Goal: Transaction & Acquisition: Purchase product/service

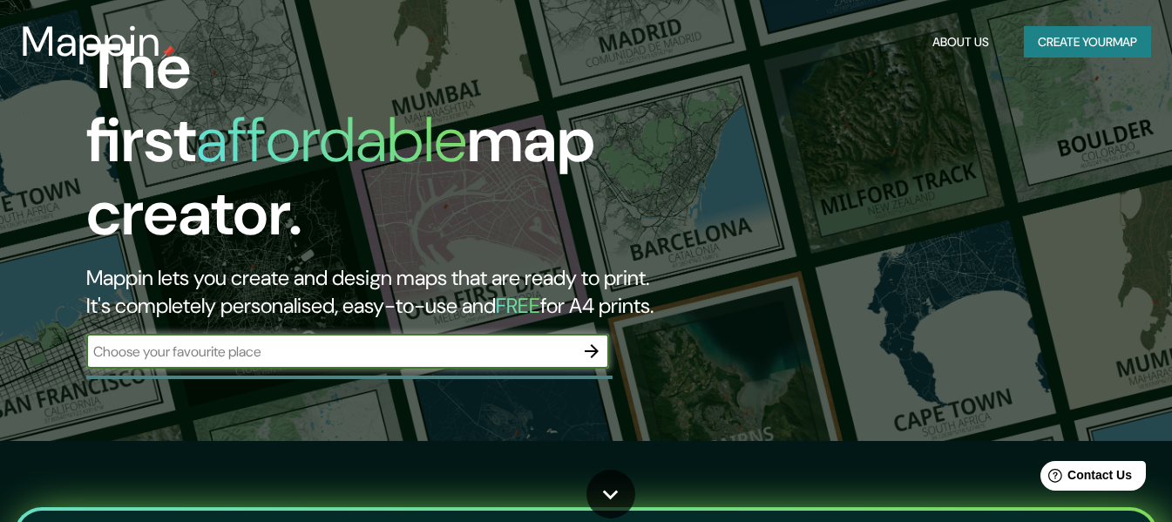
scroll to position [87, 0]
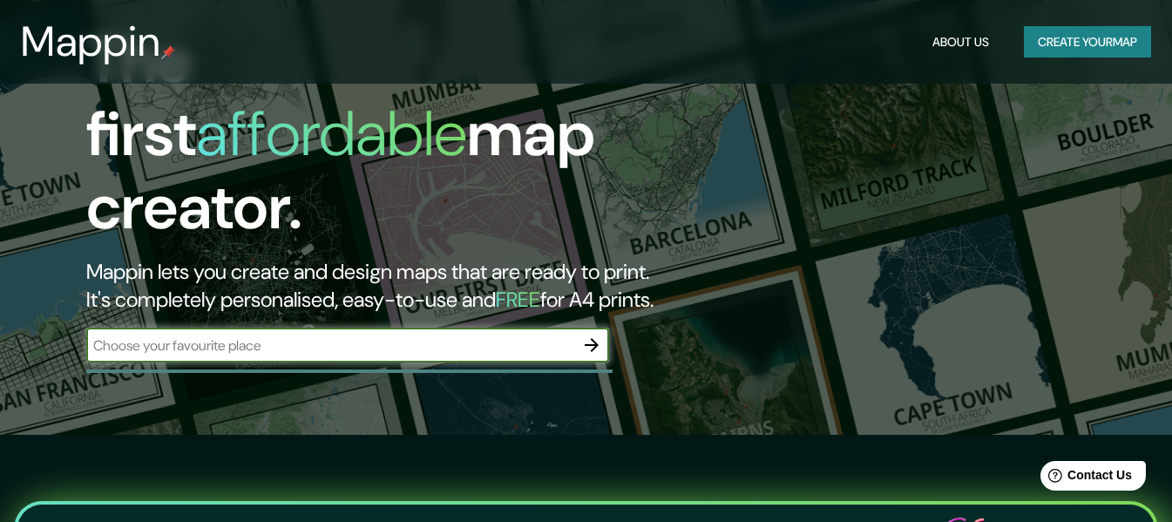
click at [358, 335] on input "text" at bounding box center [330, 345] width 488 height 20
type input "aeropuerto de huehuetenango"
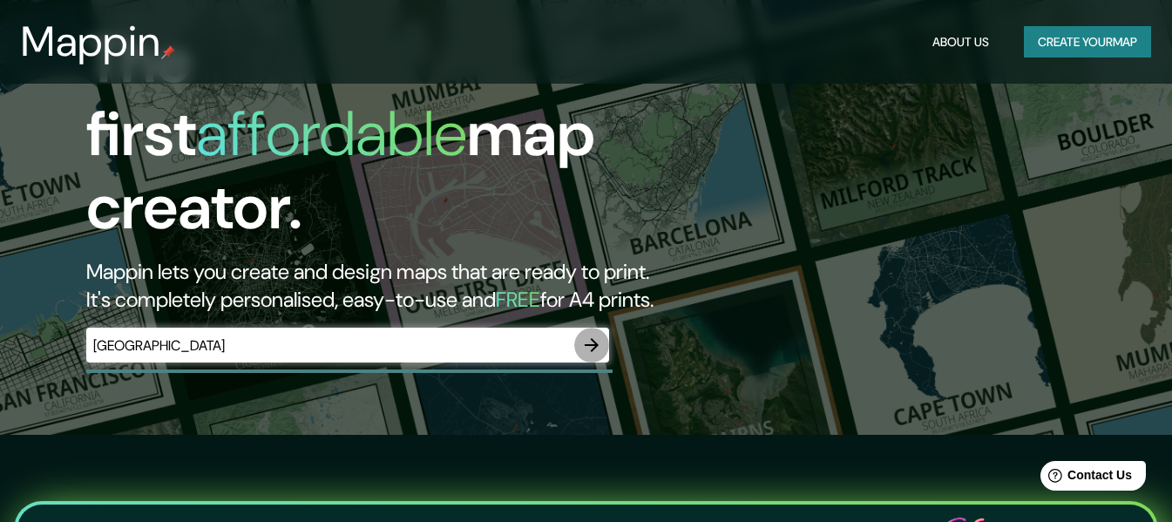
click at [579, 339] on button "button" at bounding box center [591, 345] width 35 height 35
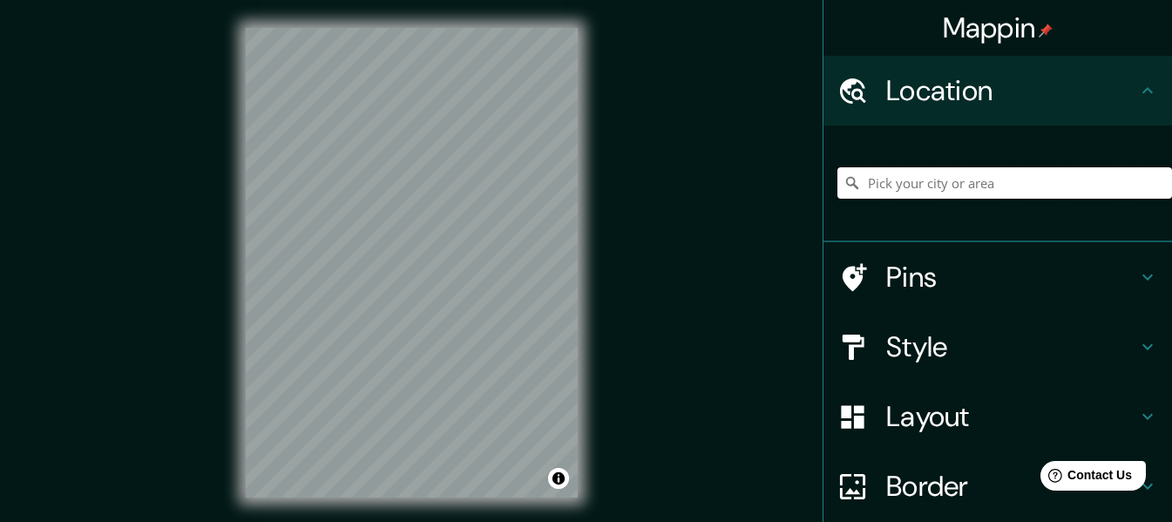
click at [964, 174] on input "Pick your city or area" at bounding box center [1004, 182] width 334 height 31
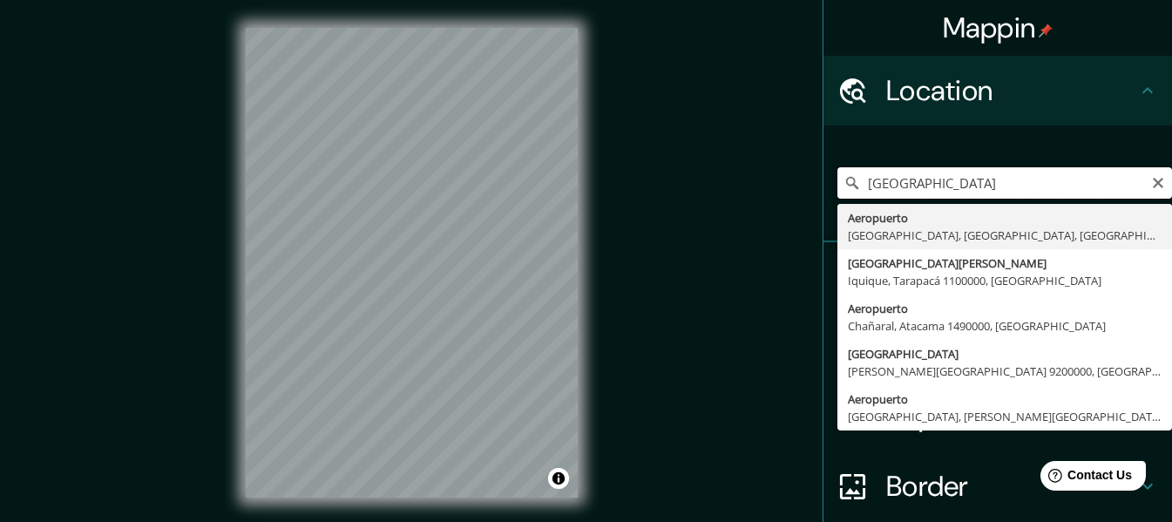
drag, startPoint x: 1092, startPoint y: 176, endPoint x: 826, endPoint y: 146, distance: 268.2
click at [837, 146] on div "AEROPUERTO DE HUEHUTENANGO Aeropuerto Madrid, Madrid, Spain Avenida Luis Emilio…" at bounding box center [1004, 182] width 334 height 87
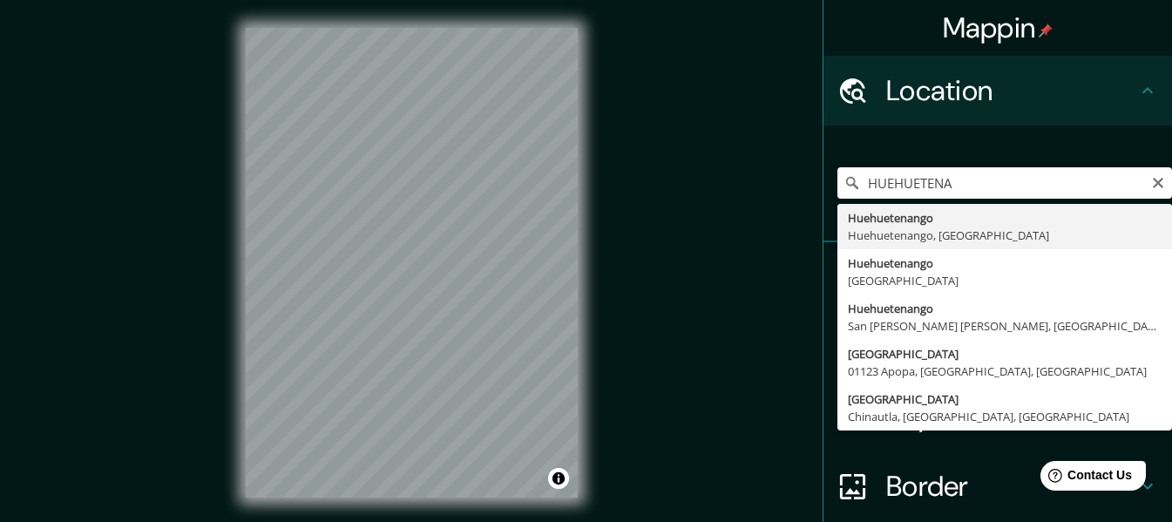
type input "Huehuetenango, [GEOGRAPHIC_DATA], [GEOGRAPHIC_DATA]"
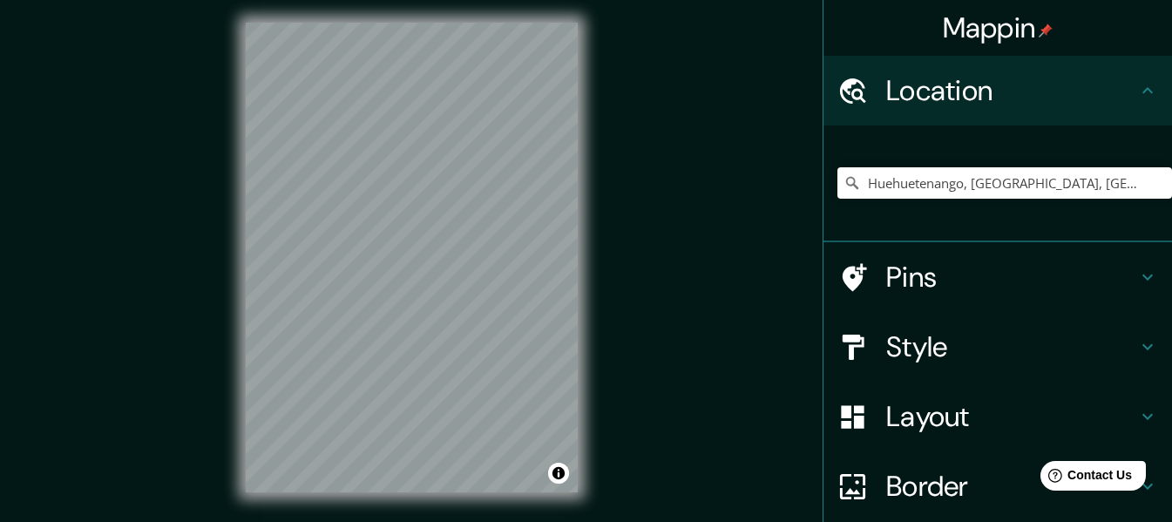
scroll to position [10, 0]
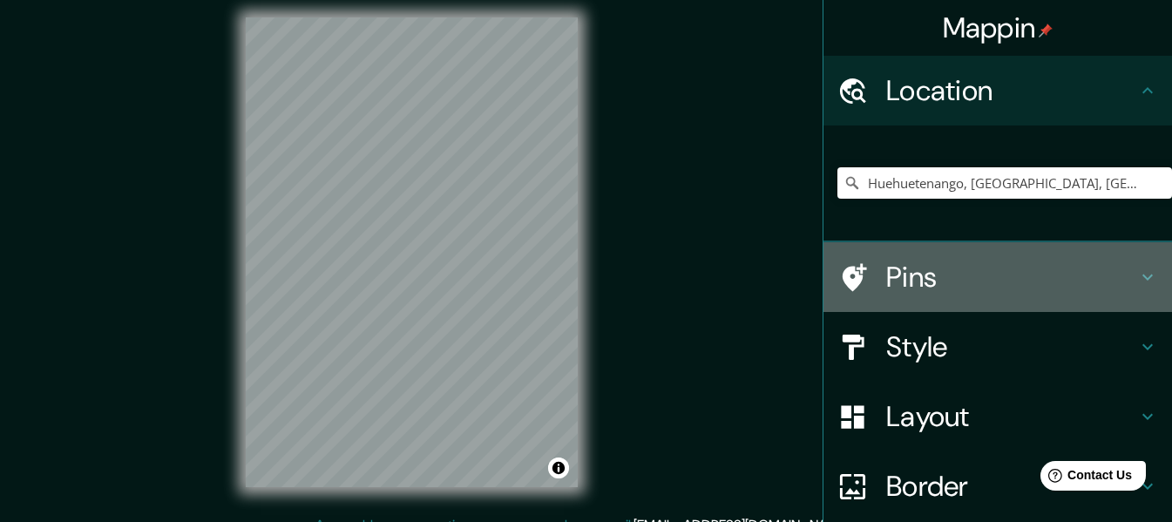
click at [951, 268] on h4 "Pins" at bounding box center [1011, 277] width 251 height 35
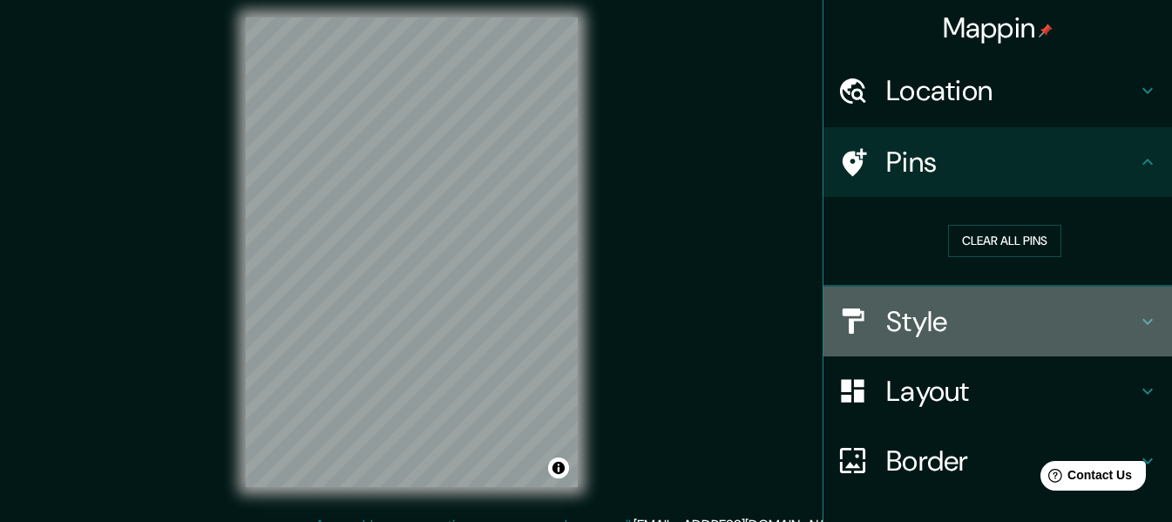
click at [937, 319] on h4 "Style" at bounding box center [1011, 321] width 251 height 35
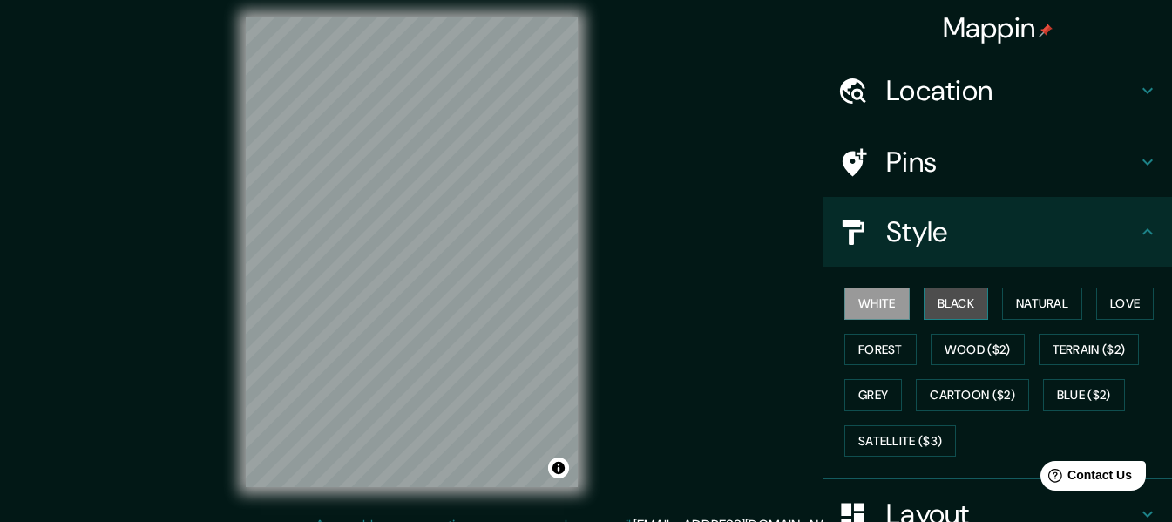
click at [959, 299] on button "Black" at bounding box center [955, 303] width 65 height 32
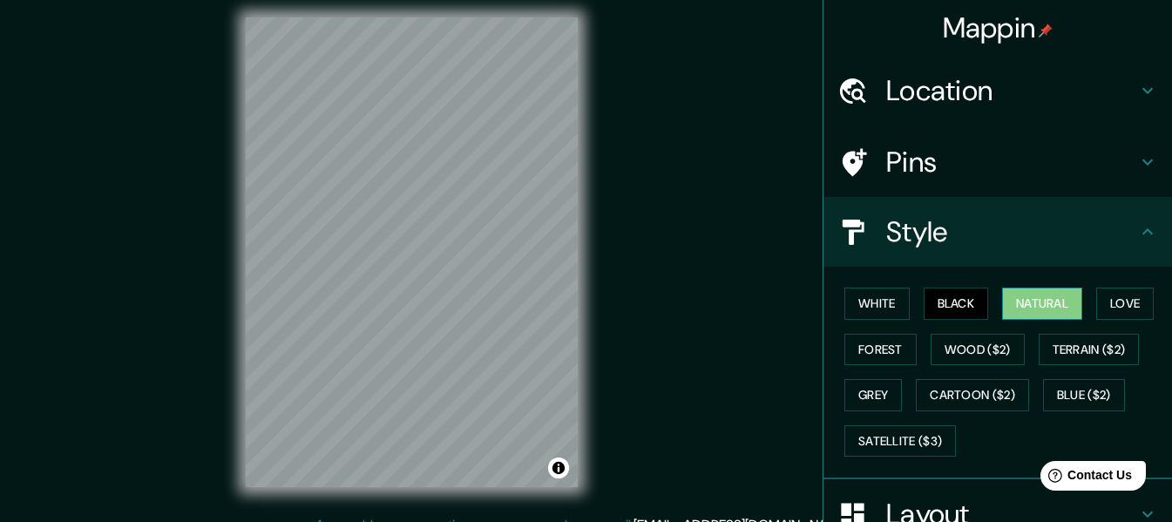
click at [1002, 299] on button "Natural" at bounding box center [1042, 303] width 80 height 32
click at [1104, 307] on button "Love" at bounding box center [1124, 303] width 57 height 32
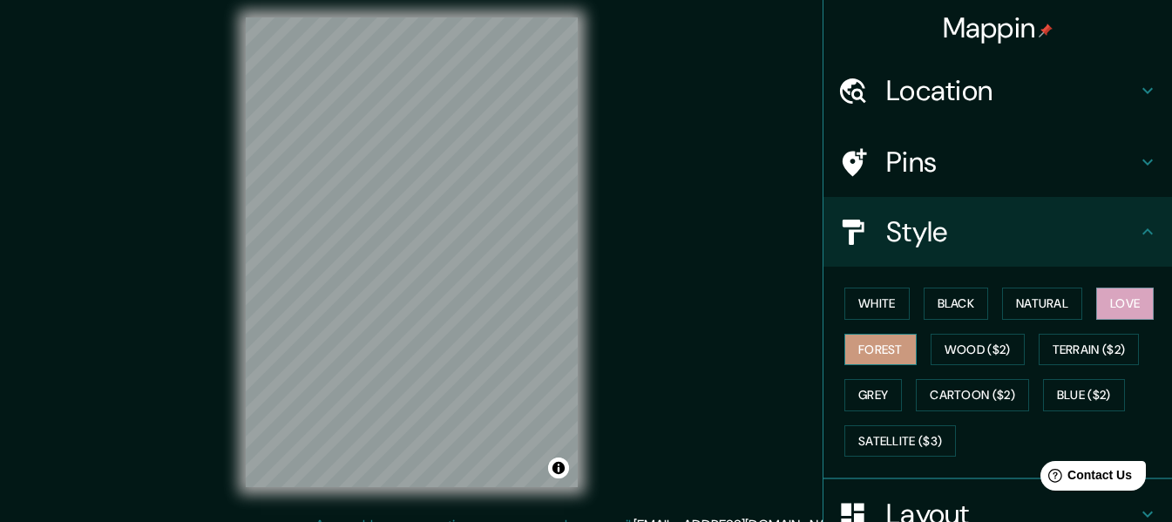
click at [868, 344] on button "Forest" at bounding box center [880, 350] width 72 height 32
click at [977, 358] on button "Wood ($2)" at bounding box center [977, 350] width 94 height 32
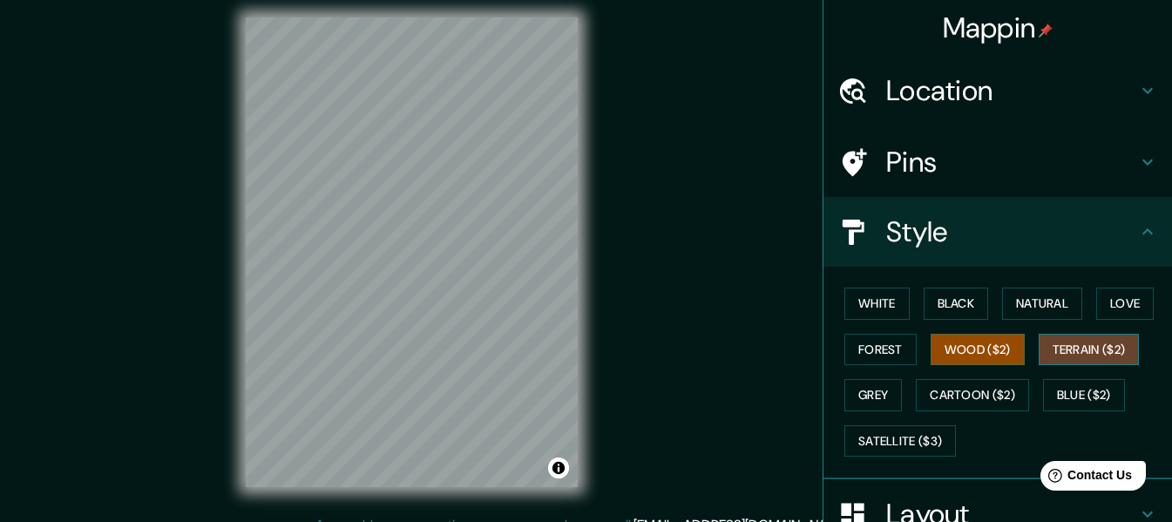
click at [1071, 348] on button "Terrain ($2)" at bounding box center [1088, 350] width 101 height 32
click at [868, 397] on button "Grey" at bounding box center [872, 395] width 57 height 32
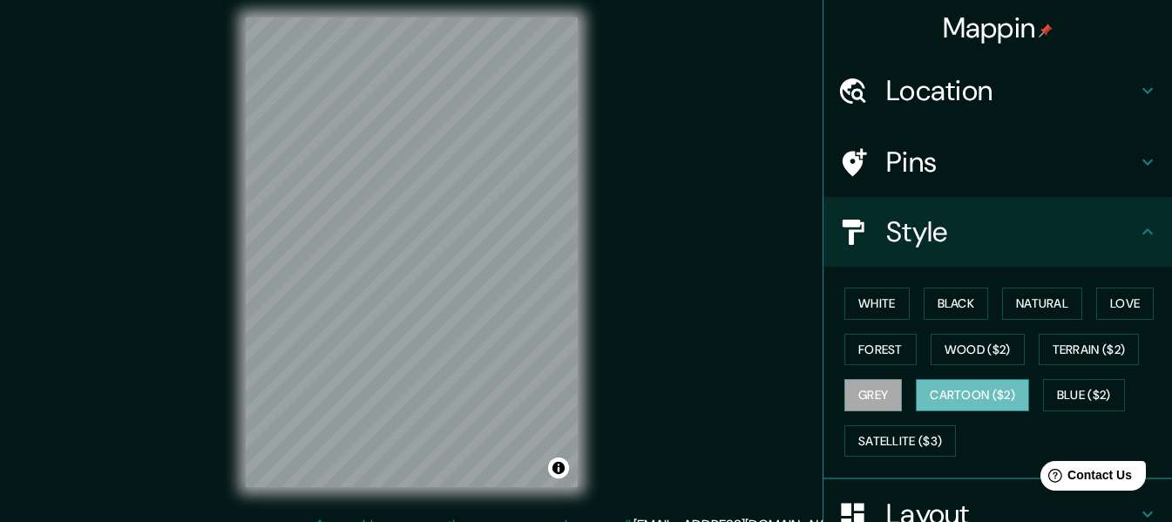
click at [948, 394] on button "Cartoon ($2)" at bounding box center [971, 395] width 113 height 32
click at [1085, 389] on button "Blue ($2)" at bounding box center [1084, 395] width 82 height 32
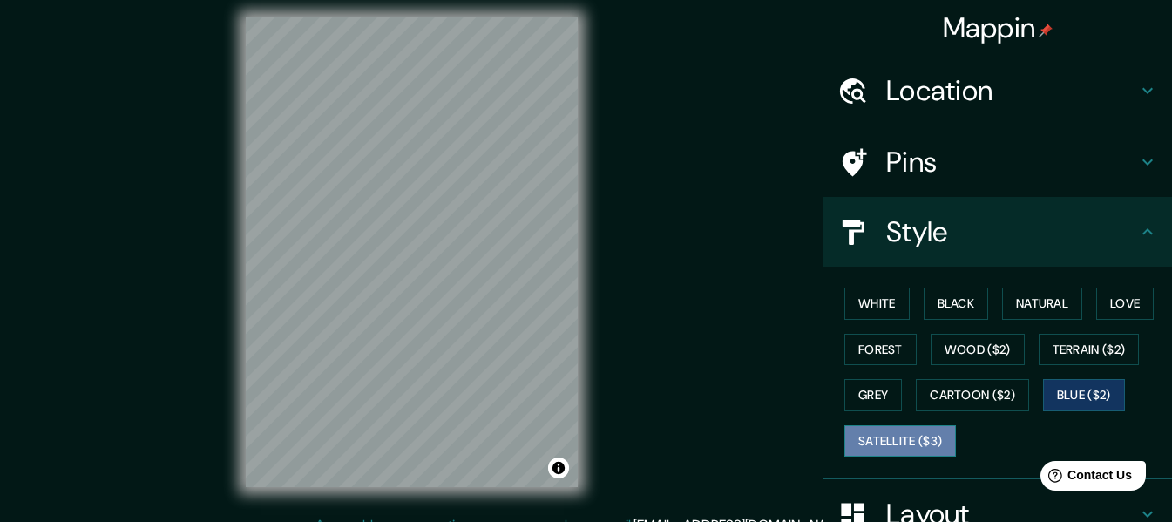
click at [863, 439] on button "Satellite ($3)" at bounding box center [899, 441] width 111 height 32
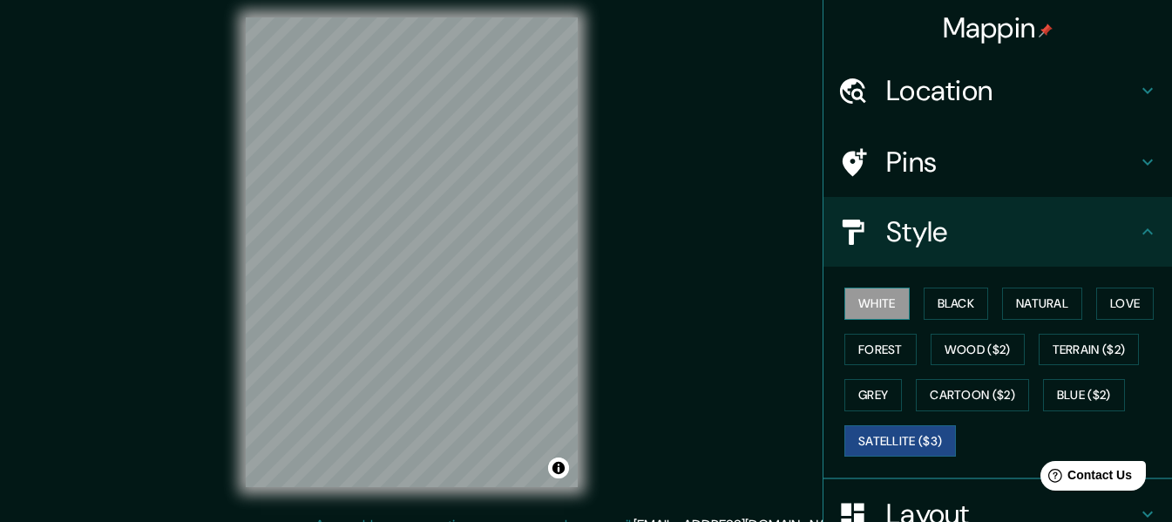
click at [881, 303] on button "White" at bounding box center [876, 303] width 65 height 32
click at [959, 306] on button "Black" at bounding box center [955, 303] width 65 height 32
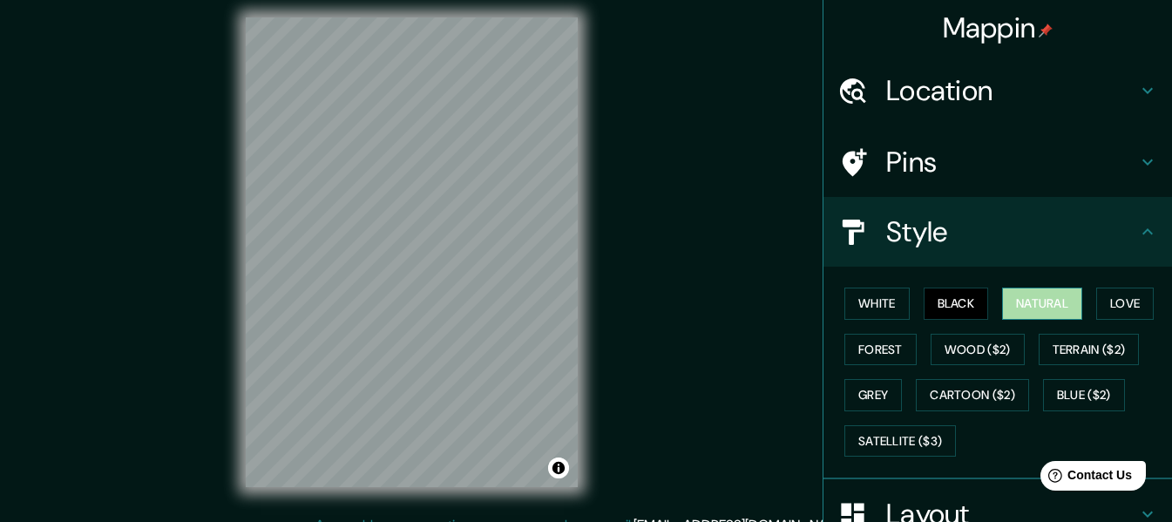
click at [1003, 307] on button "Natural" at bounding box center [1042, 303] width 80 height 32
click at [645, 339] on div "Mappin Location Huehuetenango, Huehuetenango, Guatemala Pins Style White Black …" at bounding box center [586, 266] width 1172 height 553
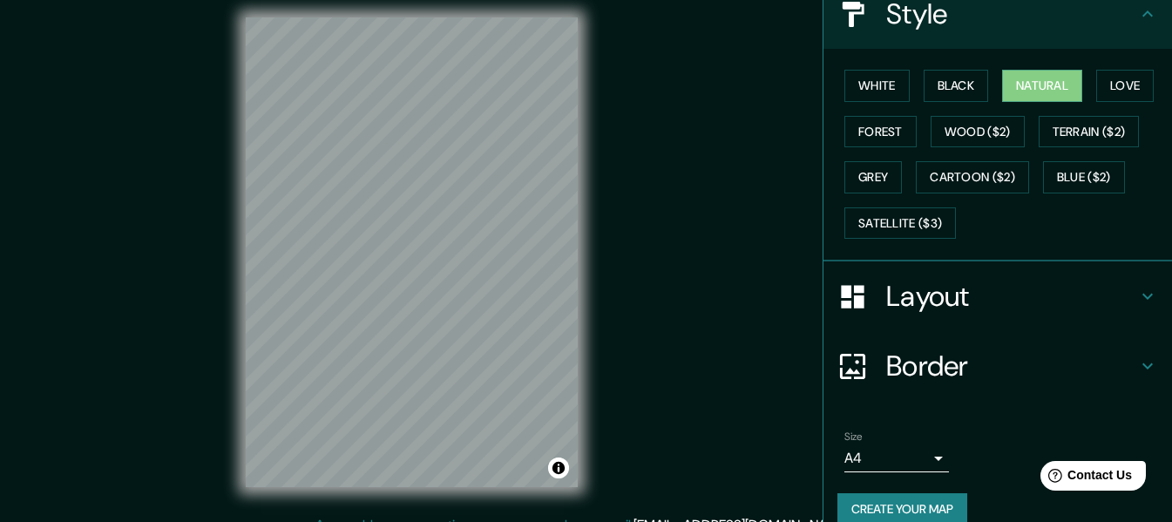
scroll to position [242, 0]
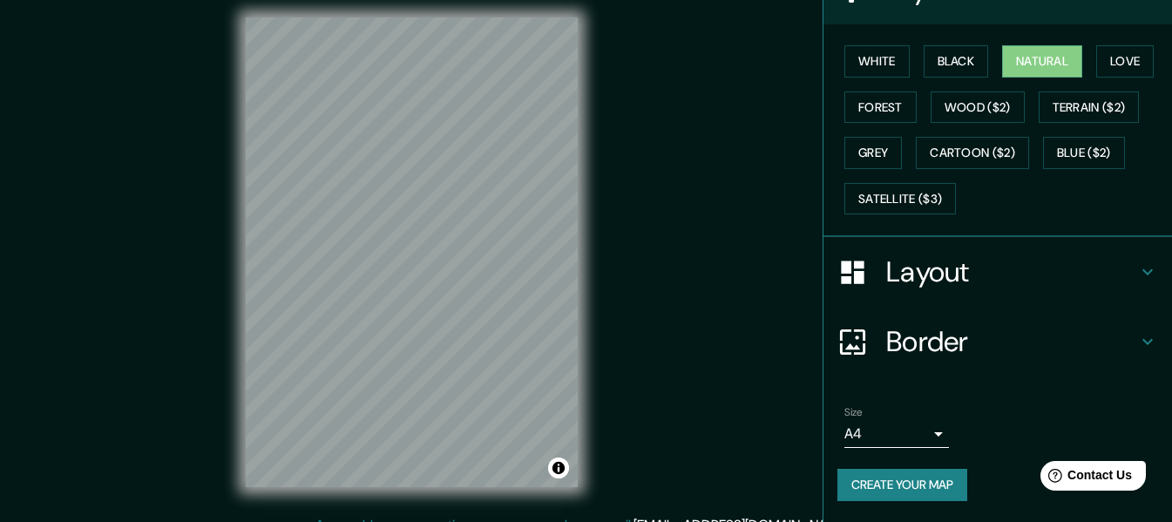
click at [964, 273] on h4 "Layout" at bounding box center [1011, 271] width 251 height 35
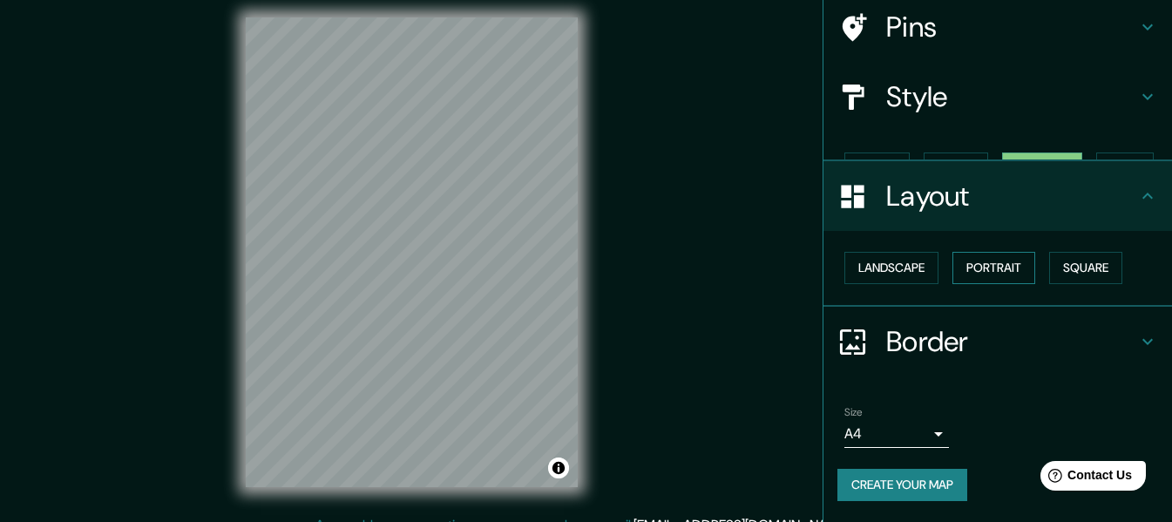
scroll to position [105, 0]
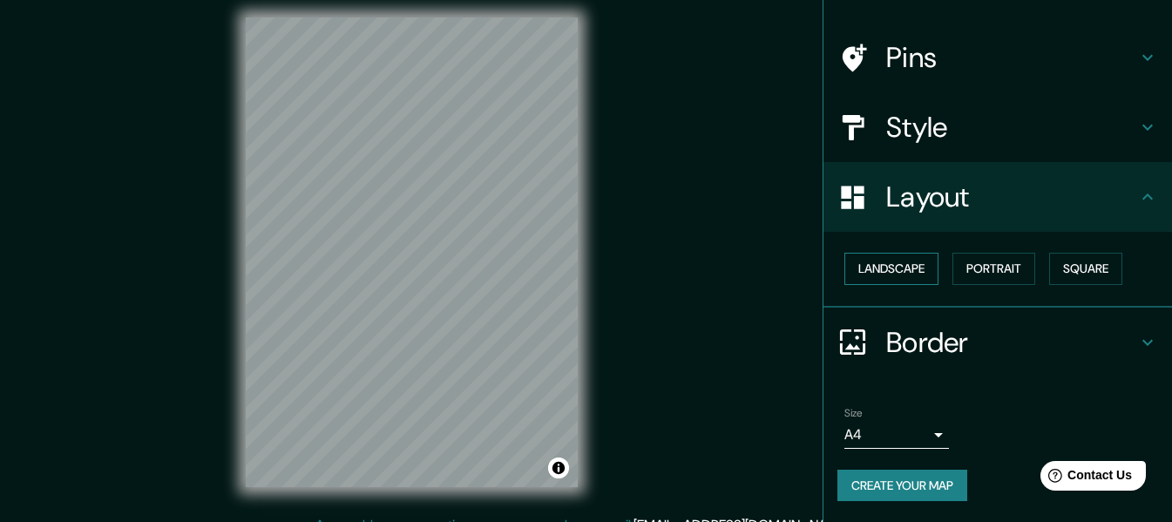
click at [899, 273] on button "Landscape" at bounding box center [891, 269] width 94 height 32
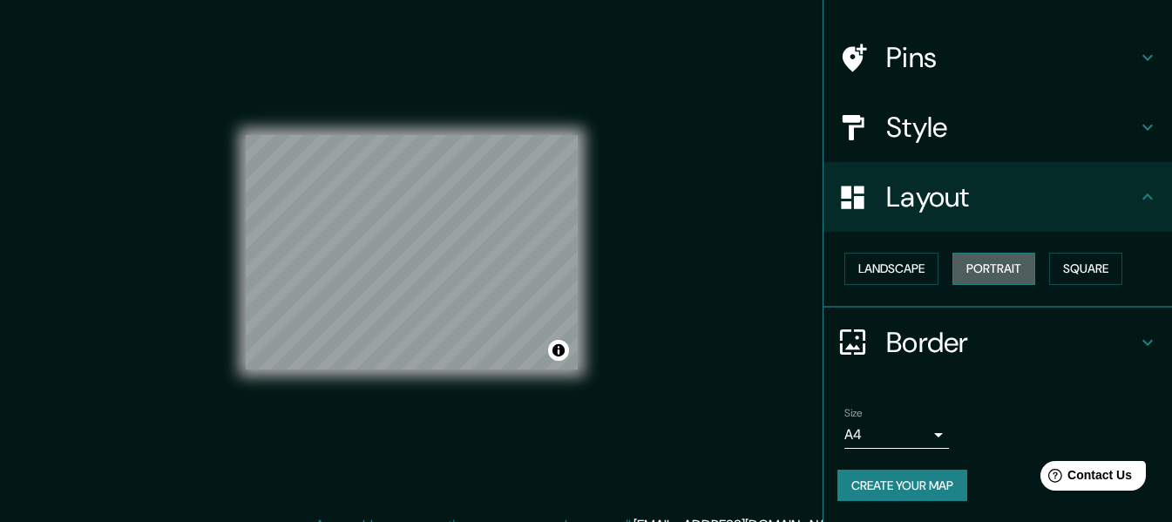
click at [995, 280] on button "Portrait" at bounding box center [993, 269] width 83 height 32
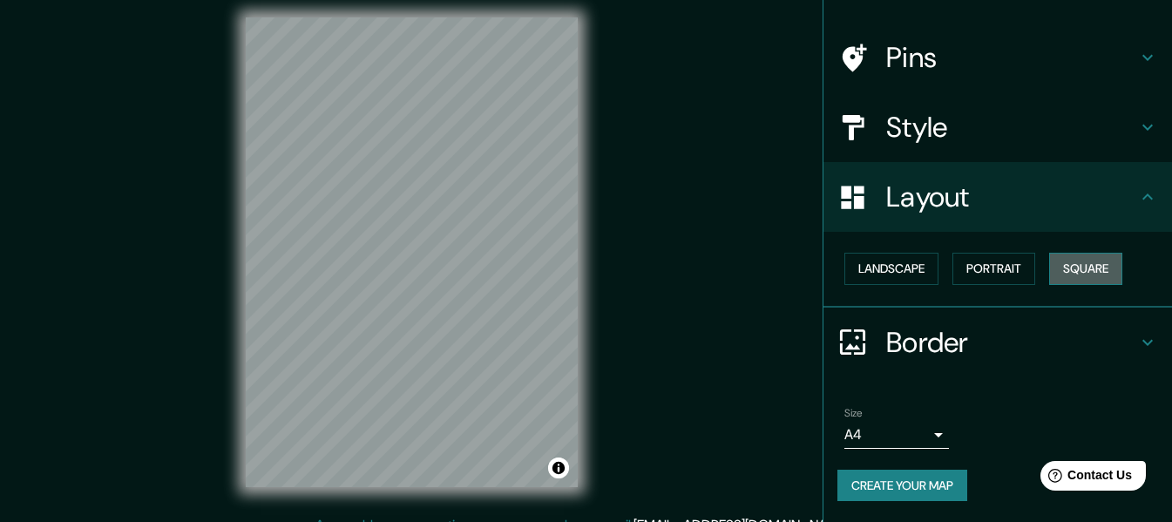
click at [1049, 271] on button "Square" at bounding box center [1085, 269] width 73 height 32
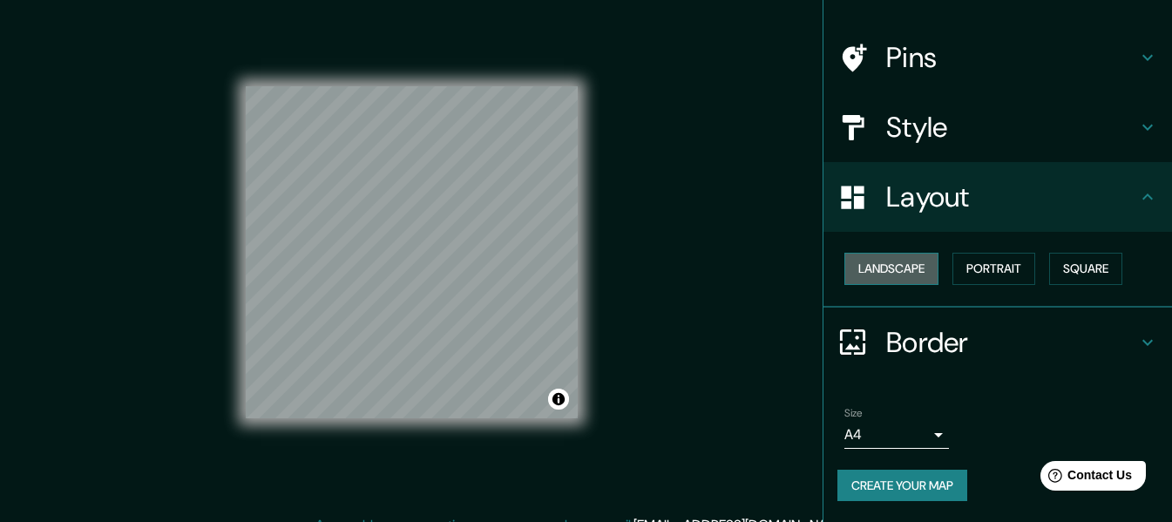
click at [906, 268] on button "Landscape" at bounding box center [891, 269] width 94 height 32
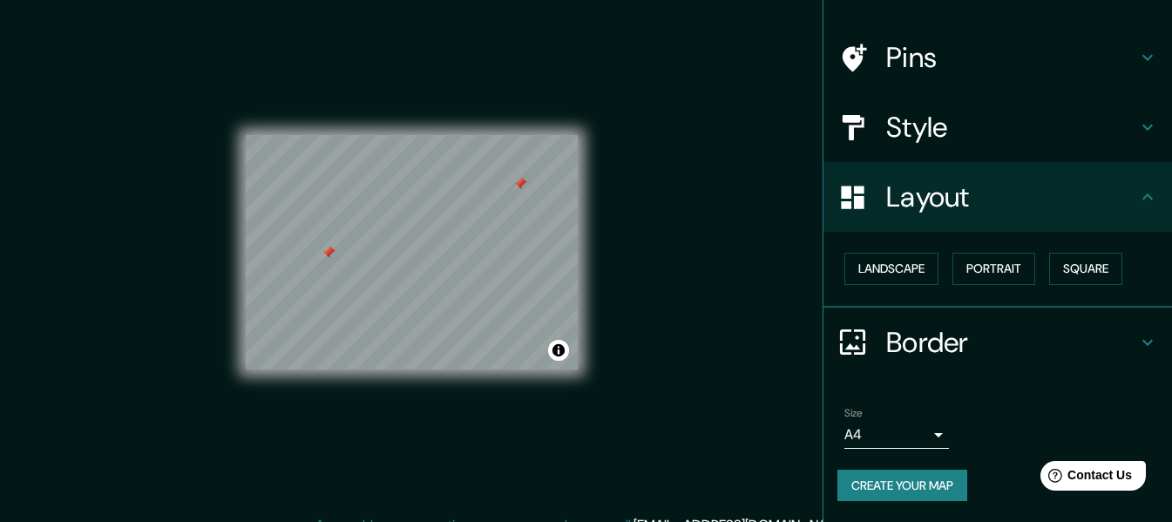
drag, startPoint x: 525, startPoint y: 190, endPoint x: 707, endPoint y: 369, distance: 255.6
click at [707, 369] on div "Mappin Location Huehuetenango, Huehuetenango, Guatemala Pins Style Layout Lands…" at bounding box center [586, 266] width 1172 height 553
drag, startPoint x: 520, startPoint y: 182, endPoint x: 591, endPoint y: 181, distance: 71.4
click at [591, 181] on div "© Mapbox © OpenStreetMap Improve this map" at bounding box center [412, 252] width 388 height 525
click at [681, 175] on div "Mappin Location Huehuetenango, Huehuetenango, Guatemala Pins Style Layout Lands…" at bounding box center [586, 266] width 1172 height 553
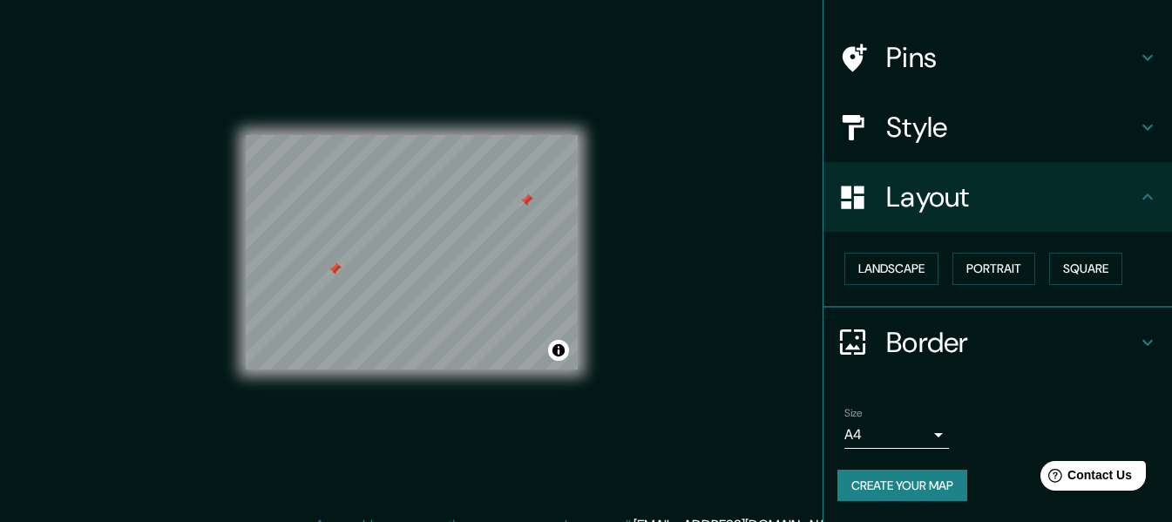
click at [902, 74] on h4 "Pins" at bounding box center [1011, 57] width 251 height 35
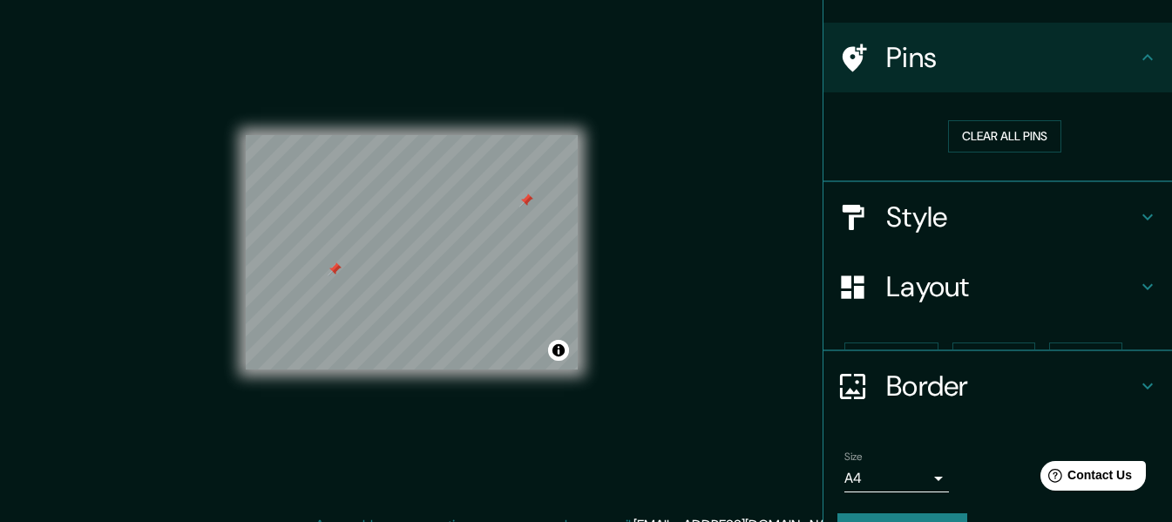
click at [895, 51] on h4 "Pins" at bounding box center [1011, 57] width 251 height 35
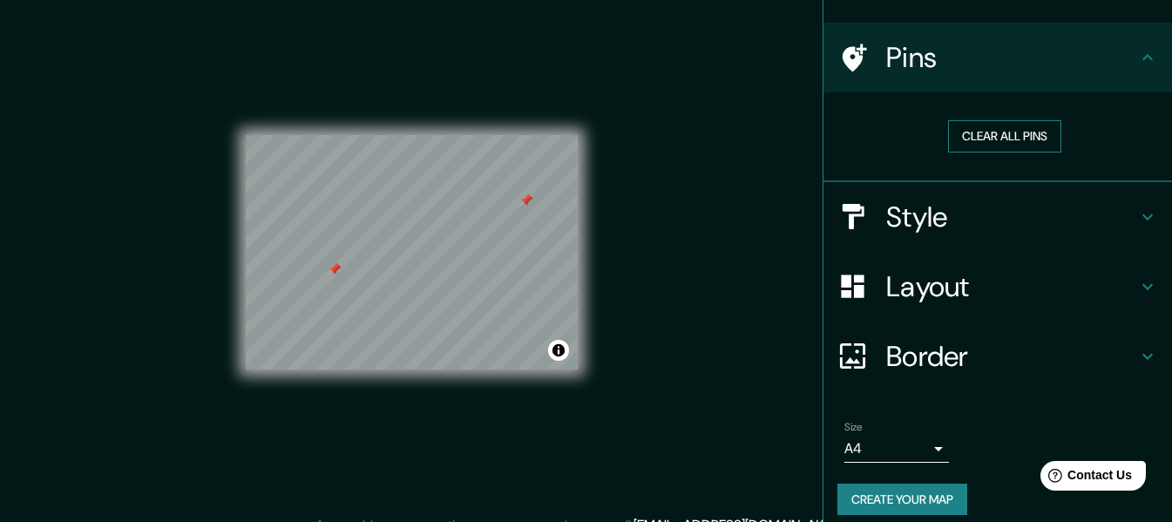
click at [994, 133] on button "Clear all pins" at bounding box center [1004, 136] width 113 height 32
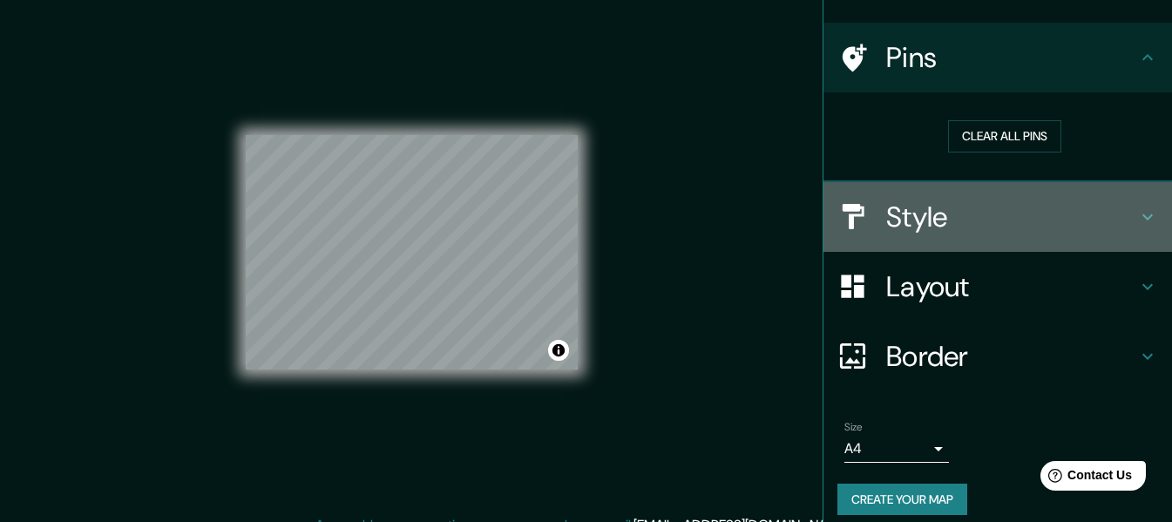
click at [917, 203] on h4 "Style" at bounding box center [1011, 216] width 251 height 35
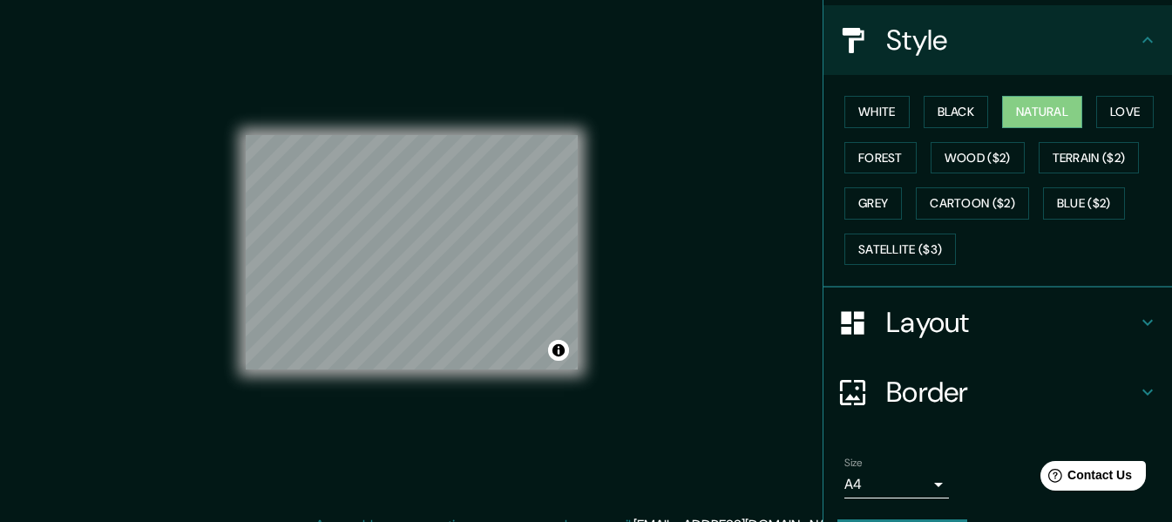
click at [929, 325] on h4 "Layout" at bounding box center [1011, 322] width 251 height 35
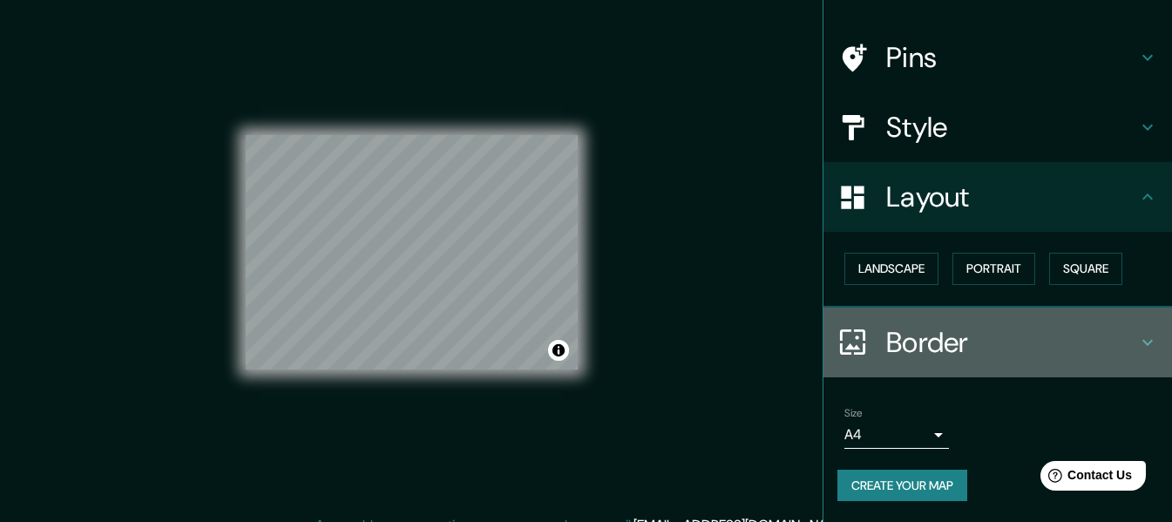
click at [945, 348] on h4 "Border" at bounding box center [1011, 342] width 251 height 35
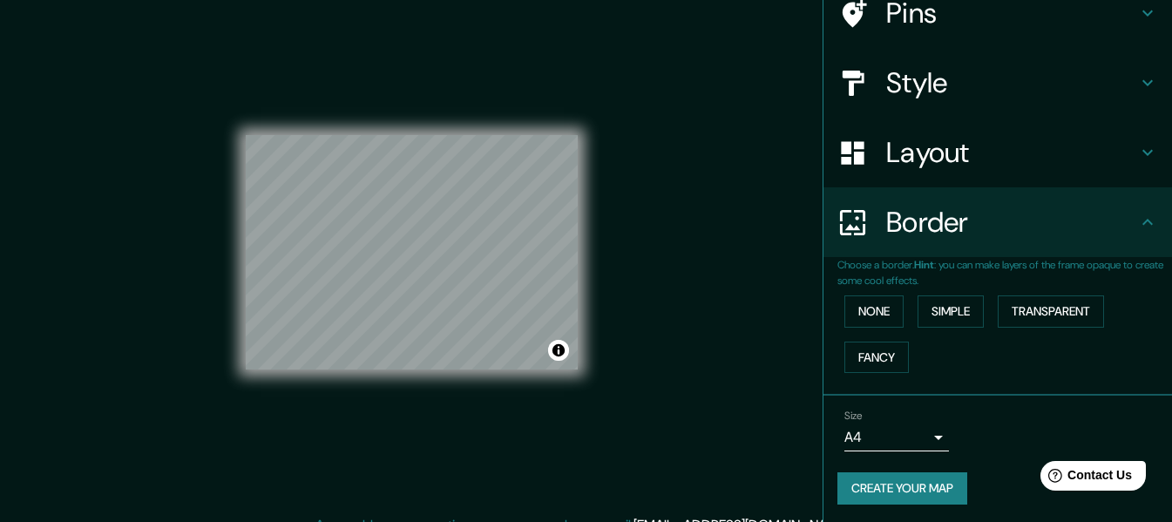
scroll to position [152, 0]
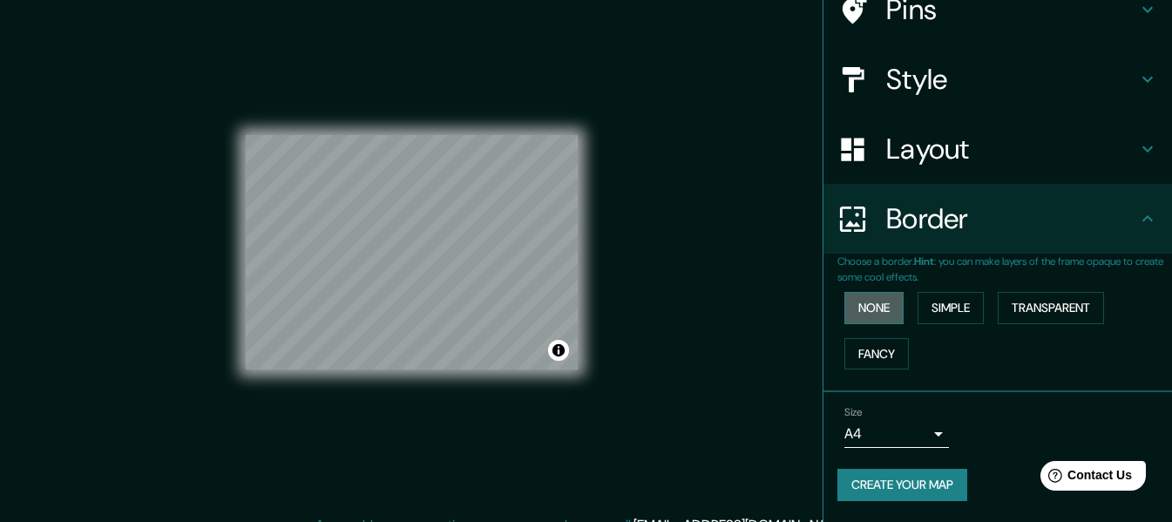
click at [874, 293] on button "None" at bounding box center [873, 308] width 59 height 32
click at [885, 296] on button "None" at bounding box center [873, 308] width 59 height 32
click at [890, 304] on button "None" at bounding box center [873, 308] width 59 height 32
click at [925, 307] on button "Simple" at bounding box center [950, 308] width 66 height 32
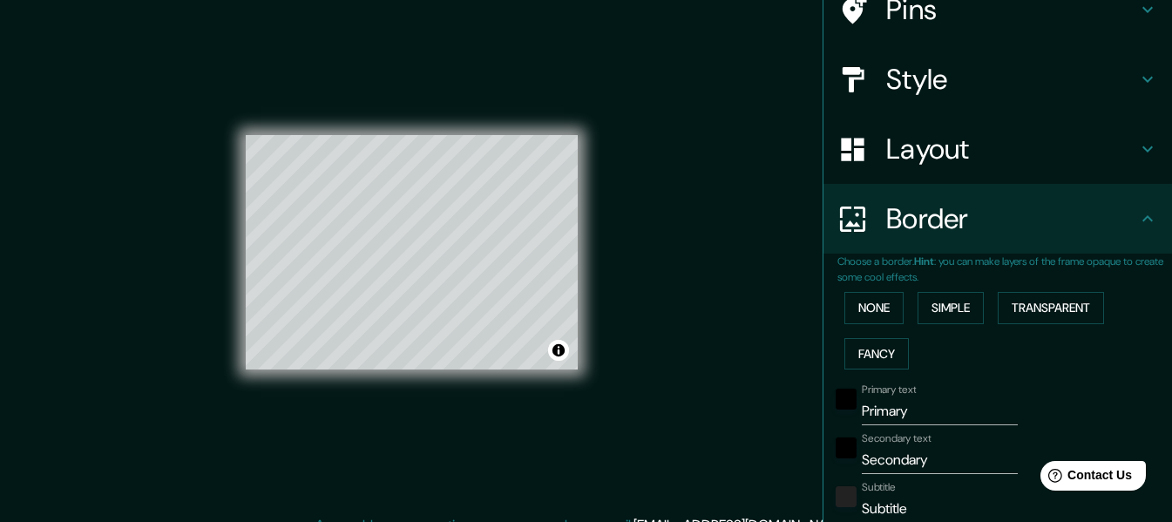
click at [652, 291] on div "Mappin Location Huehuetenango, Huehuetenango, Guatemala Pins Style Layout Borde…" at bounding box center [586, 266] width 1172 height 553
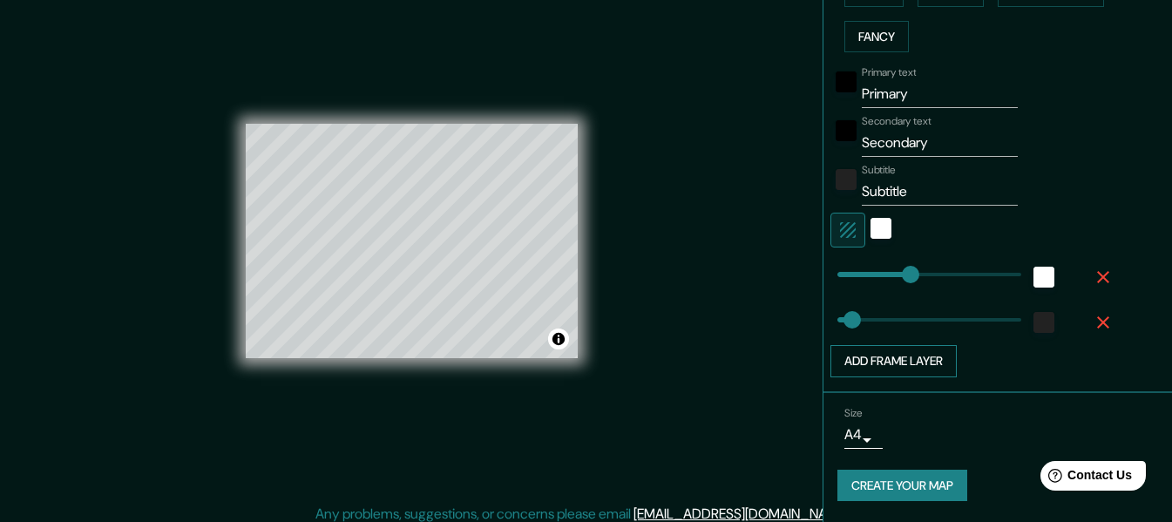
scroll to position [31, 0]
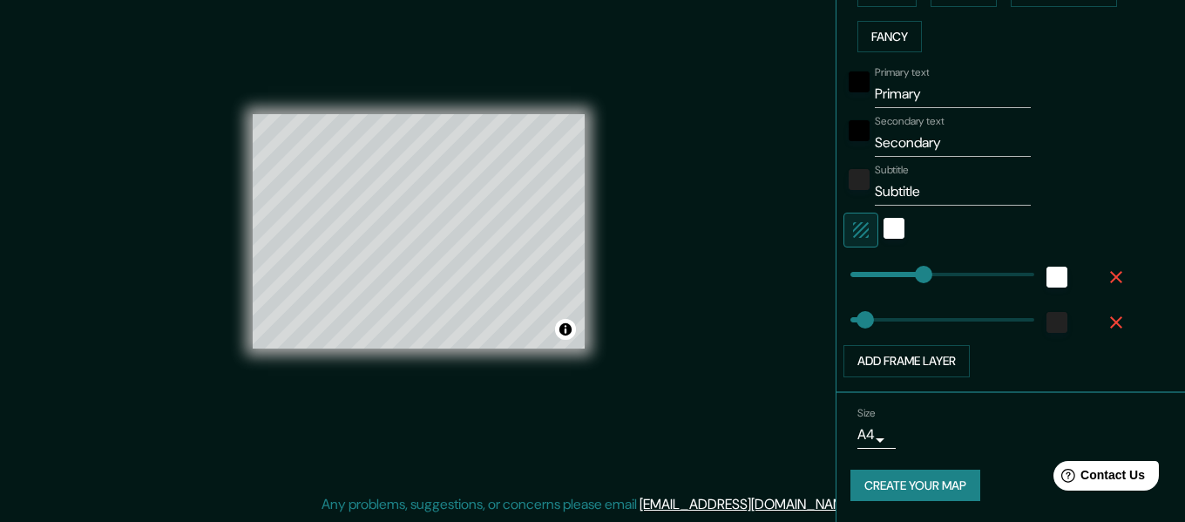
click at [850, 432] on body "Mappin Location Huehuetenango, Huehuetenango, Guatemala Pins Style Layout Borde…" at bounding box center [592, 230] width 1185 height 522
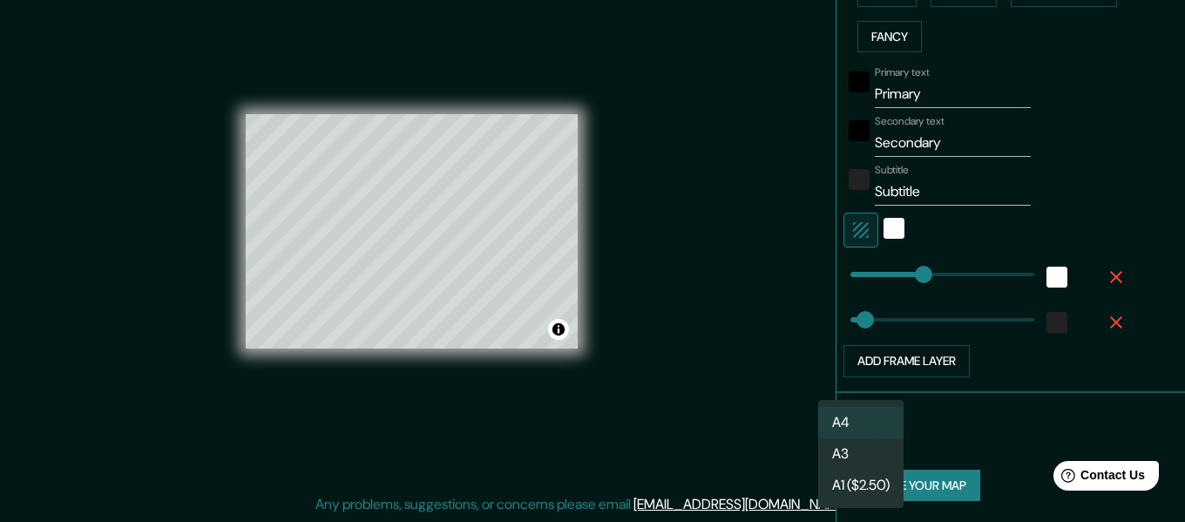
click at [1019, 402] on div at bounding box center [592, 261] width 1185 height 522
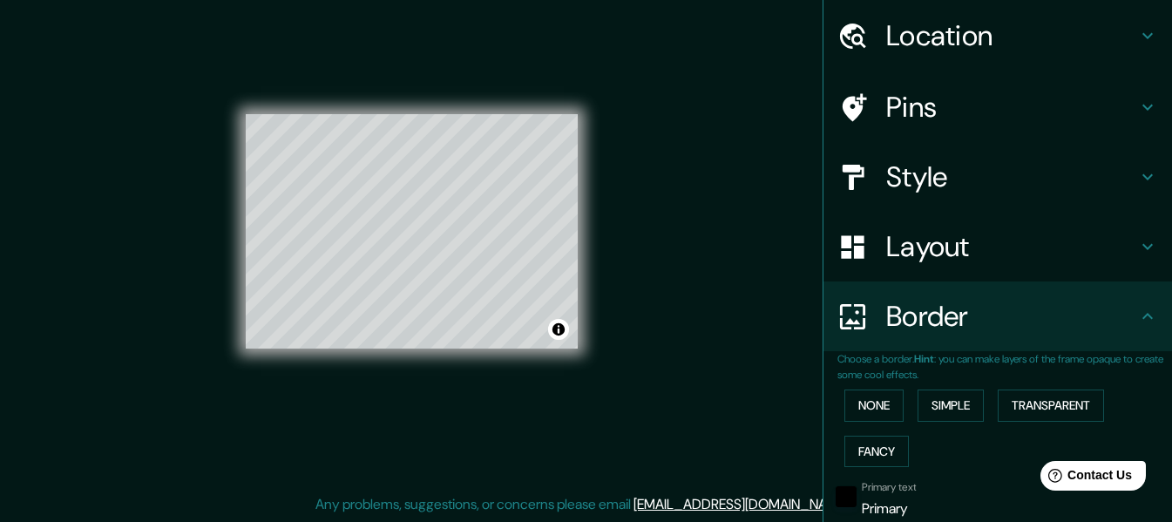
scroll to position [34, 0]
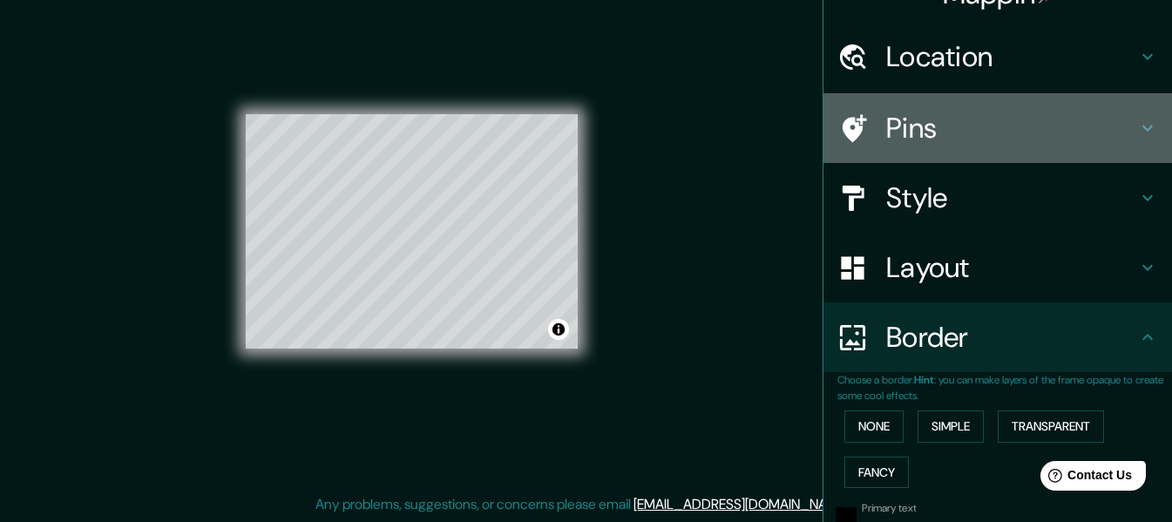
click at [925, 125] on h4 "Pins" at bounding box center [1011, 128] width 251 height 35
type input "152"
type input "30"
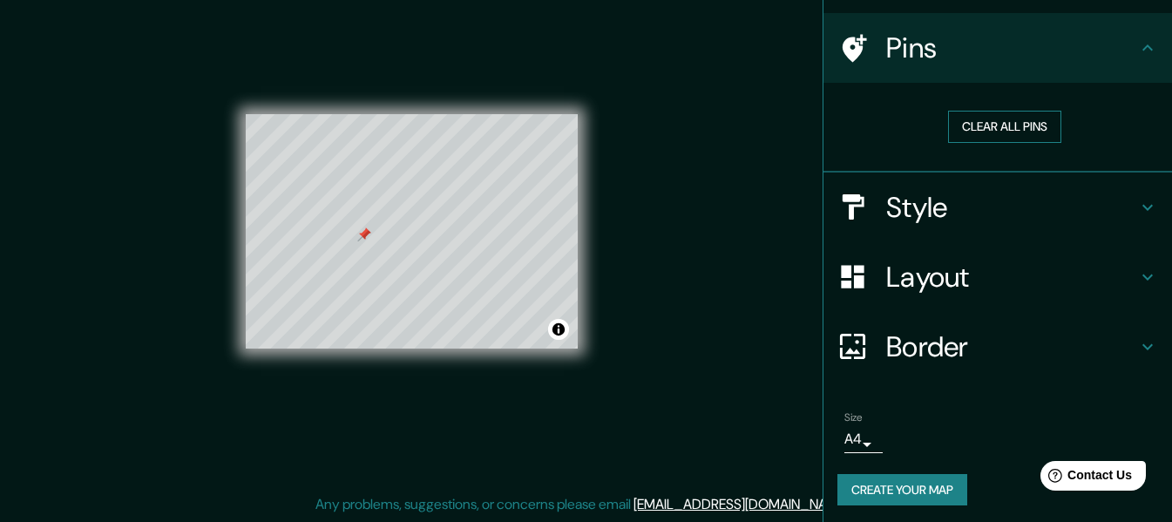
scroll to position [118, 0]
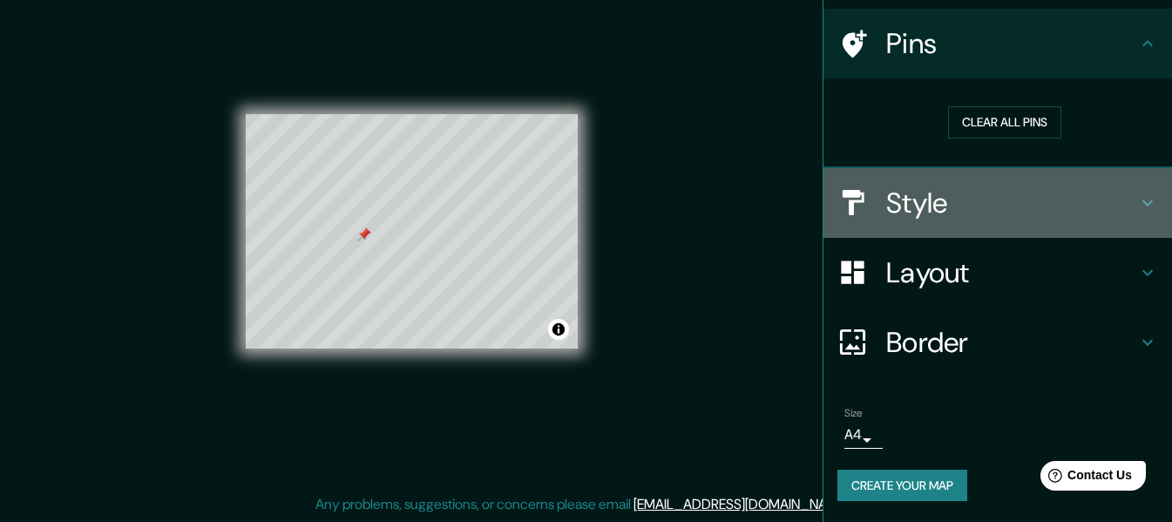
click at [964, 201] on h4 "Style" at bounding box center [1011, 203] width 251 height 35
type input "152"
type input "30"
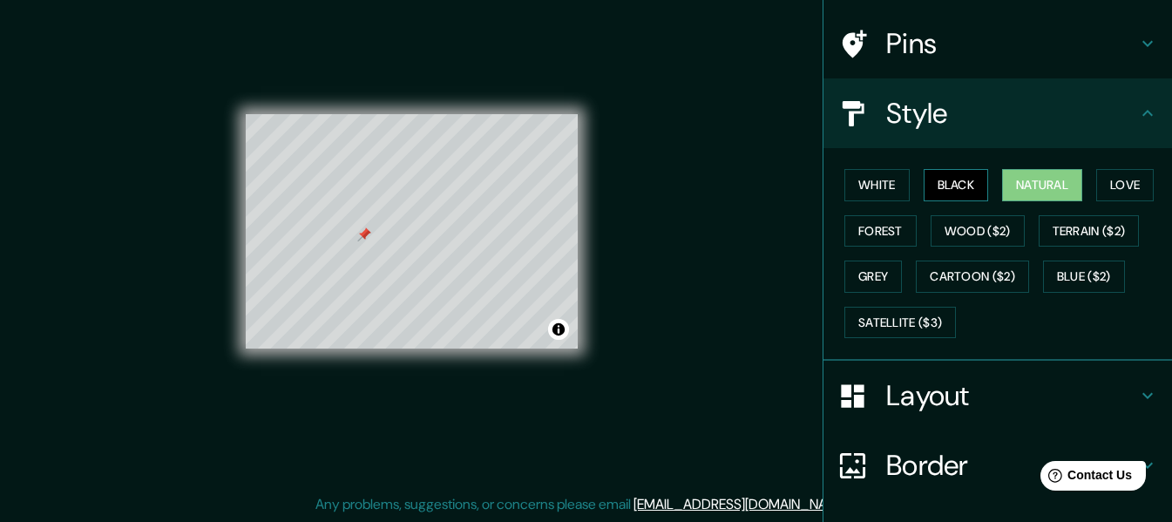
click at [957, 187] on button "Black" at bounding box center [955, 185] width 65 height 32
click at [882, 178] on button "White" at bounding box center [876, 185] width 65 height 32
click at [1016, 195] on button "Natural" at bounding box center [1042, 185] width 80 height 32
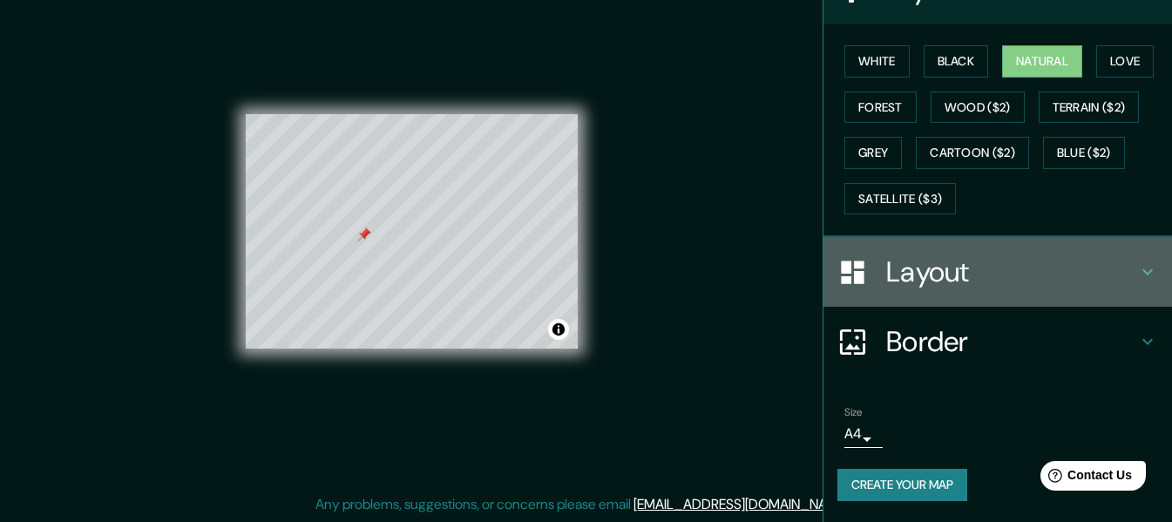
click at [955, 265] on h4 "Layout" at bounding box center [1011, 271] width 251 height 35
type input "152"
type input "30"
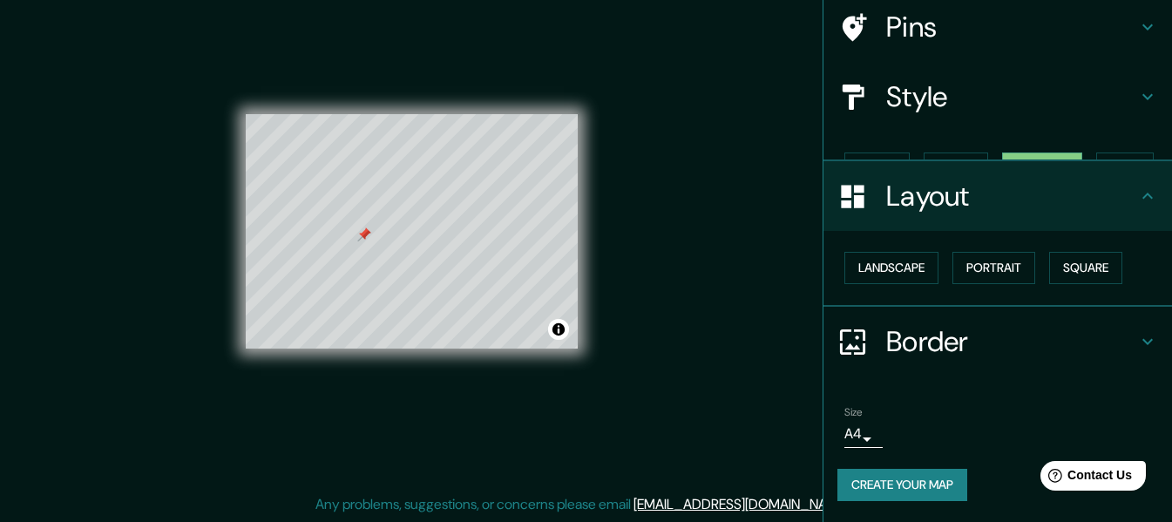
scroll to position [105, 0]
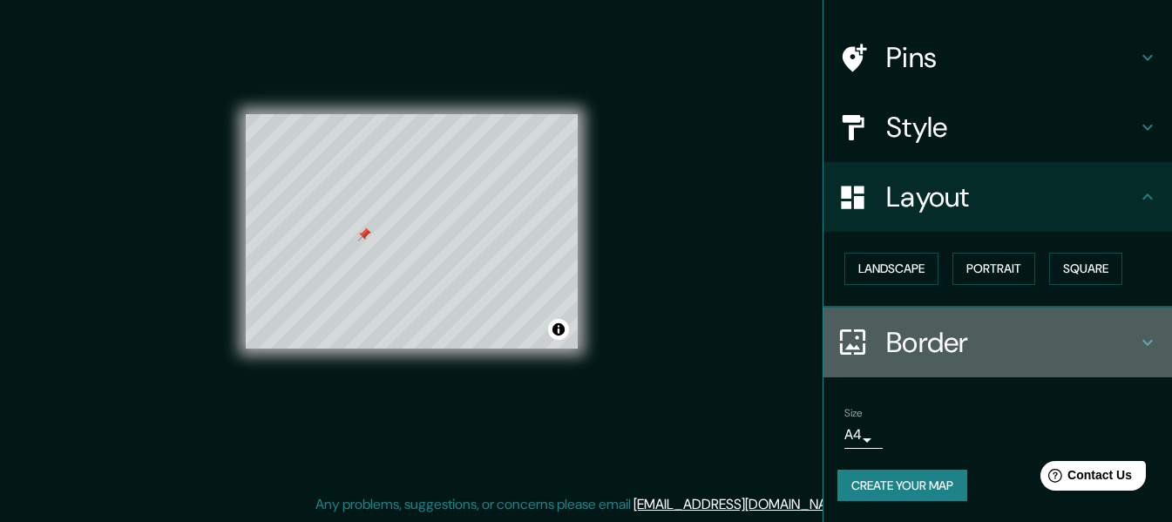
click at [996, 337] on h4 "Border" at bounding box center [1011, 342] width 251 height 35
type input "152"
type input "30"
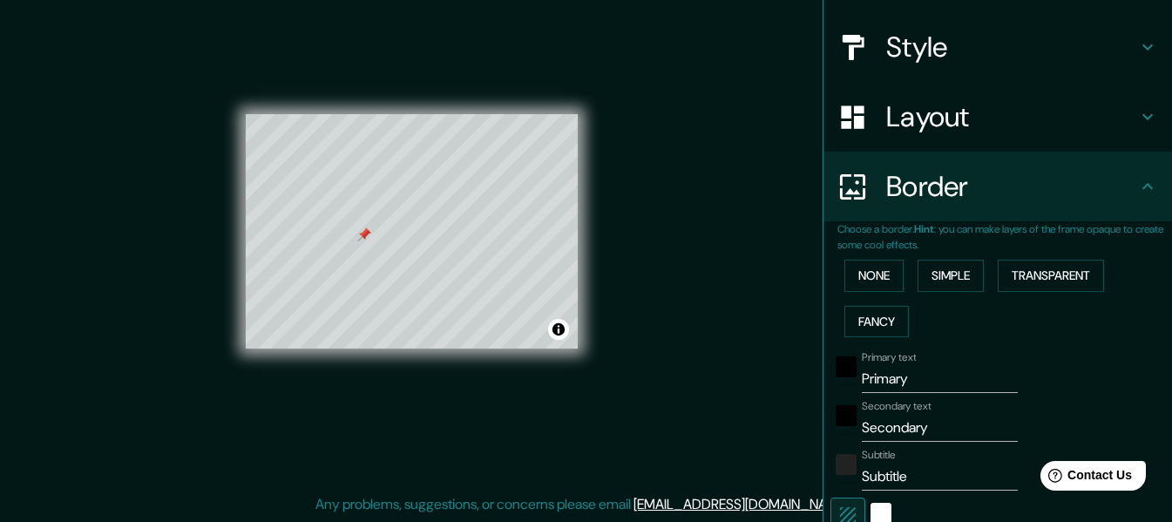
scroll to position [192, 0]
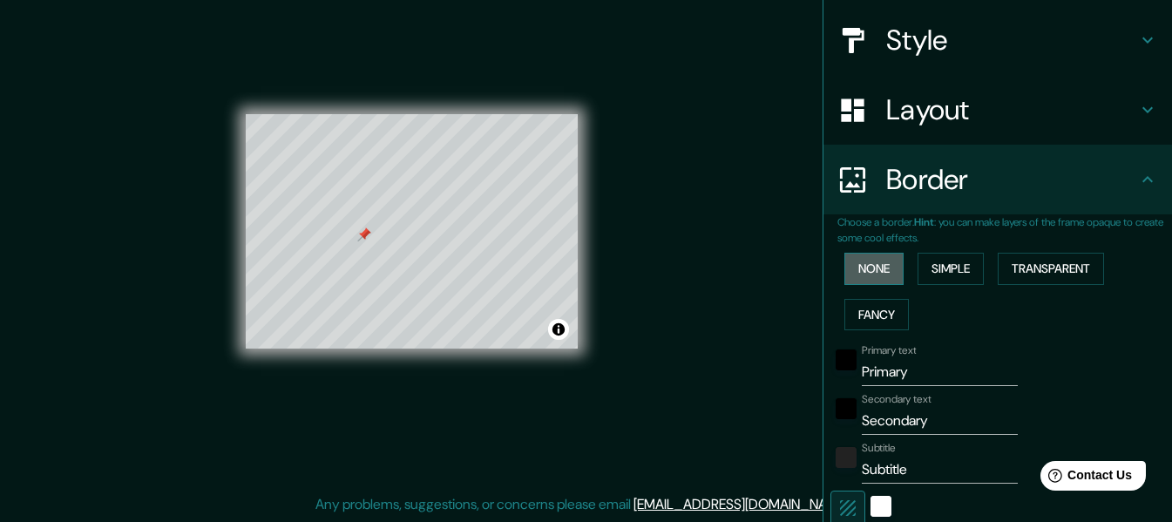
click at [880, 262] on button "None" at bounding box center [873, 269] width 59 height 32
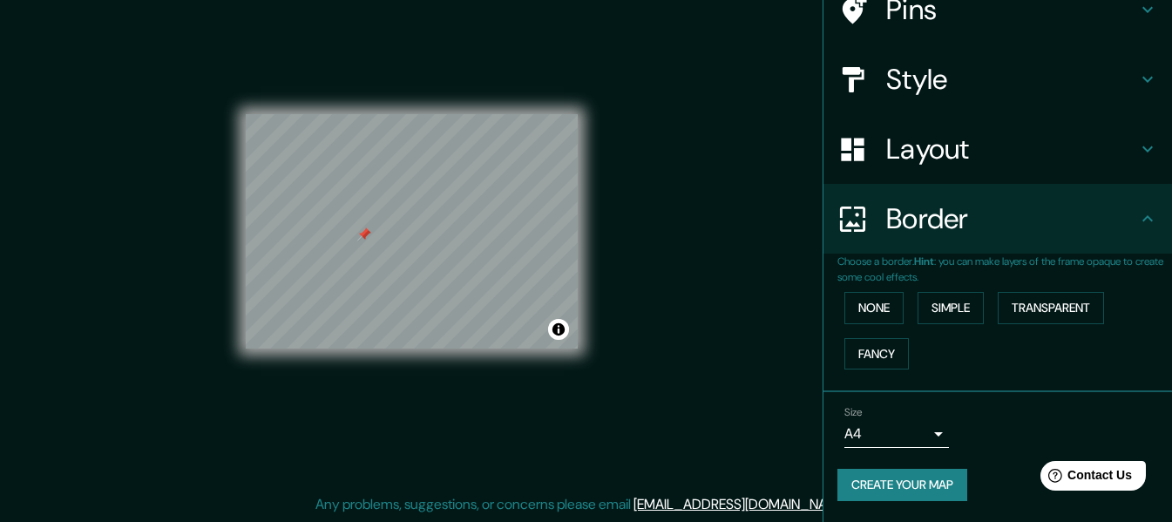
click at [937, 267] on p "Choose a border. Hint : you can make layers of the frame opaque to create some …" at bounding box center [1004, 268] width 334 height 31
click at [945, 319] on button "Simple" at bounding box center [950, 308] width 66 height 32
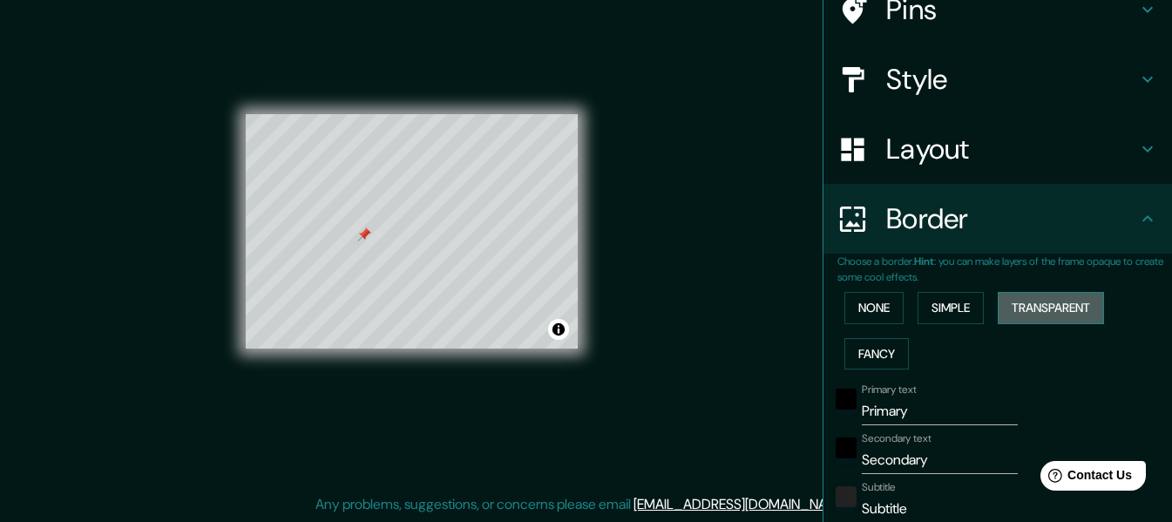
click at [1005, 313] on button "Transparent" at bounding box center [1050, 308] width 106 height 32
click at [877, 338] on button "Fancy" at bounding box center [876, 354] width 64 height 32
click at [950, 316] on button "Simple" at bounding box center [950, 308] width 66 height 32
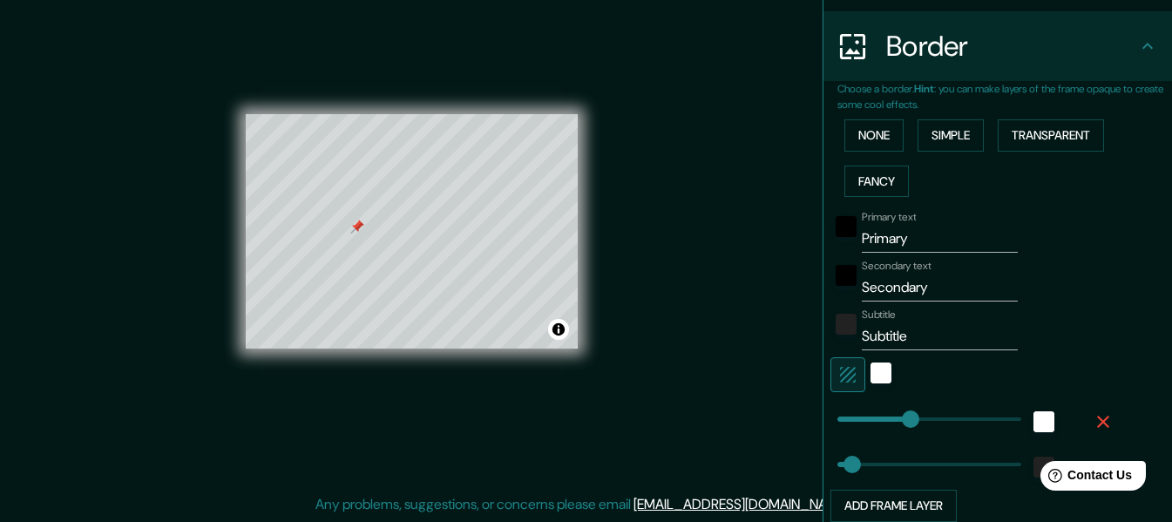
scroll to position [327, 0]
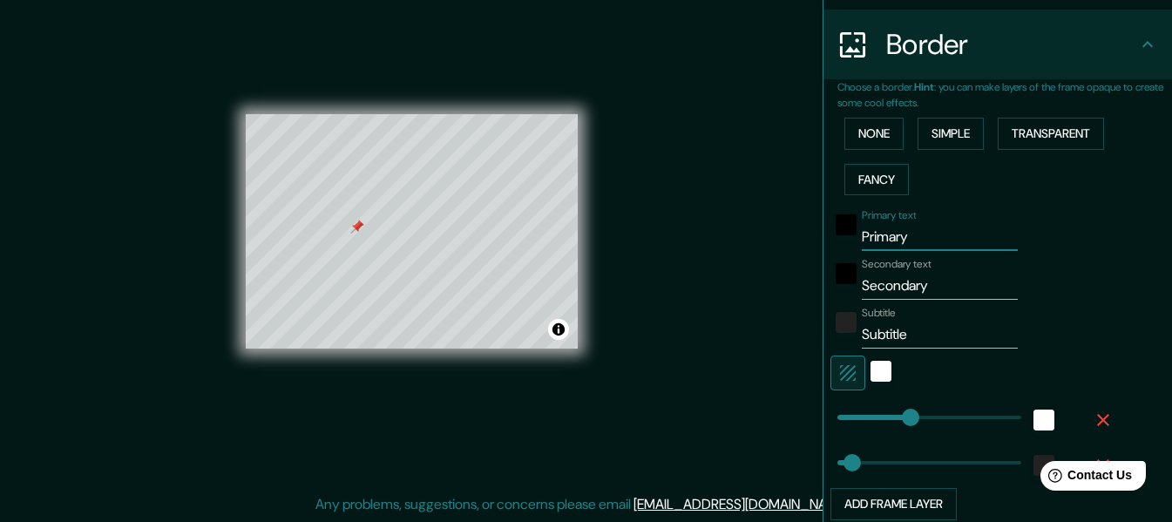
click at [894, 245] on input "Primary" at bounding box center [939, 237] width 156 height 28
drag, startPoint x: 904, startPoint y: 240, endPoint x: 848, endPoint y: 233, distance: 56.3
click at [861, 233] on input "Primary" at bounding box center [939, 237] width 156 height 28
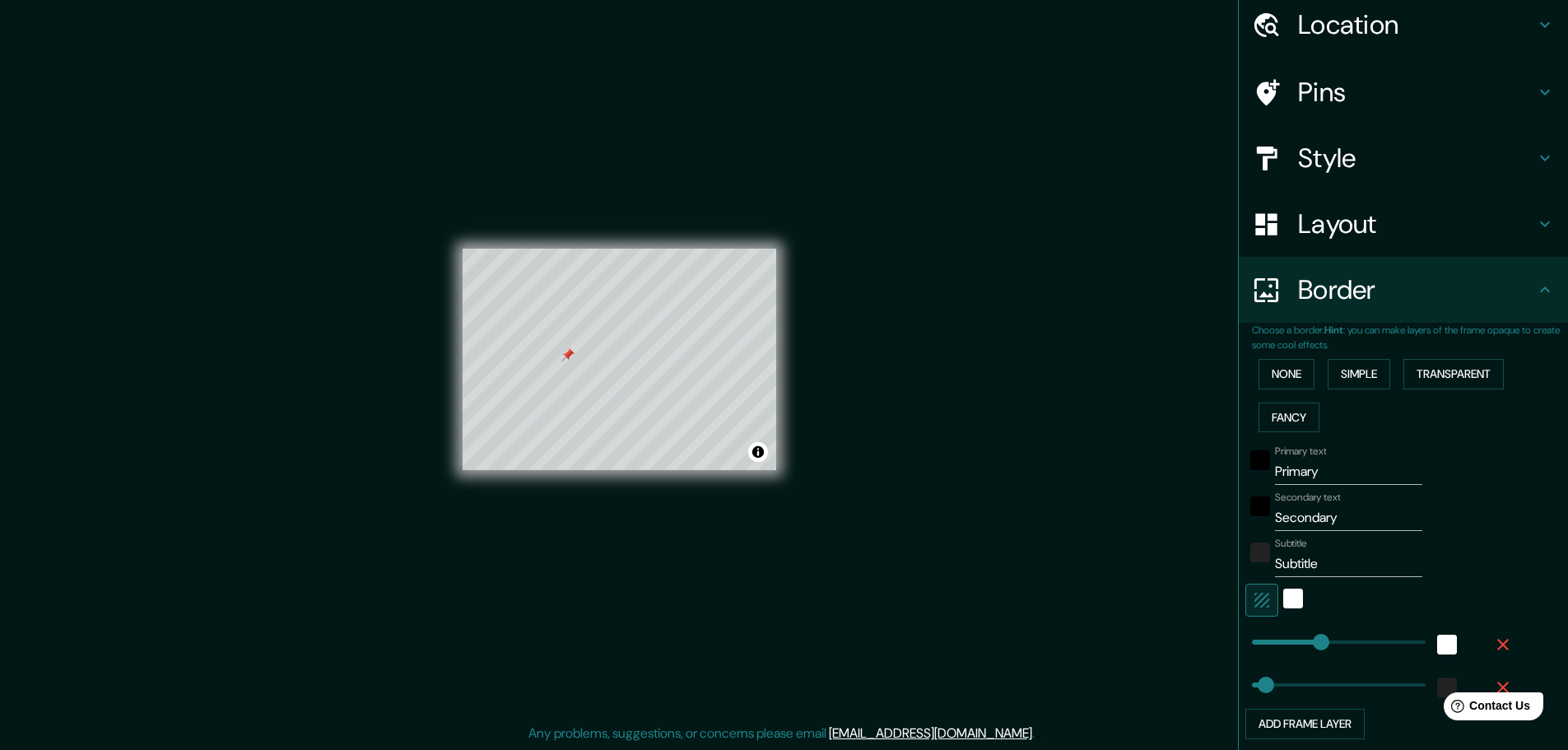
scroll to position [187, 0]
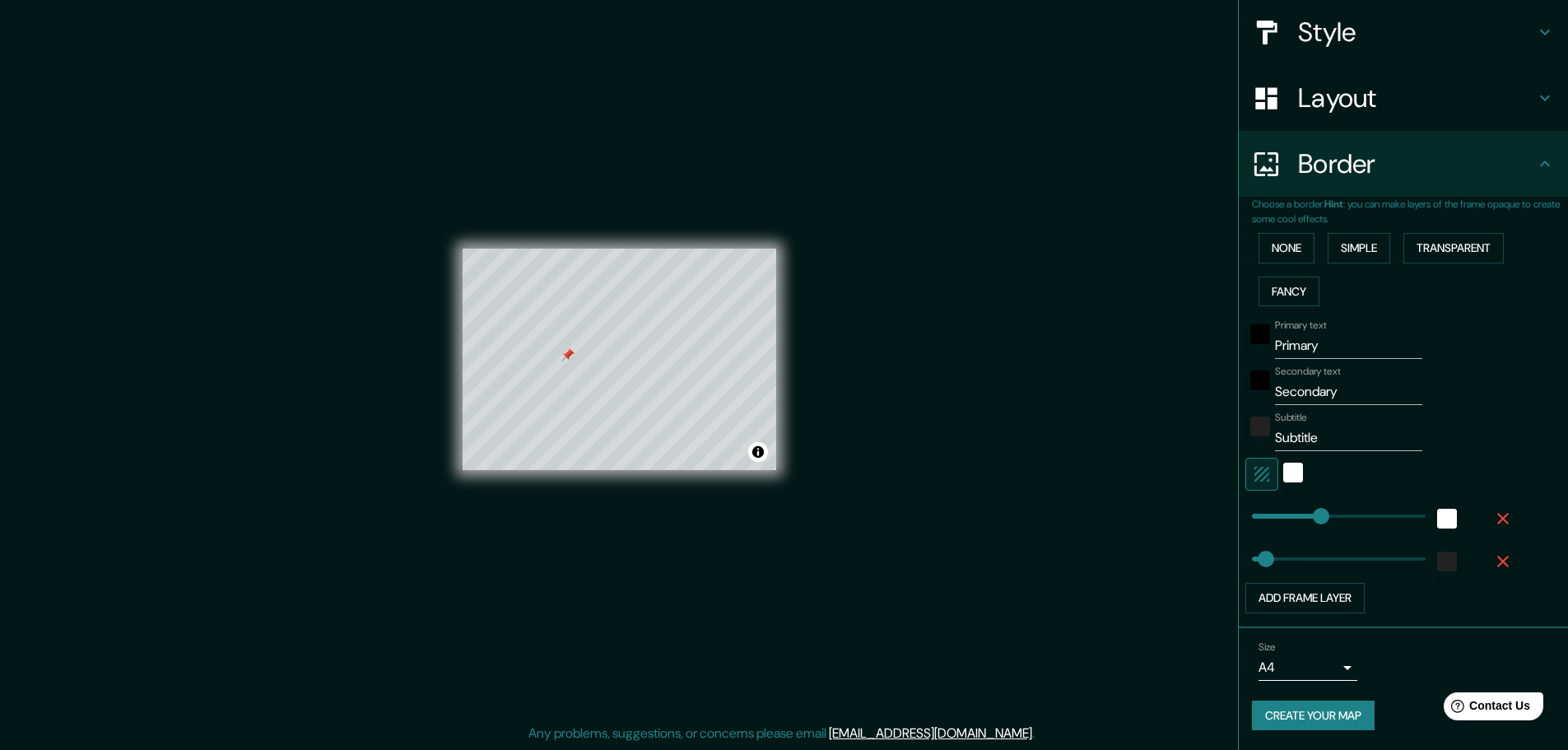
click at [1107, 352] on input "Primary" at bounding box center [1349, 346] width 147 height 26
drag, startPoint x: 1321, startPoint y: 347, endPoint x: 1254, endPoint y: 340, distance: 67.4
click at [1107, 340] on div "Primary text Primary" at bounding box center [1381, 340] width 270 height 40
type input "A"
type input "152"
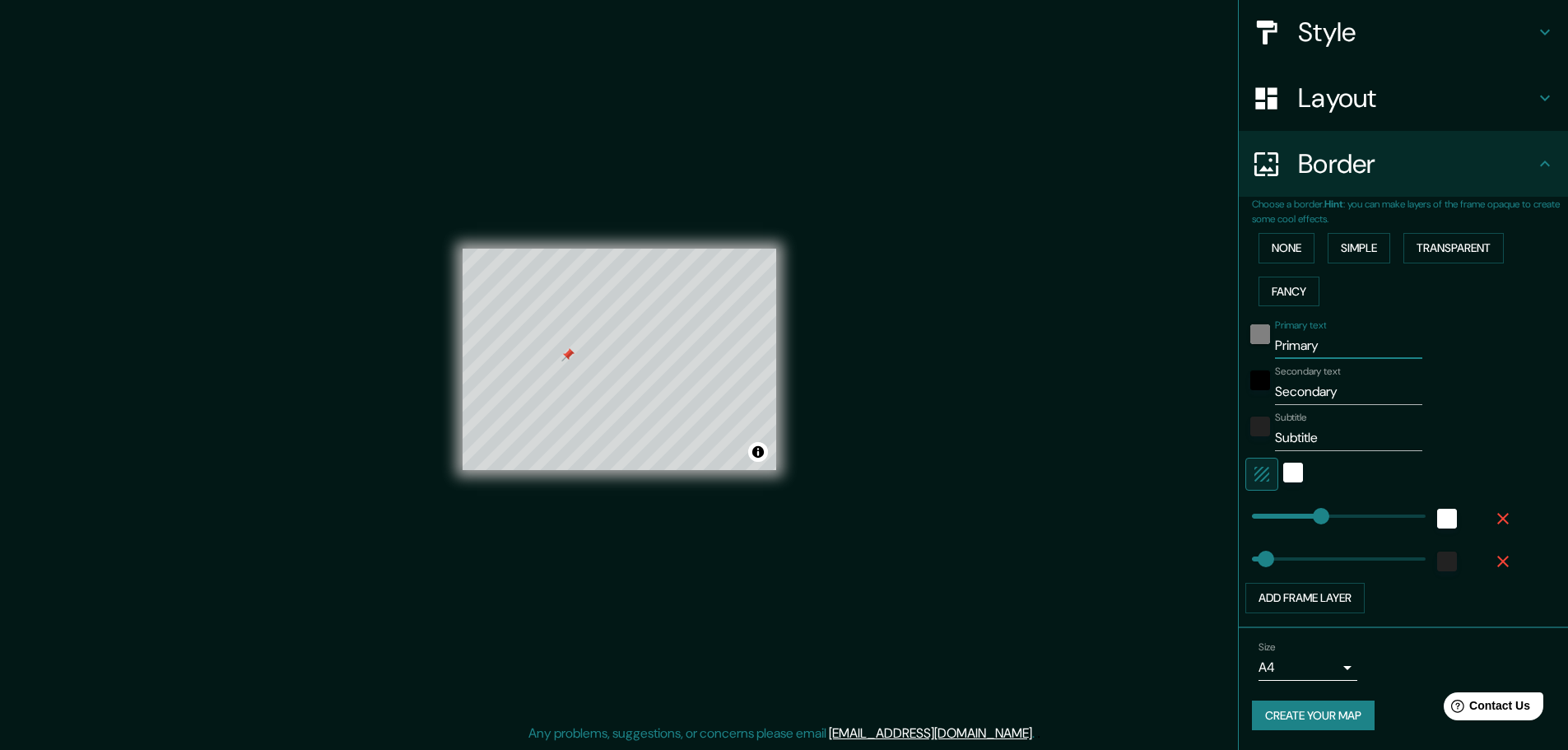
type input "30"
type input "AN"
type input "152"
type input "30"
type input "[PERSON_NAME]"
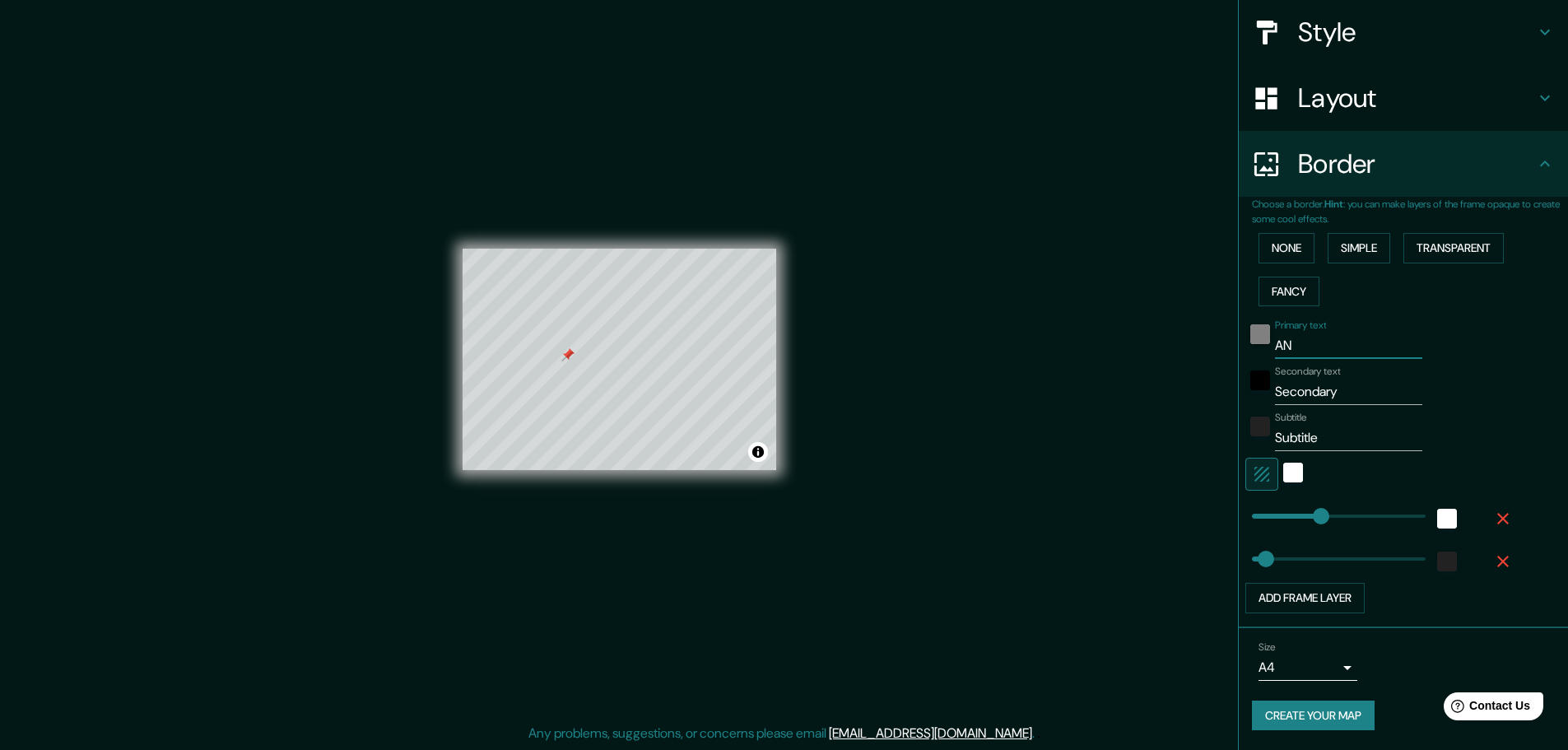
type input "152"
type input "30"
type input "ANAL"
type input "152"
type input "30"
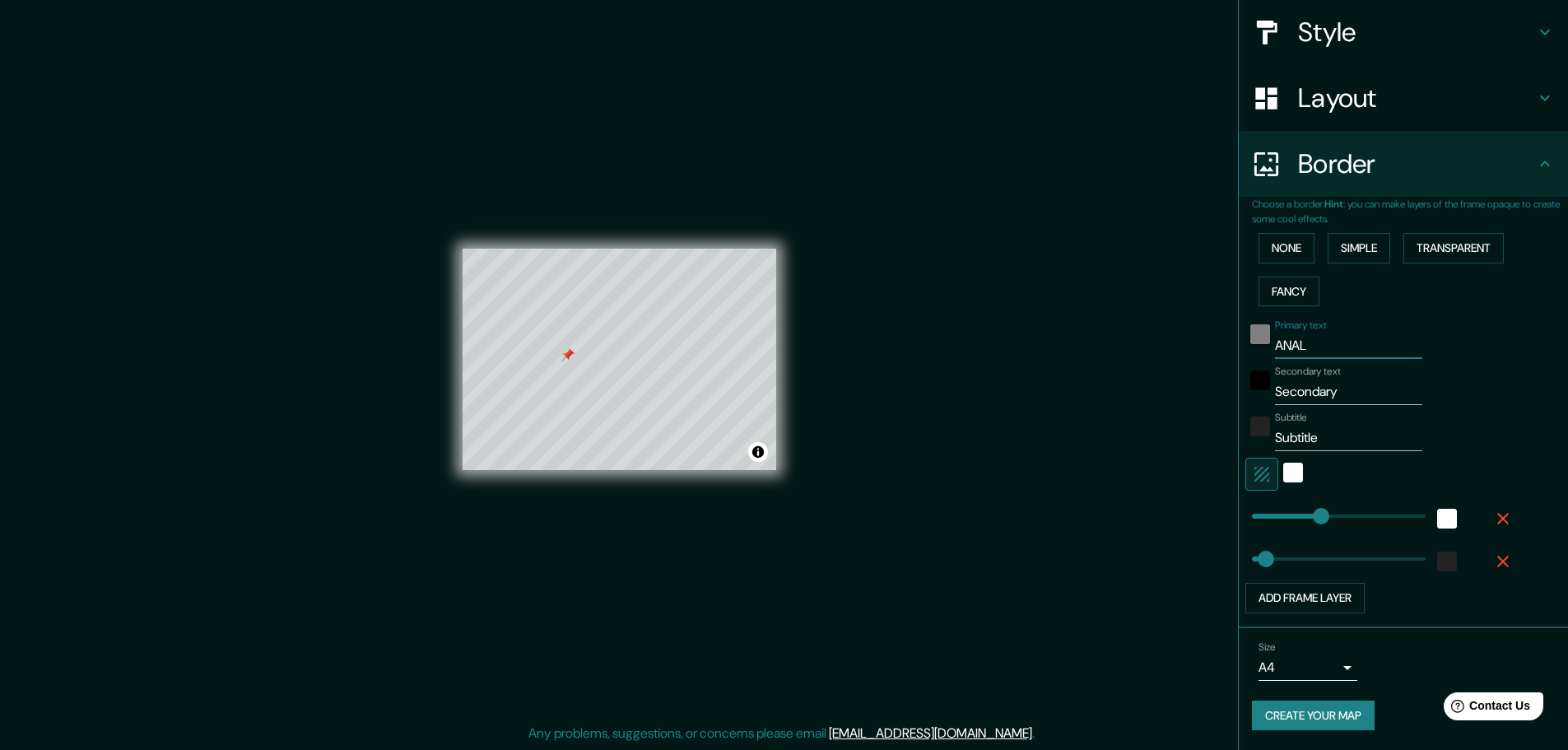
type input "ANALI"
type input "152"
type input "30"
type input "ANALIS"
type input "152"
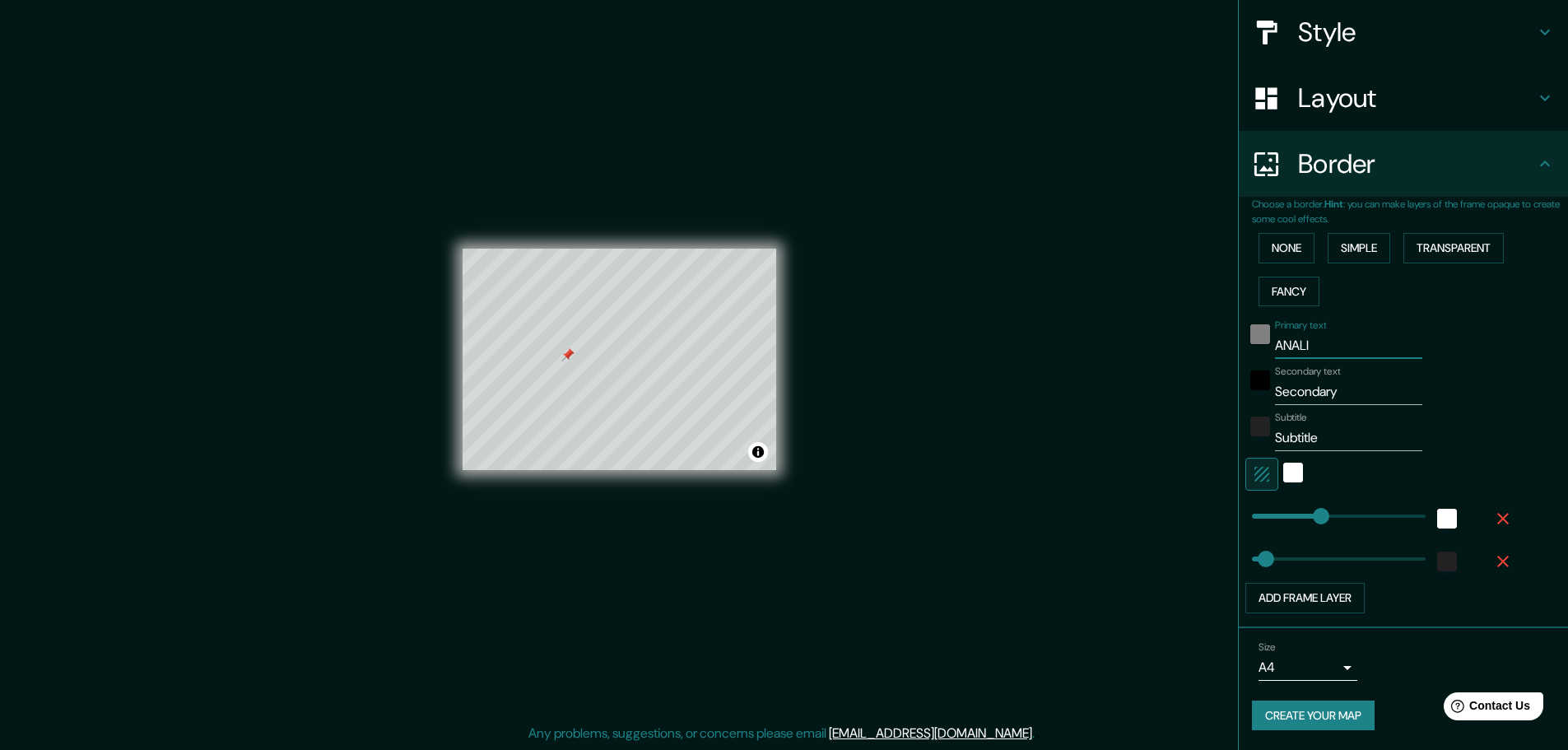
type input "30"
type input "ANALISI"
type input "152"
type input "30"
type input "ANALISIS"
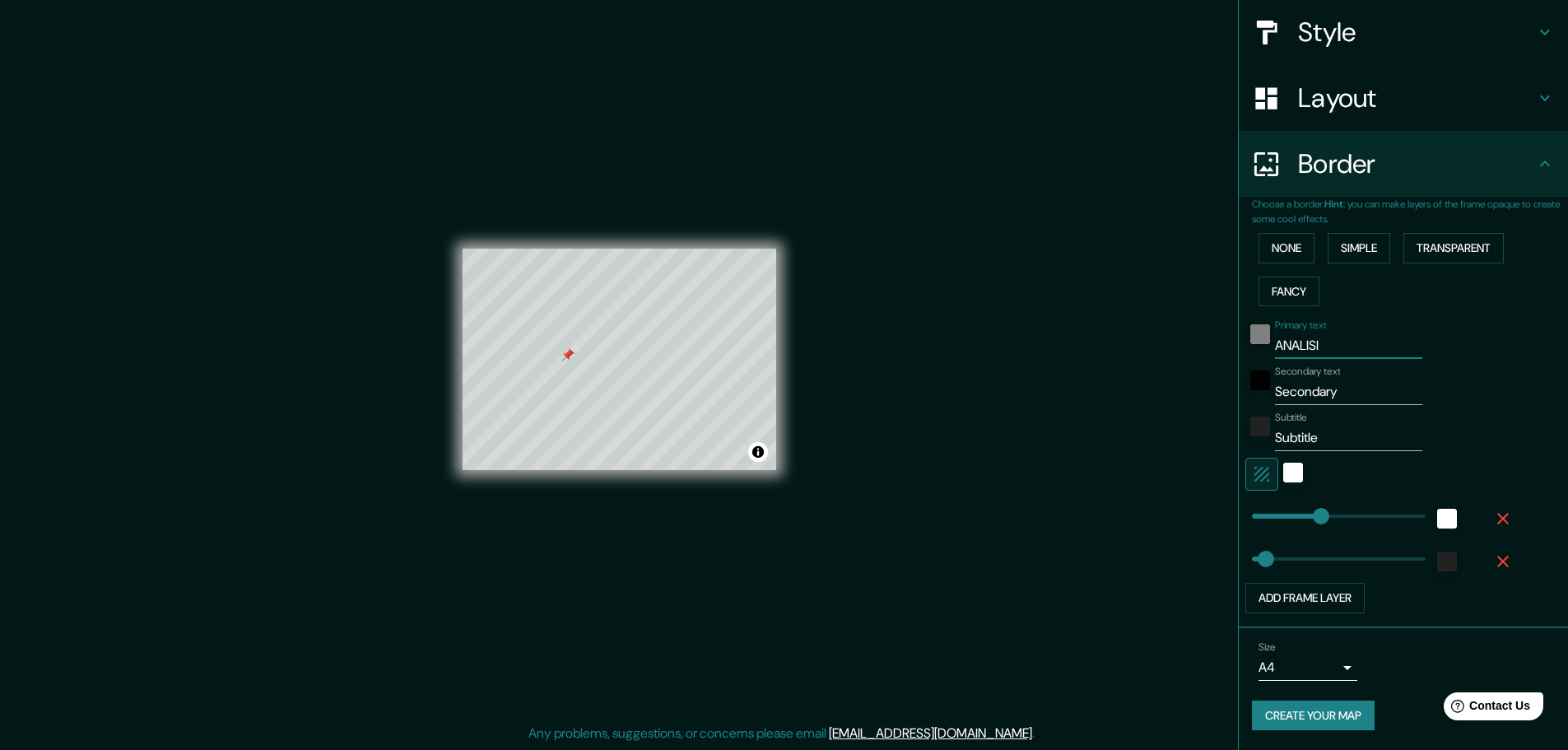
type input "152"
type input "30"
type input "ANALISIS"
type input "152"
type input "30"
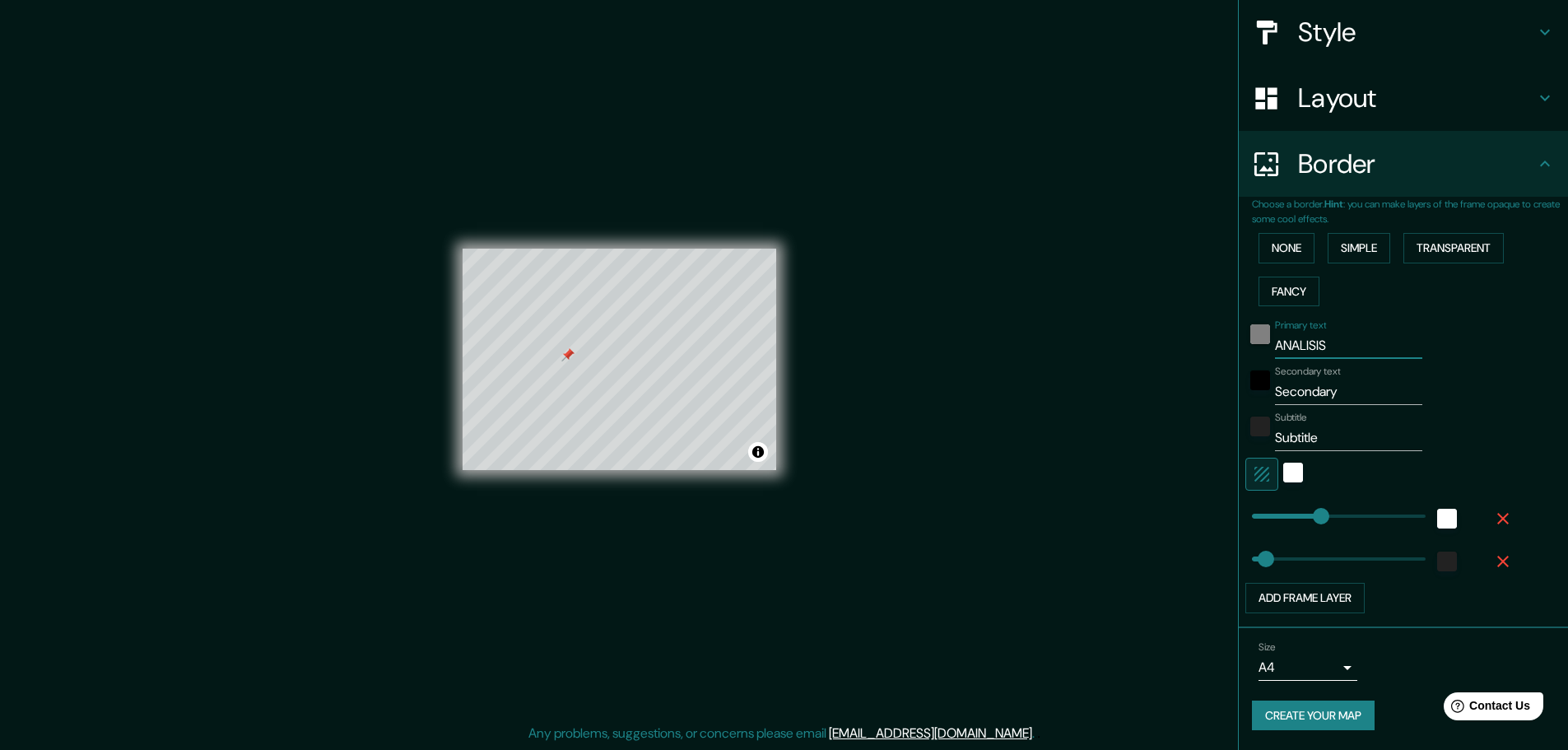
type input "ANALISIS U"
type input "152"
type input "30"
type input "ANALISIS UR"
type input "152"
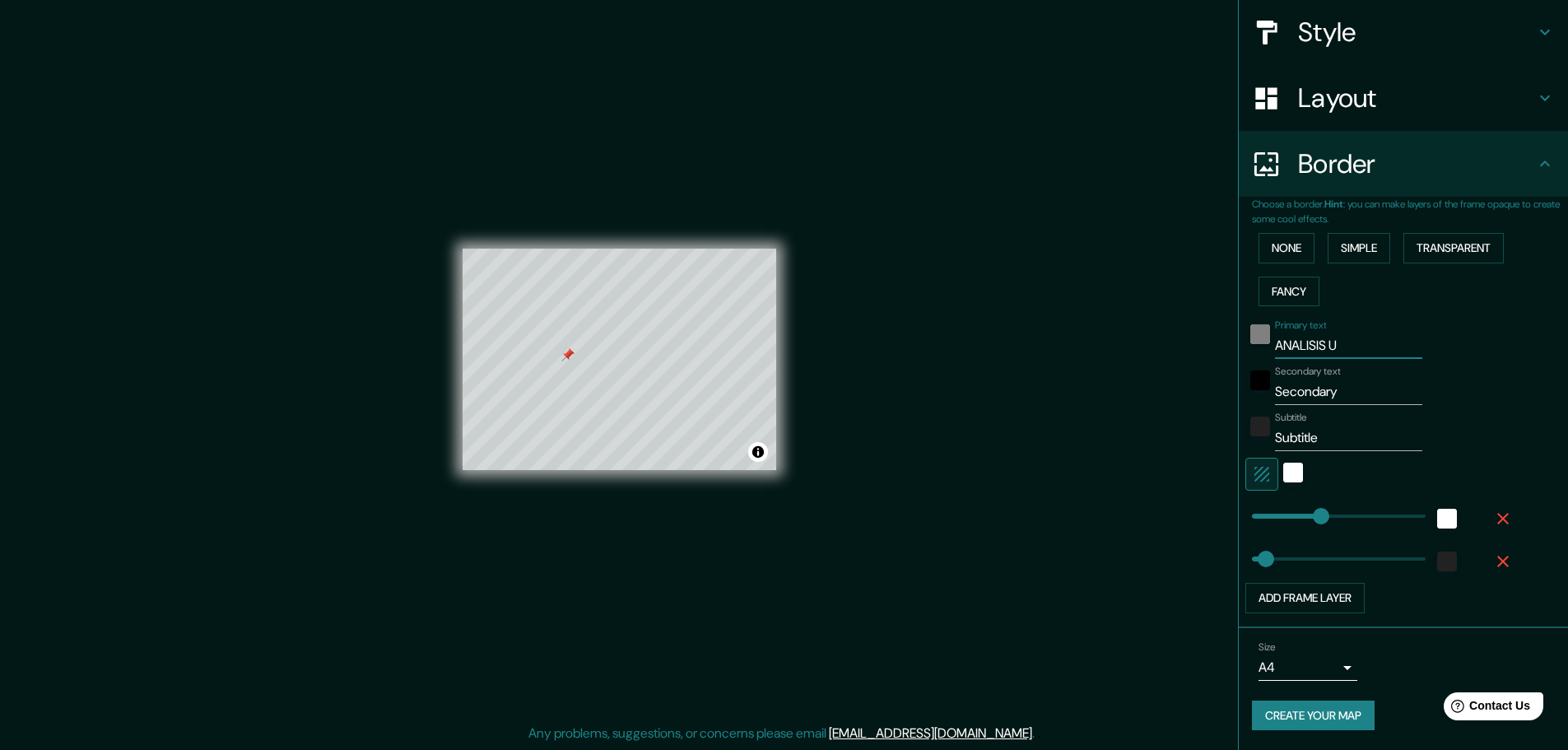
type input "30"
type input "ANALISIS URB"
type input "152"
type input "30"
type input "ANALISIS URBA"
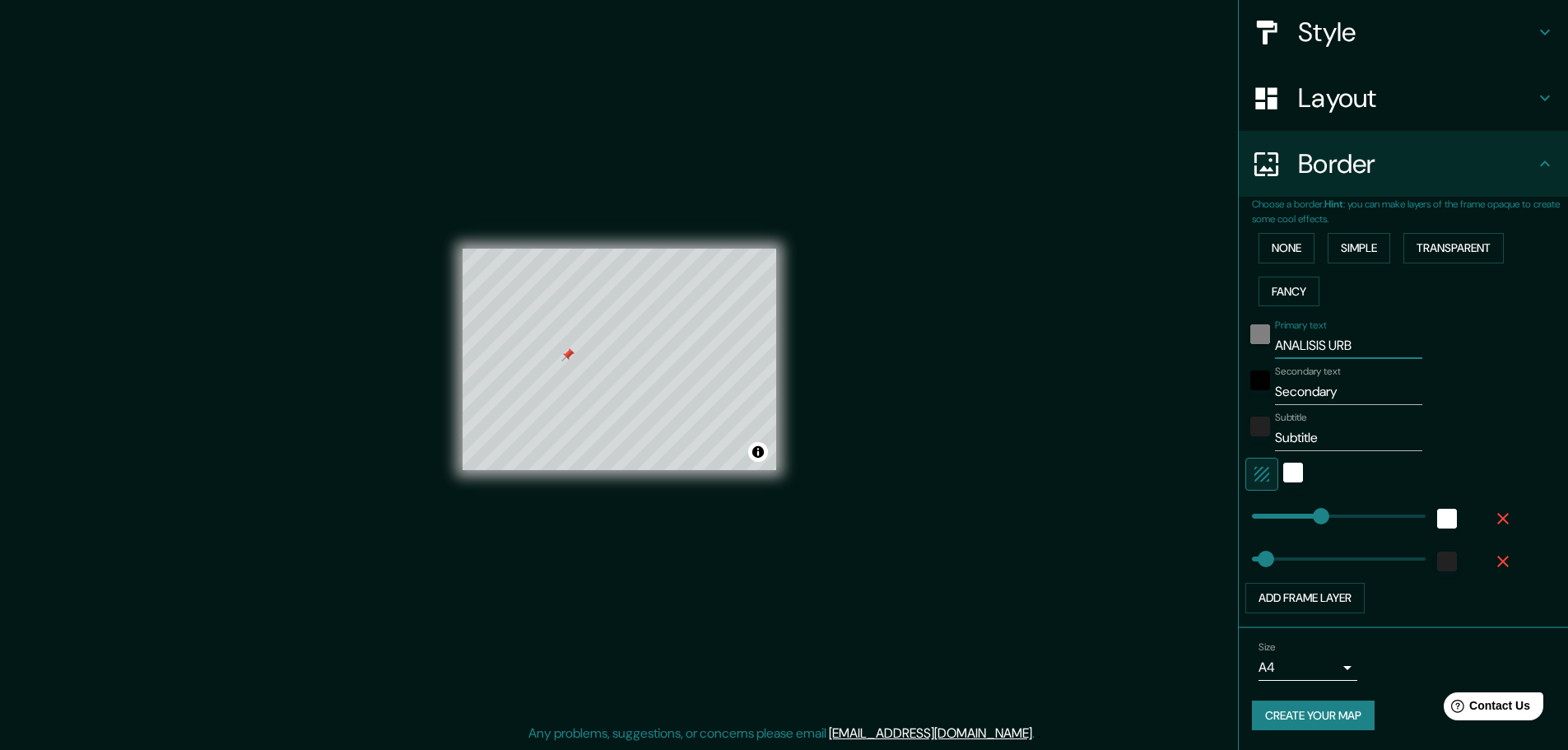
type input "152"
type input "30"
drag, startPoint x: 1364, startPoint y: 346, endPoint x: 1324, endPoint y: 349, distance: 40.1
click at [1107, 349] on input "ANALISIS URBA" at bounding box center [1349, 346] width 147 height 26
type input "ANALISIS U"
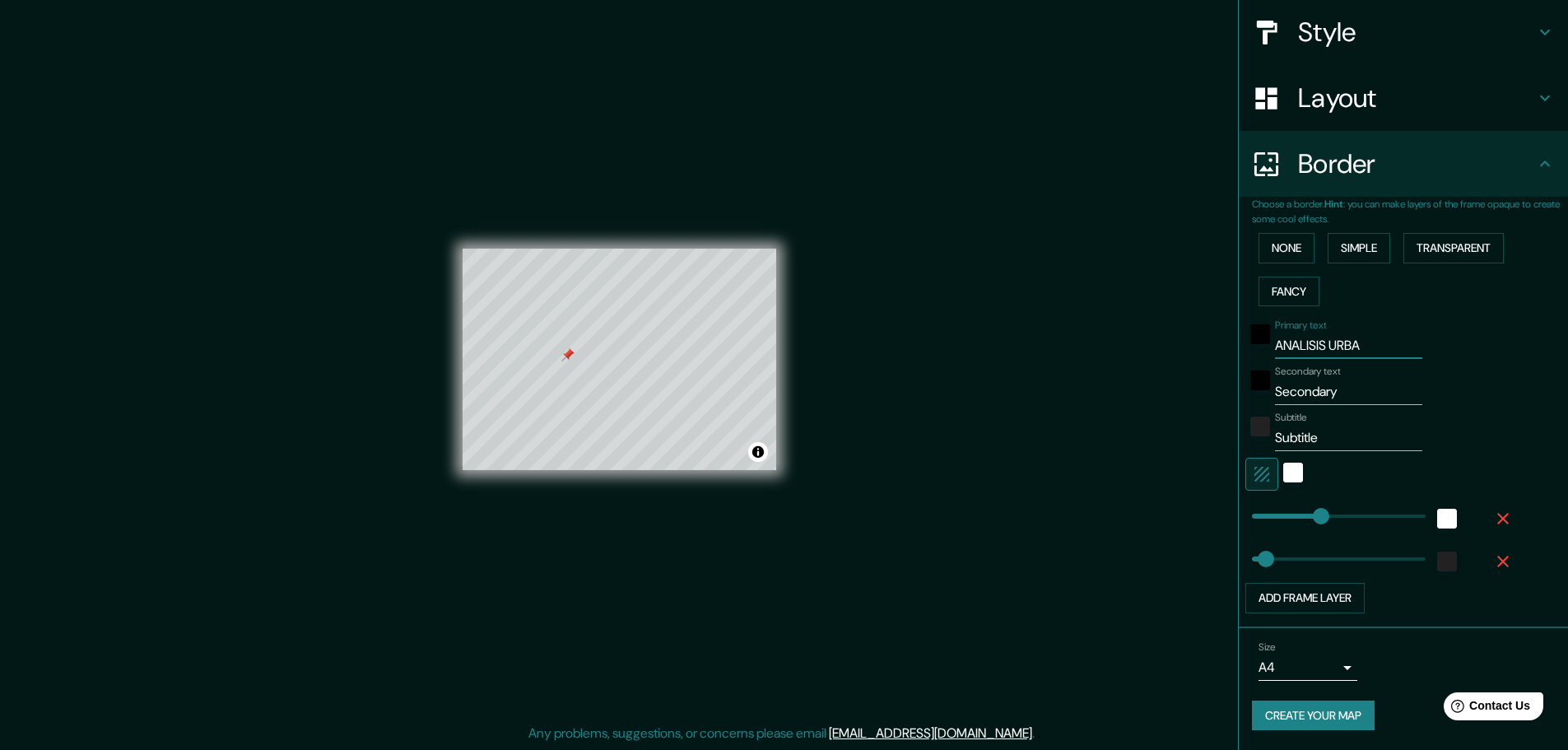
type input "152"
type input "30"
type input "ANALISIS UR"
type input "152"
type input "30"
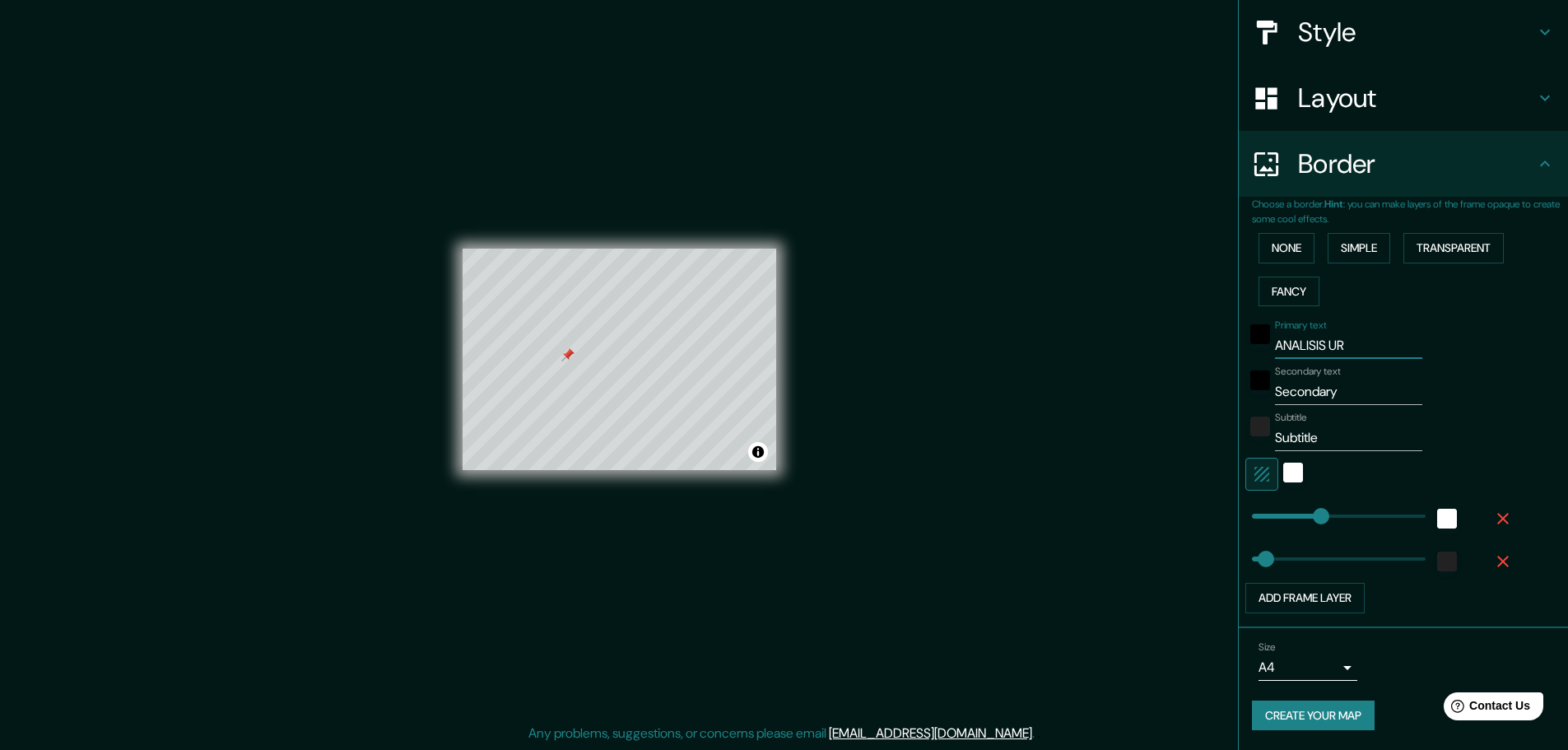
type input "ANALISIS URB"
type input "152"
type input "30"
type input "ANALISIS URBA"
type input "152"
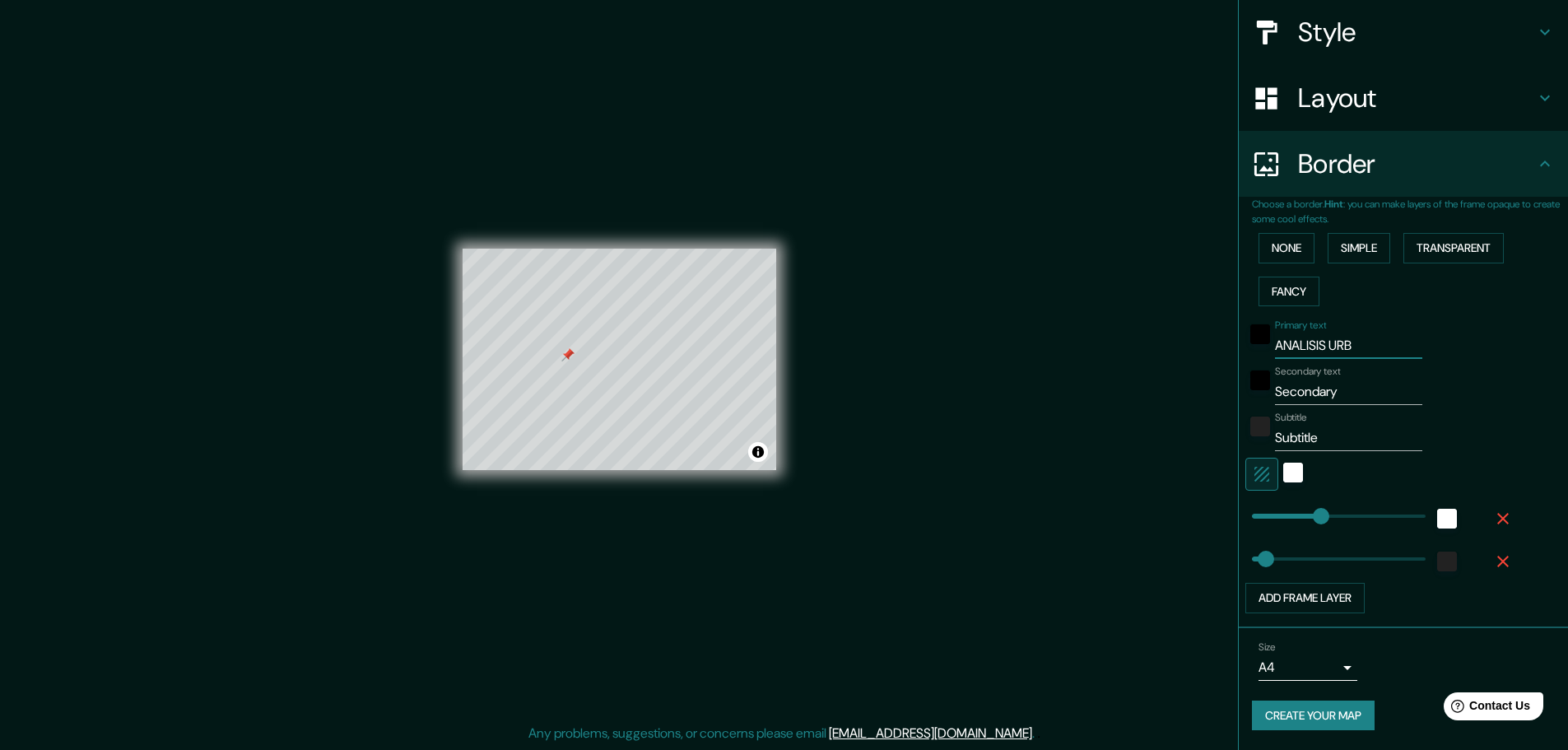
type input "30"
type input "ANALISIS URBA"
click at [1107, 393] on input "Secondary" at bounding box center [1349, 392] width 147 height 26
drag, startPoint x: 1342, startPoint y: 393, endPoint x: 1237, endPoint y: 393, distance: 105.0
click at [1107, 393] on div "Secondary text Secondary" at bounding box center [1381, 386] width 270 height 40
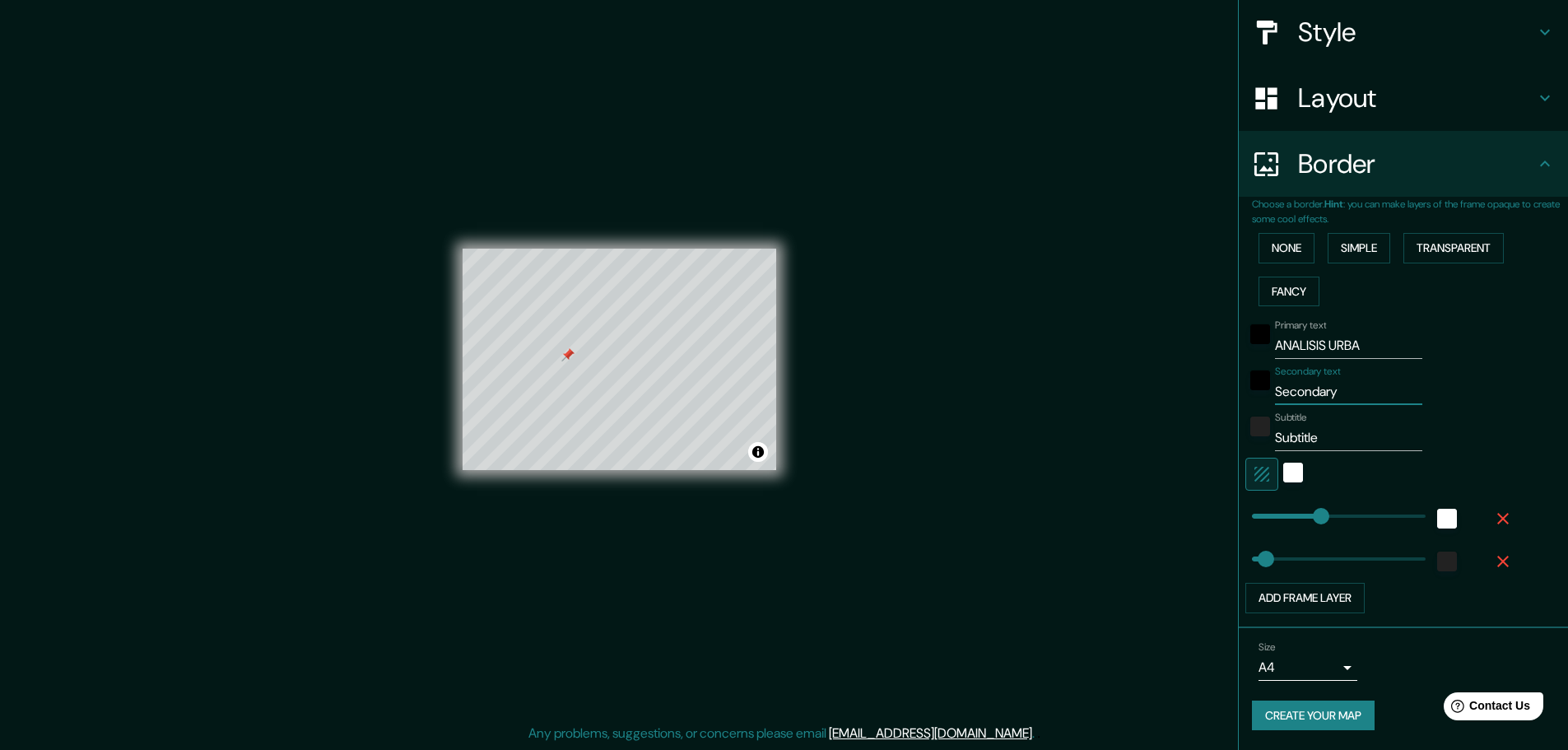
type input "A"
type input "152"
type input "30"
type input "AR"
type input "152"
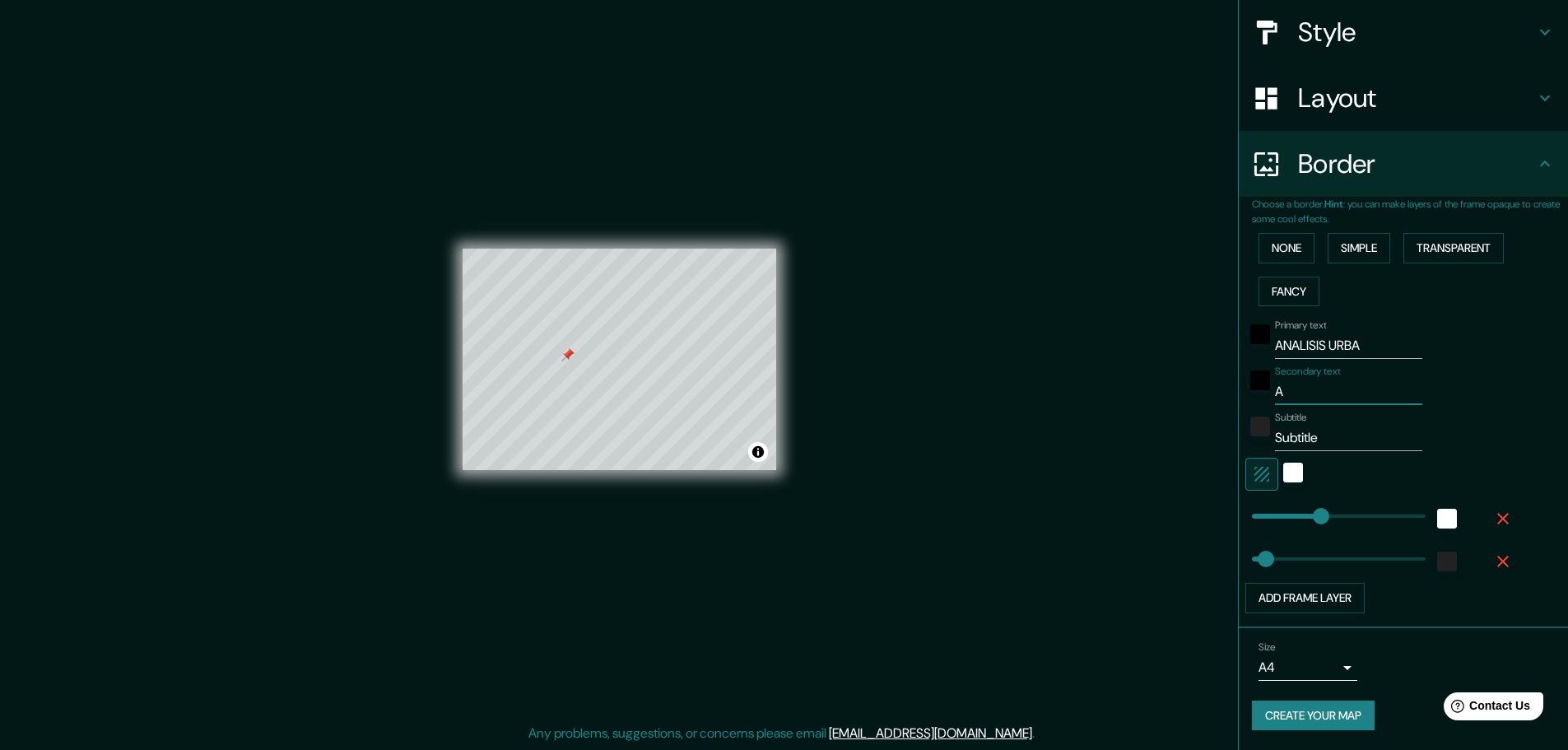
type input "30"
type input "A"
type input "152"
type input "30"
type input "AE"
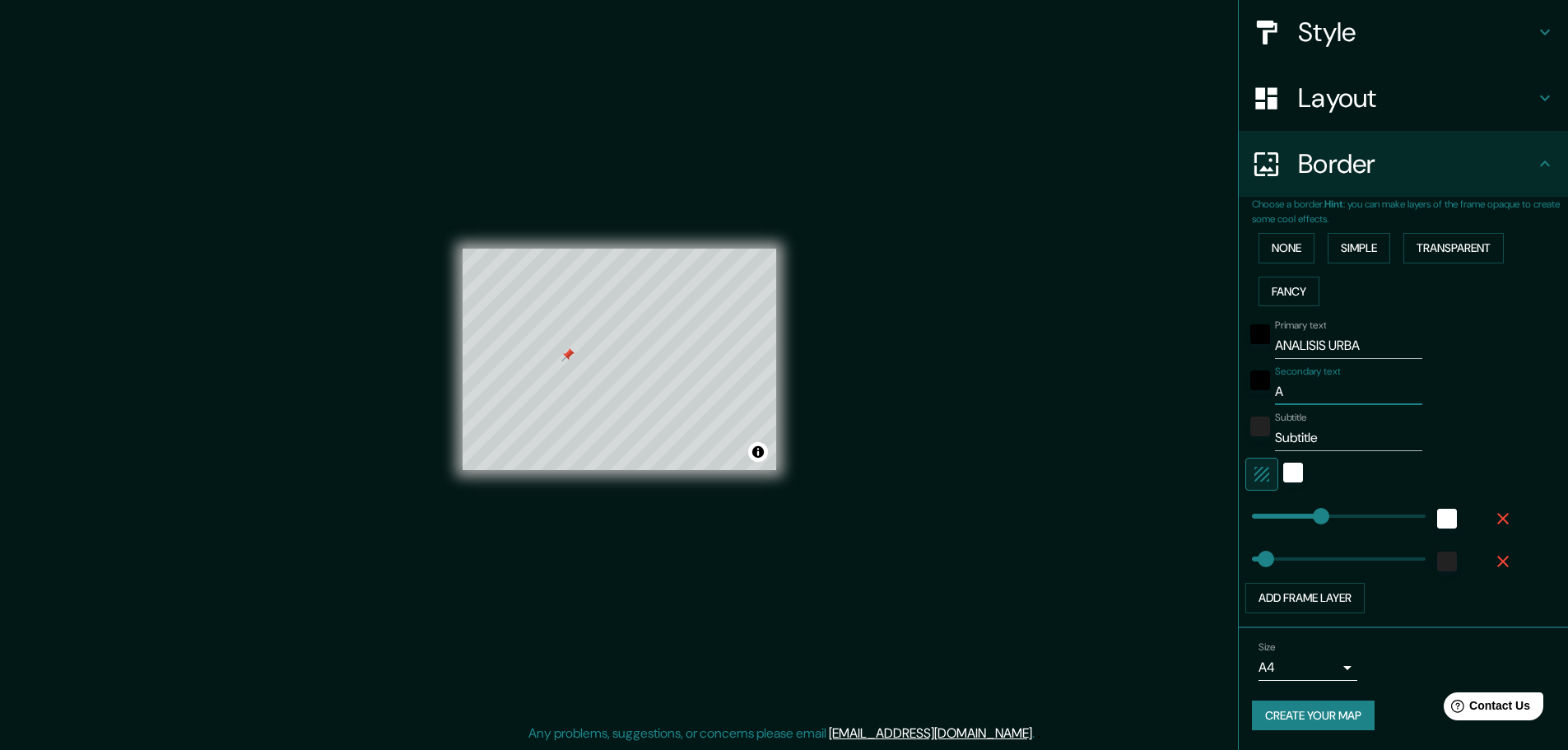
type input "152"
type input "30"
type input "AER"
type input "152"
type input "30"
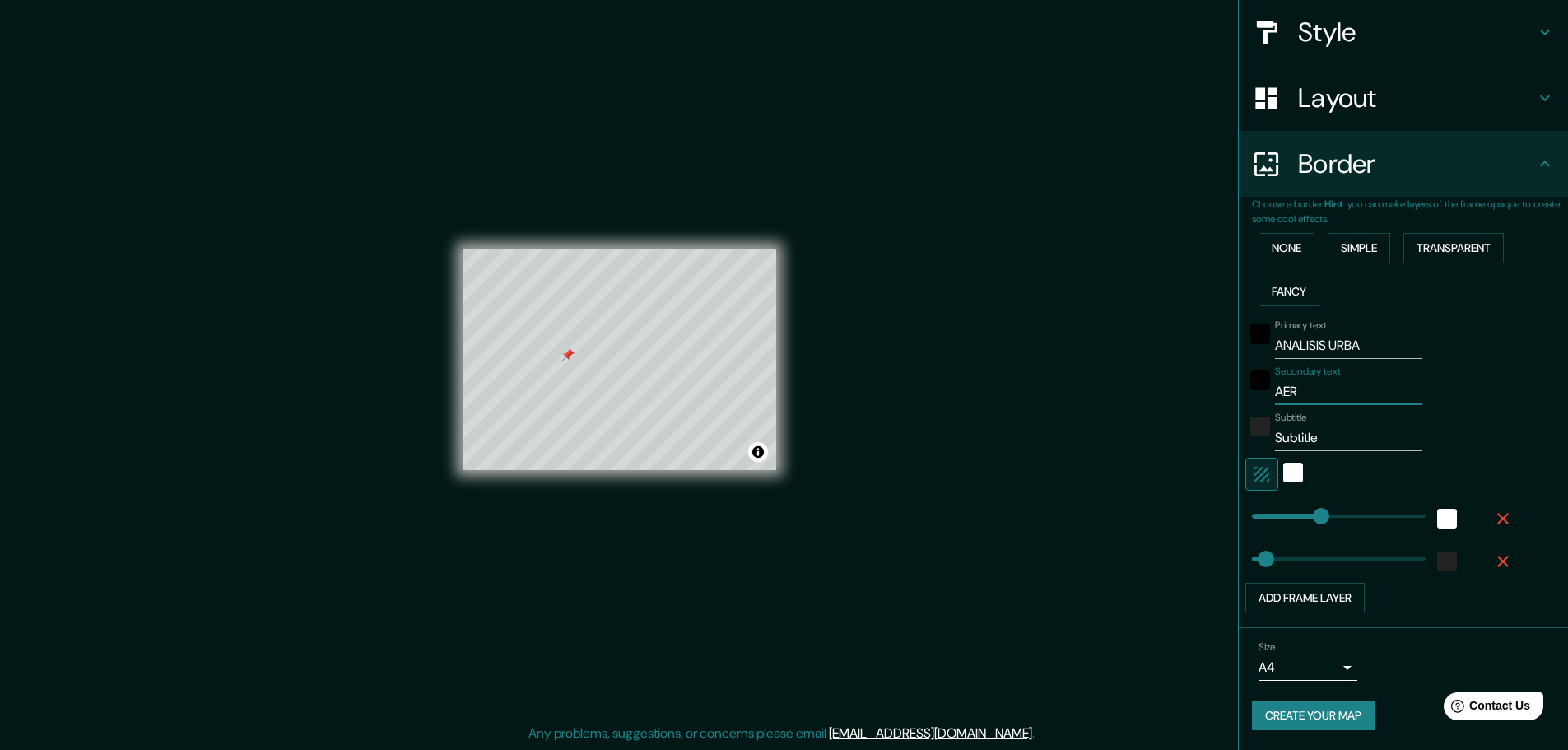
type input "AERO"
type input "152"
type input "30"
type input "AEROF"
type input "152"
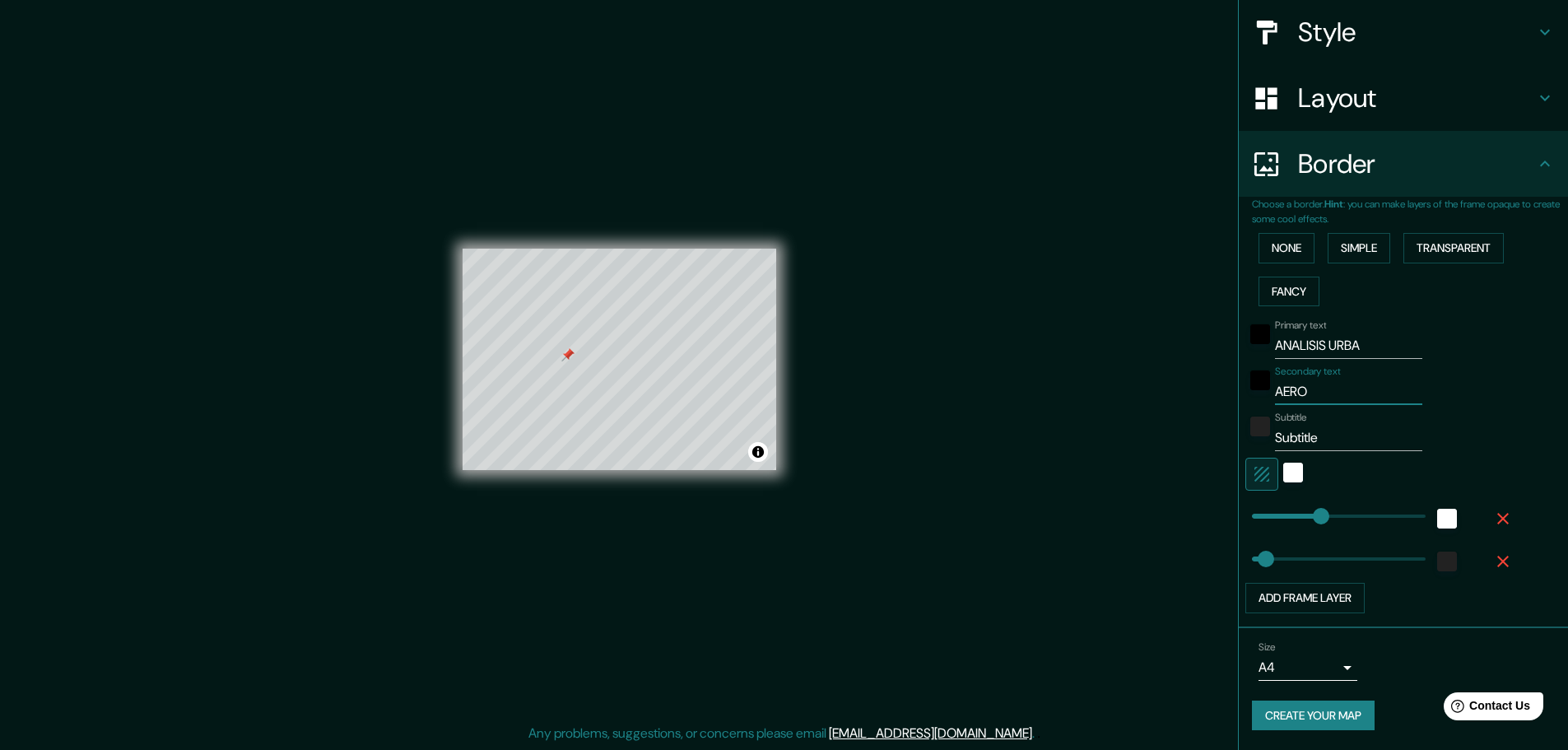
type input "30"
type input "AEROFR"
type input "152"
type input "30"
type input "AEROF"
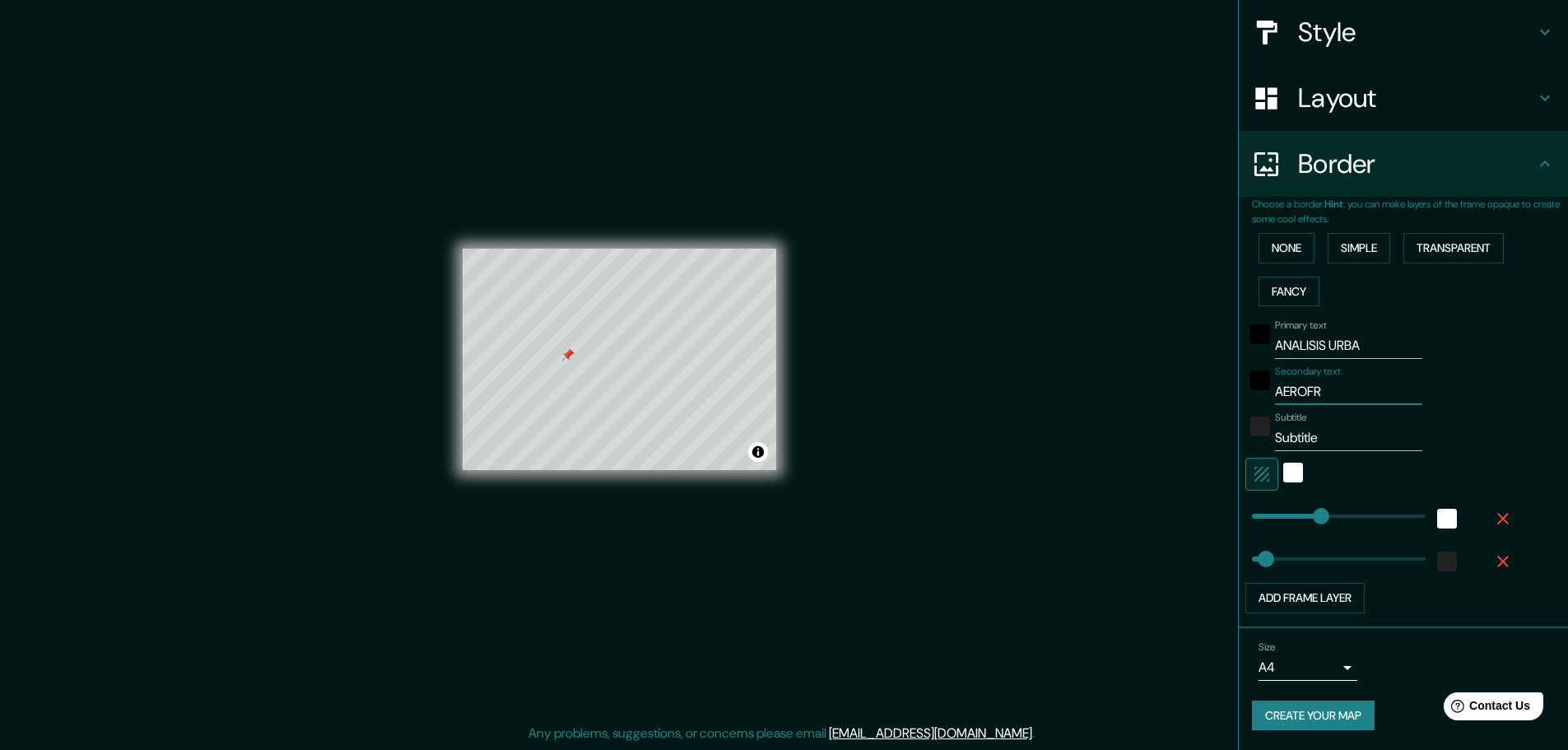
type input "152"
type input "30"
type input "AEROFD"
type input "152"
type input "30"
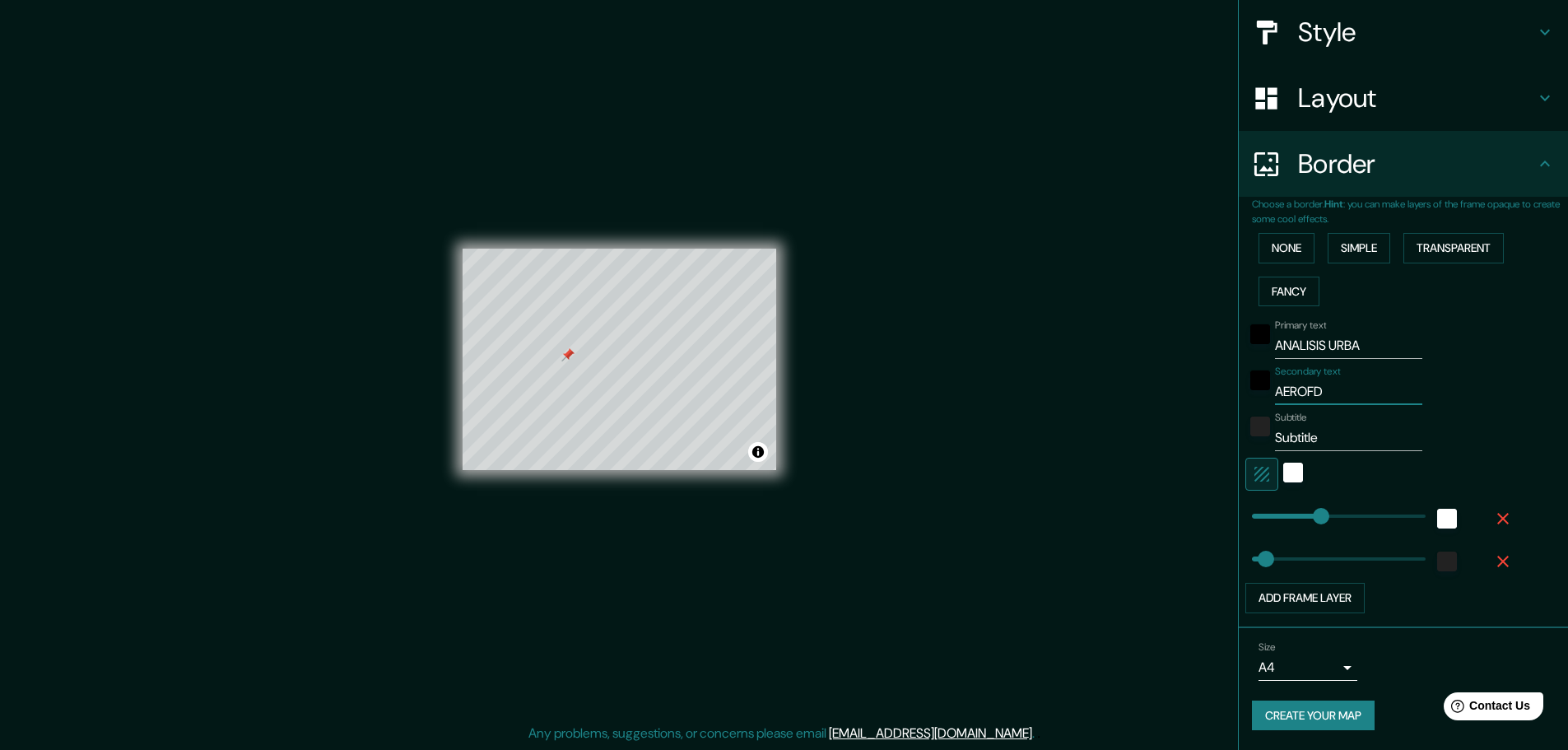
type input "AEROF"
type input "152"
type input "30"
type input "AERO"
type input "152"
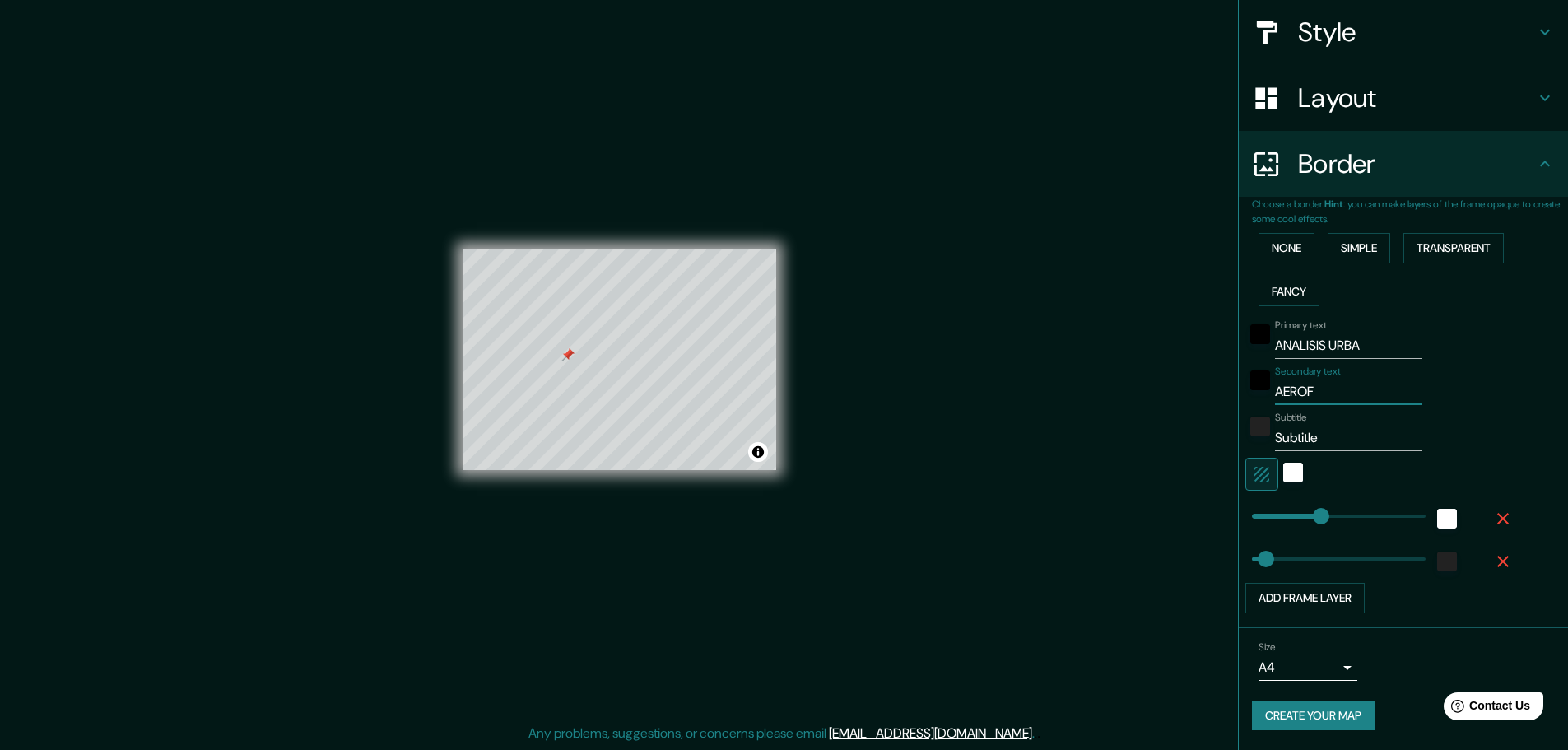
type input "30"
type input "AER"
type input "152"
type input "30"
type input "AERD"
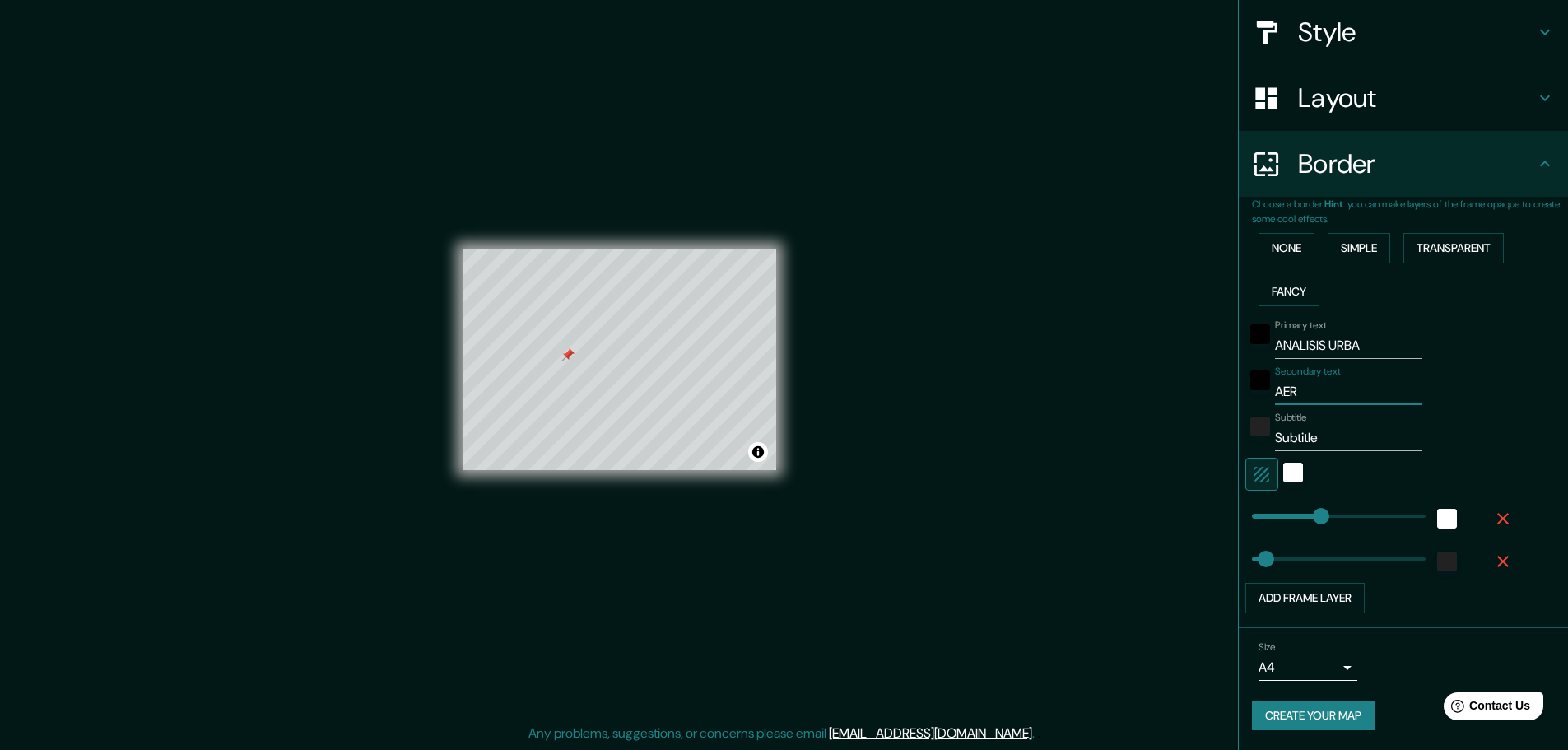
type input "152"
type input "30"
type input "AER"
type input "152"
type input "30"
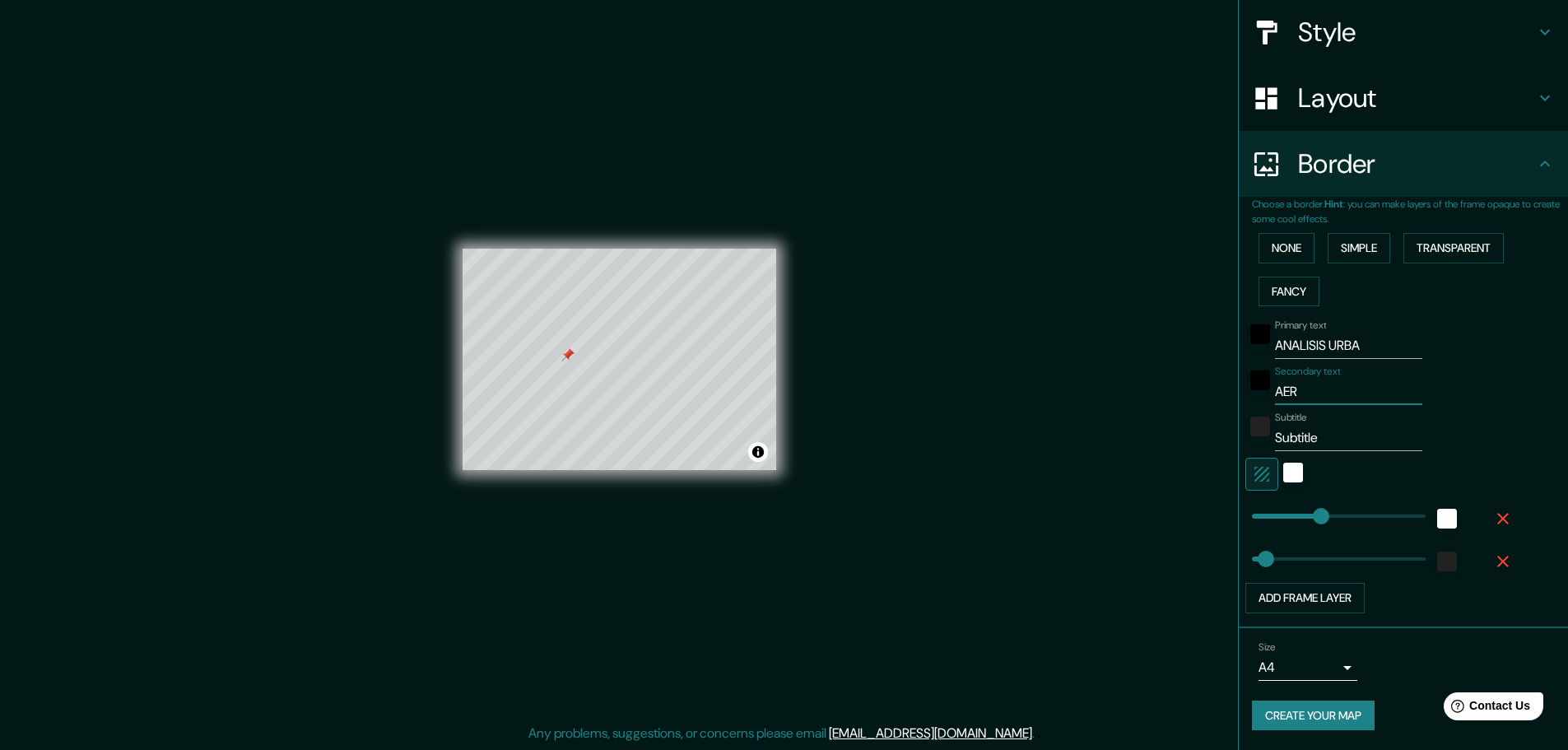
type input "AERO"
type input "152"
type input "30"
type input "AEROD"
type input "152"
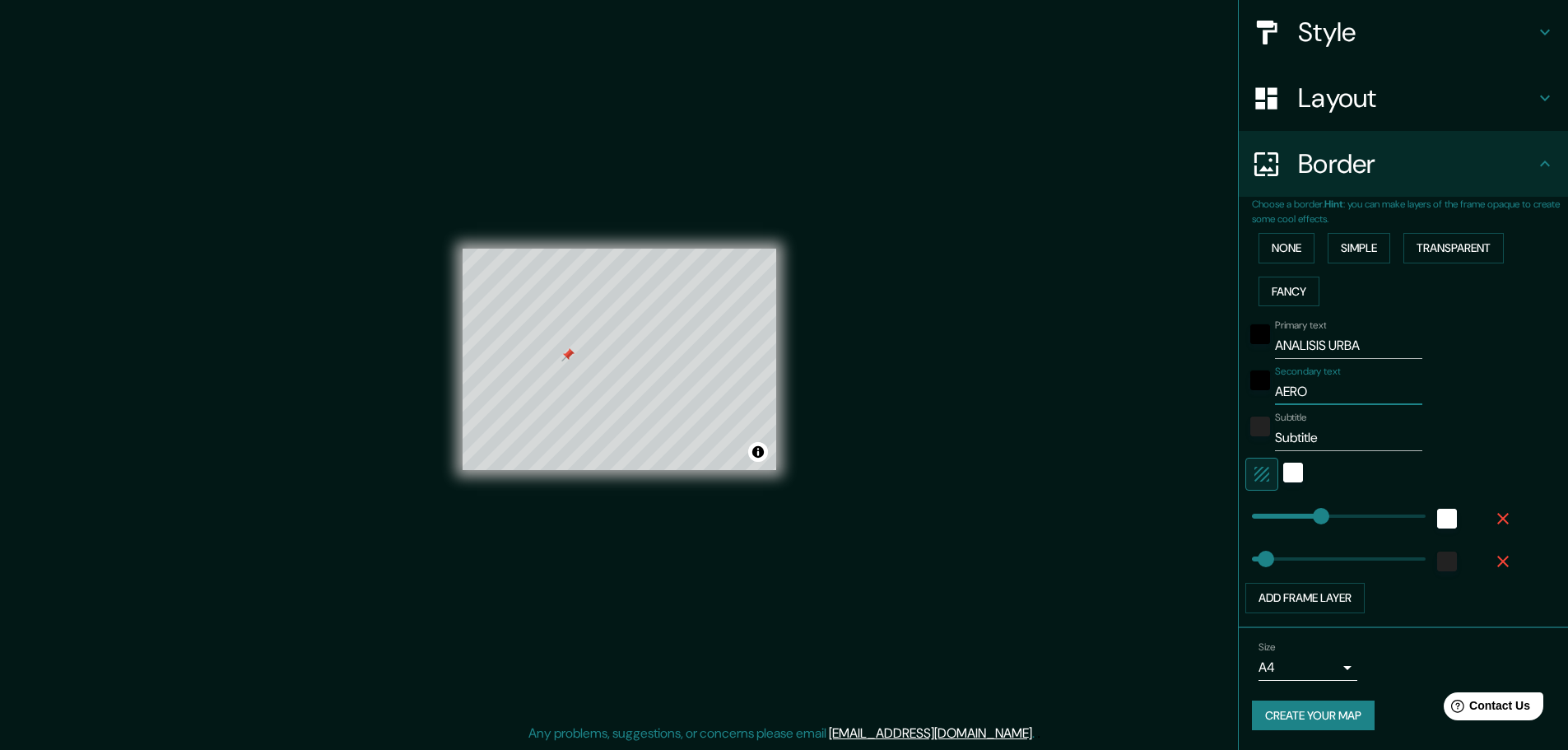
type input "30"
type input "AERODR"
type input "152"
type input "30"
type input "AERODRO"
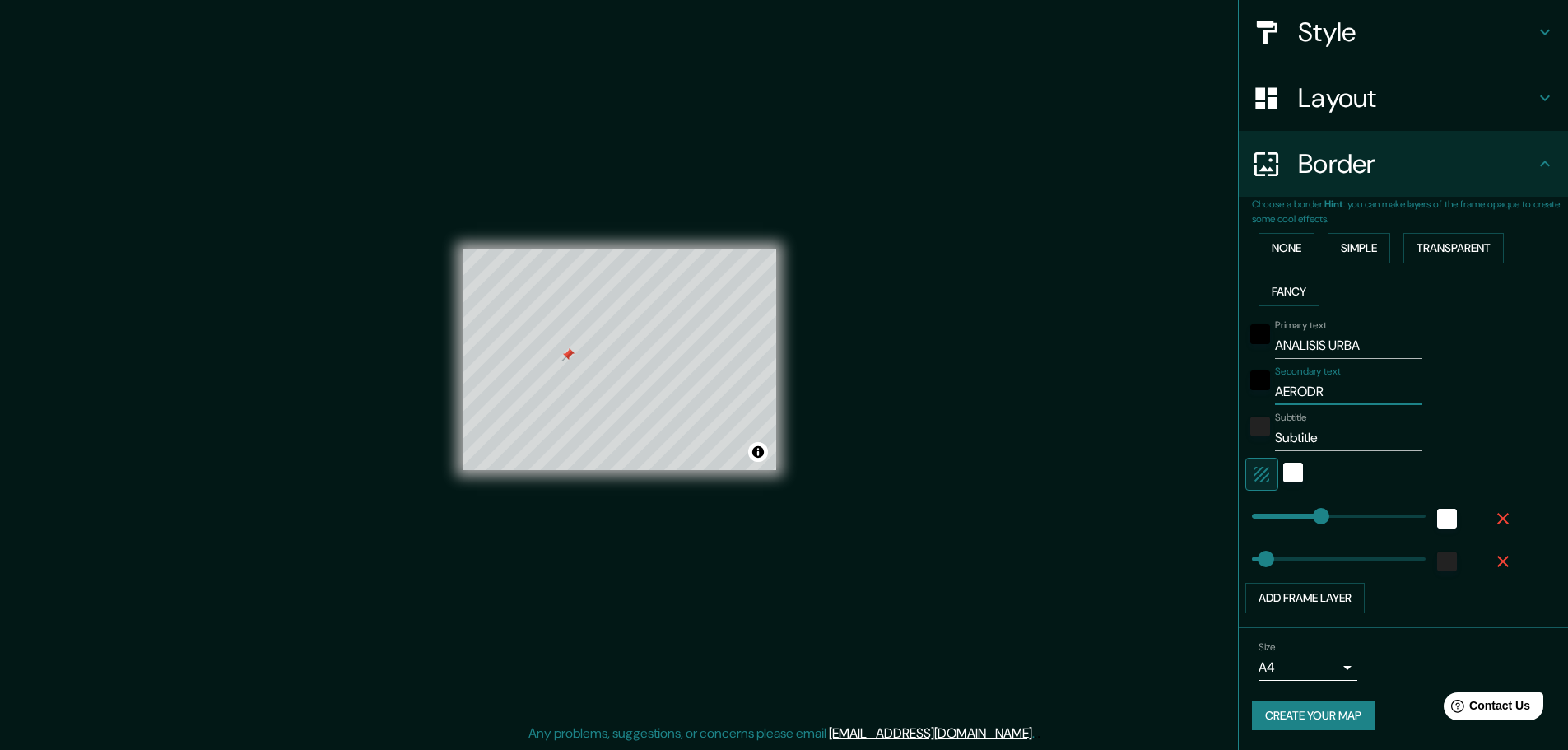
type input "152"
type input "30"
type input "AERODROM"
type input "152"
type input "30"
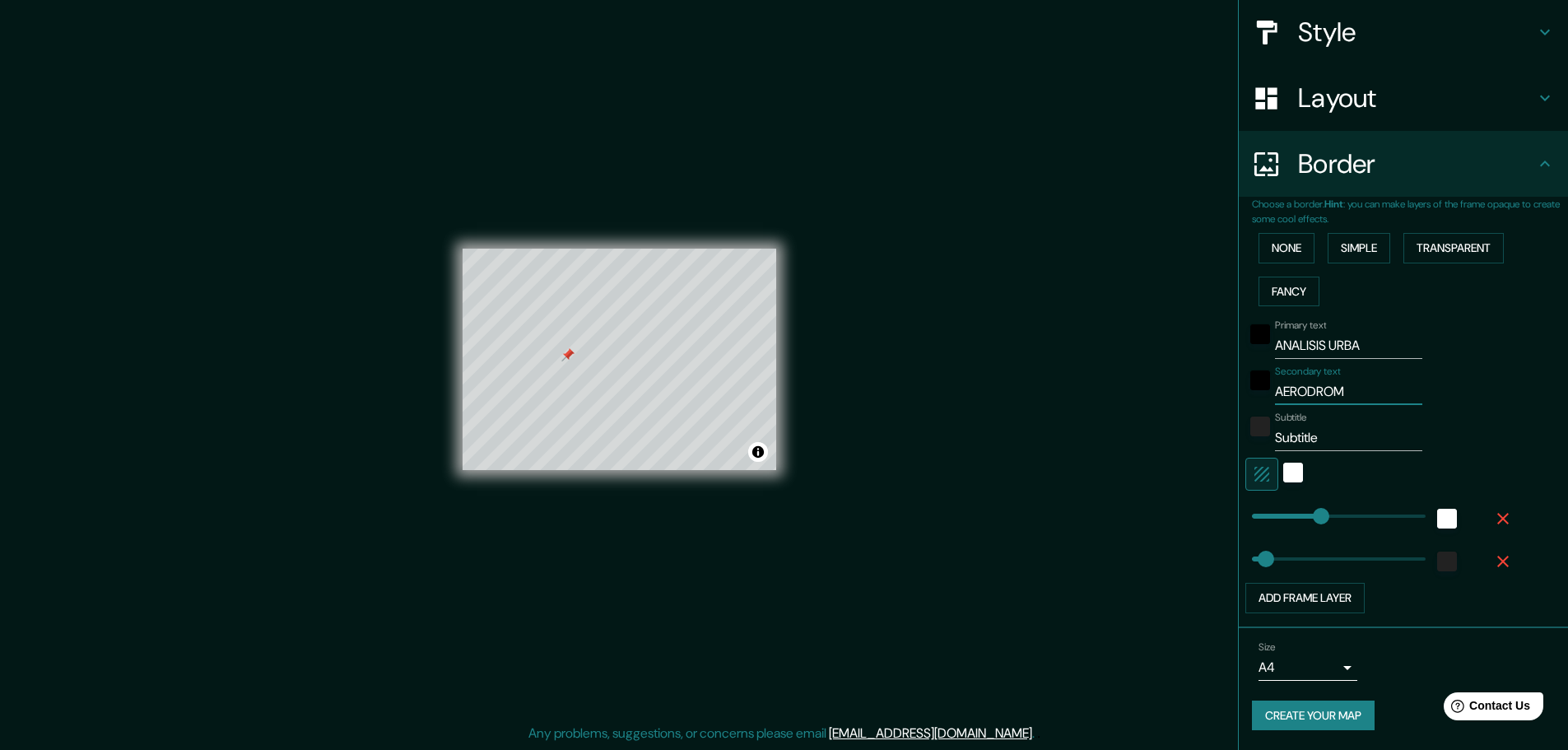
type input "AERODROMO"
type input "152"
type input "30"
type input "AERODROMO"
click at [1107, 436] on input "Subtitle" at bounding box center [1349, 438] width 147 height 26
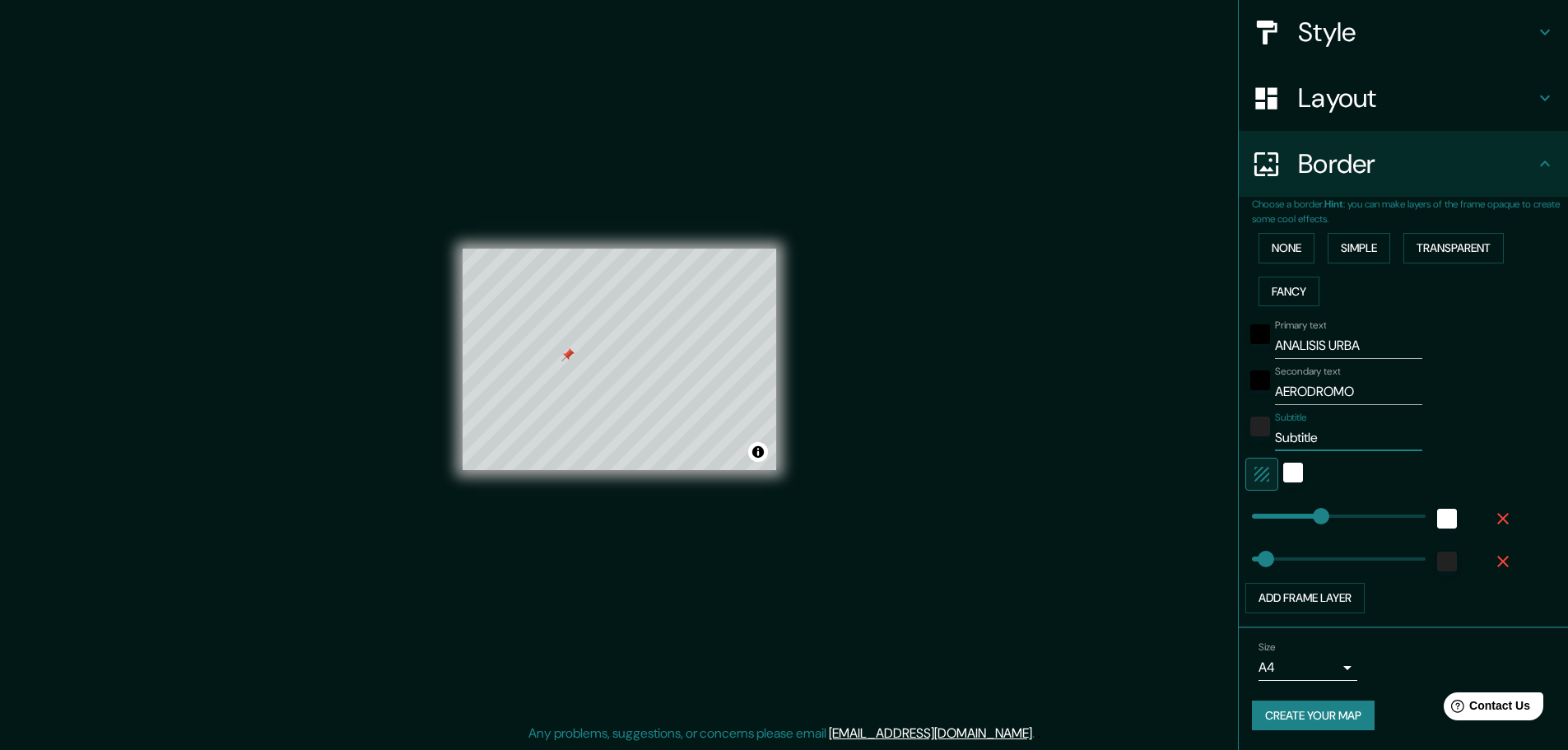
drag, startPoint x: 1321, startPoint y: 441, endPoint x: 1231, endPoint y: 445, distance: 90.1
click at [1107, 445] on div "Choose a border. Hint : you can make layers of the frame opaque to create some …" at bounding box center [1404, 412] width 329 height 431
type input "H"
type input "152"
type input "30"
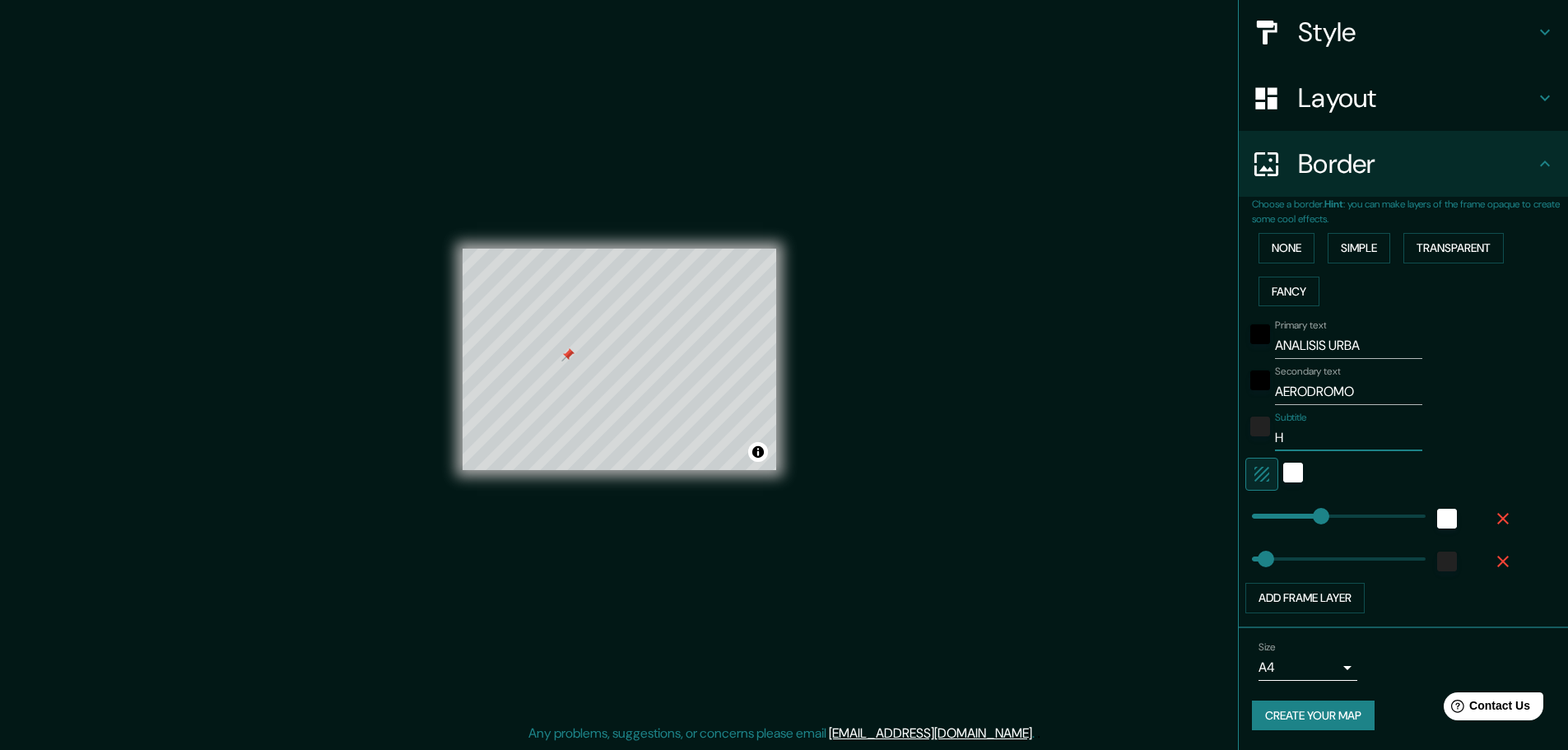
type input "HU"
type input "152"
type input "30"
type input "HUE"
type input "152"
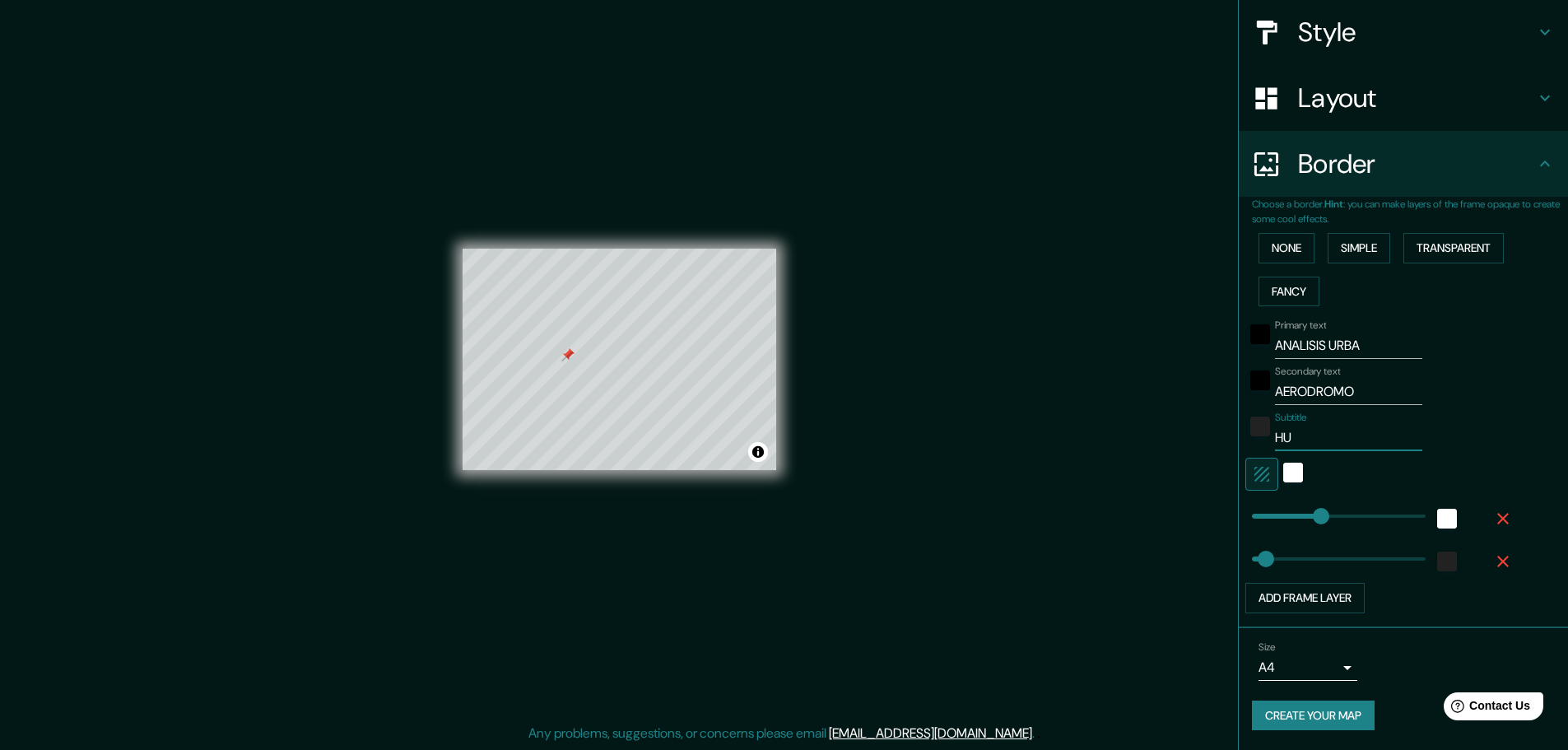
type input "30"
type input "HUEH"
type input "152"
type input "30"
type input "HUEHU"
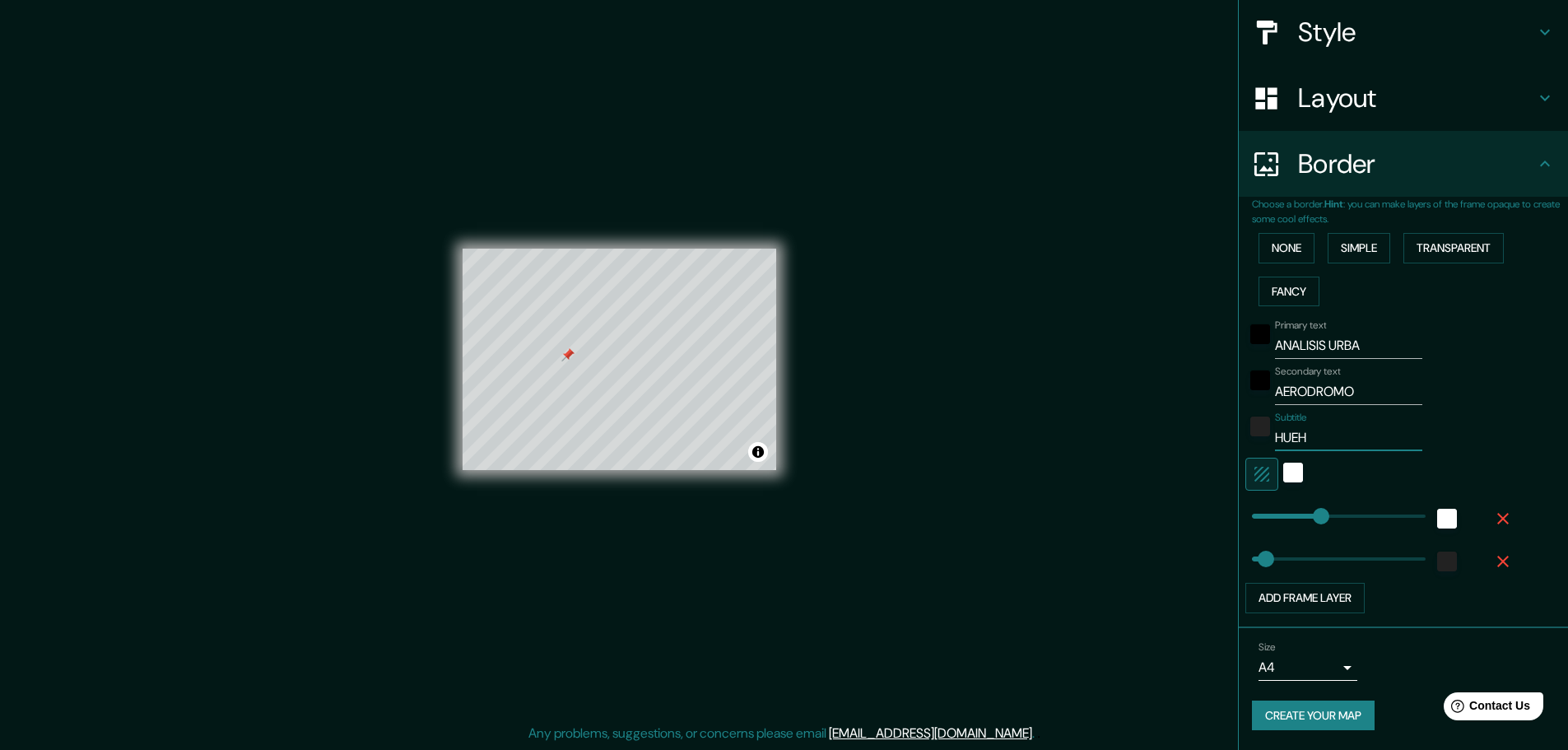
type input "152"
type input "30"
type input "HUEHUE"
type input "152"
type input "30"
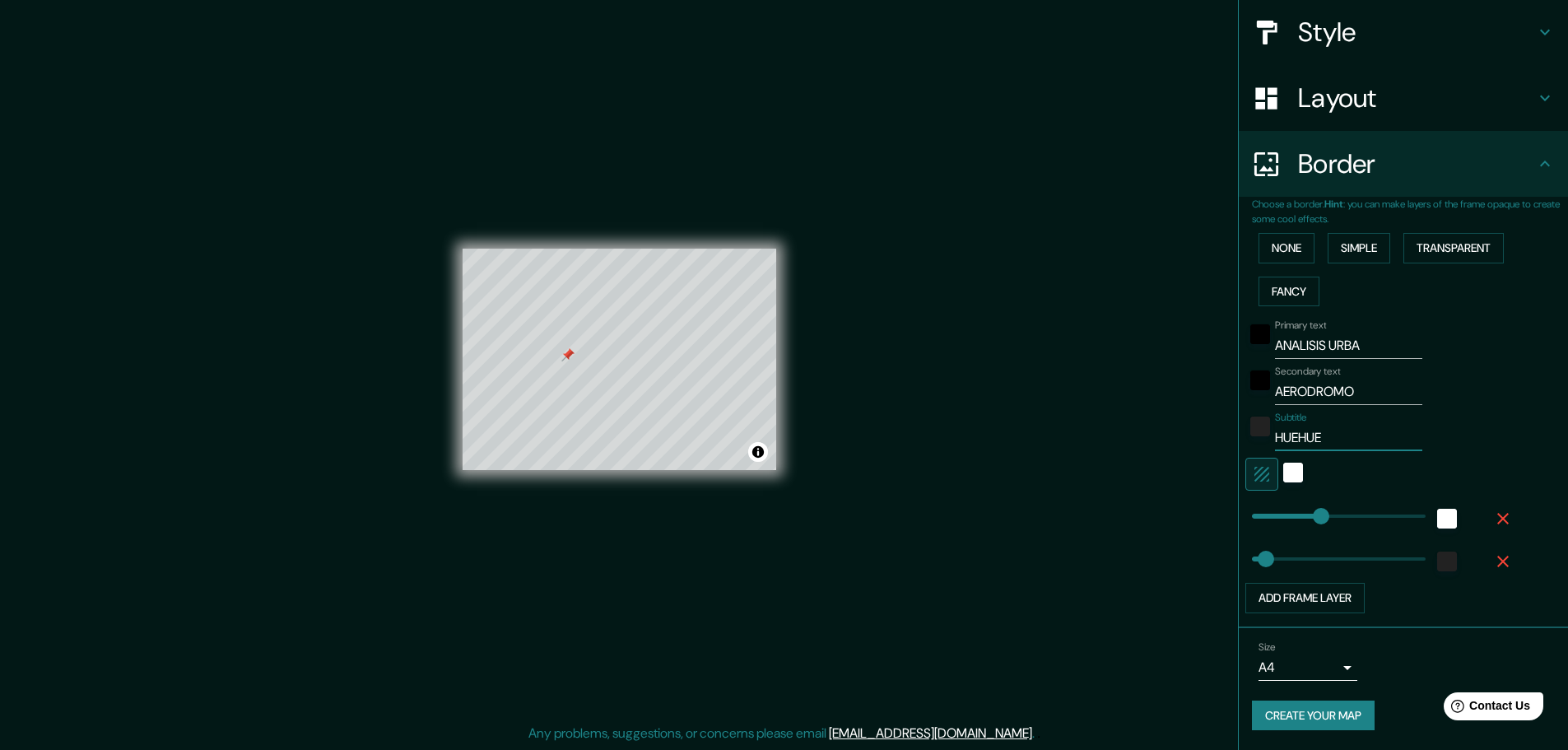
type input "HUEHUET"
type input "152"
type input "30"
type input "HUEHUETE"
type input "152"
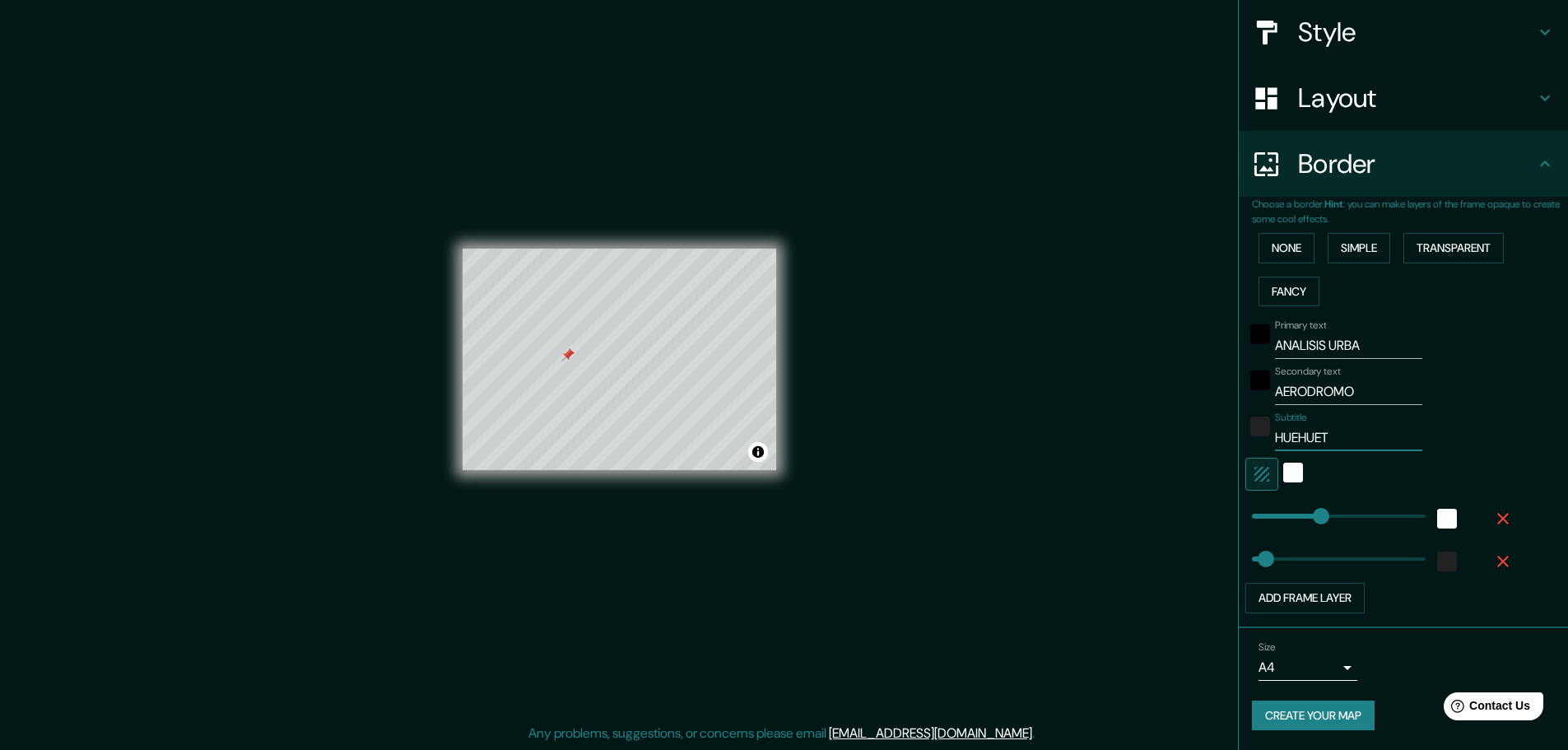
type input "30"
type input "HUEHUETEN"
type input "152"
type input "30"
type input "HUEHUETENA"
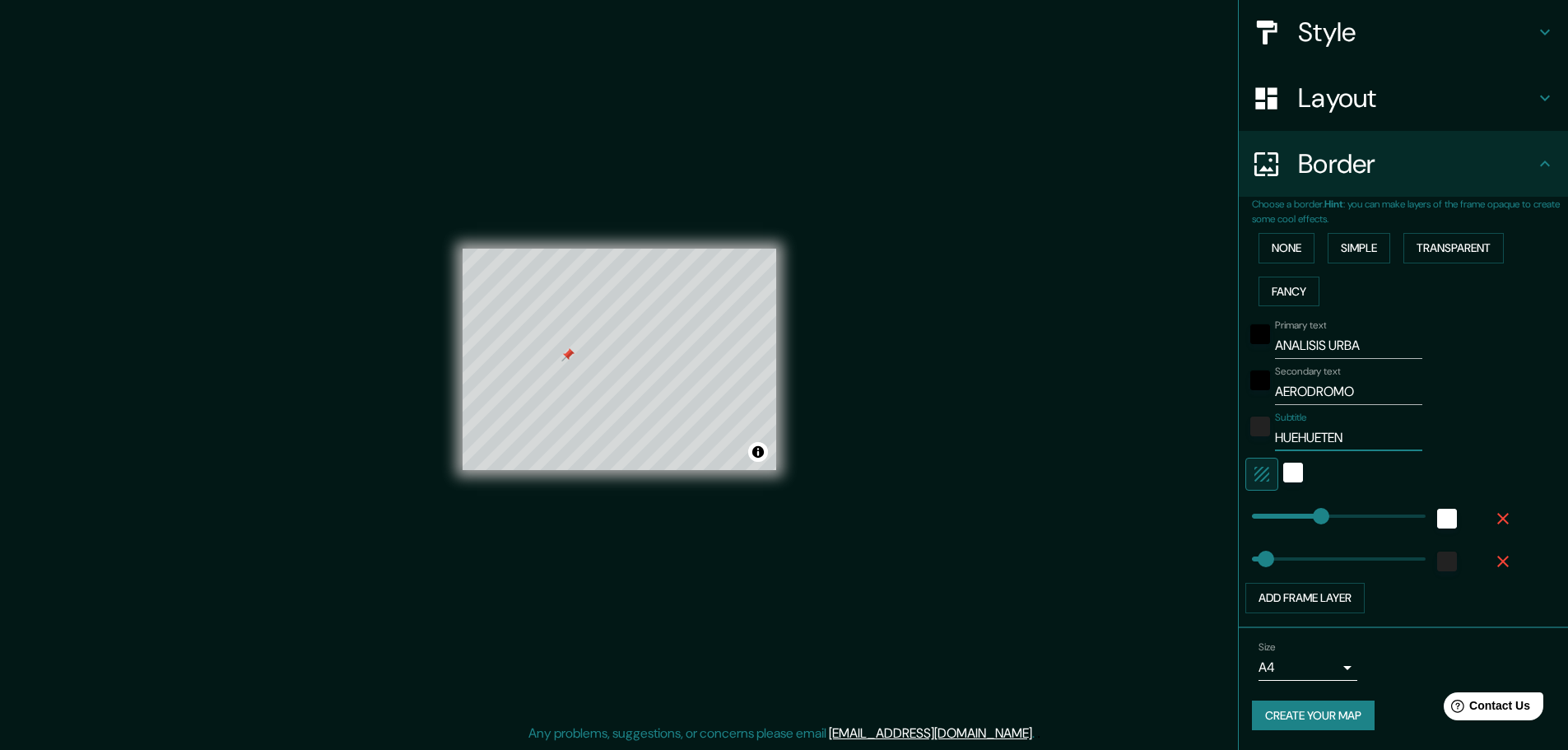
type input "152"
type input "30"
type input "HUEHUETENAN"
type input "152"
type input "30"
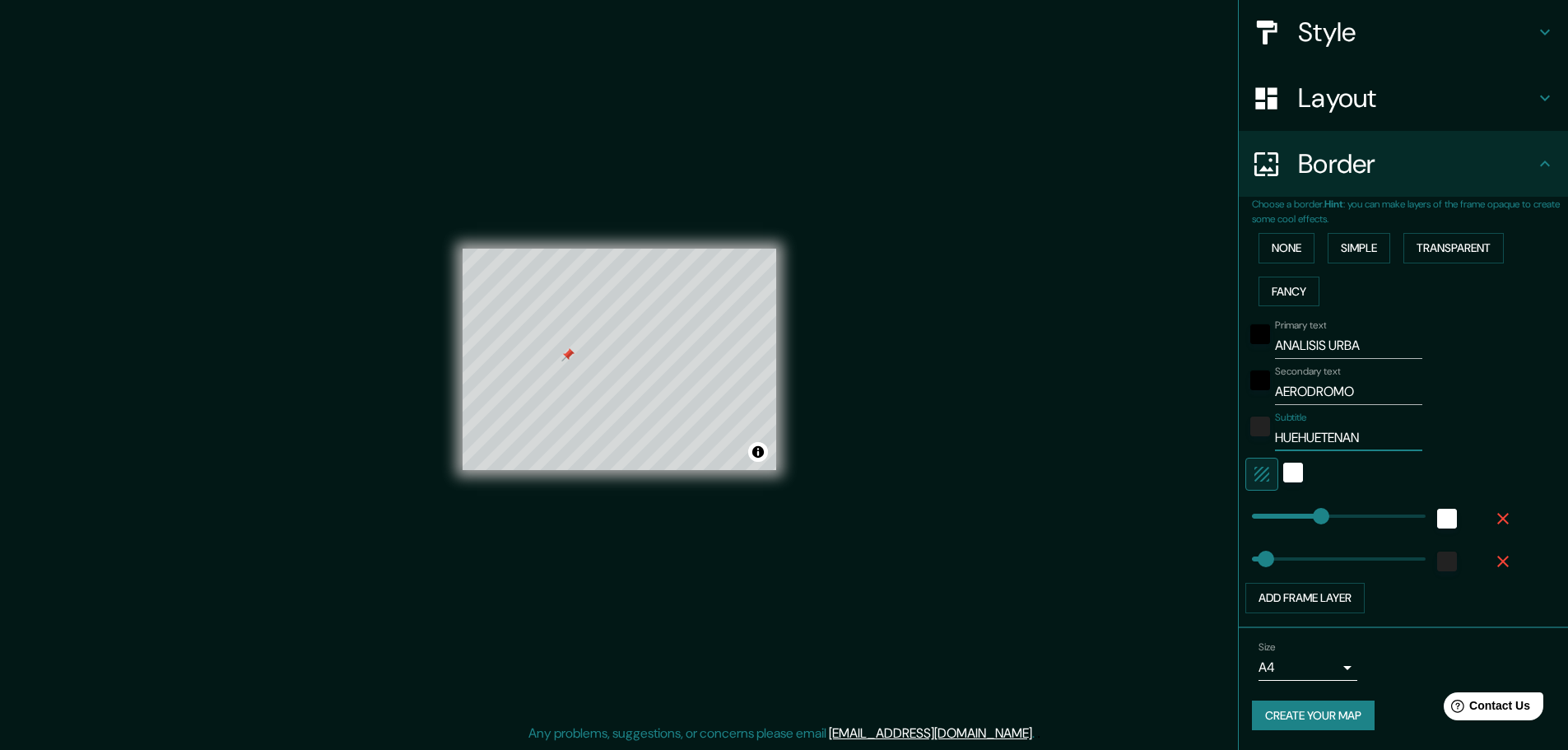
type input "HUEHUETENANG"
type input "152"
type input "30"
type input "HUEHUETENANGO"
type input "152"
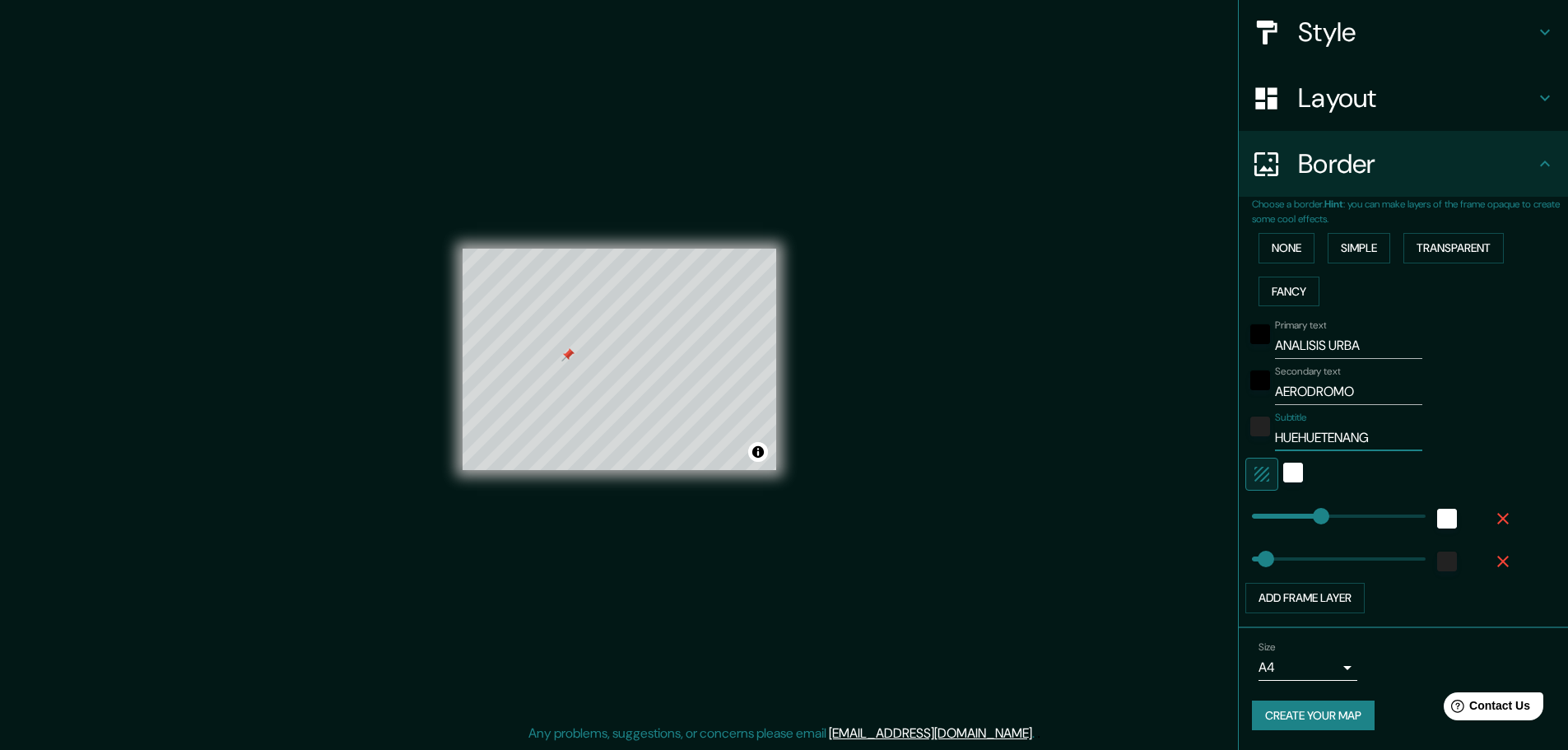
type input "30"
type input "HUEHUETENANGO,"
type input "152"
type input "30"
type input "HUEHUETENANGO,"
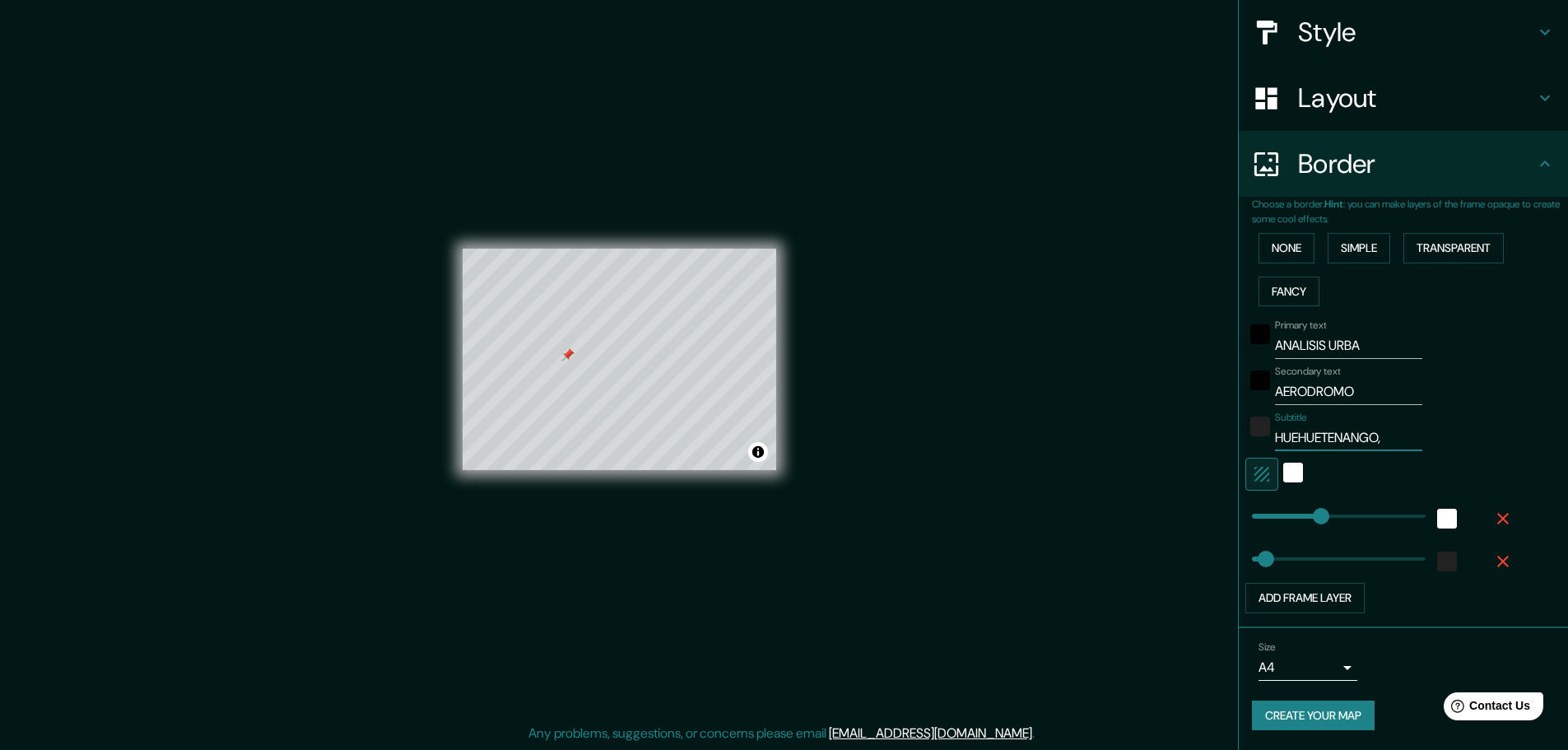
type input "152"
type input "30"
type input "HUEHUETENANGO, G"
type input "152"
type input "30"
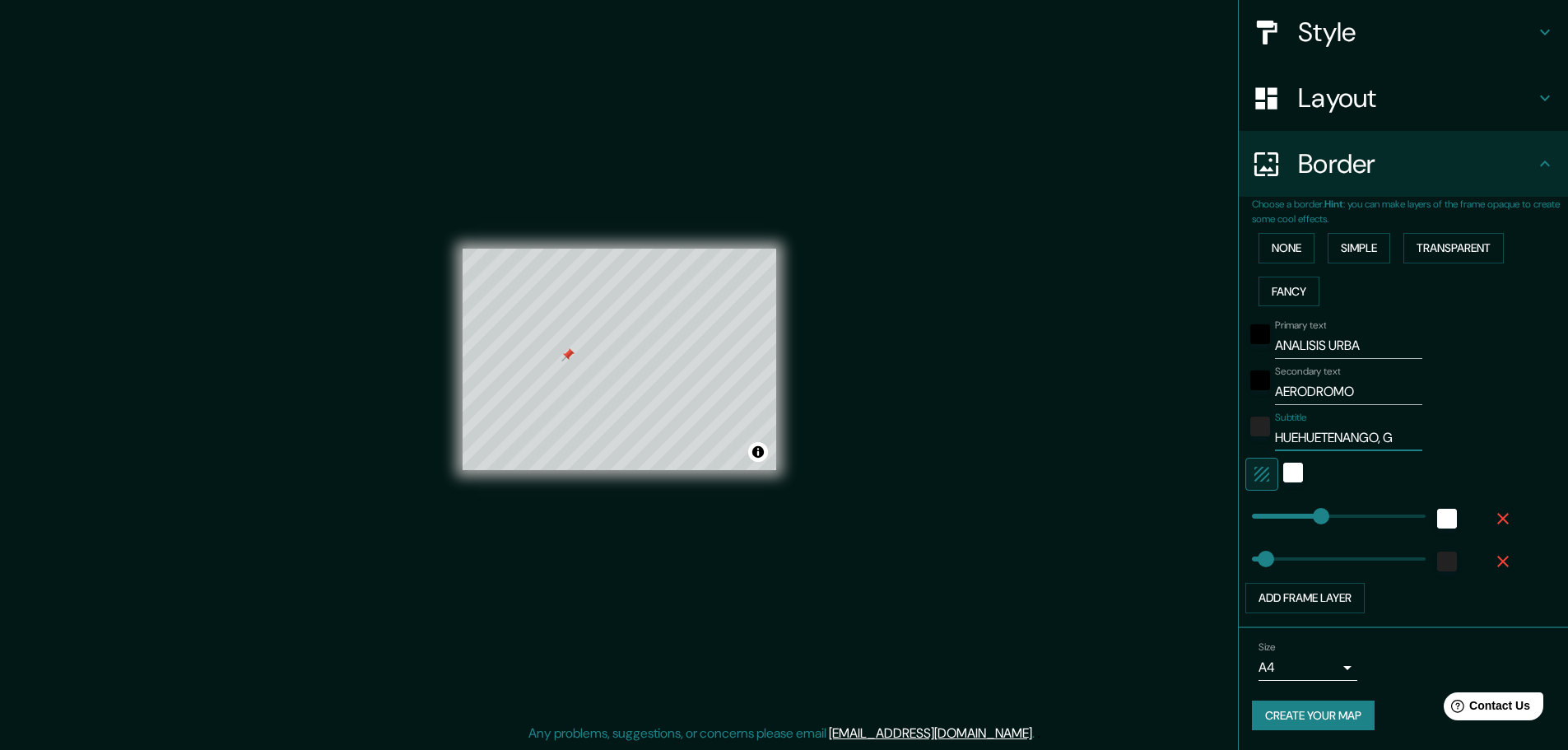
type input "HUEHUETENANGO, GA"
type input "152"
type input "30"
type input "HUEHUETENANGO, G"
type input "152"
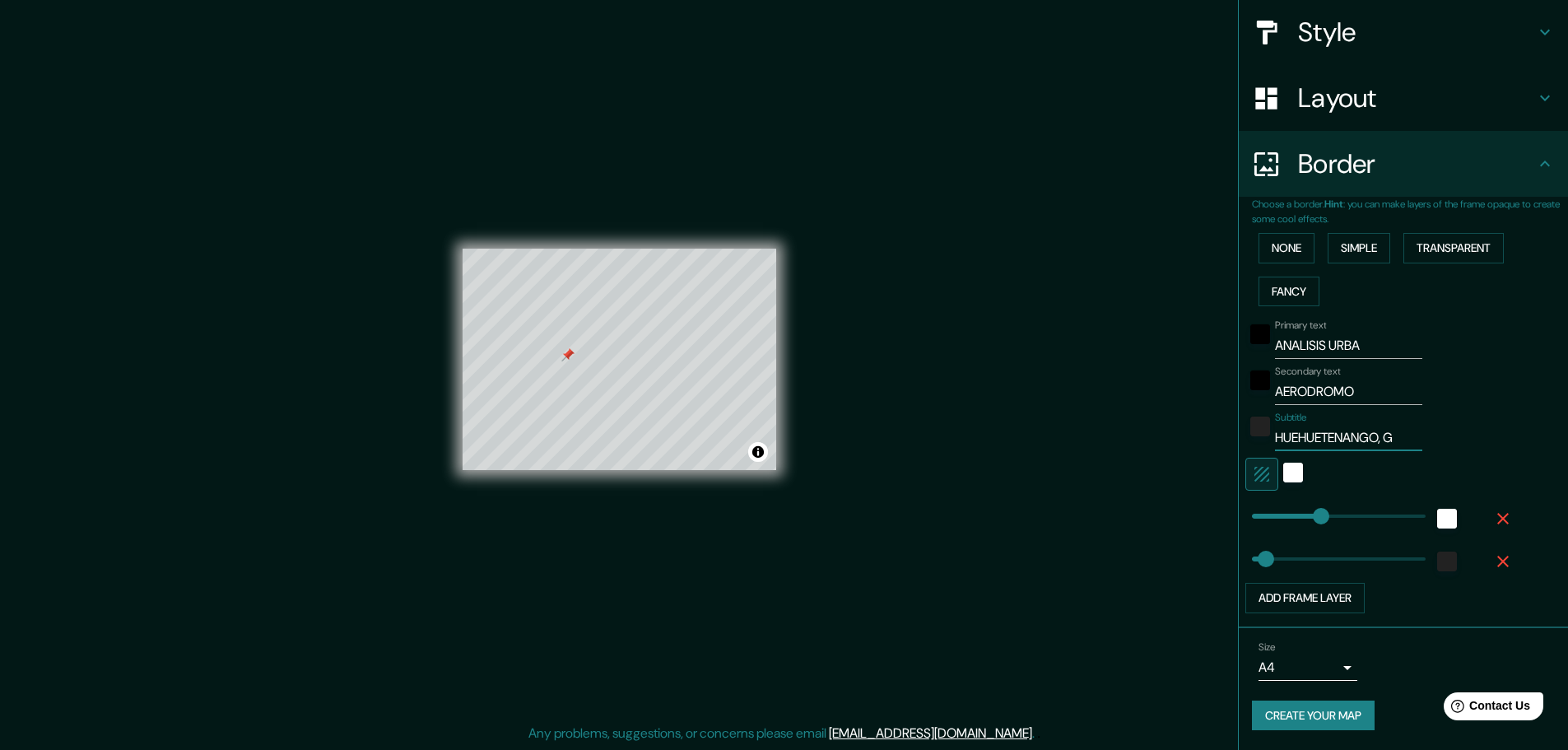
type input "30"
type input "HUEHUETENANGO, GU"
type input "152"
type input "30"
type input "HUEHUETENANGO, GUA"
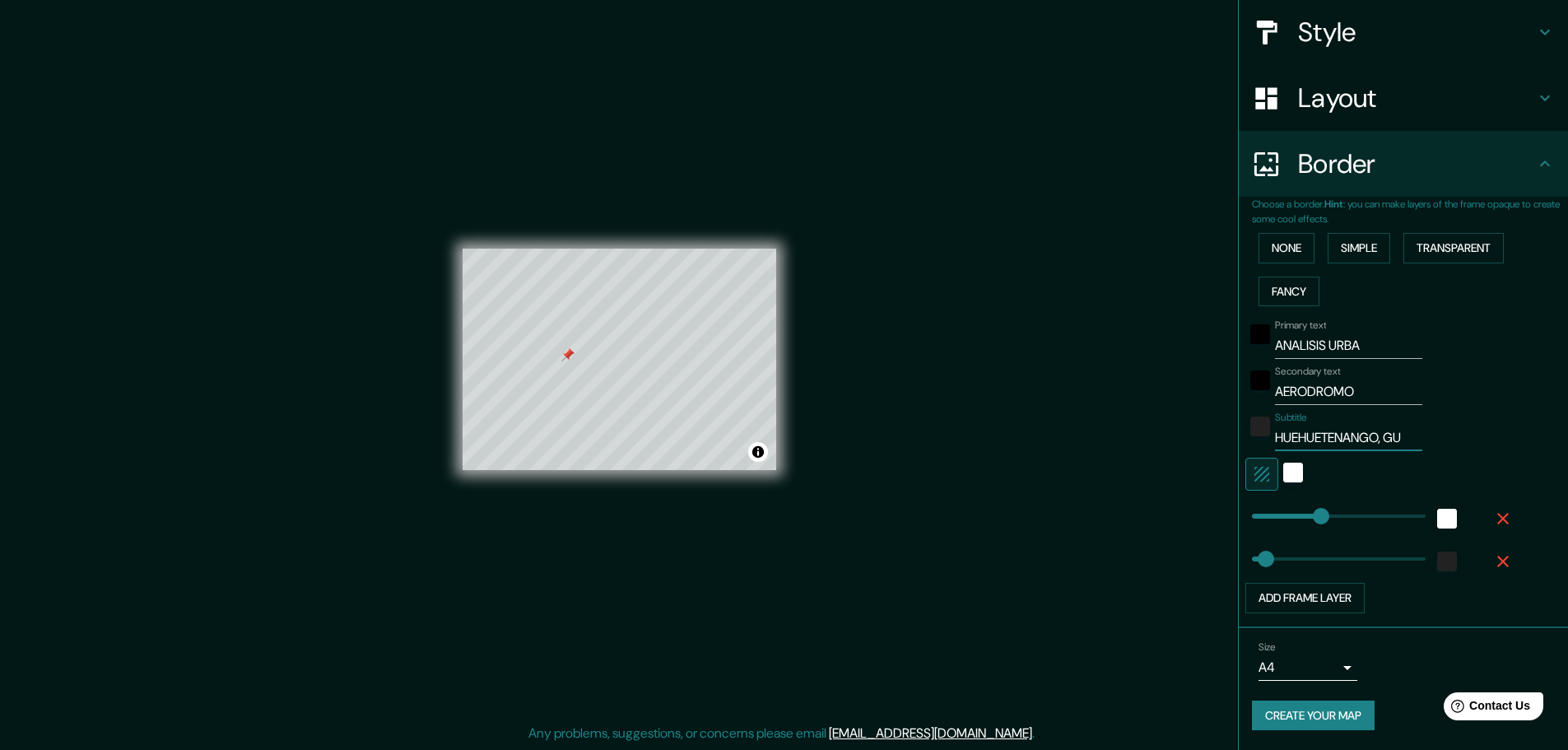
type input "152"
type input "30"
type input "HUEHUETENANGO, GUAT"
type input "152"
type input "30"
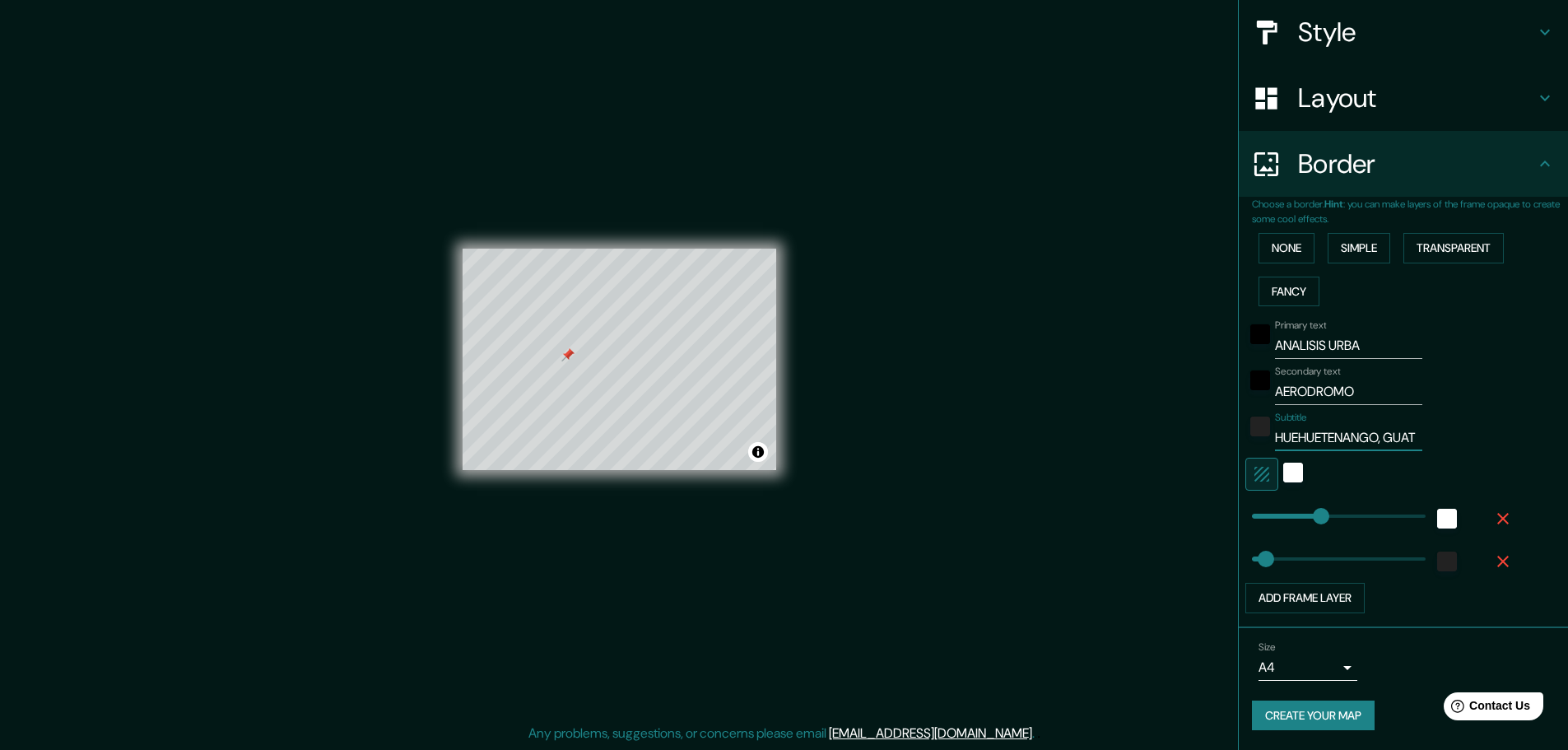
type input "HUEHUETENANGO, GUATE"
type input "152"
type input "30"
type input "HUEHUETENANGO, GUATEM"
type input "152"
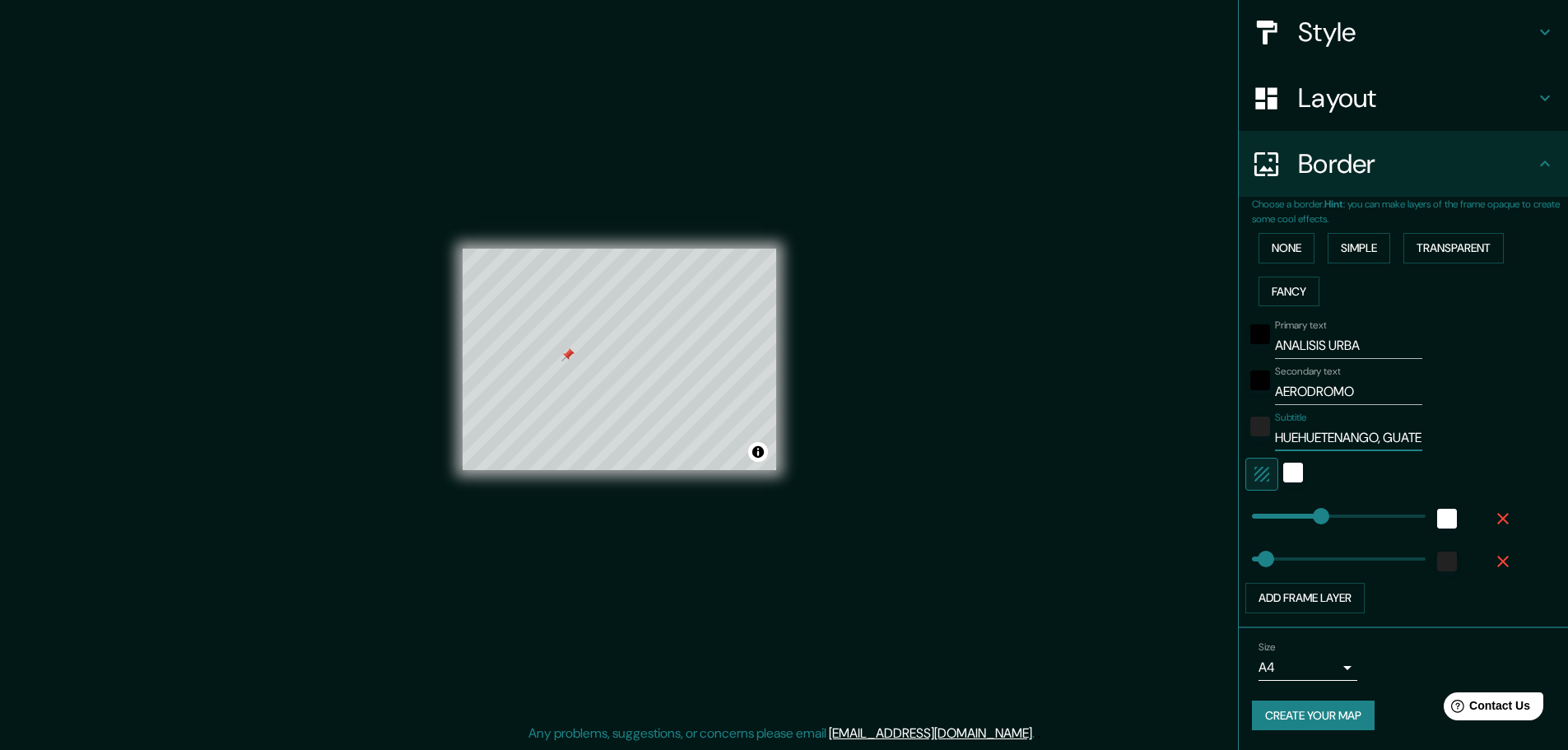
type input "30"
type input "HUEHUETENANGO, GUATEMA"
type input "152"
type input "30"
type input "HUEHUETENANGO, GUATEMAL"
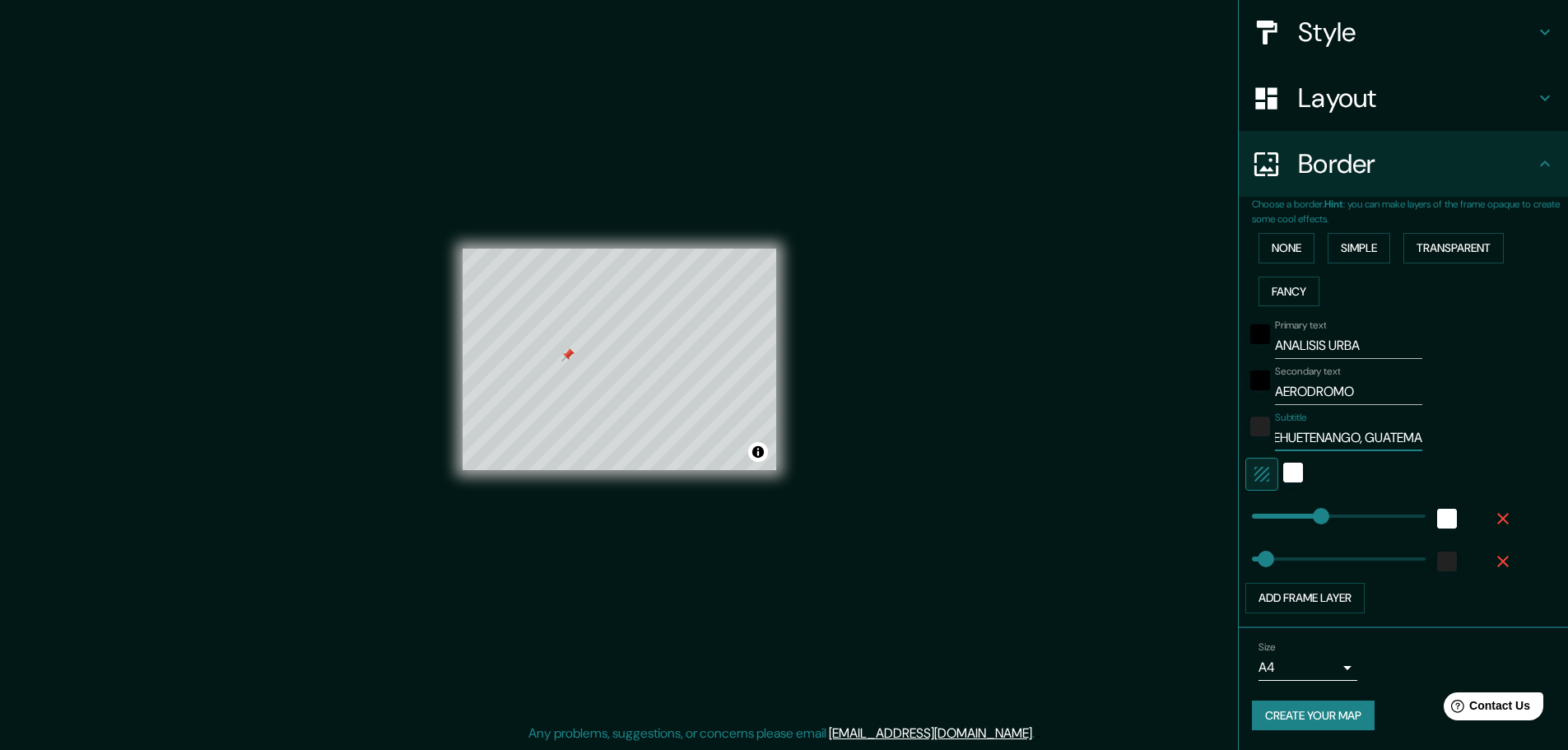
type input "152"
click at [1107, 334] on input "ANALISIS URBA" at bounding box center [1349, 346] width 147 height 26
click at [1107, 339] on input "ANALISIS URBA" at bounding box center [1349, 346] width 147 height 26
drag, startPoint x: 1309, startPoint y: 519, endPoint x: 1219, endPoint y: 540, distance: 92.4
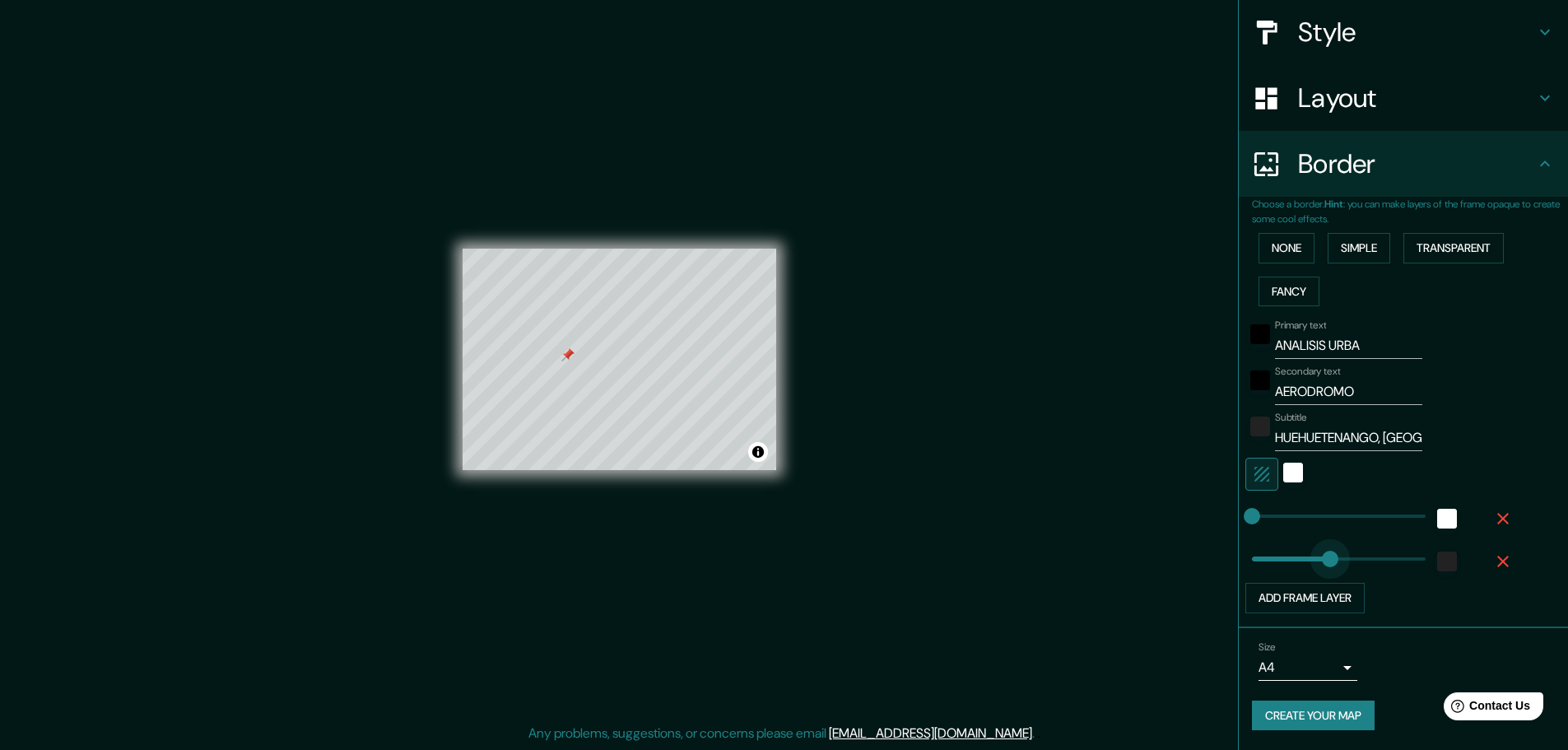
drag, startPoint x: 1261, startPoint y: 558, endPoint x: 1297, endPoint y: 561, distance: 36.1
drag, startPoint x: 1247, startPoint y: 518, endPoint x: 1358, endPoint y: 520, distance: 111.0
drag, startPoint x: 1352, startPoint y: 515, endPoint x: 1282, endPoint y: 522, distance: 70.3
click at [1107, 493] on icon "button" at bounding box center [1503, 518] width 20 height 20
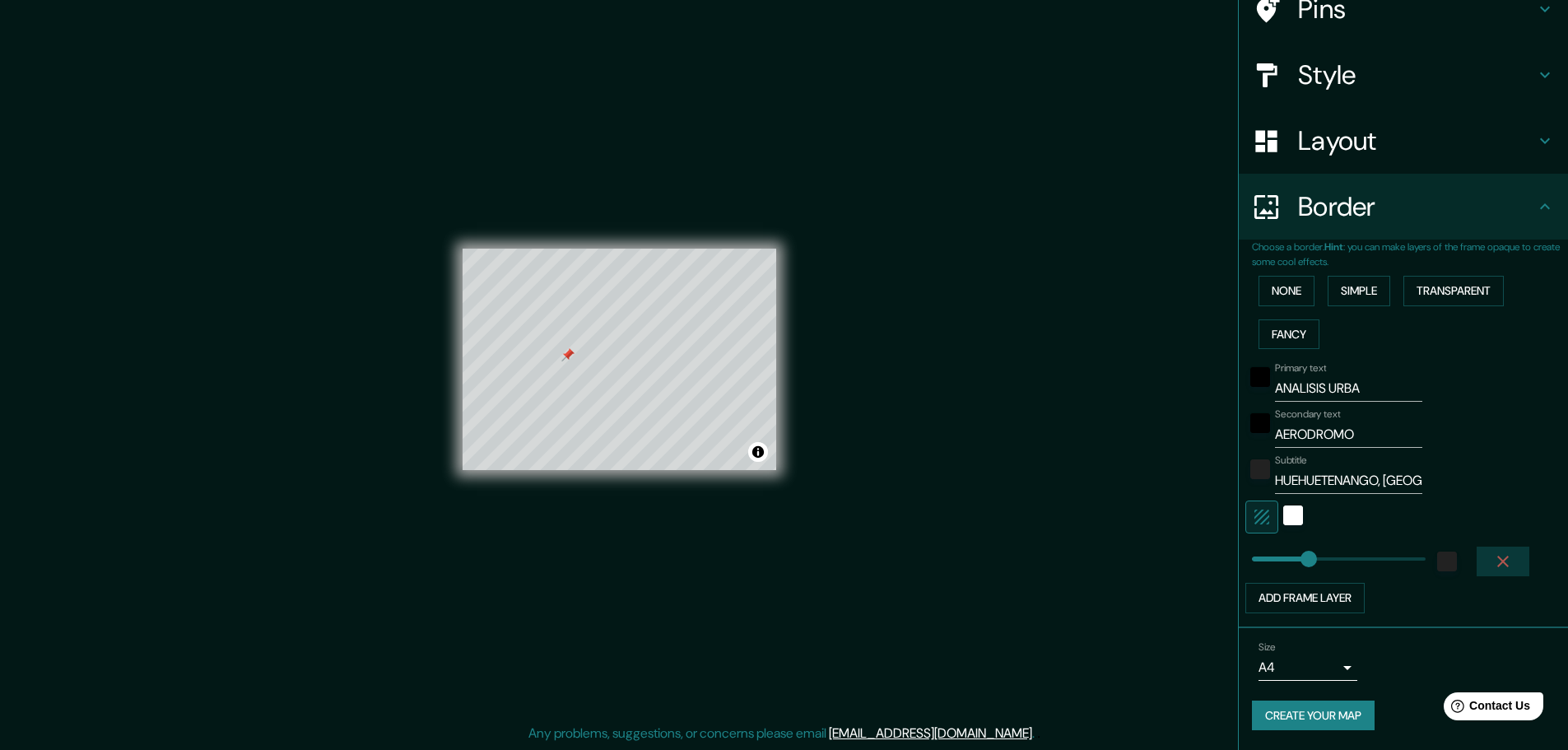
click at [1107, 493] on icon "button" at bounding box center [1503, 562] width 20 height 20
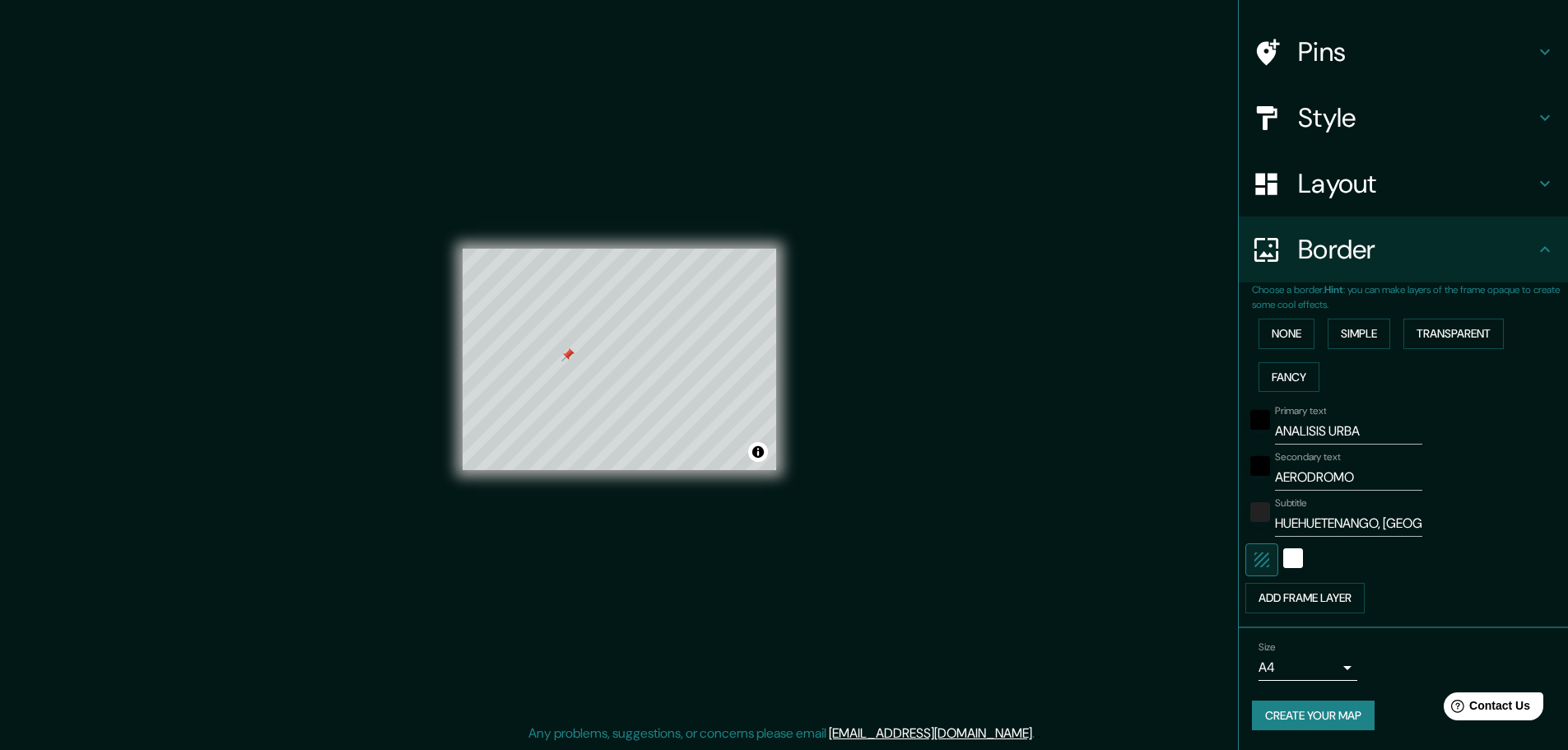
click at [1107, 493] on div "Subtitle HUEHUETENANGO, GUATEMALA" at bounding box center [1381, 517] width 270 height 40
click at [1107, 493] on button "button" at bounding box center [1262, 560] width 33 height 33
click at [1107, 493] on button "Add frame layer" at bounding box center [1305, 599] width 119 height 30
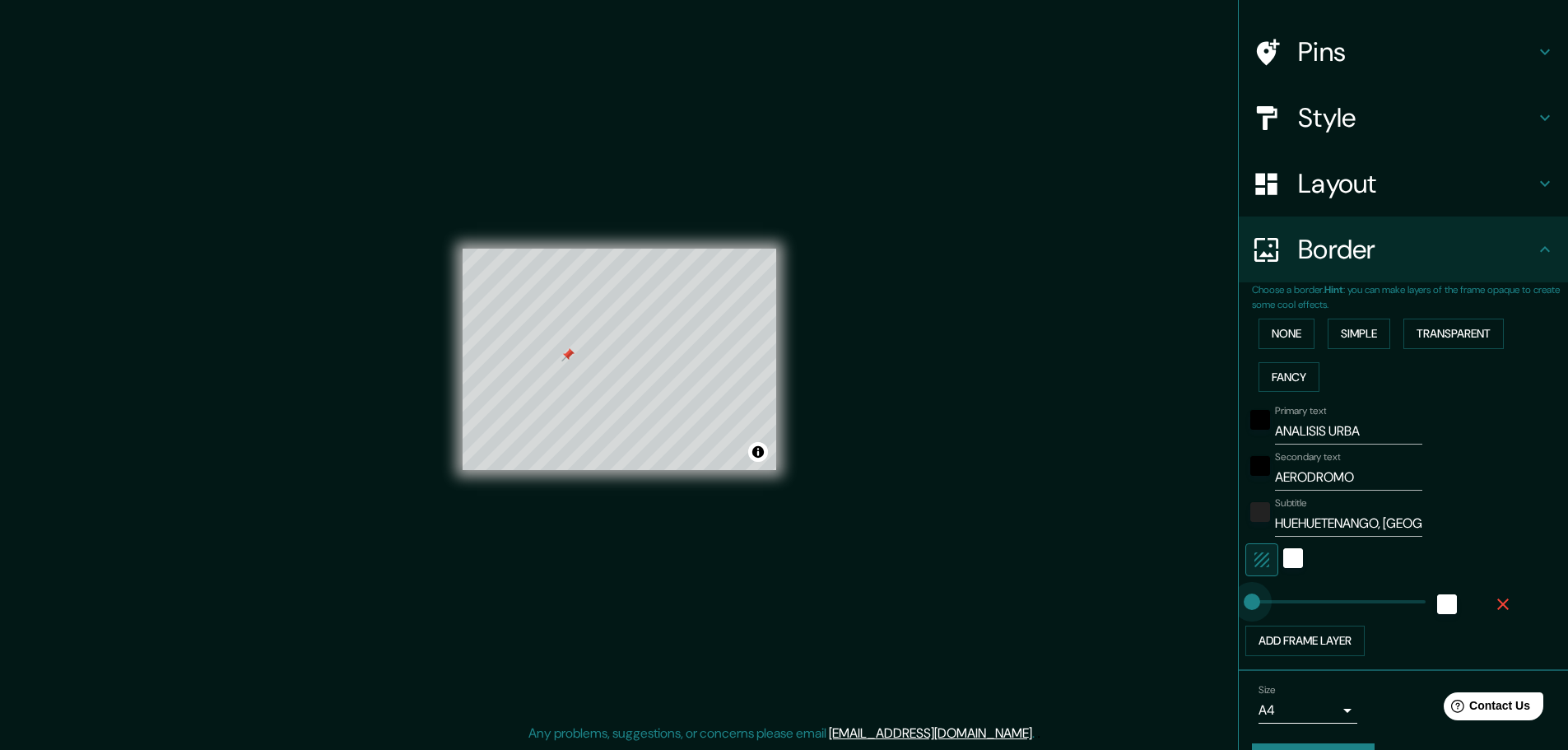
drag, startPoint x: 1311, startPoint y: 603, endPoint x: 1206, endPoint y: 612, distance: 105.4
drag, startPoint x: 1267, startPoint y: 598, endPoint x: 1290, endPoint y: 603, distance: 23.5
drag, startPoint x: 1299, startPoint y: 601, endPoint x: 1281, endPoint y: 602, distance: 18.0
drag, startPoint x: 1283, startPoint y: 603, endPoint x: 1254, endPoint y: 603, distance: 29.0
drag, startPoint x: 1272, startPoint y: 598, endPoint x: 1288, endPoint y: 598, distance: 16.0
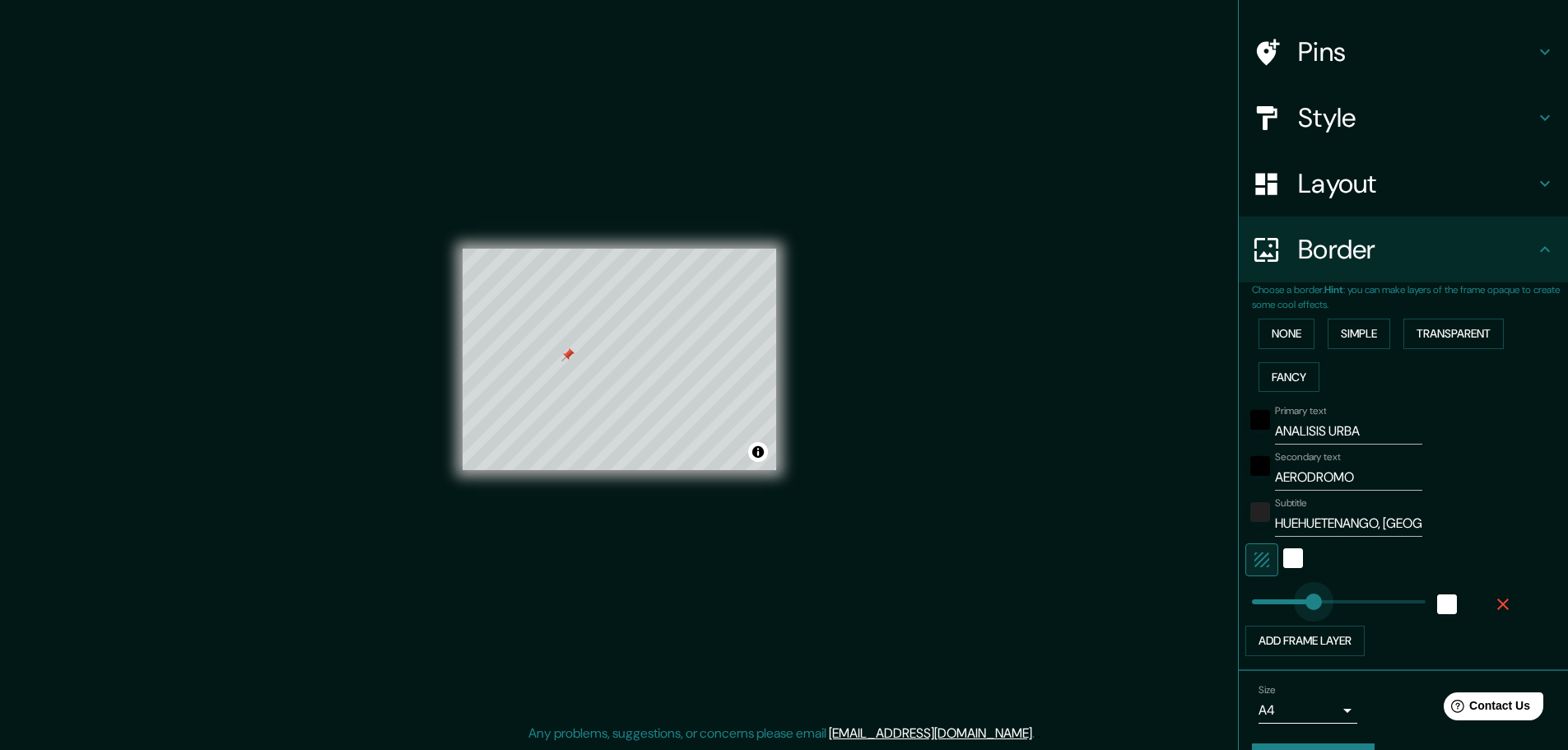
drag, startPoint x: 1288, startPoint y: 598, endPoint x: 1301, endPoint y: 601, distance: 13.3
click at [985, 426] on div "Mappin Location Huehuetenango, Huehuetenango, Guatemala Pins Style Layout Borde…" at bounding box center [784, 374] width 1568 height 755
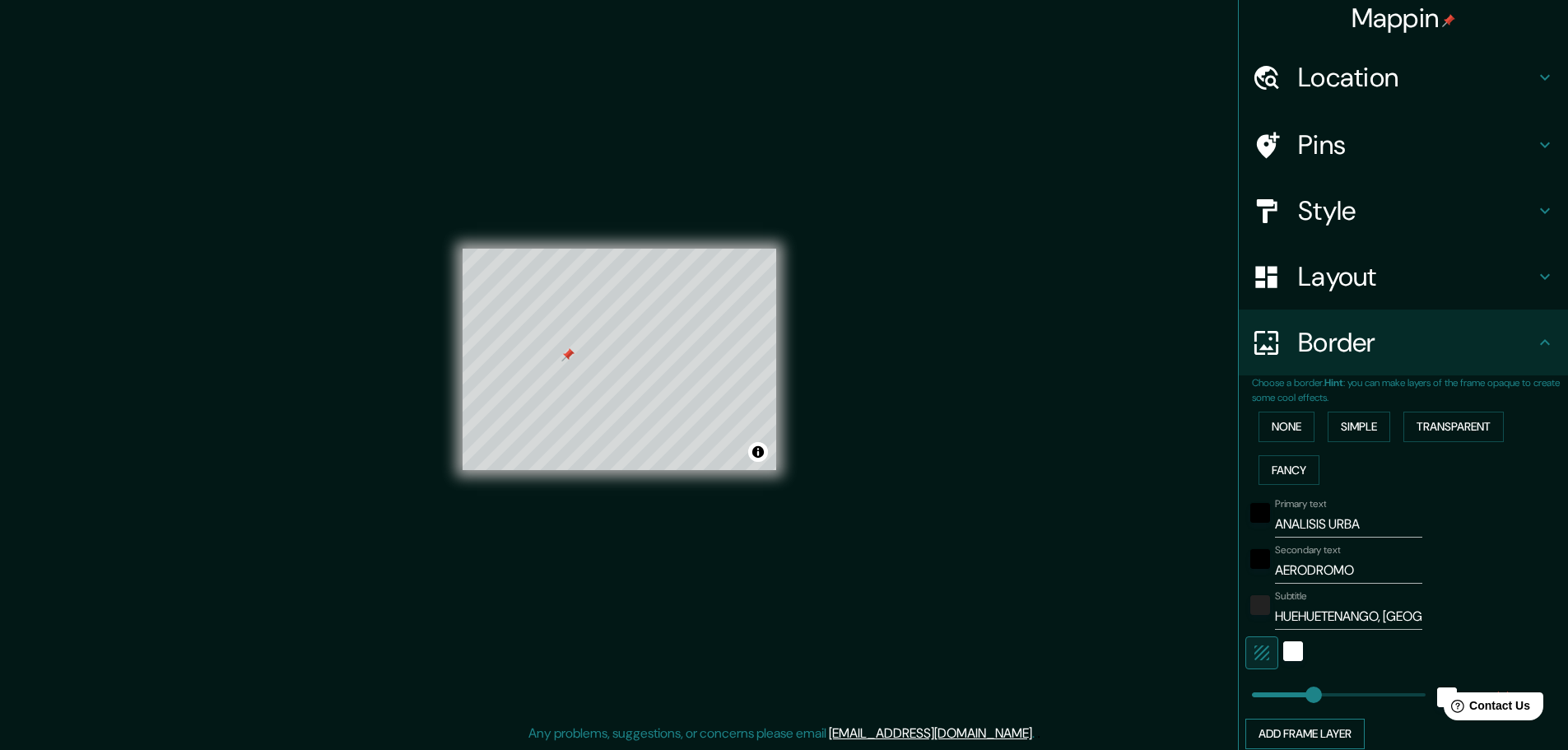
scroll to position [0, 0]
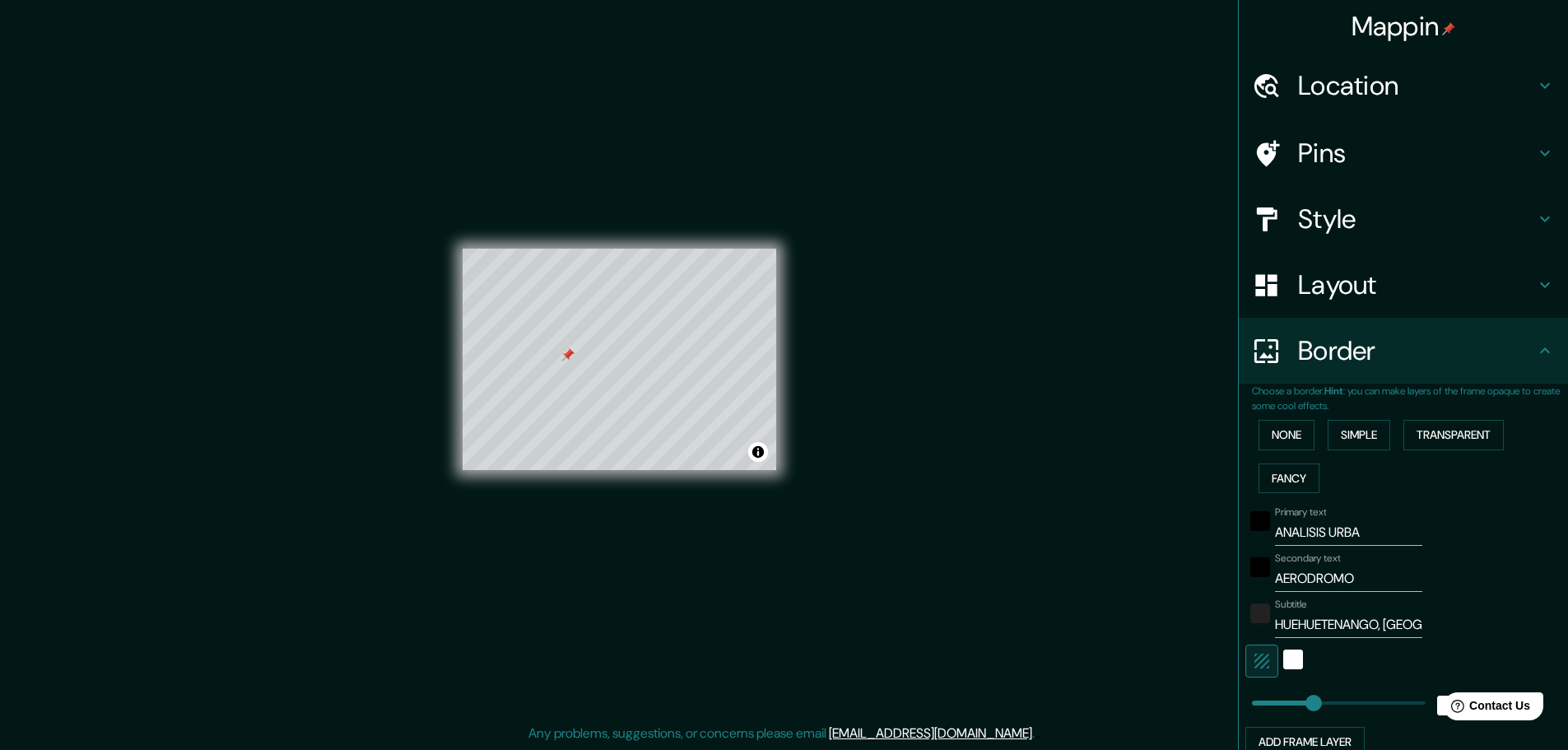
click at [849, 311] on div "Mappin Location Huehuetenango, Huehuetenango, Guatemala Pins Style Layout Borde…" at bounding box center [784, 374] width 1568 height 755
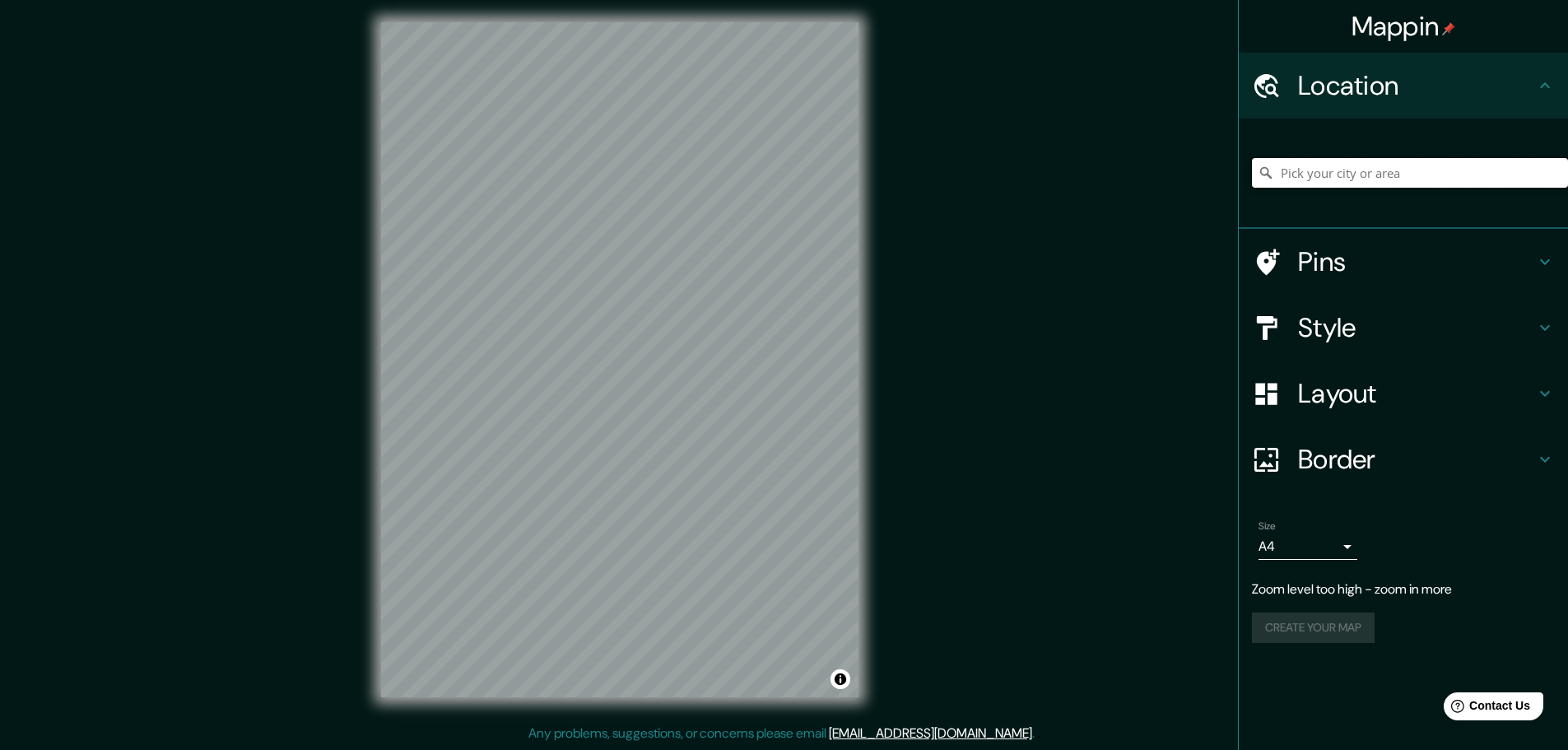
click at [1341, 177] on input "Pick your city or area" at bounding box center [1410, 172] width 316 height 29
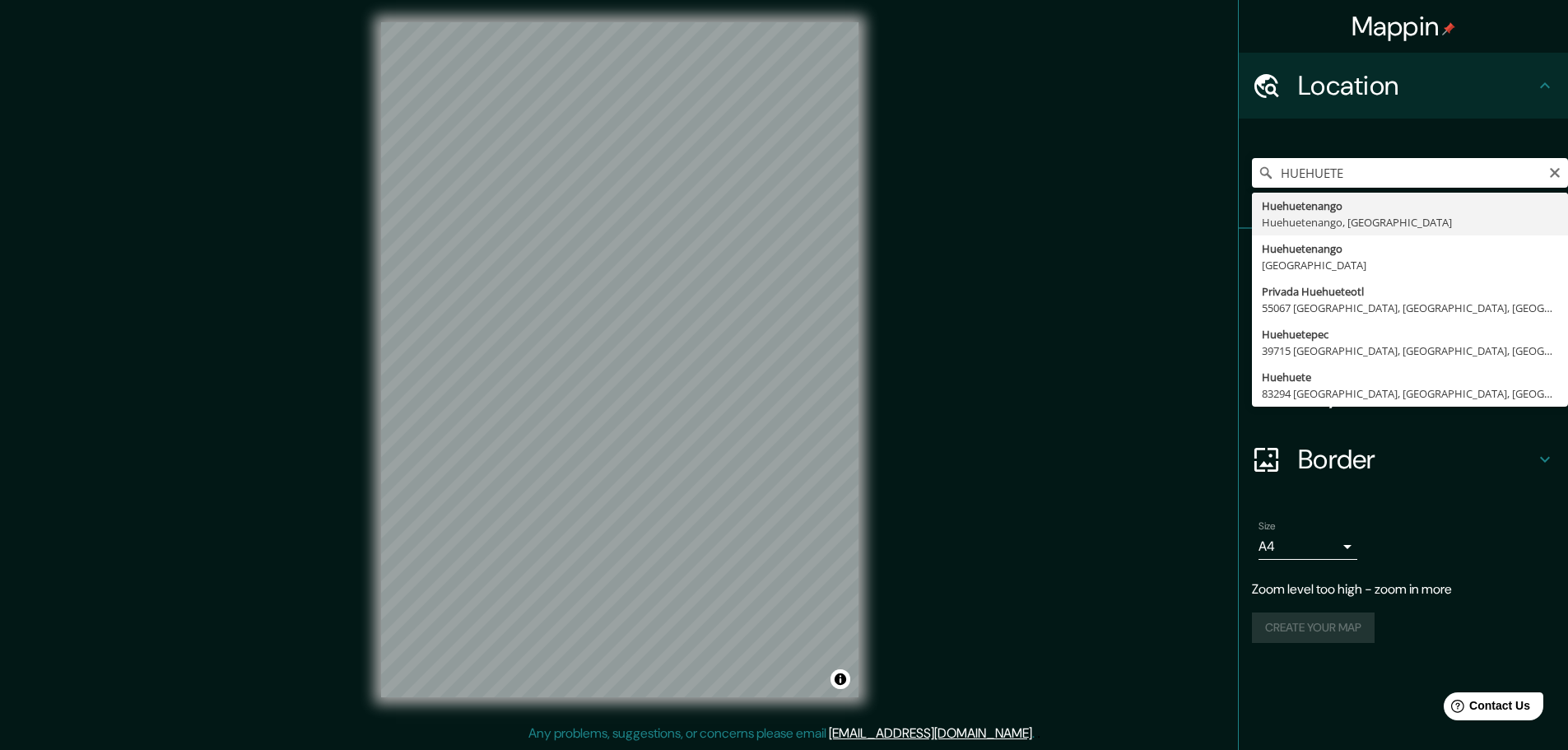
type input "Huehuetenango, [GEOGRAPHIC_DATA], [GEOGRAPHIC_DATA]"
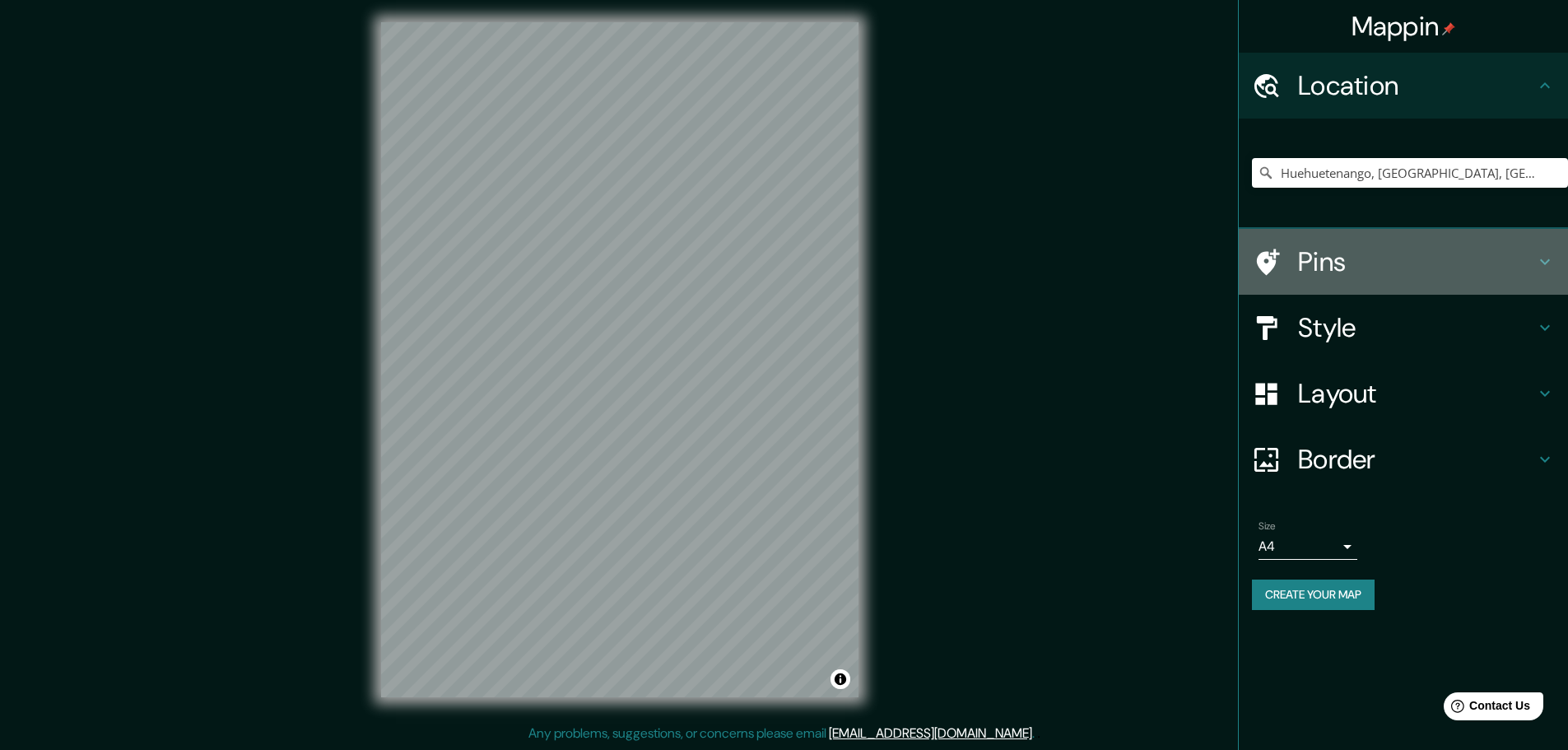
click at [1311, 269] on h4 "Pins" at bounding box center [1417, 262] width 237 height 33
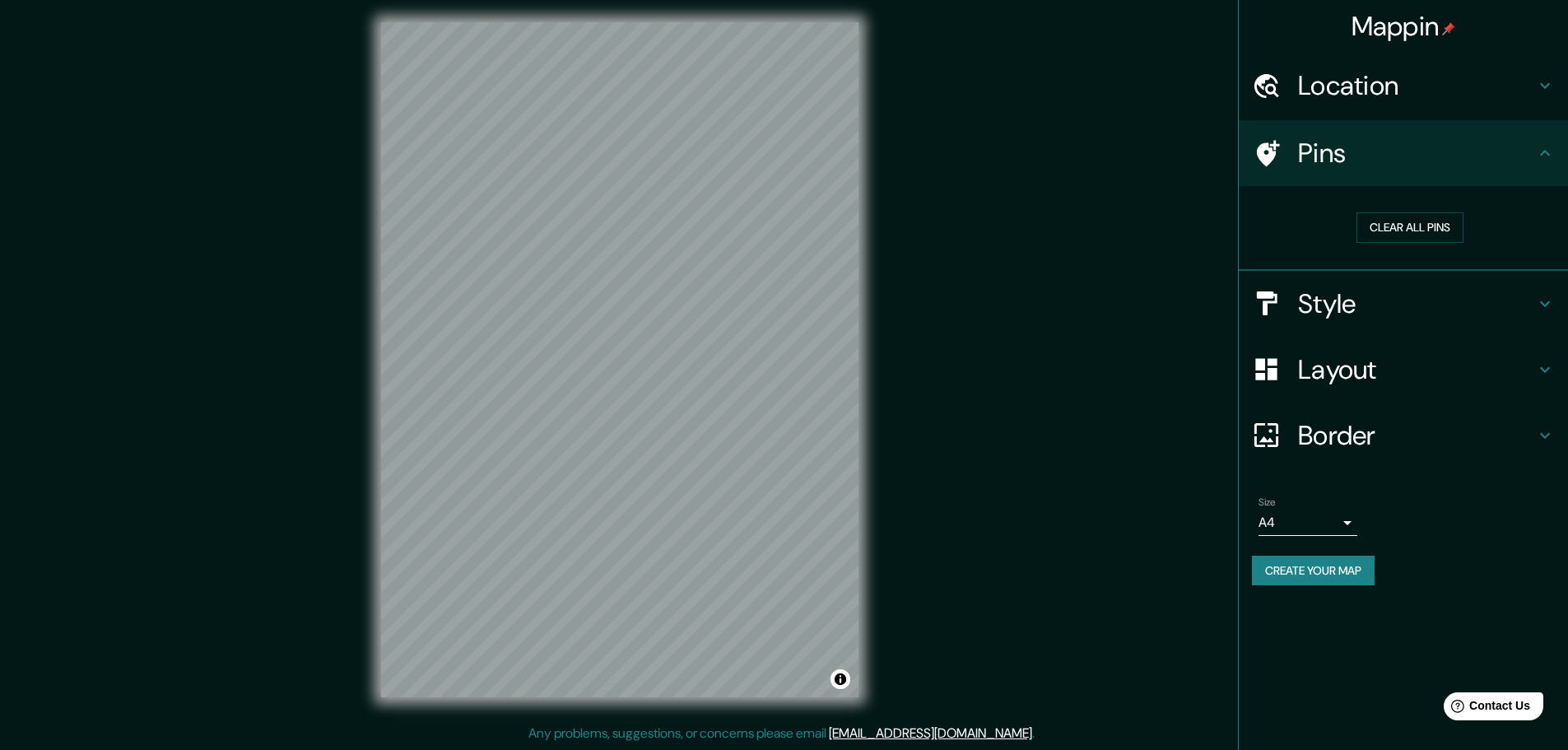
click at [1335, 292] on h4 "Style" at bounding box center [1417, 304] width 237 height 33
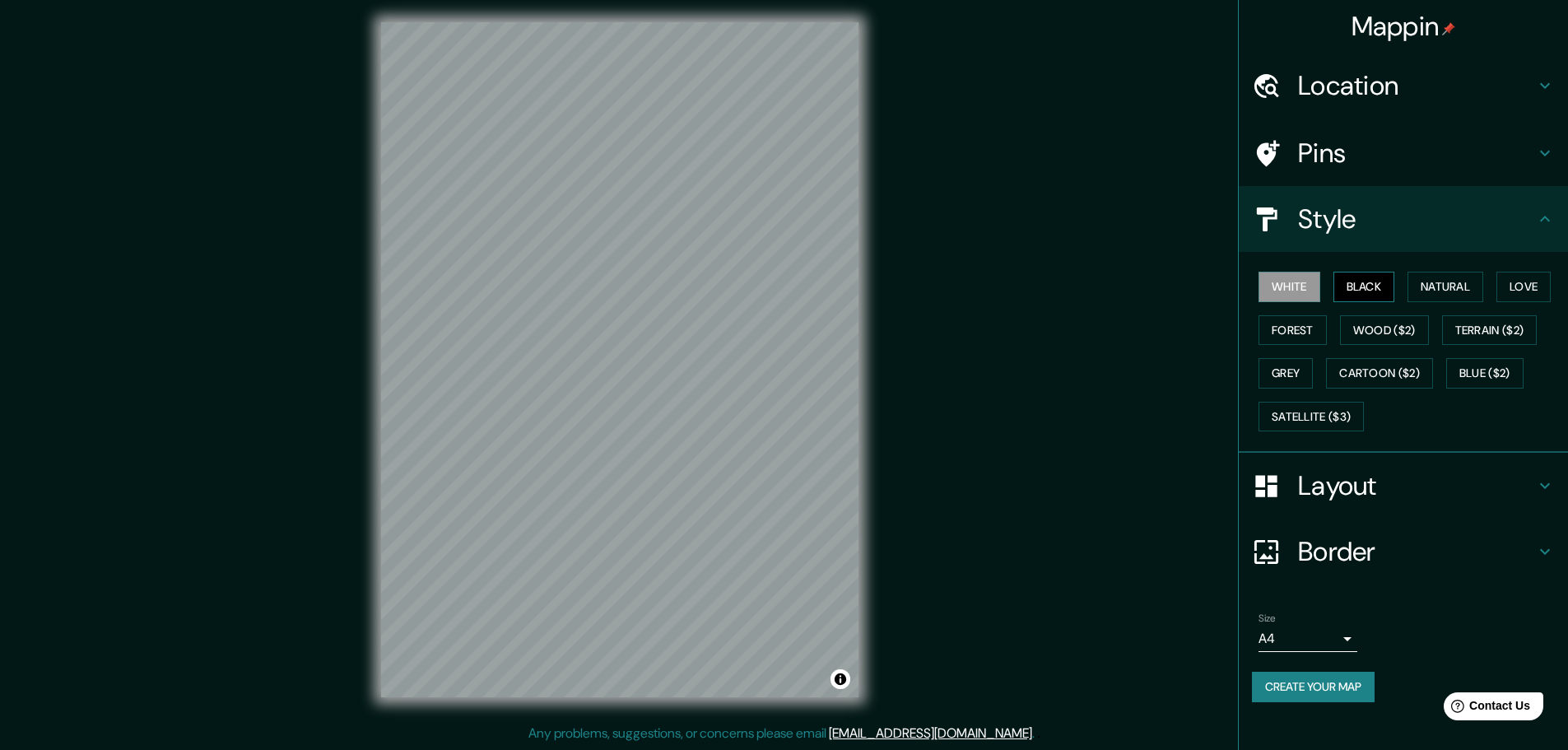
click at [1361, 283] on button "Black" at bounding box center [1364, 287] width 61 height 30
click at [1430, 296] on button "Natural" at bounding box center [1445, 287] width 76 height 30
click at [1330, 483] on h4 "Layout" at bounding box center [1417, 485] width 237 height 33
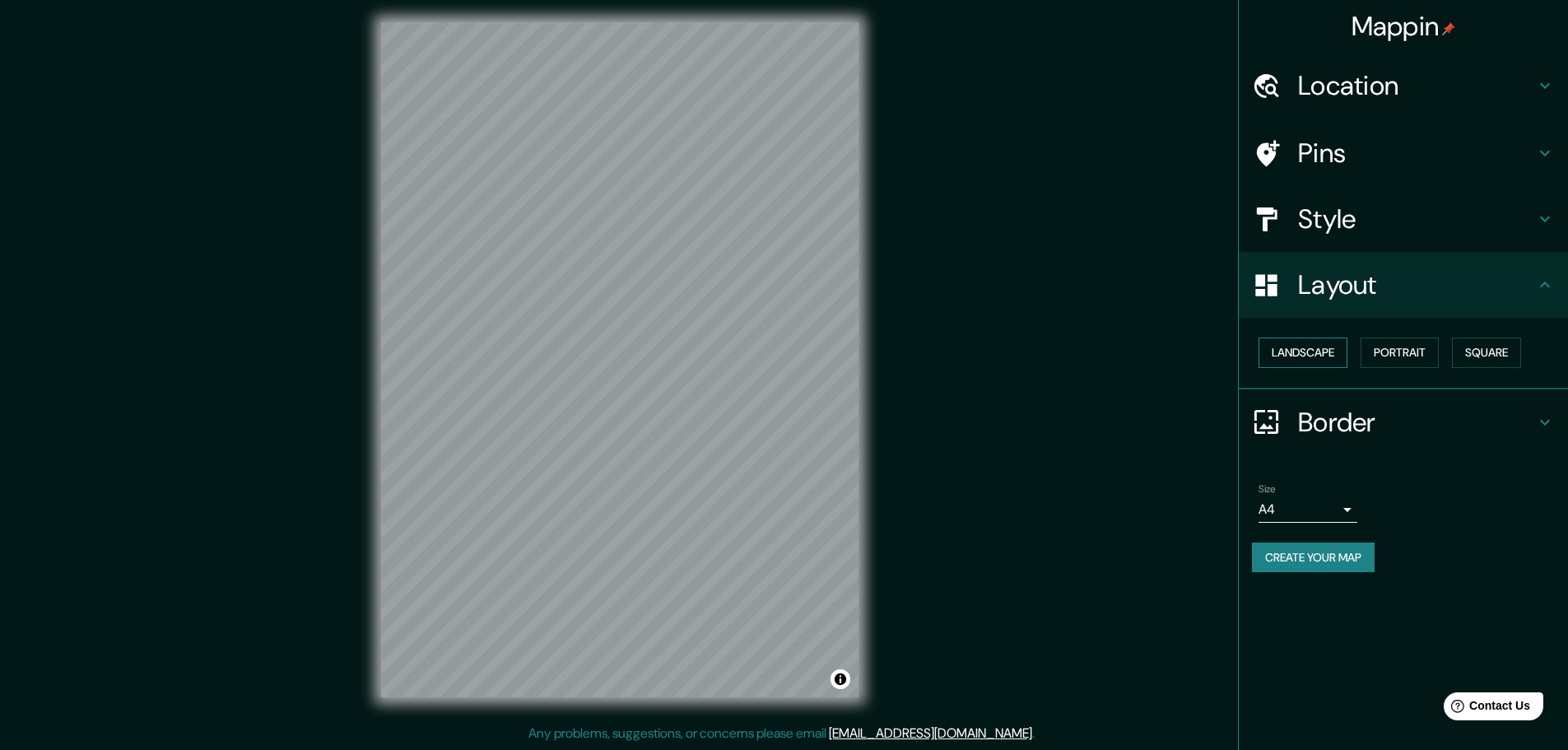
click at [1312, 351] on button "Landscape" at bounding box center [1303, 353] width 89 height 30
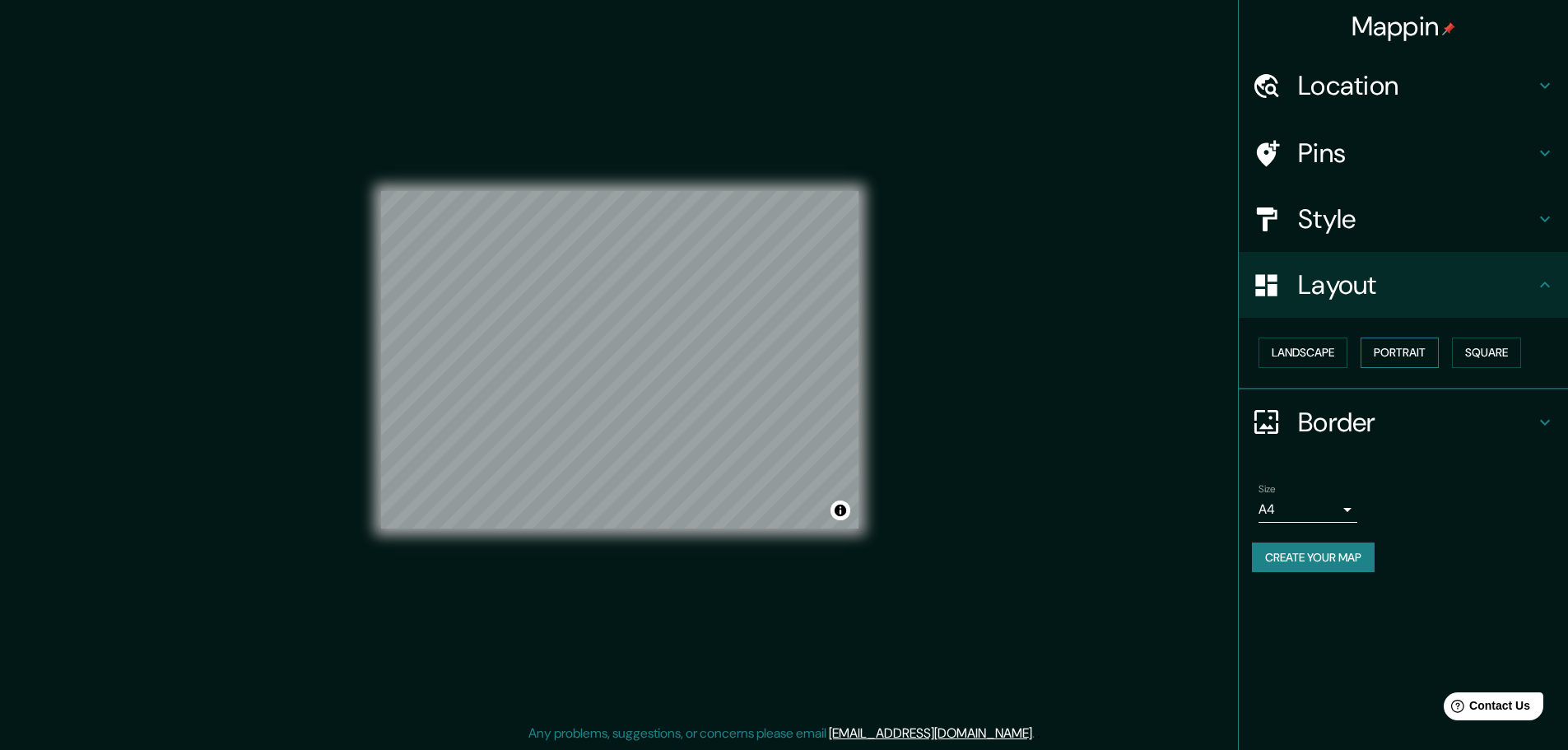
click at [1394, 352] on button "Portrait" at bounding box center [1400, 353] width 78 height 30
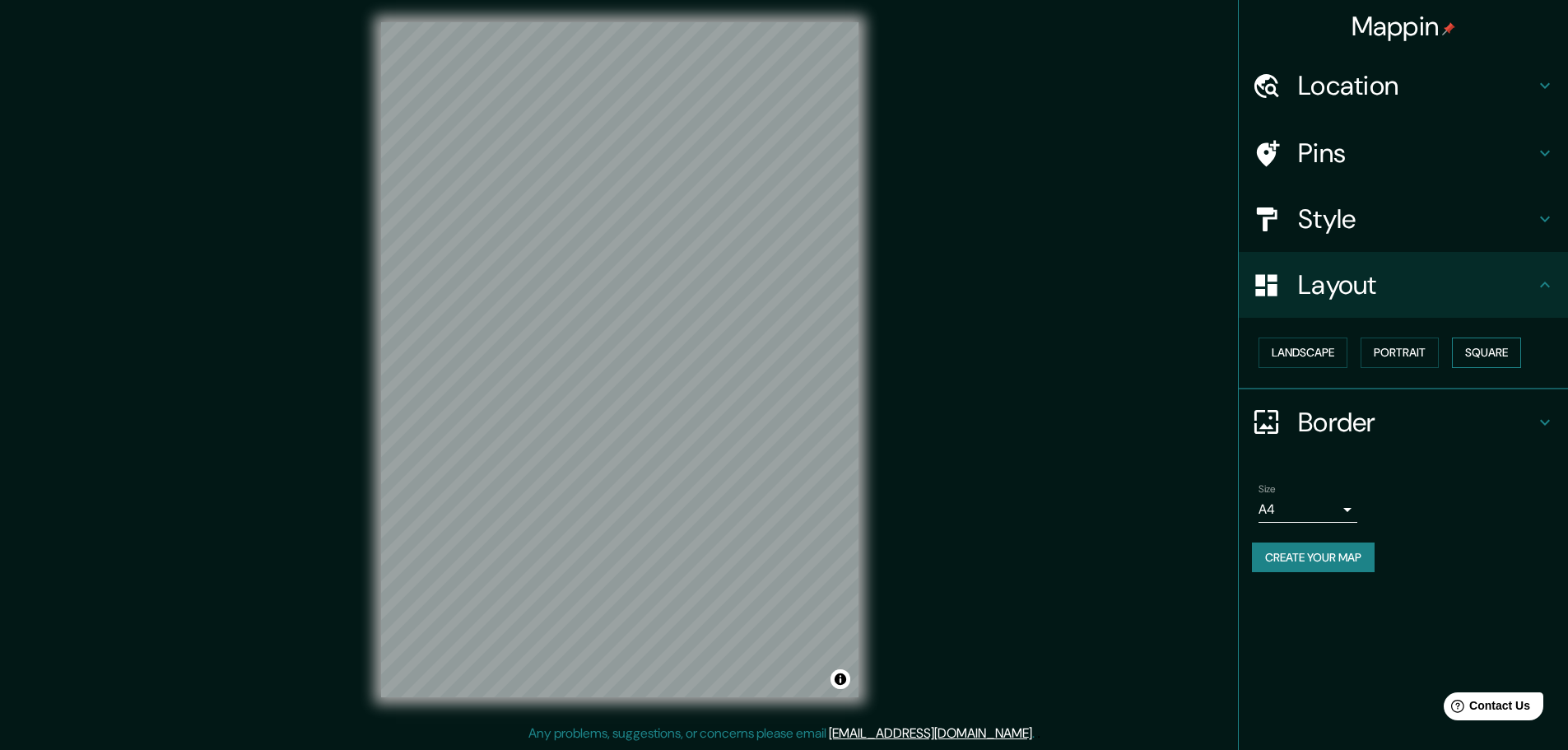
click at [1478, 359] on button "Square" at bounding box center [1486, 353] width 69 height 30
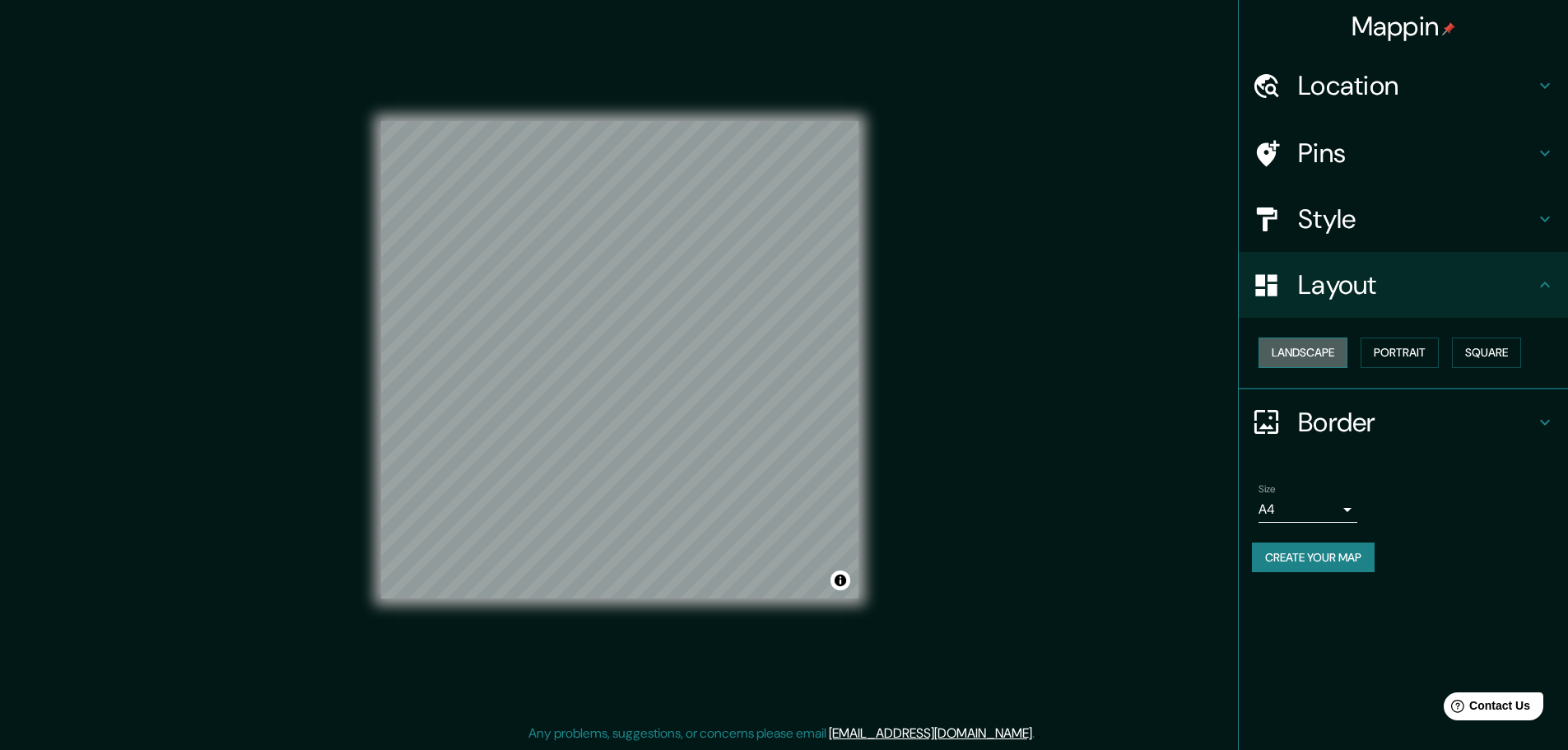
click at [1314, 362] on button "Landscape" at bounding box center [1303, 353] width 89 height 30
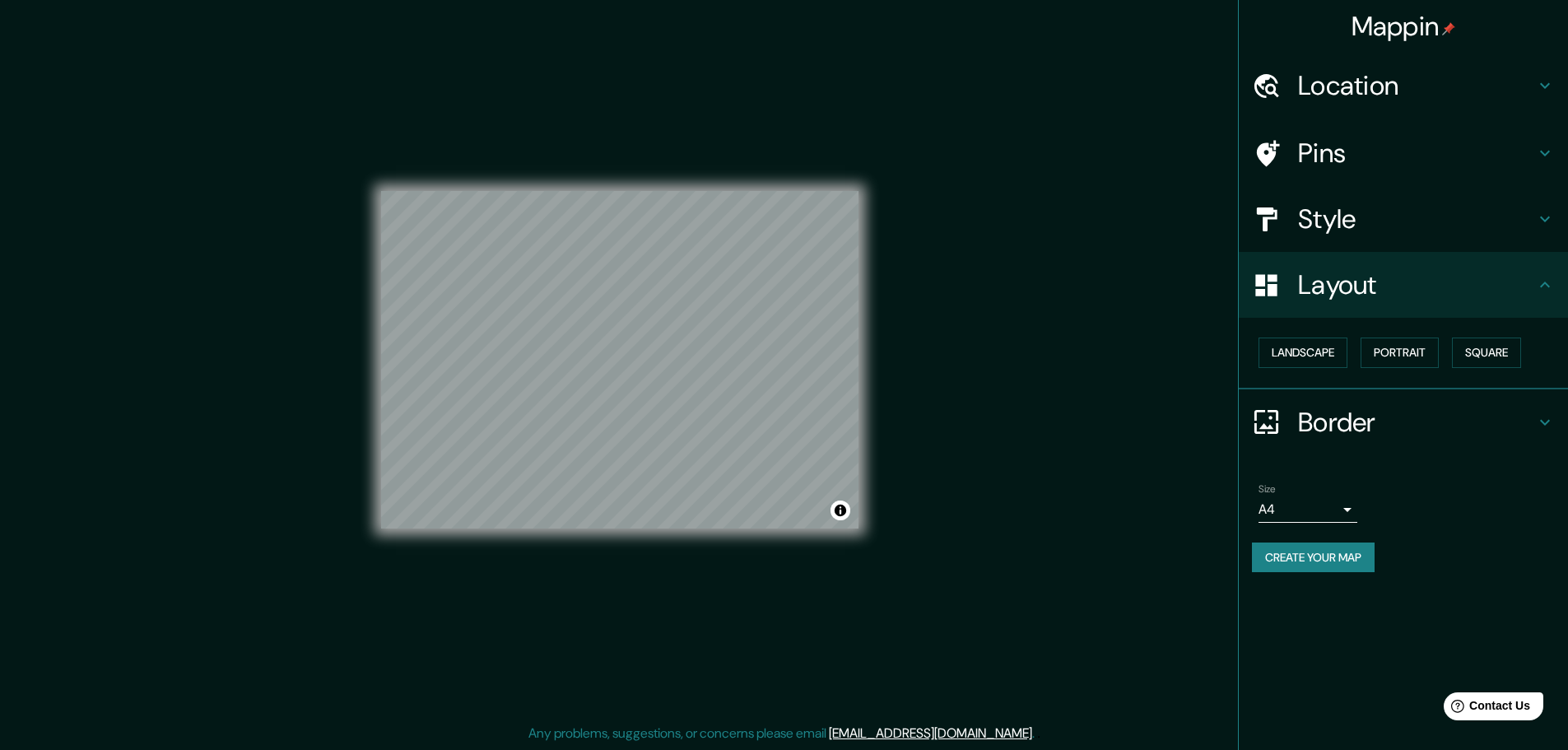
click at [1373, 428] on h4 "Border" at bounding box center [1417, 422] width 237 height 33
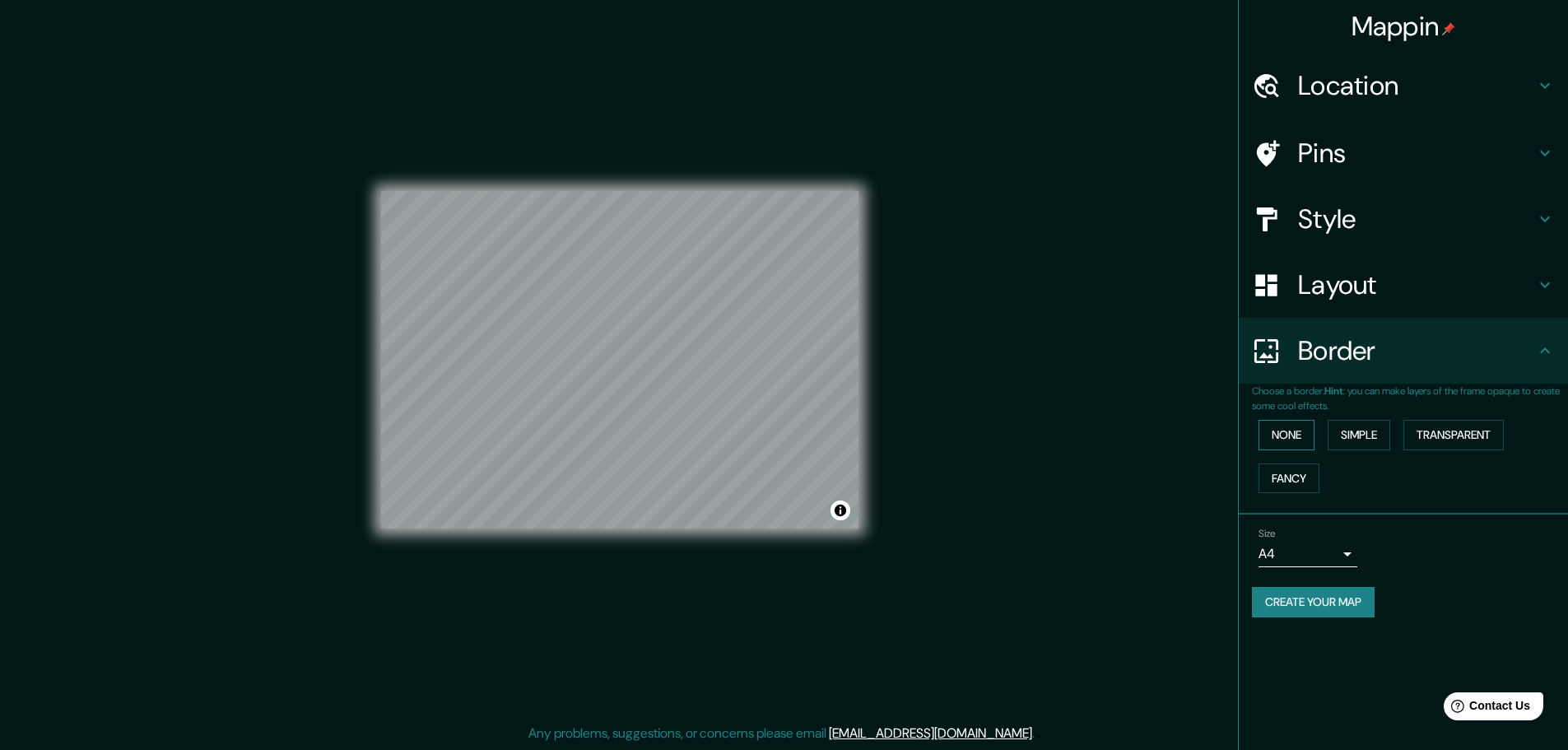
click at [1289, 449] on button "None" at bounding box center [1286, 435] width 56 height 30
click at [1344, 438] on button "Simple" at bounding box center [1359, 435] width 62 height 30
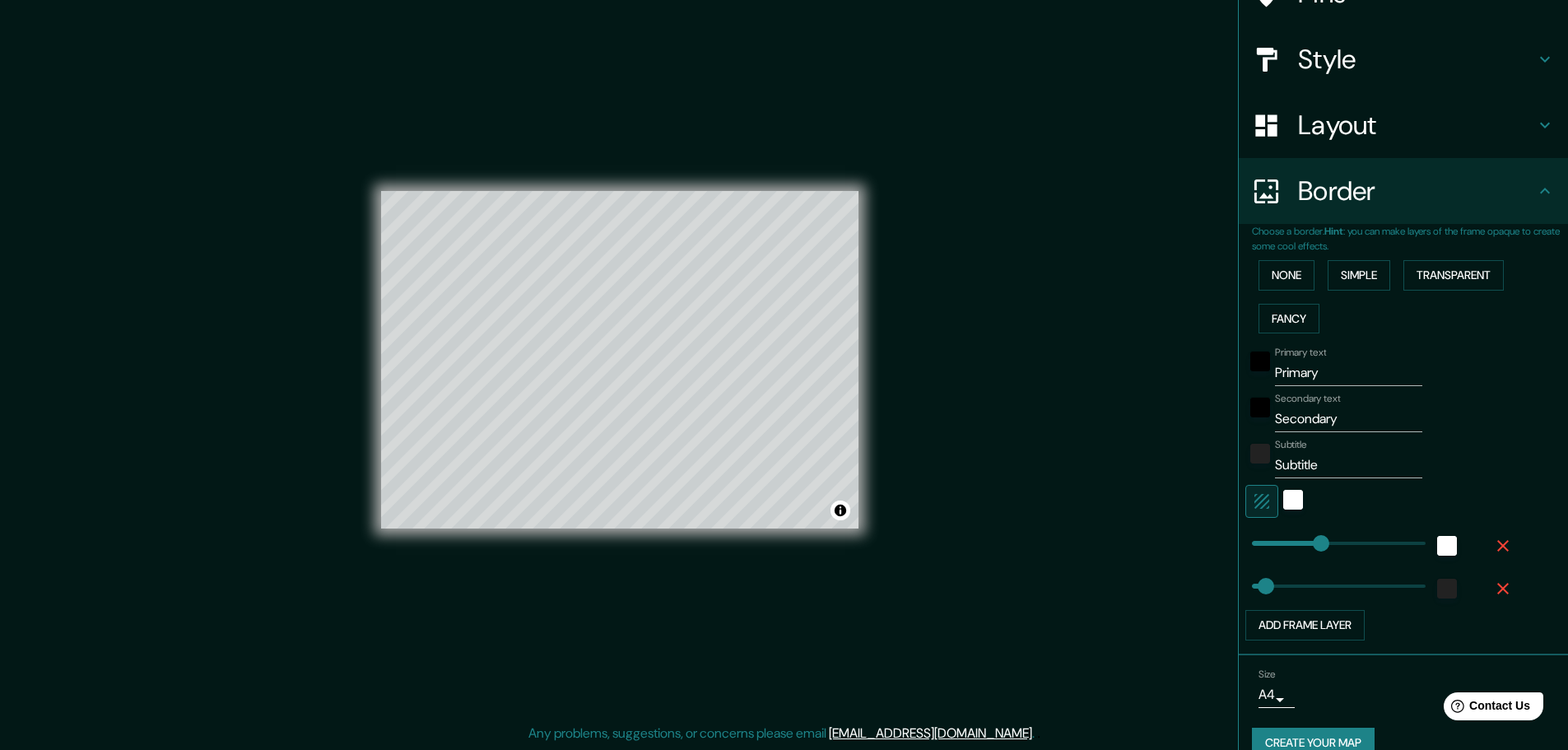
scroll to position [165, 0]
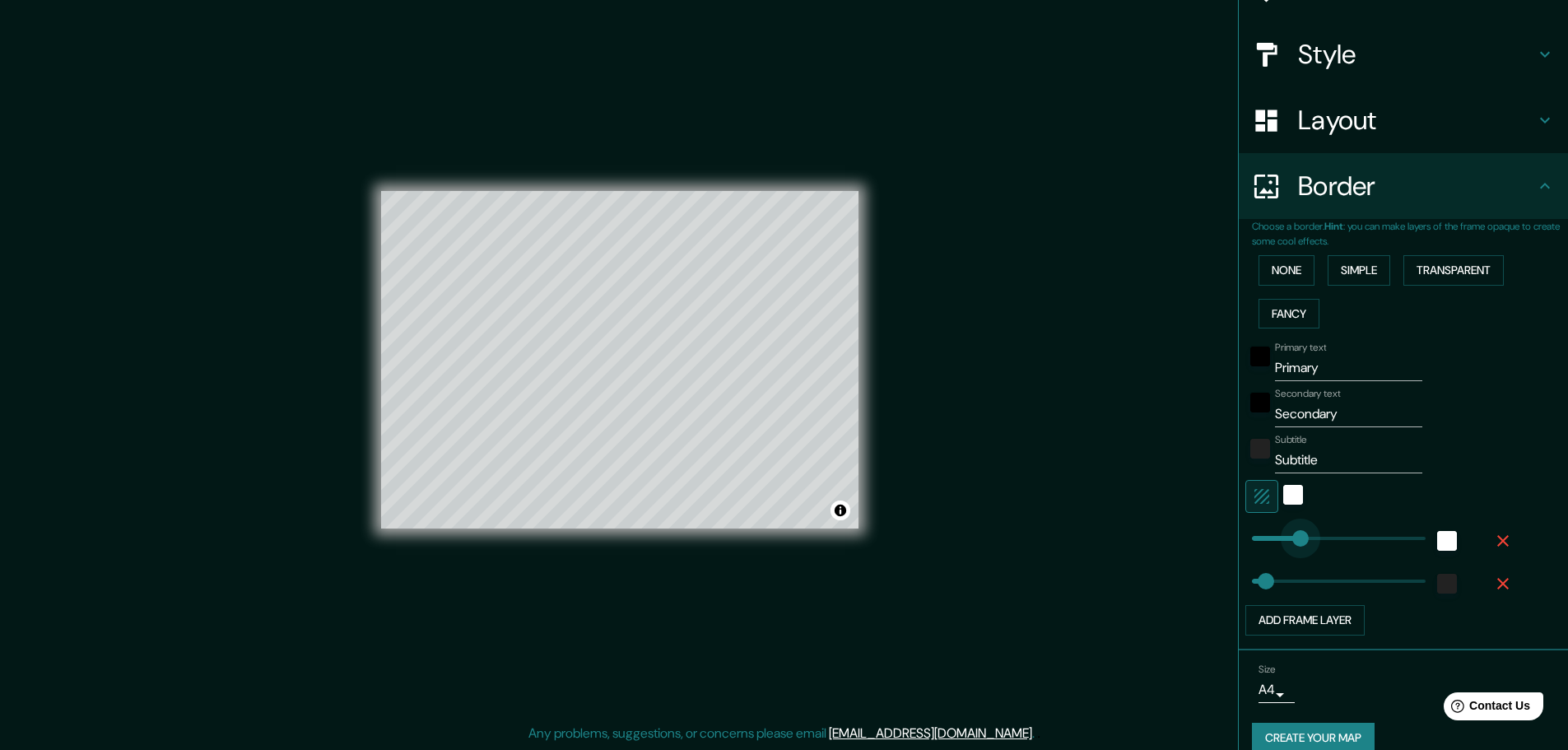
type input "149"
drag, startPoint x: 1312, startPoint y: 539, endPoint x: 1284, endPoint y: 540, distance: 28.0
type input "46"
type input "173"
type input "46"
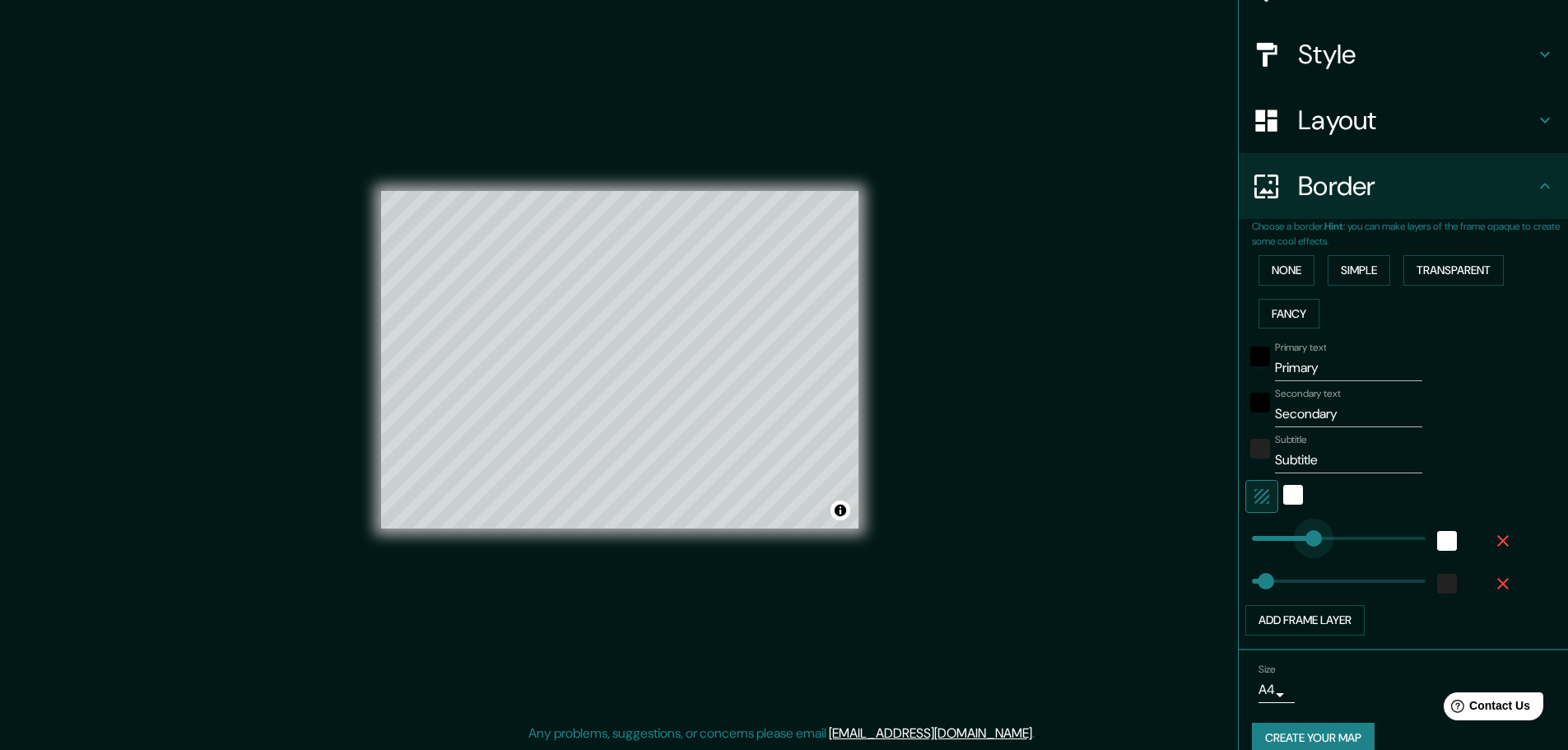
type input "215"
drag, startPoint x: 1292, startPoint y: 540, endPoint x: 1304, endPoint y: 536, distance: 12.6
type input "46"
type input "229"
click at [1312, 536] on span at bounding box center [1319, 538] width 16 height 16
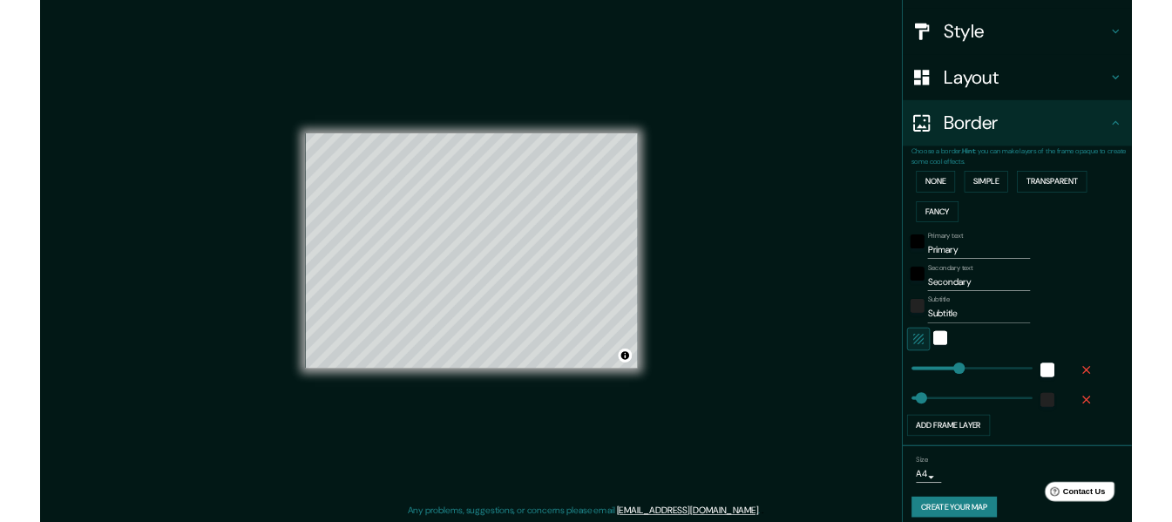
scroll to position [198, 0]
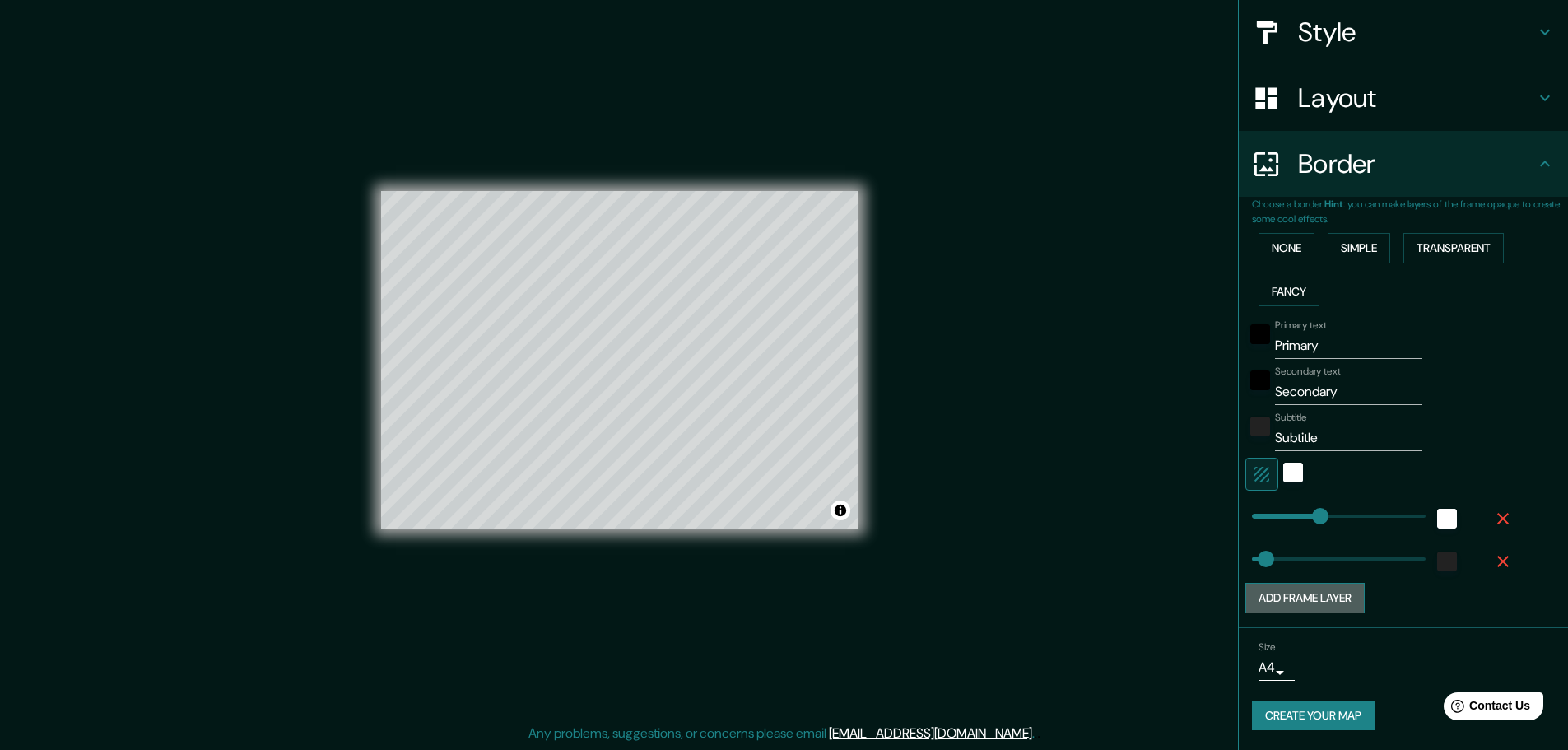
click at [1300, 597] on button "Add frame layer" at bounding box center [1305, 599] width 119 height 30
type input "46"
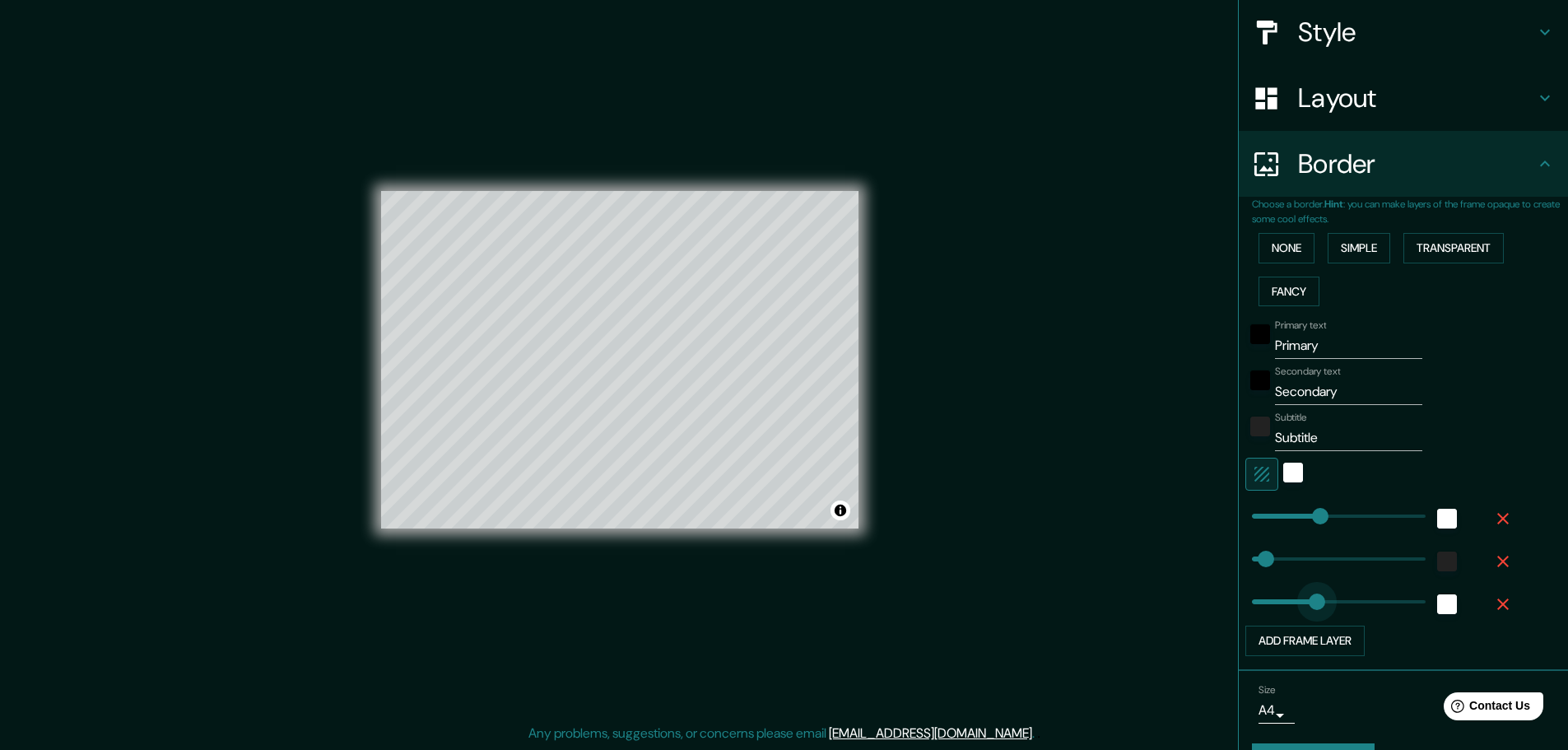
type input "179"
drag, startPoint x: 1305, startPoint y: 598, endPoint x: 1293, endPoint y: 599, distance: 12.0
click at [1497, 602] on icon "button" at bounding box center [1503, 604] width 20 height 20
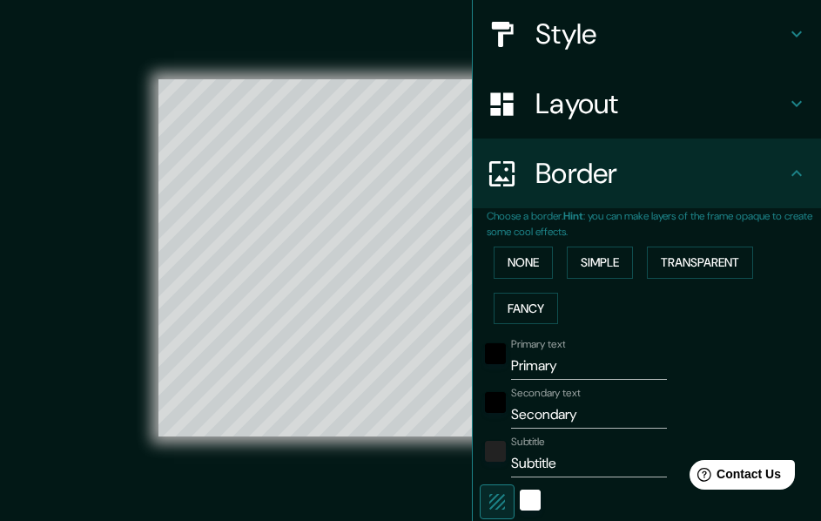
type input "46"
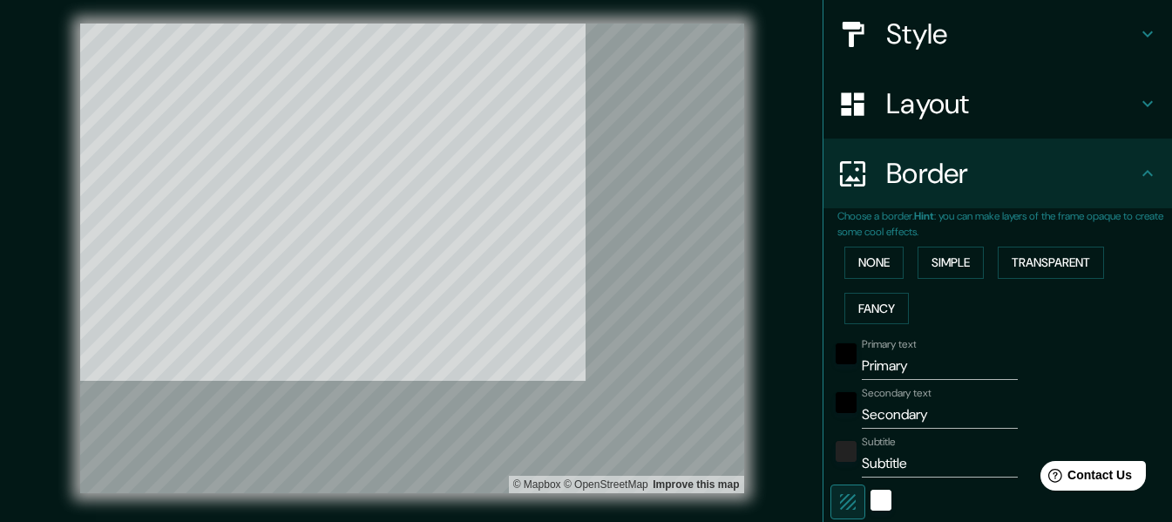
click at [509, 24] on div at bounding box center [412, 24] width 664 height 0
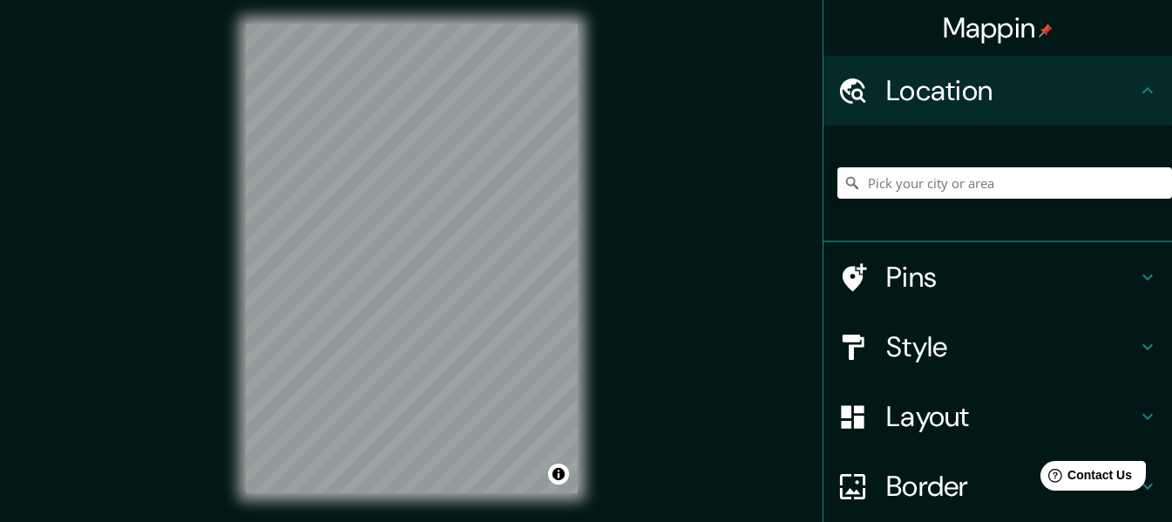
click at [942, 166] on div at bounding box center [1004, 182] width 334 height 87
click at [921, 178] on input "Pick your city or area" at bounding box center [1004, 182] width 334 height 31
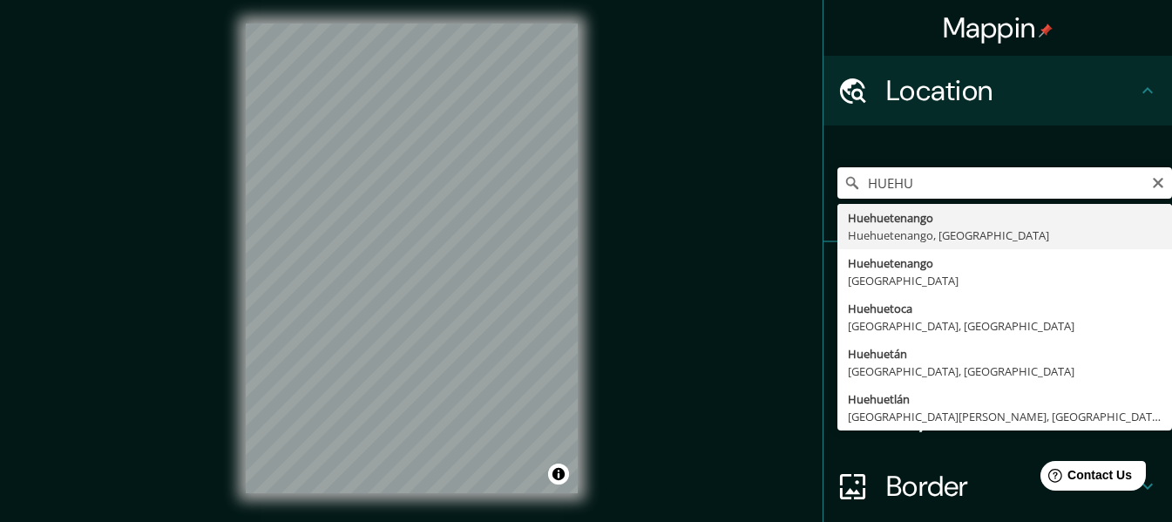
type input "Huehuetenango, [GEOGRAPHIC_DATA], [GEOGRAPHIC_DATA]"
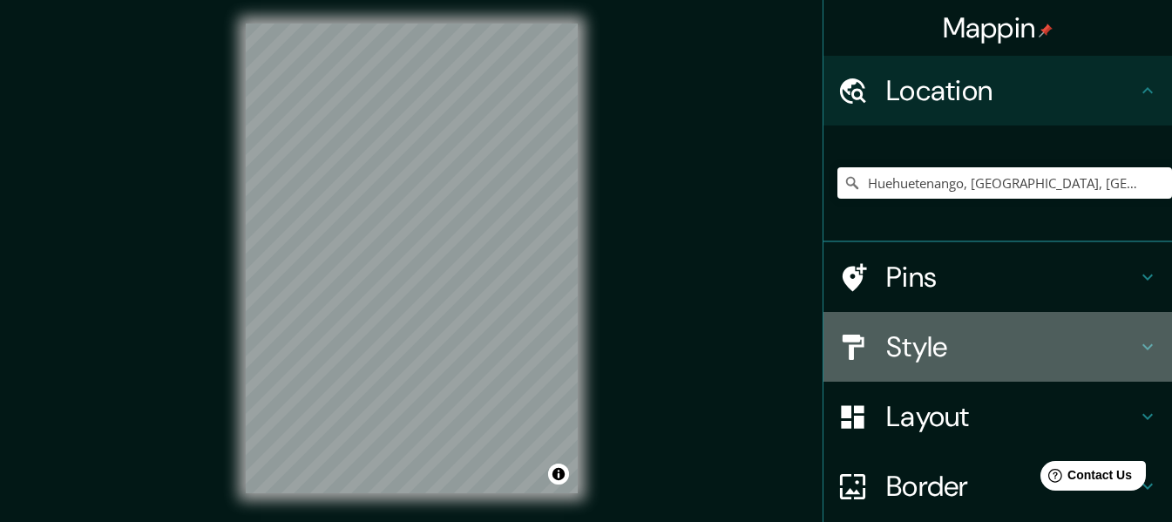
click at [893, 357] on h4 "Style" at bounding box center [1011, 346] width 251 height 35
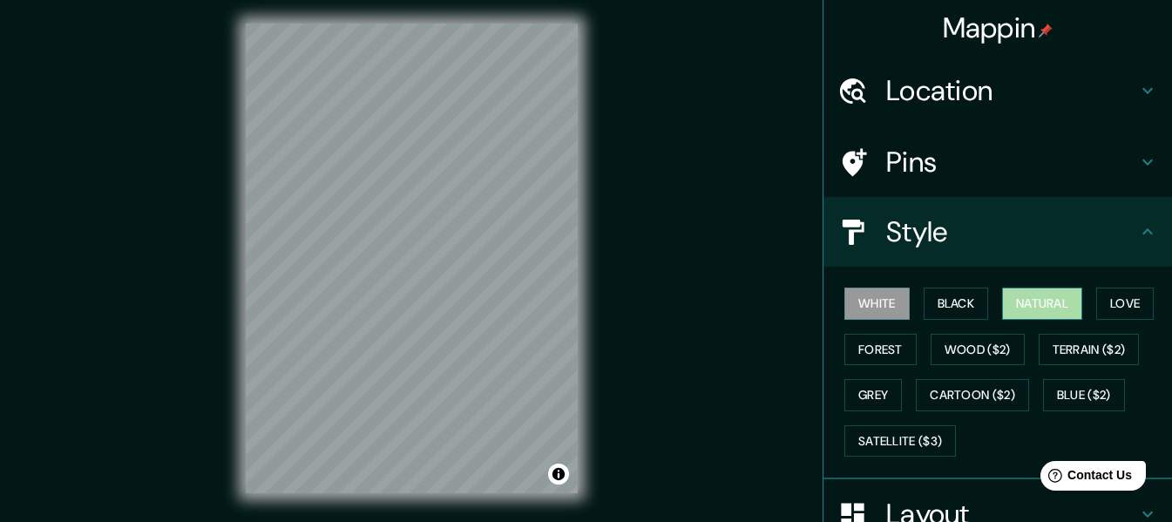
click at [1015, 298] on button "Natural" at bounding box center [1042, 303] width 80 height 32
click at [954, 233] on h4 "Style" at bounding box center [1011, 231] width 251 height 35
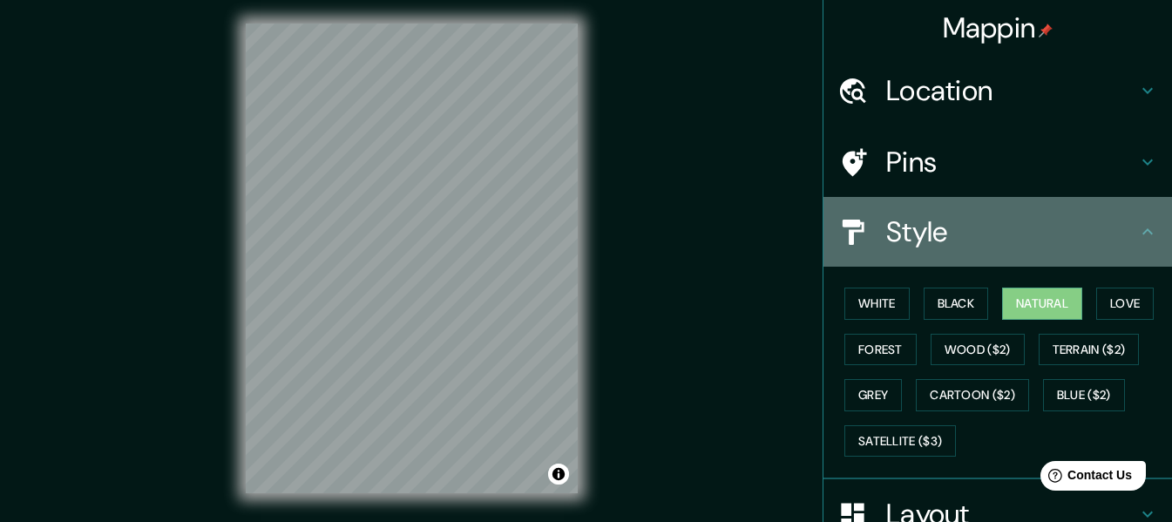
click at [1137, 234] on icon at bounding box center [1147, 231] width 21 height 21
click at [1118, 230] on h4 "Style" at bounding box center [1011, 231] width 251 height 35
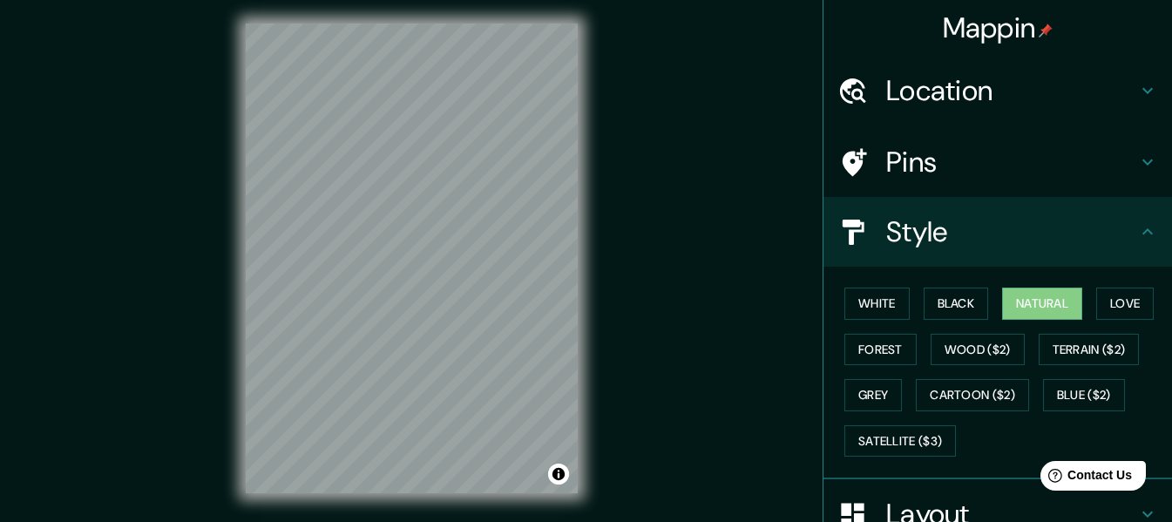
click at [1142, 226] on icon at bounding box center [1147, 231] width 21 height 21
click at [1141, 226] on icon at bounding box center [1147, 231] width 21 height 21
click at [1141, 231] on icon at bounding box center [1147, 231] width 21 height 21
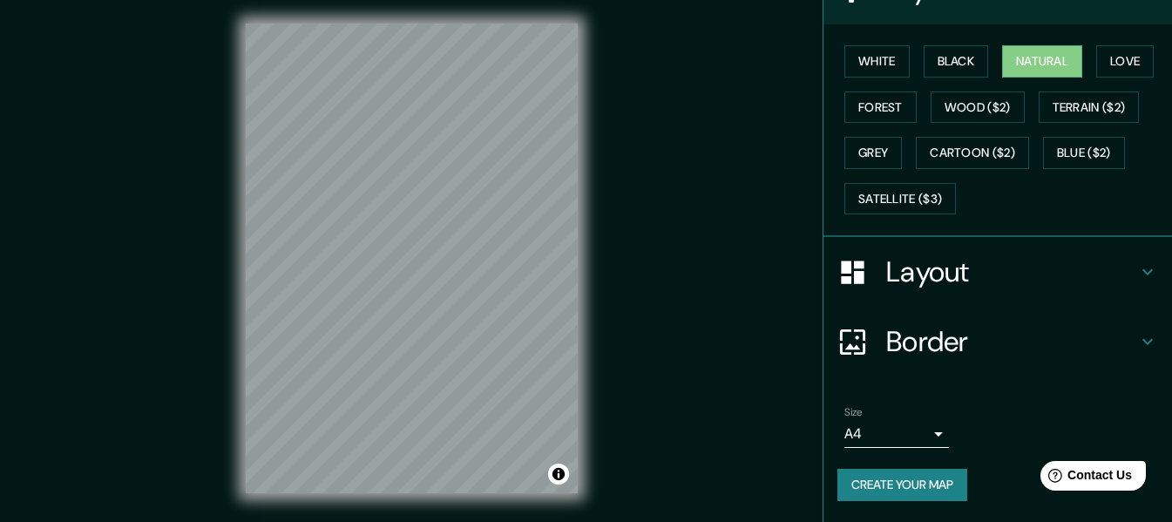
click at [954, 276] on h4 "Layout" at bounding box center [1011, 271] width 251 height 35
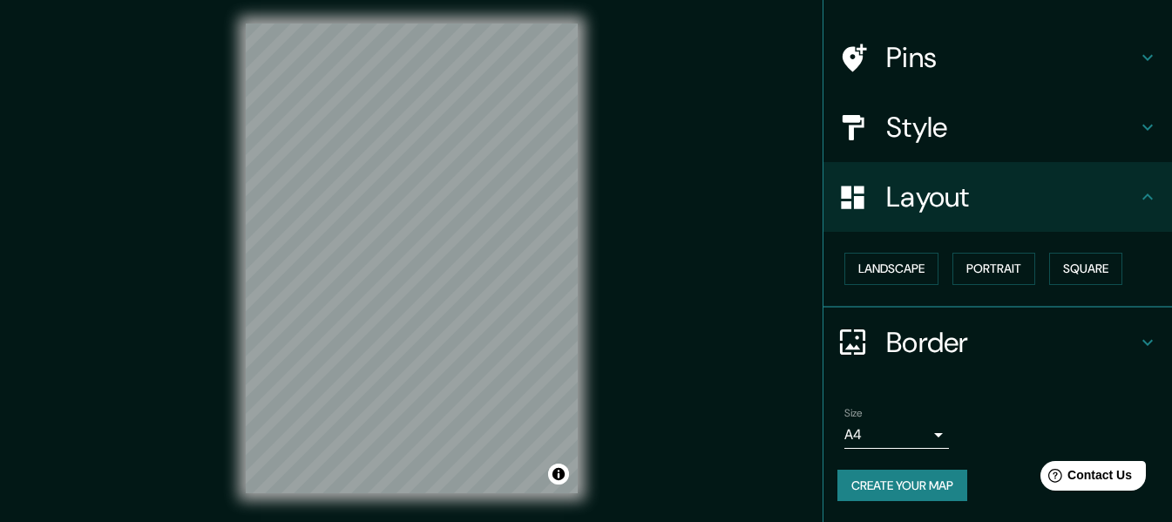
scroll to position [105, 0]
click at [898, 272] on button "Landscape" at bounding box center [891, 269] width 94 height 32
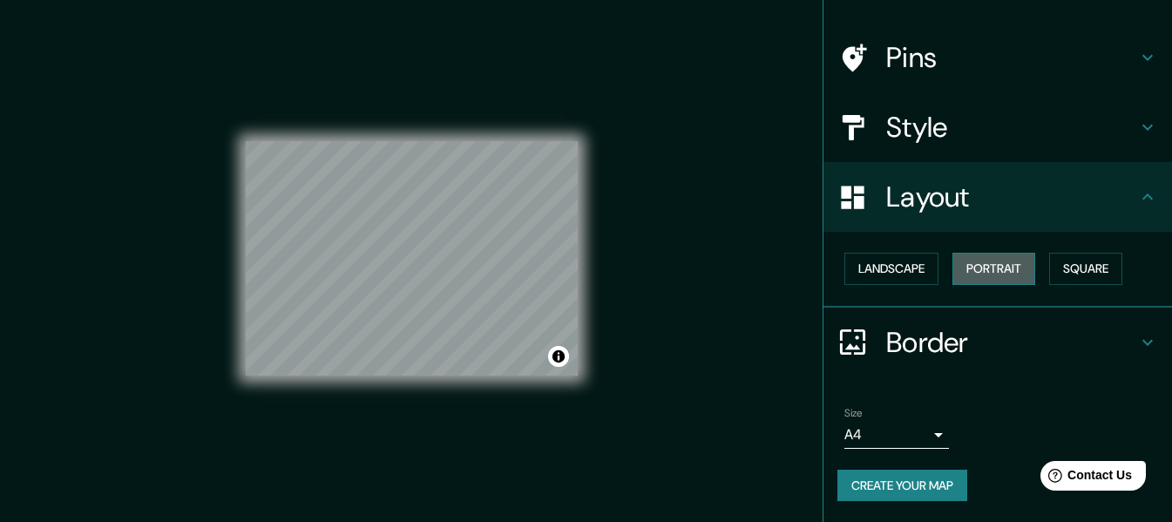
click at [984, 277] on button "Portrait" at bounding box center [993, 269] width 83 height 32
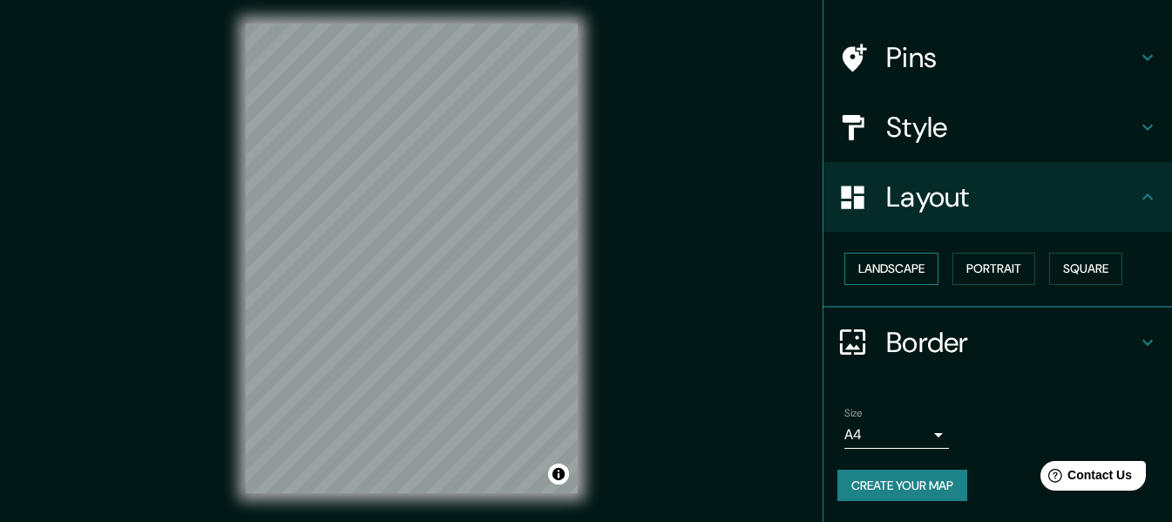
click at [885, 273] on button "Landscape" at bounding box center [891, 269] width 94 height 32
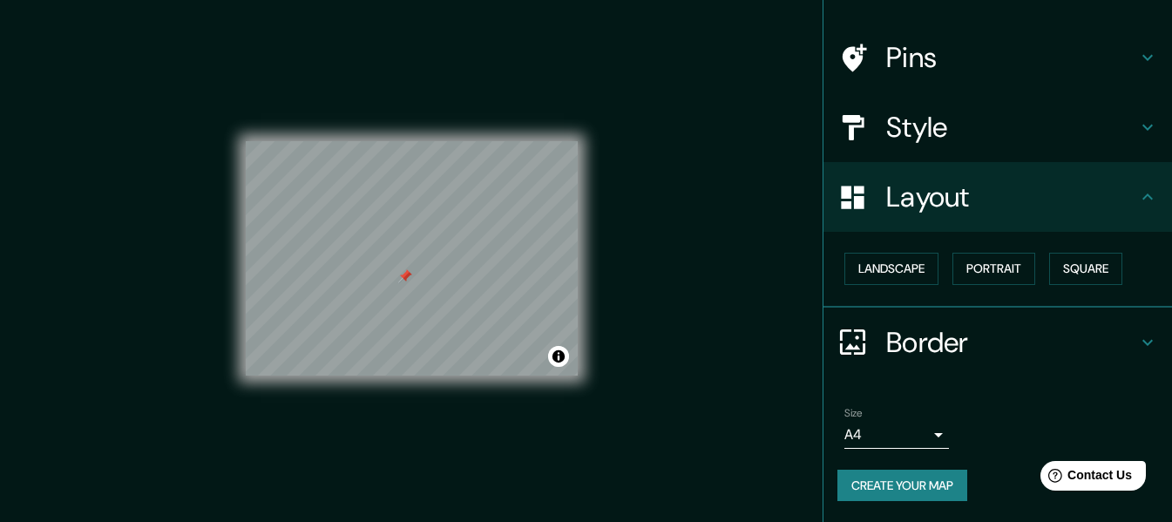
drag, startPoint x: 417, startPoint y: 282, endPoint x: 929, endPoint y: 82, distance: 549.9
click at [932, 85] on div "Pins" at bounding box center [997, 58] width 348 height 70
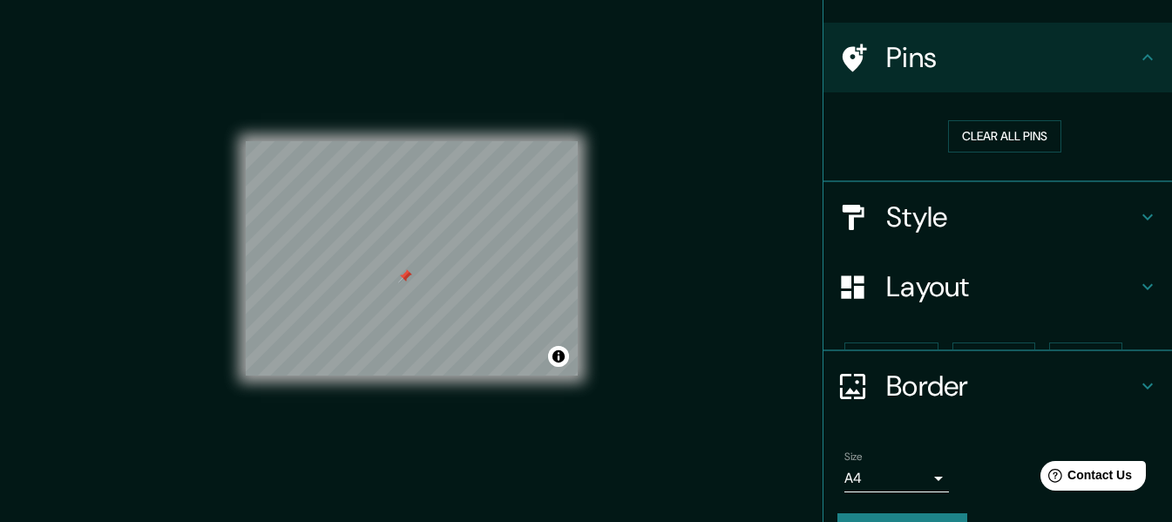
click at [912, 61] on h4 "Pins" at bounding box center [1011, 57] width 251 height 35
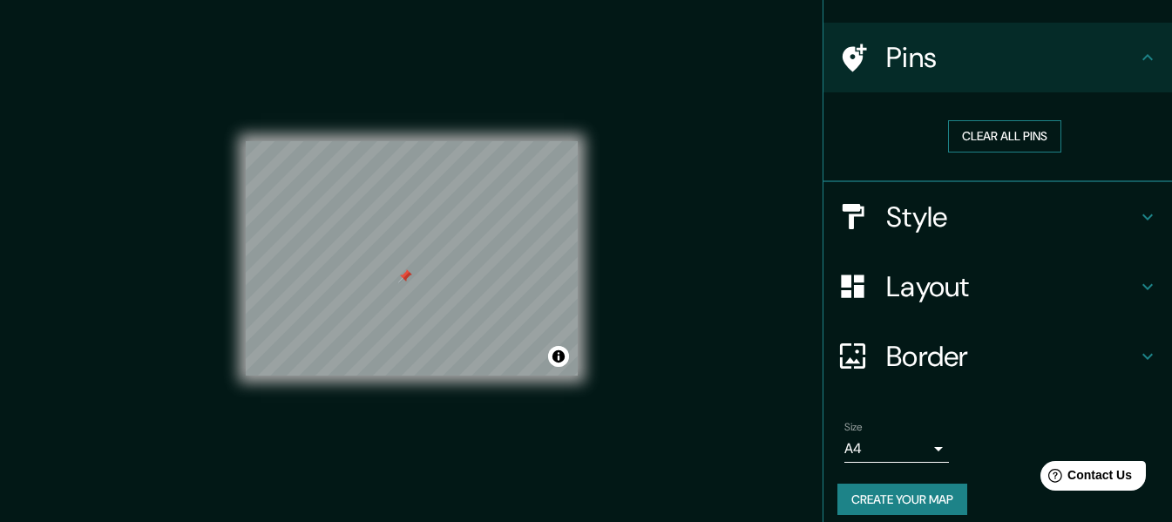
click at [1012, 138] on button "Clear all pins" at bounding box center [1004, 136] width 113 height 32
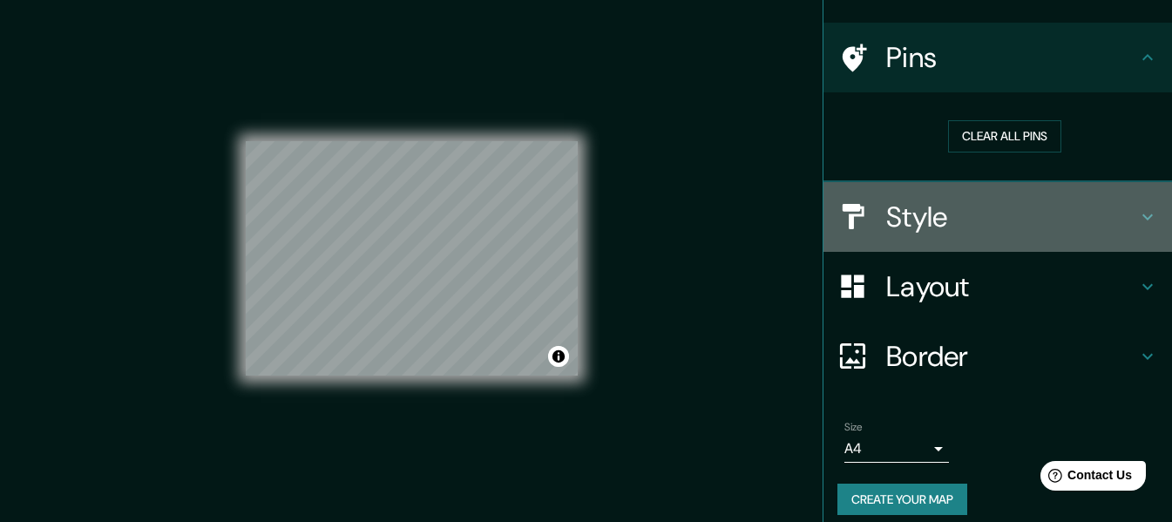
click at [953, 214] on h4 "Style" at bounding box center [1011, 216] width 251 height 35
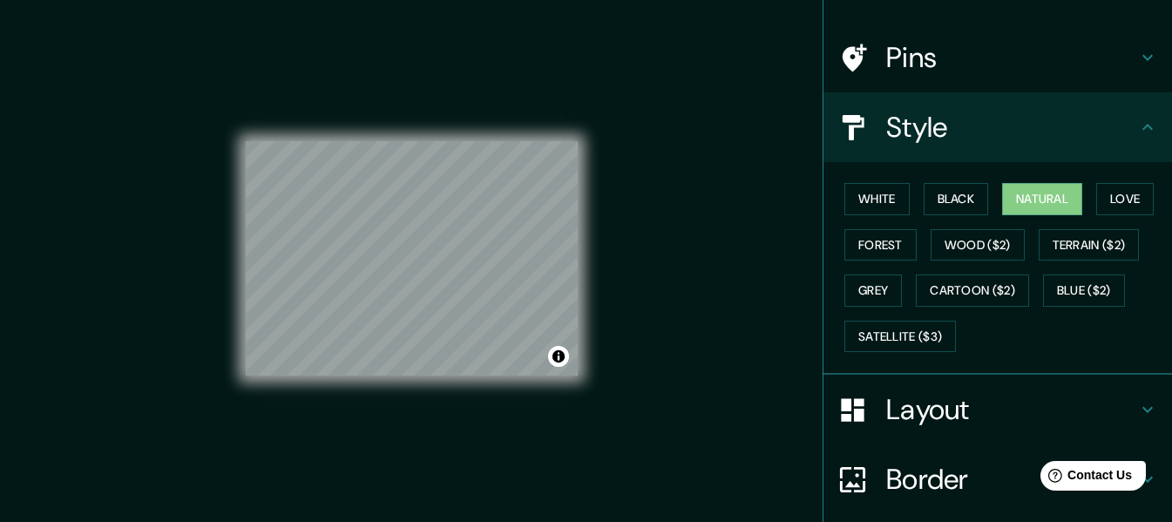
click at [916, 38] on div "Pins" at bounding box center [997, 58] width 348 height 70
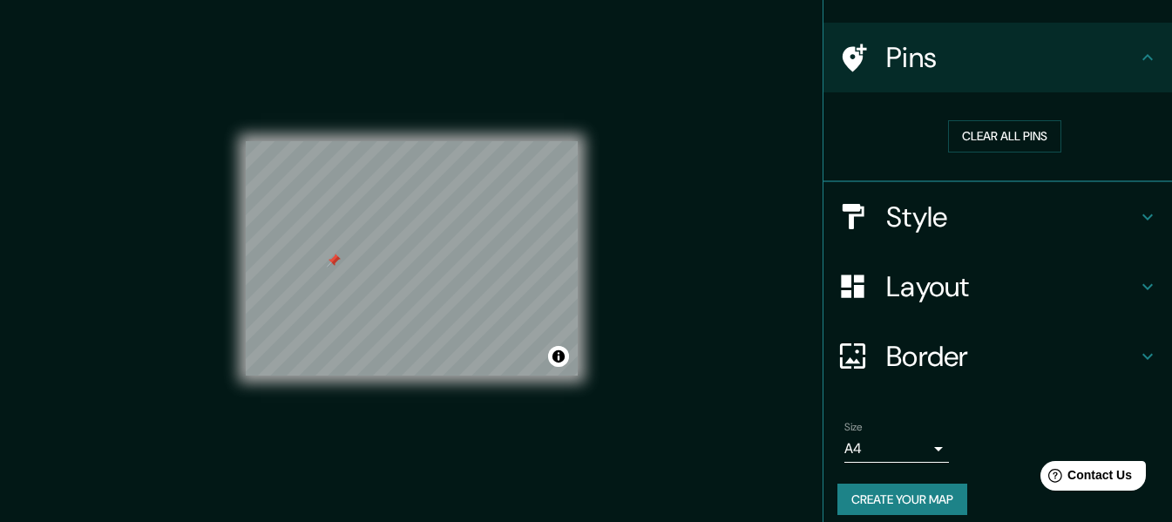
click at [917, 296] on h4 "Layout" at bounding box center [1011, 286] width 251 height 35
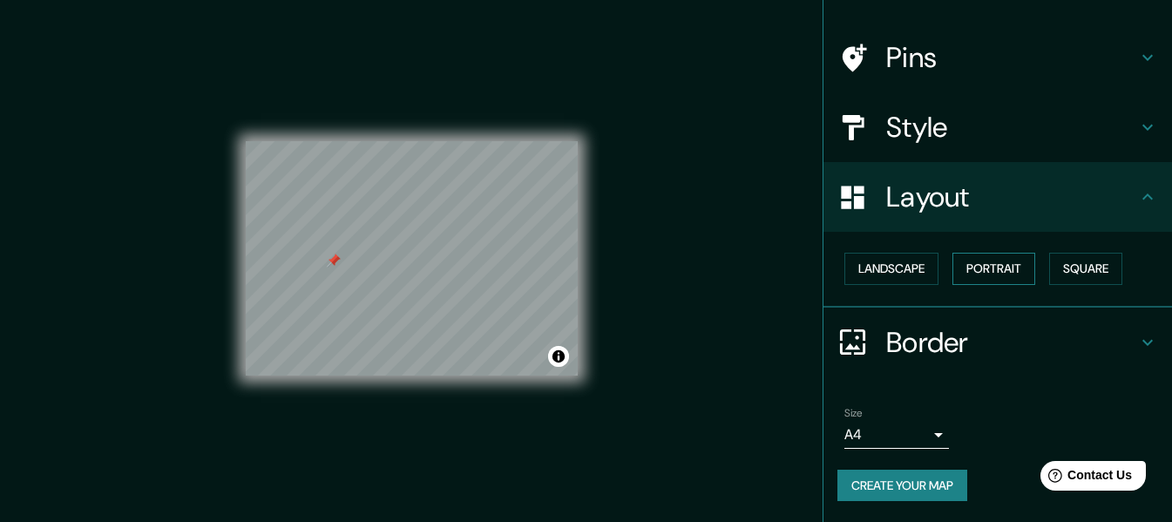
click at [977, 279] on button "Portrait" at bounding box center [993, 269] width 83 height 32
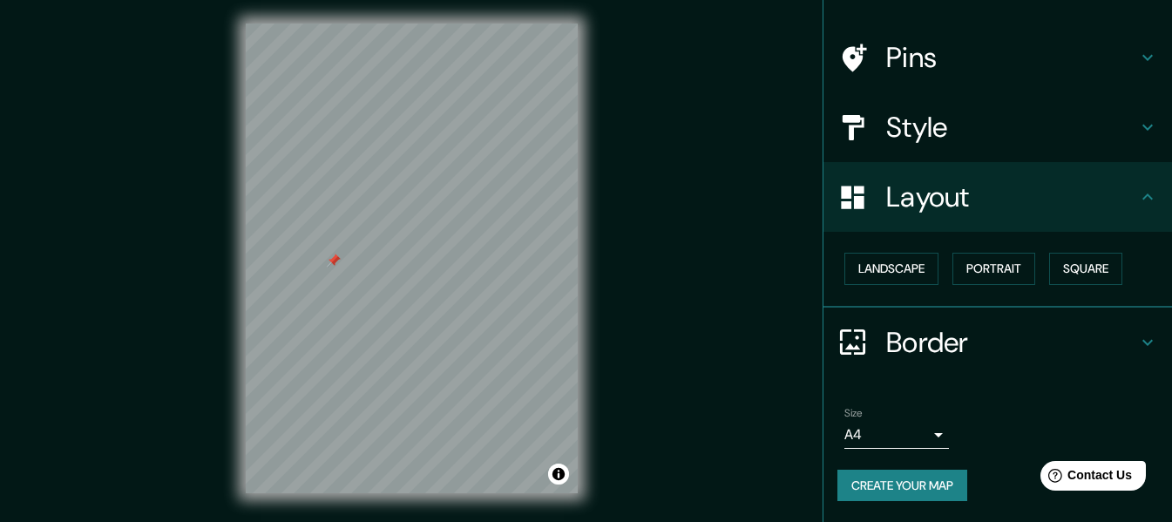
click at [932, 273] on div "Landscape [GEOGRAPHIC_DATA]" at bounding box center [1004, 269] width 334 height 46
click at [897, 275] on button "Landscape" at bounding box center [891, 269] width 94 height 32
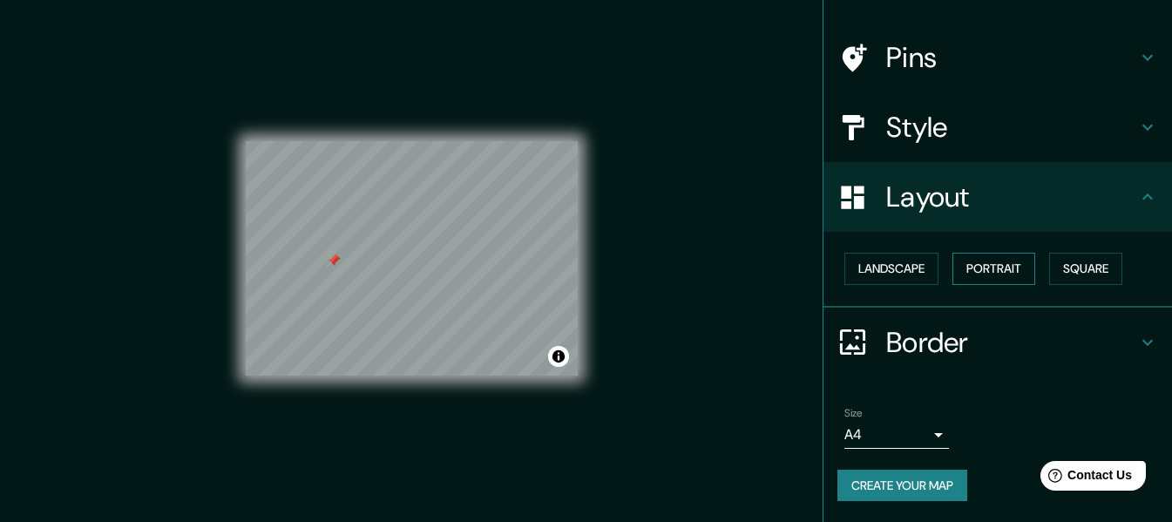
click at [977, 276] on button "Portrait" at bounding box center [993, 269] width 83 height 32
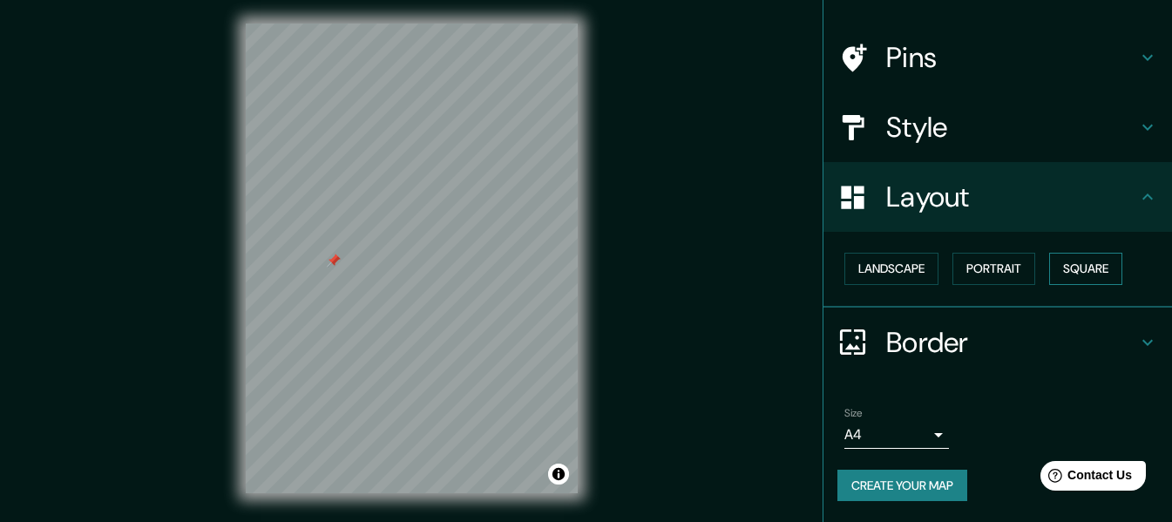
click at [1083, 271] on button "Square" at bounding box center [1085, 269] width 73 height 32
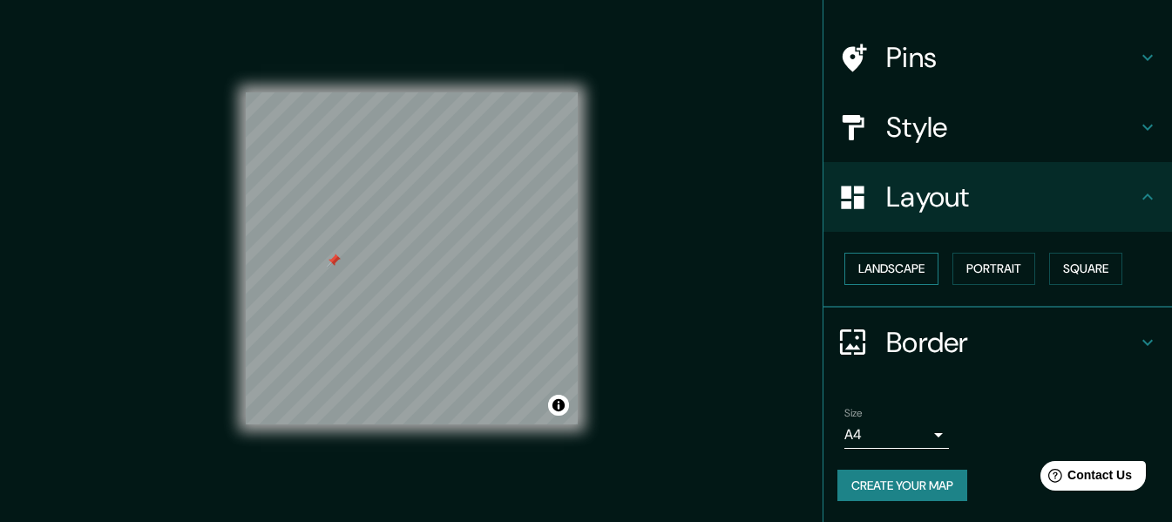
click at [923, 273] on button "Landscape" at bounding box center [891, 269] width 94 height 32
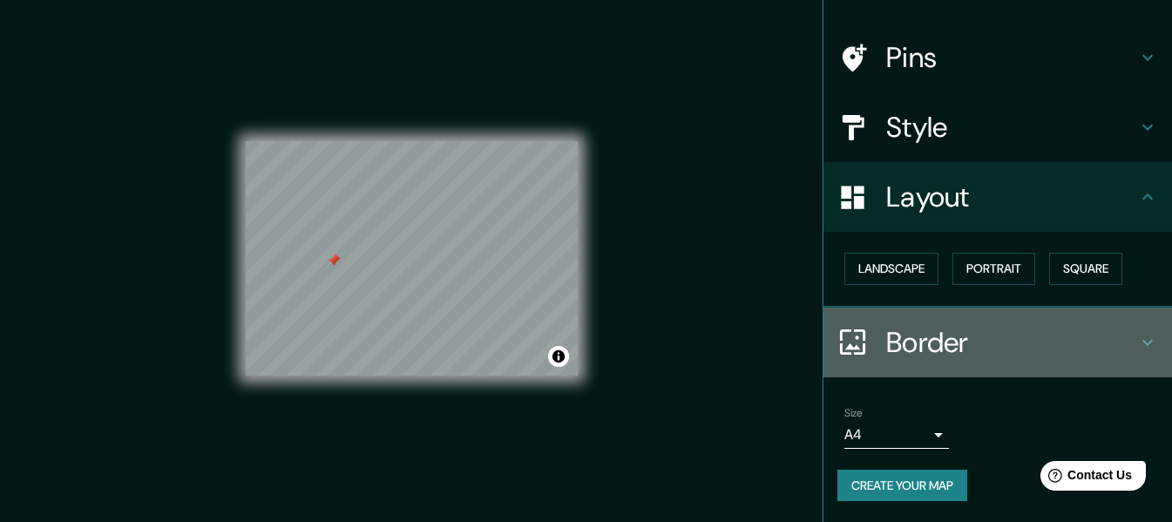
click at [916, 342] on h4 "Border" at bounding box center [1011, 342] width 251 height 35
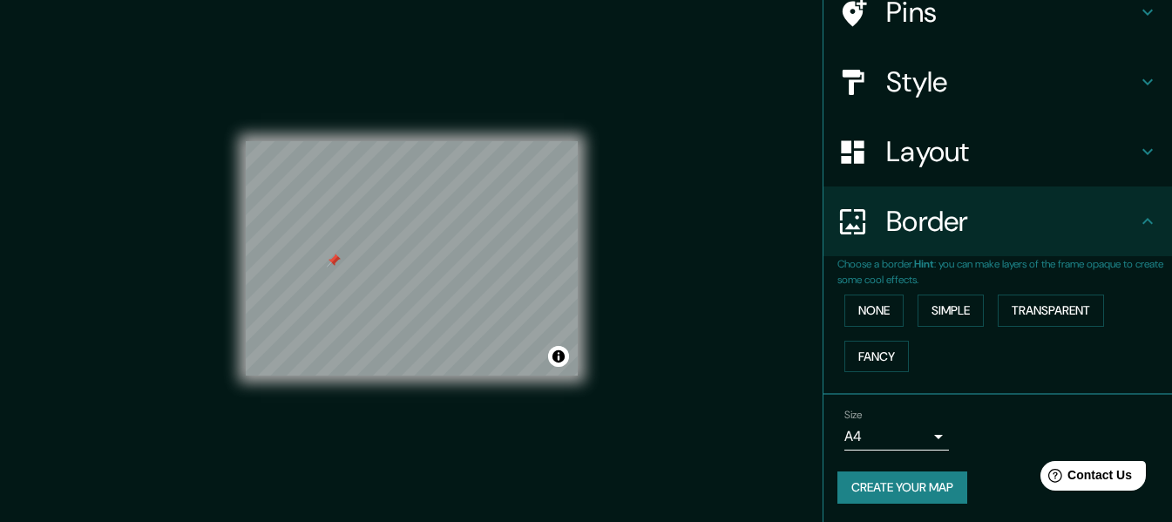
scroll to position [152, 0]
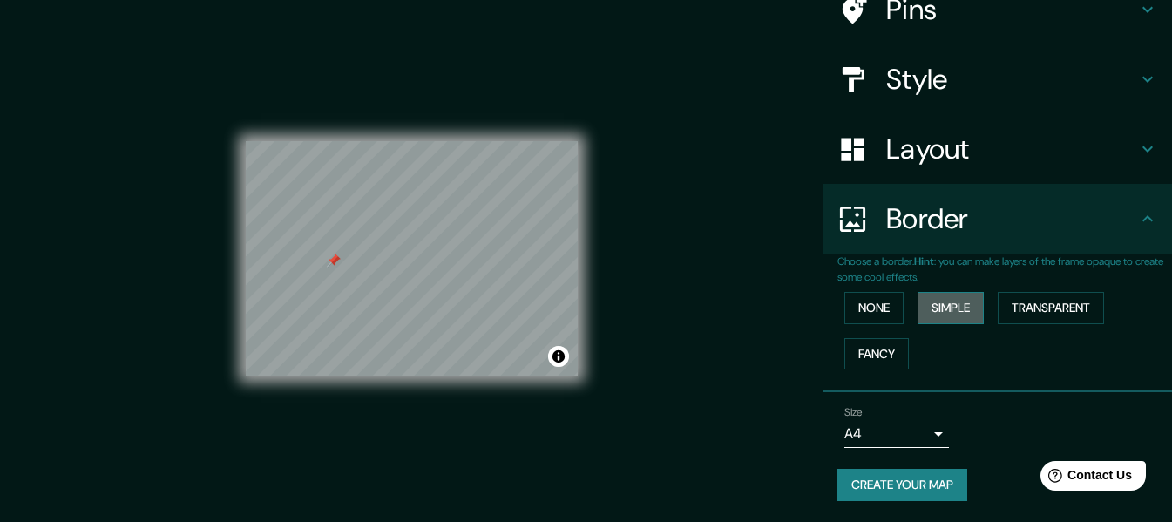
click at [947, 307] on button "Simple" at bounding box center [950, 308] width 66 height 32
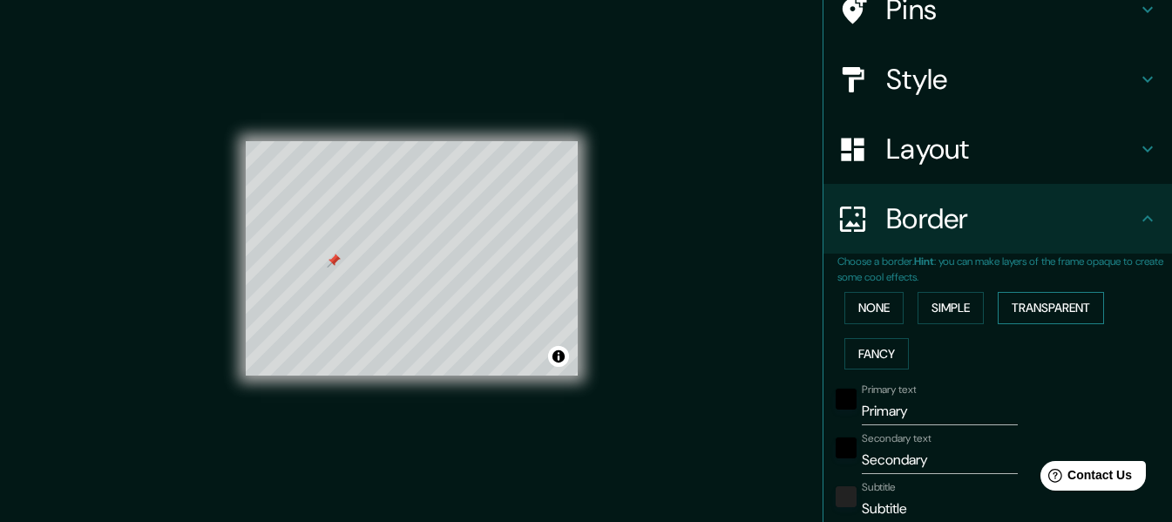
click at [1025, 307] on button "Transparent" at bounding box center [1050, 308] width 106 height 32
drag, startPoint x: 864, startPoint y: 346, endPoint x: 874, endPoint y: 343, distance: 9.9
click at [864, 347] on button "Fancy" at bounding box center [876, 354] width 64 height 32
click at [923, 309] on button "Simple" at bounding box center [950, 308] width 66 height 32
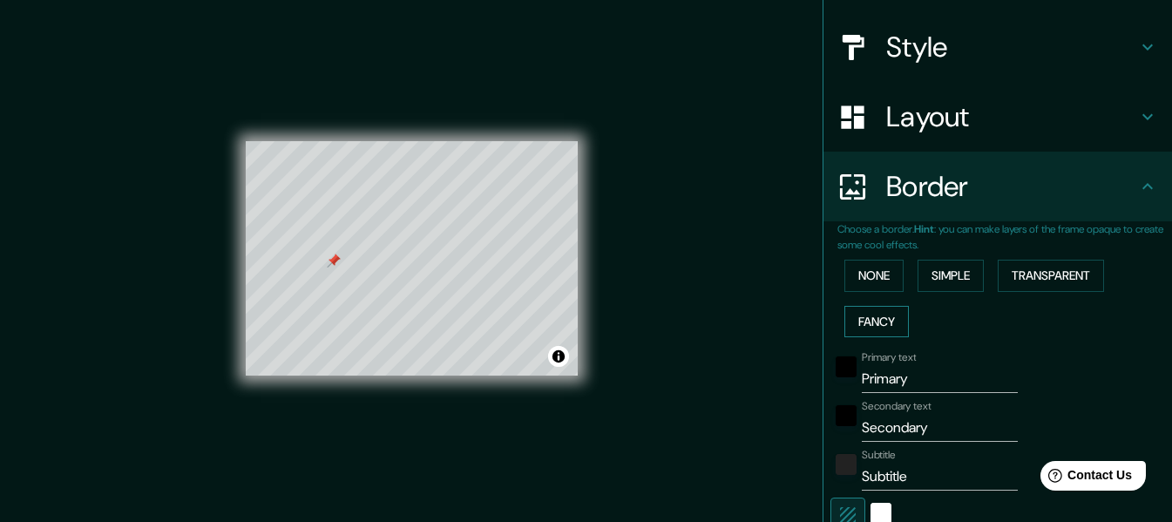
scroll to position [240, 0]
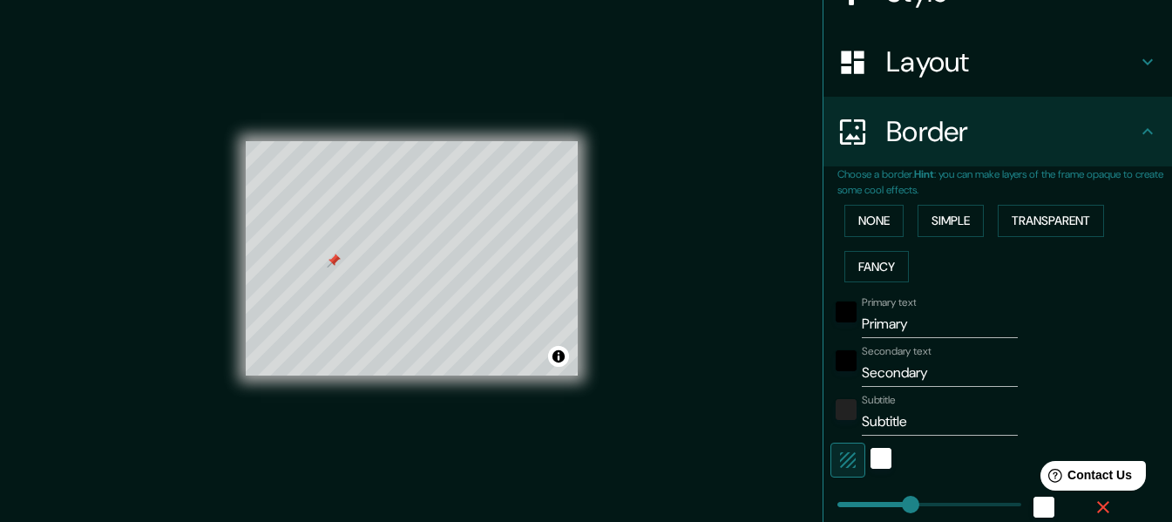
click at [929, 300] on div "Primary text Primary" at bounding box center [939, 317] width 156 height 42
click at [935, 321] on input "Primary" at bounding box center [939, 324] width 156 height 28
drag, startPoint x: 935, startPoint y: 321, endPoint x: 844, endPoint y: 321, distance: 90.6
click at [844, 321] on div "Primary text Primary" at bounding box center [973, 317] width 286 height 42
type input "A"
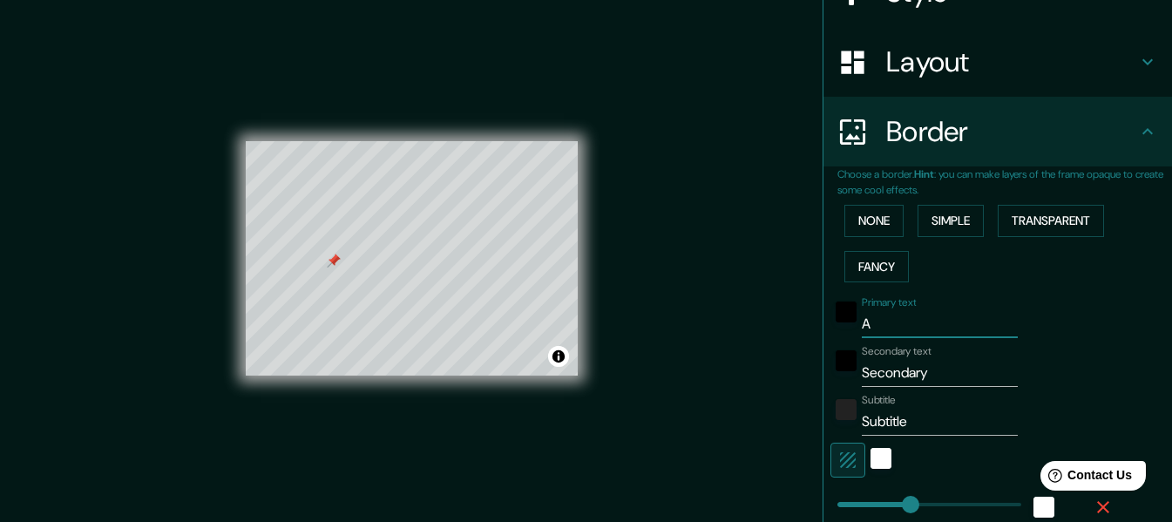
type input "152"
type input "30"
type input "AN"
type input "152"
type input "30"
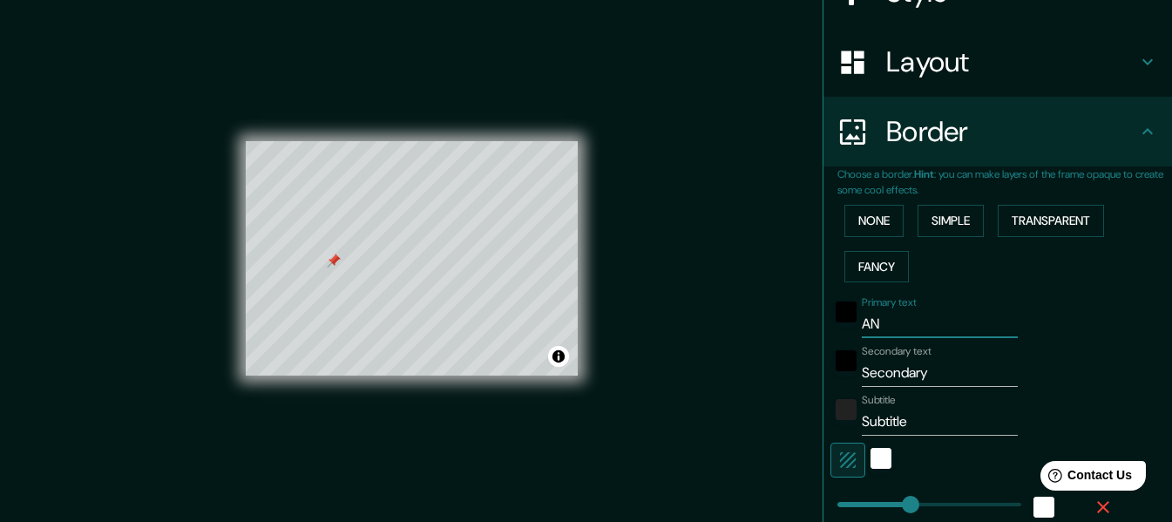
type input "[PERSON_NAME]"
type input "152"
type input "30"
type input "ANAL"
type input "152"
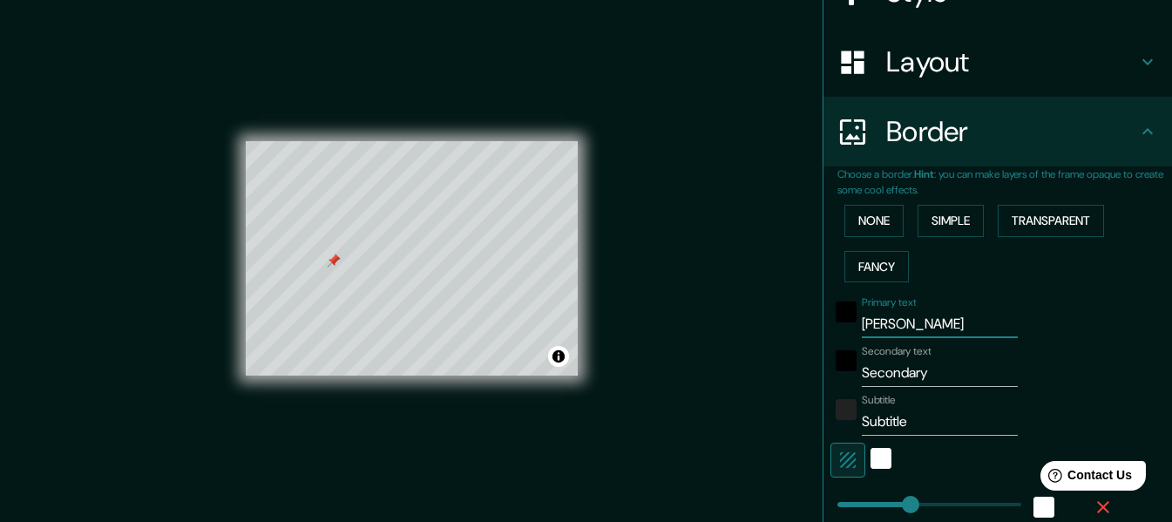
type input "30"
type input "ANALI"
type input "152"
type input "30"
type input "ANALIS"
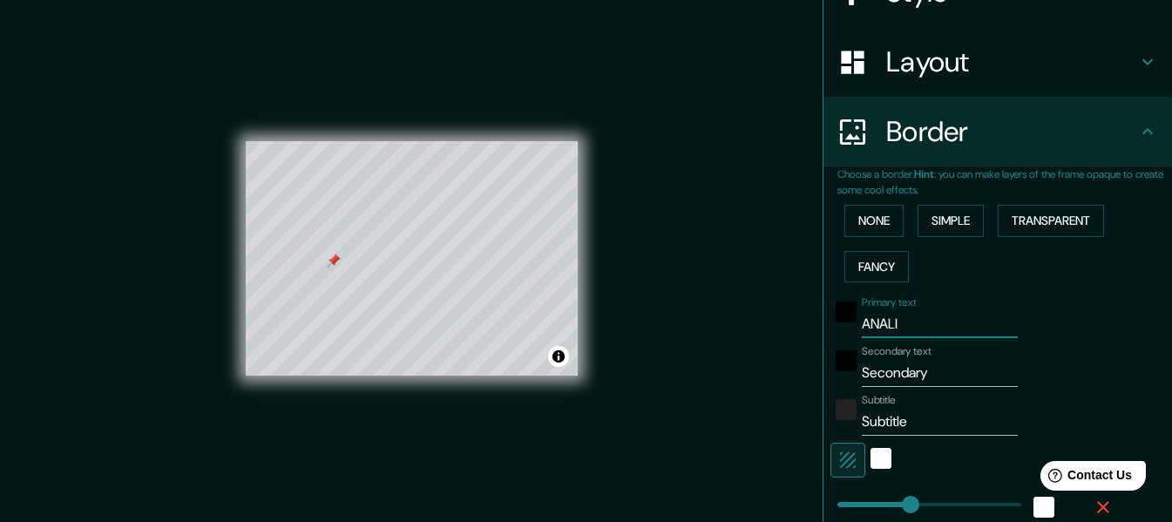
type input "152"
type input "30"
type input "ANALISI"
type input "152"
type input "30"
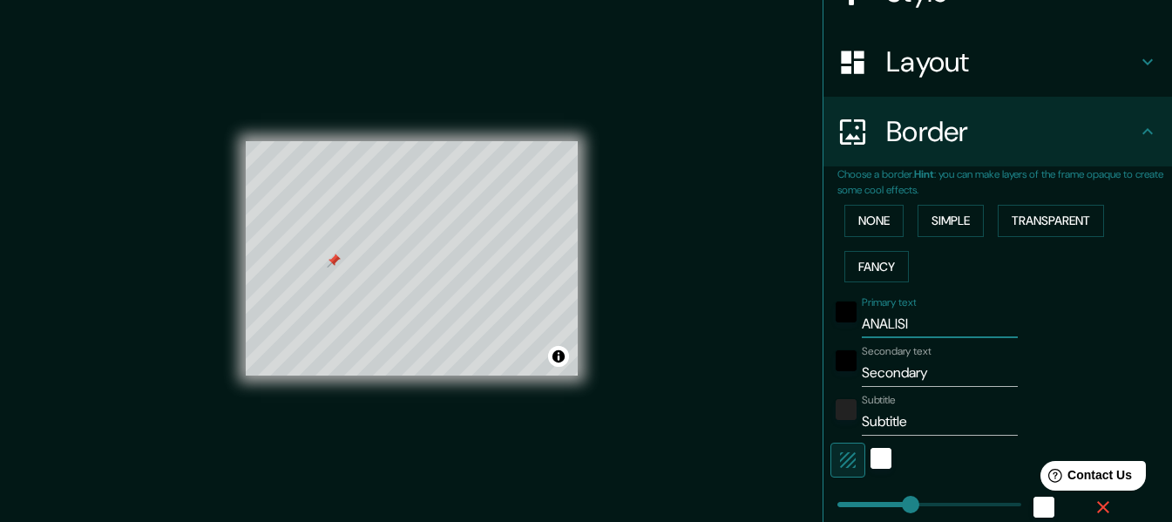
type input "ANALISIS"
type input "152"
type input "30"
type input "ANALISIS"
type input "152"
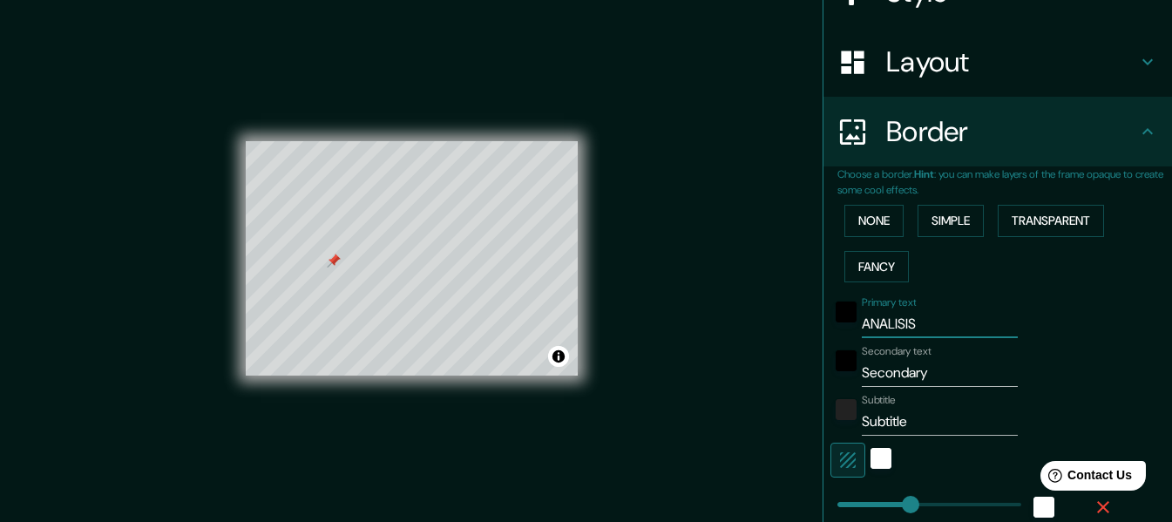
type input "30"
type input "ANALISIS U"
type input "152"
type input "30"
type input "ANALISIS UR"
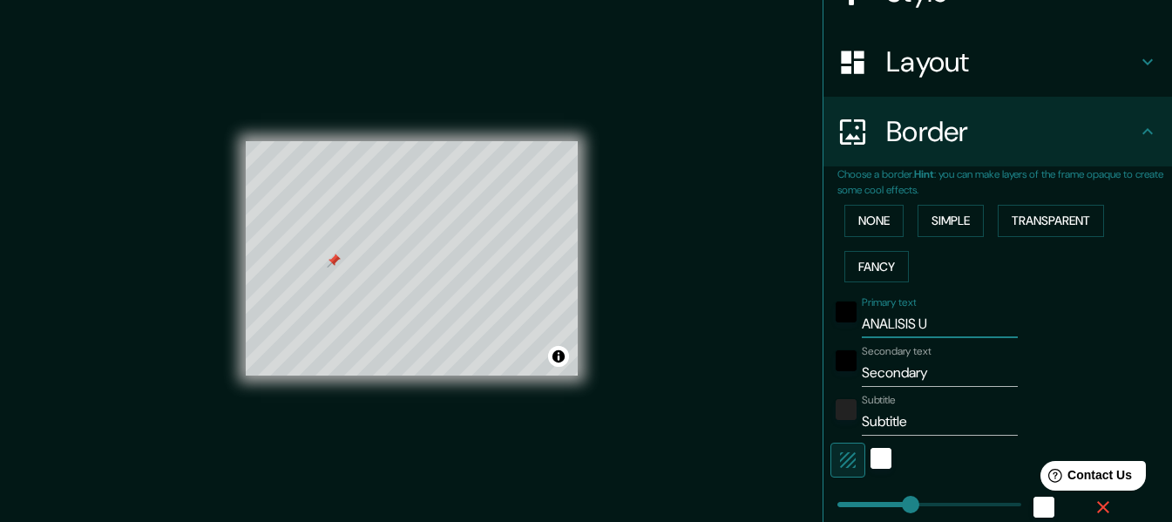
type input "152"
type input "30"
type input "ANALISIS URN"
type input "152"
type input "30"
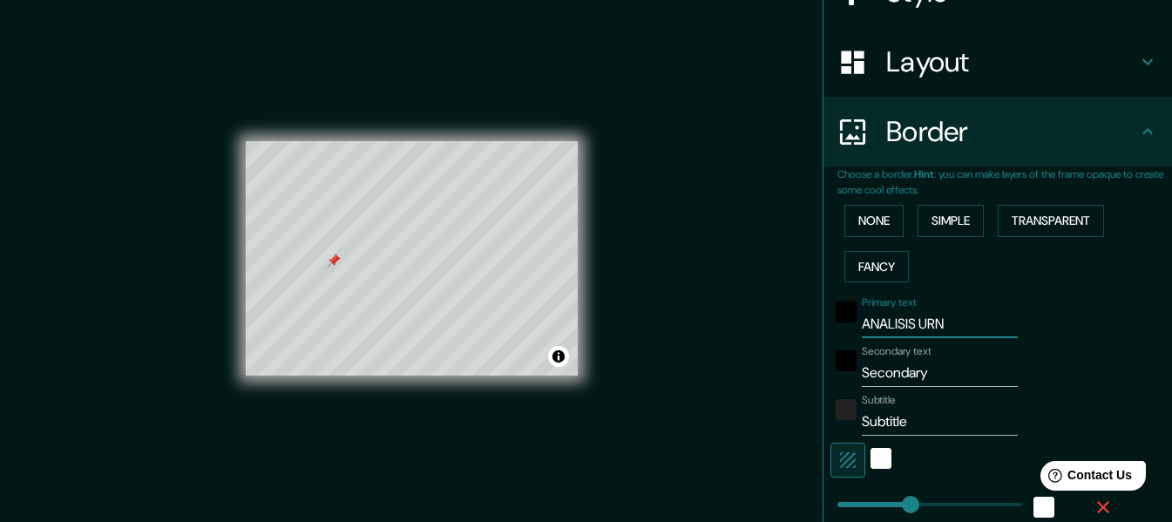
type input "ANALISIS UR"
type input "152"
type input "30"
type input "ANALISIS URB"
type input "152"
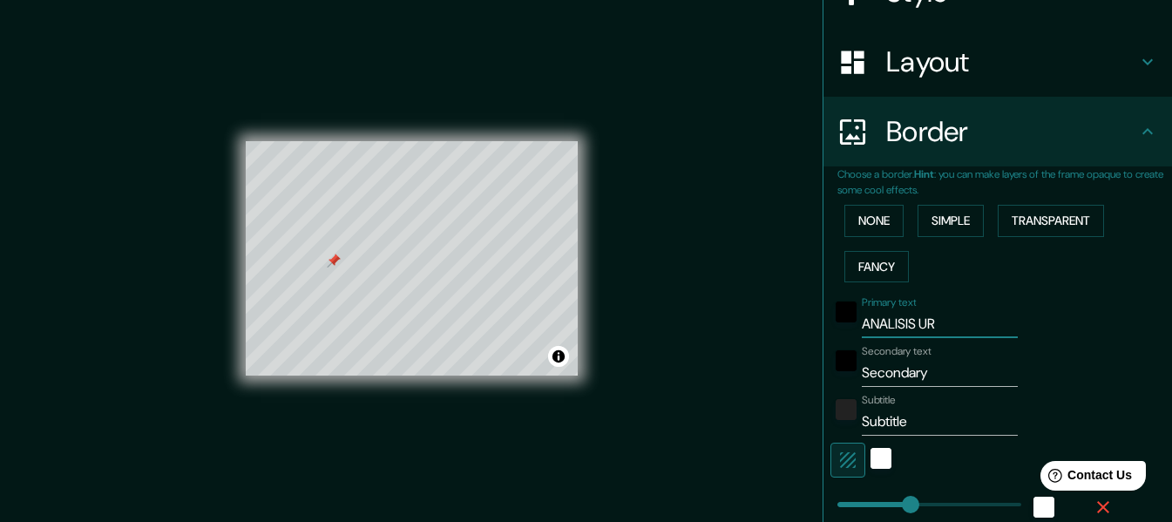
type input "30"
type input "ANALISIS URBA"
type input "152"
type input "30"
type input "ANALISIS URB"
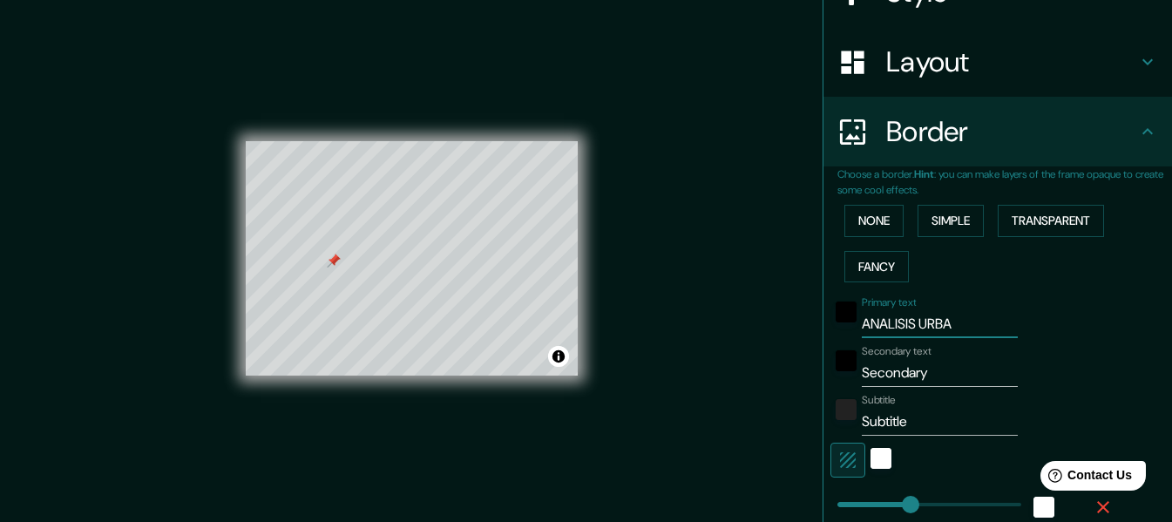
type input "152"
type input "30"
type input "ANALISIS URBN"
type input "152"
type input "30"
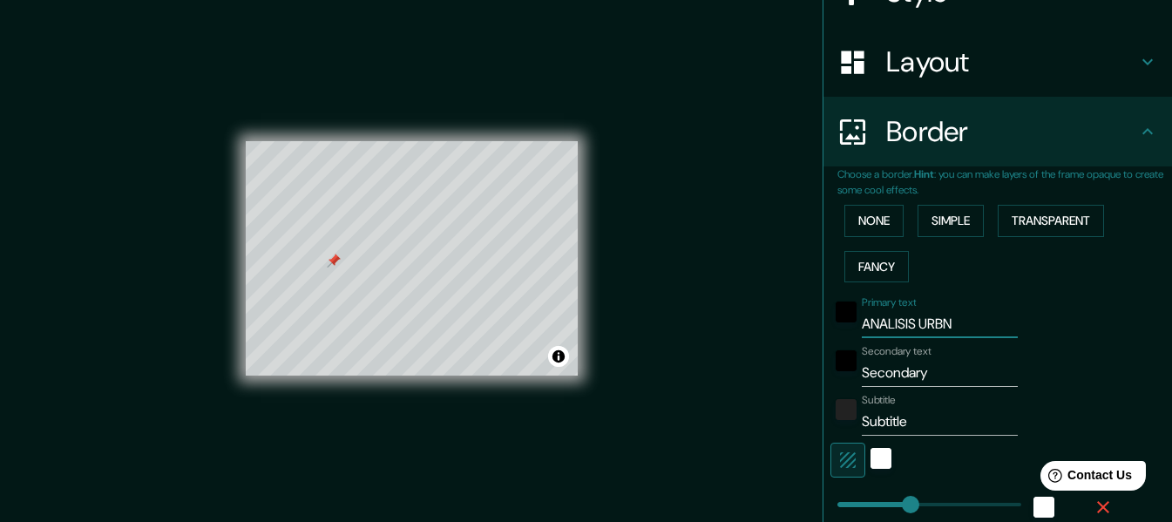
type input "ANALISIS URBN"
click at [866, 303] on label "Primary text" at bounding box center [888, 302] width 54 height 15
click at [866, 310] on input "ANALISIS URBN" at bounding box center [939, 324] width 156 height 28
click at [830, 310] on div at bounding box center [845, 317] width 31 height 42
click at [835, 311] on div "black" at bounding box center [845, 311] width 21 height 21
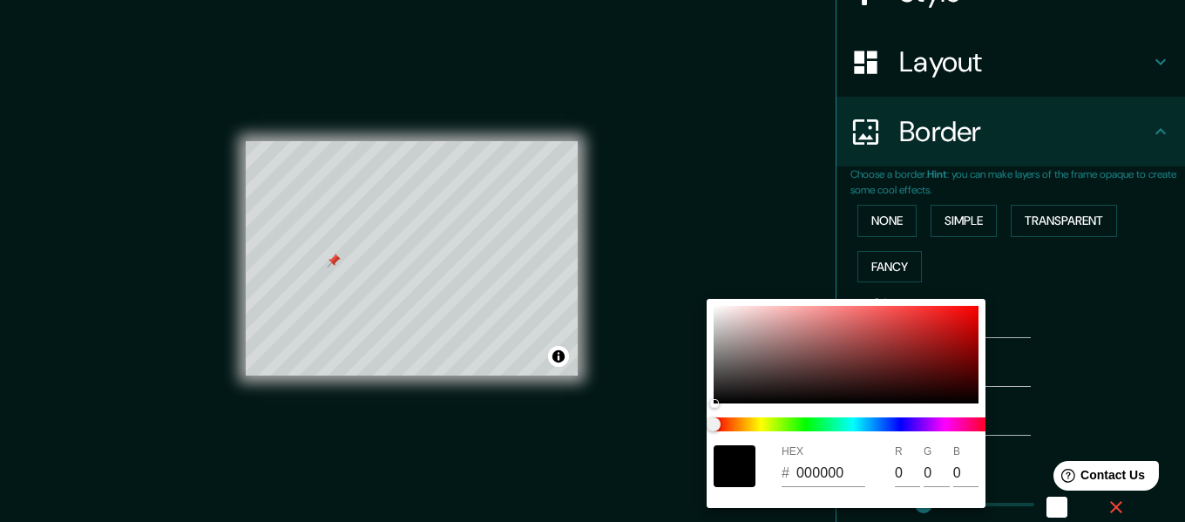
click at [1029, 307] on div at bounding box center [592, 261] width 1185 height 522
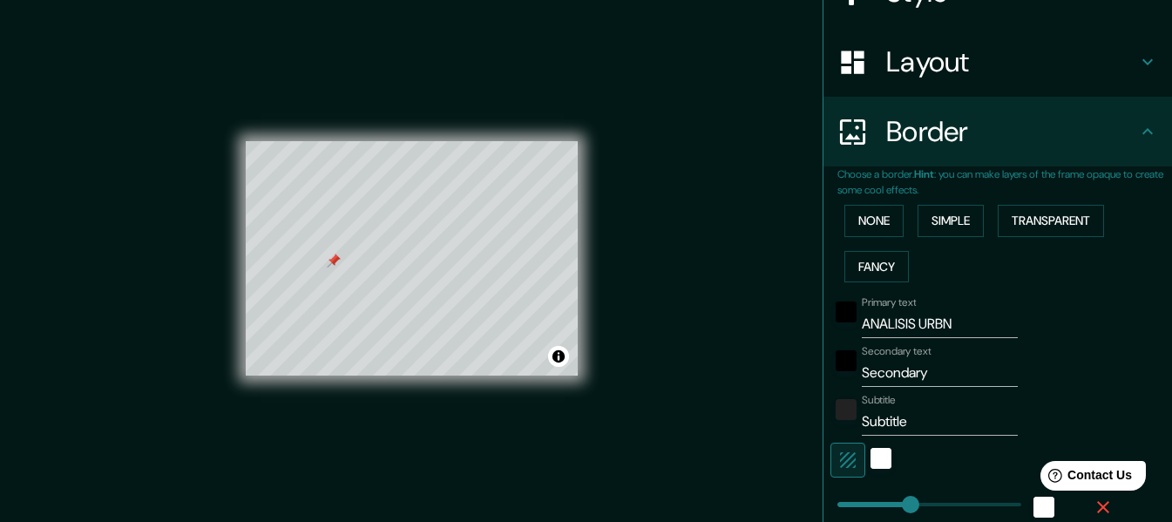
click at [943, 369] on input "Secondary" at bounding box center [939, 373] width 156 height 28
drag, startPoint x: 922, startPoint y: 375, endPoint x: 780, endPoint y: 367, distance: 141.3
click at [780, 367] on div "Mappin Location [GEOGRAPHIC_DATA], [GEOGRAPHIC_DATA], [GEOGRAPHIC_DATA] Pins St…" at bounding box center [586, 272] width 1172 height 553
type input "A"
type input "152"
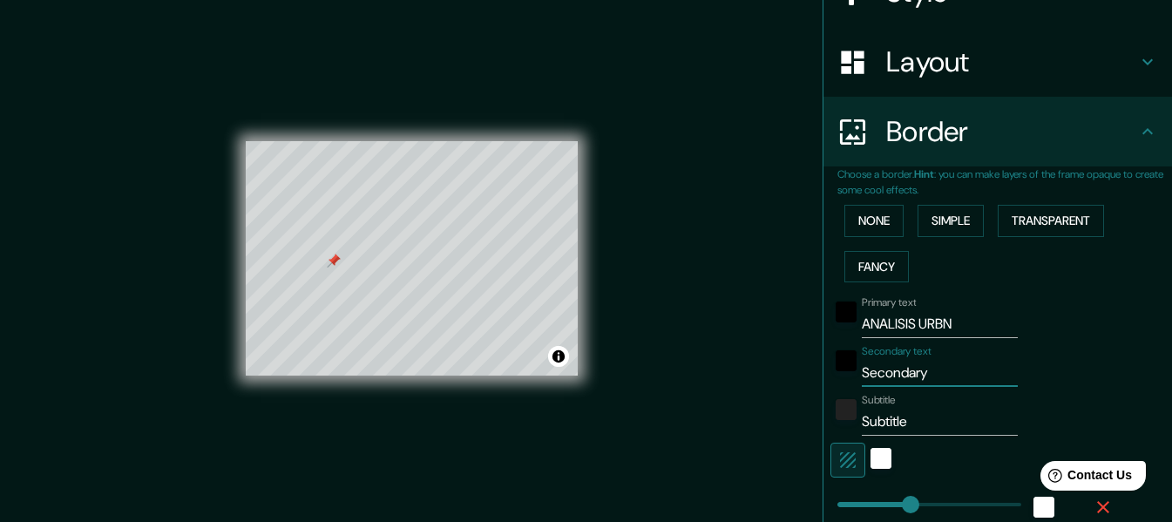
type input "30"
type input "AE"
type input "152"
type input "30"
type input "AER"
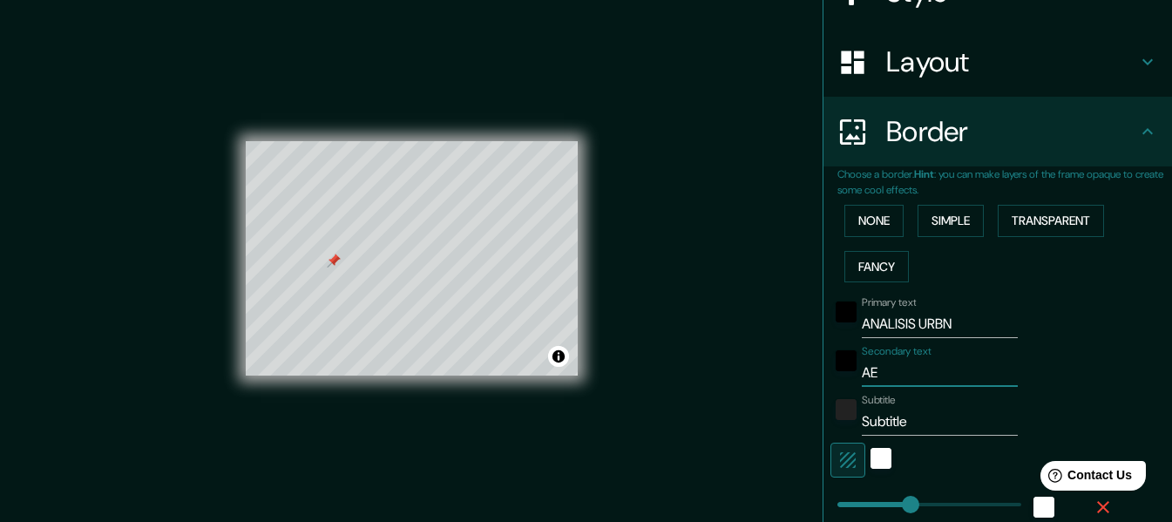
type input "152"
type input "30"
type input "AERO"
type input "152"
type input "30"
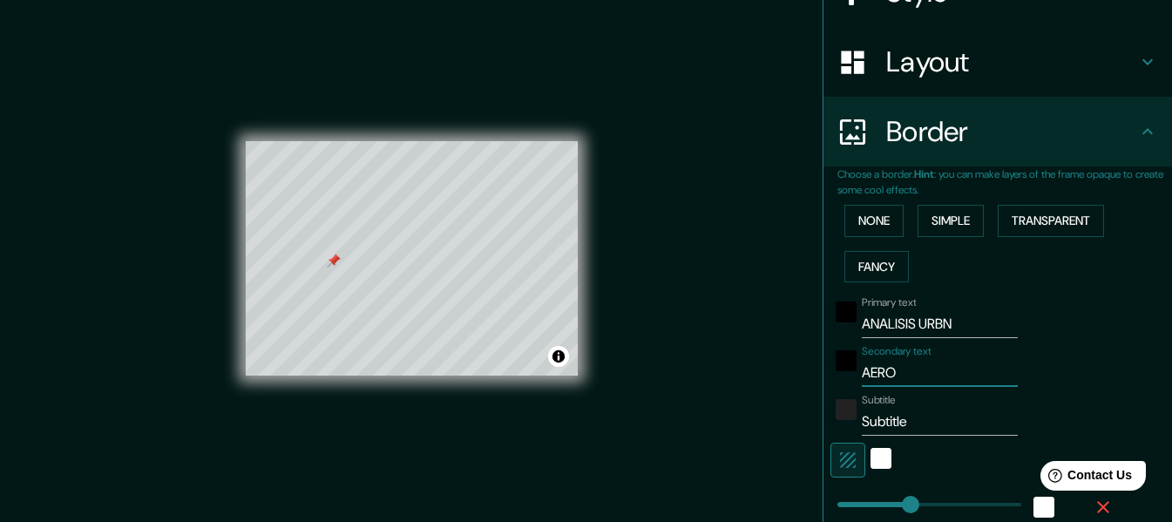
type input "AEROD"
type input "152"
type input "30"
type input "AERODR"
type input "152"
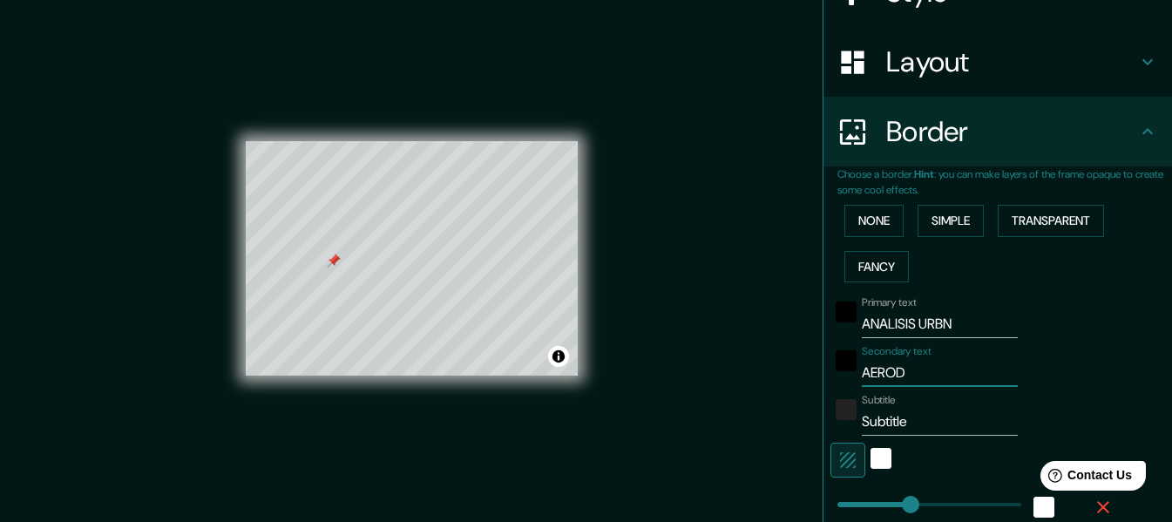
type input "30"
type input "AERODRO"
type input "152"
type input "30"
type input "AERODROM"
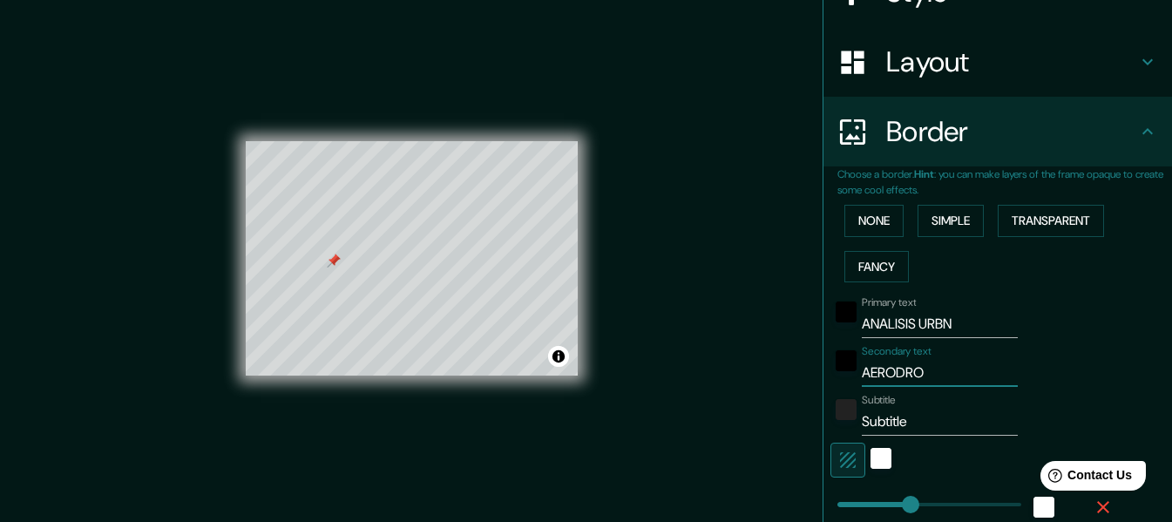
type input "152"
type input "30"
type input "AERODROMO"
type input "152"
type input "30"
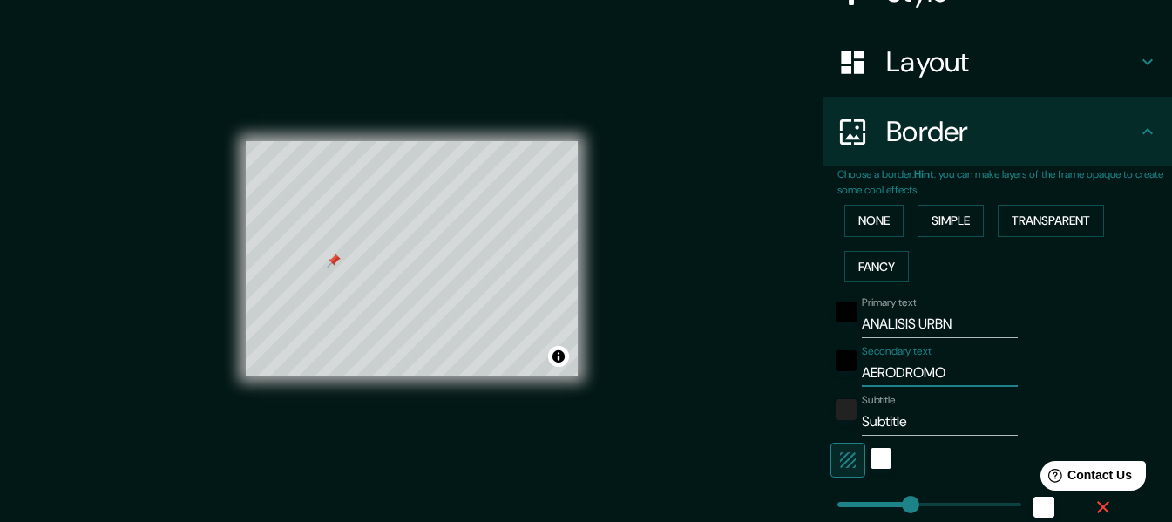
type input "AERODROMO"
click at [918, 410] on input "Subtitle" at bounding box center [939, 422] width 156 height 28
drag, startPoint x: 908, startPoint y: 425, endPoint x: 840, endPoint y: 436, distance: 68.7
click at [840, 436] on div "Primary text ANALISIS URBN Secondary text AERODROMO Subtitle Subtitle Add frame…" at bounding box center [976, 448] width 279 height 318
type input "H"
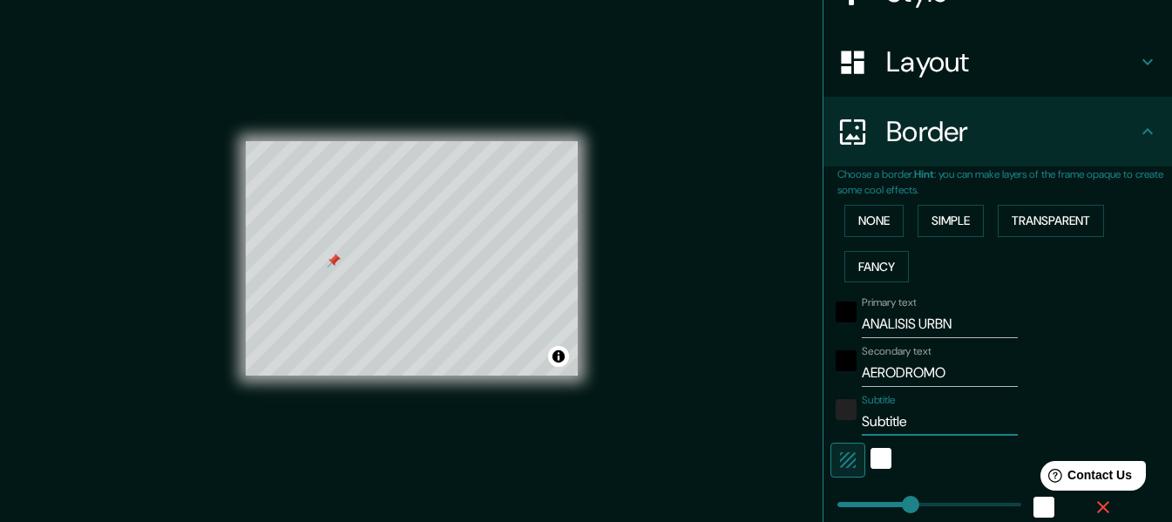
type input "152"
type input "30"
type input "HU"
type input "152"
type input "30"
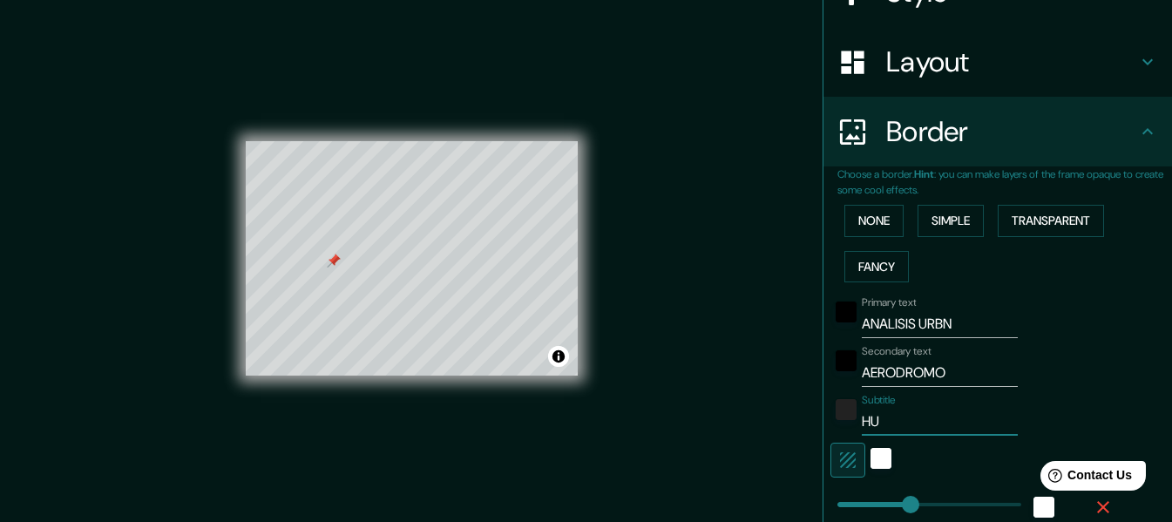
type input "HUE"
type input "152"
type input "30"
type input "HUEH"
type input "152"
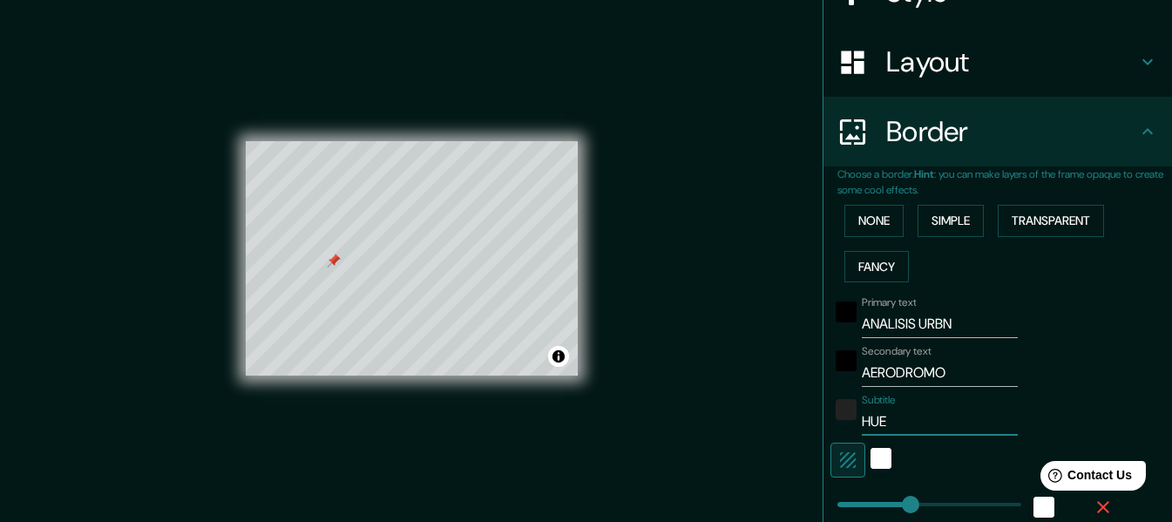
type input "30"
type input "HUEHU"
type input "152"
type input "30"
type input "HUEHUT"
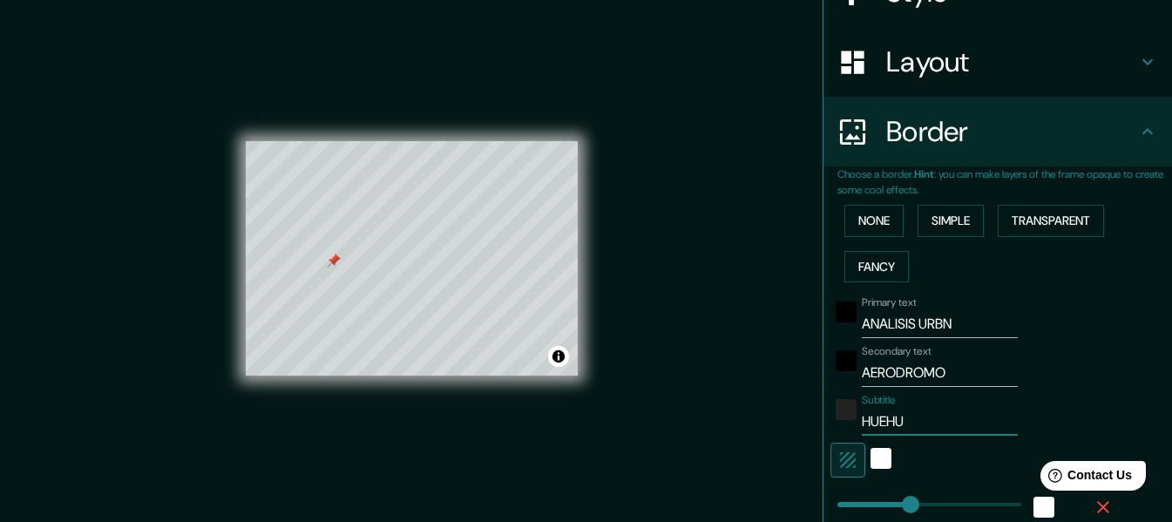
type input "152"
type input "30"
type input "HUEHUTE"
type input "152"
type input "30"
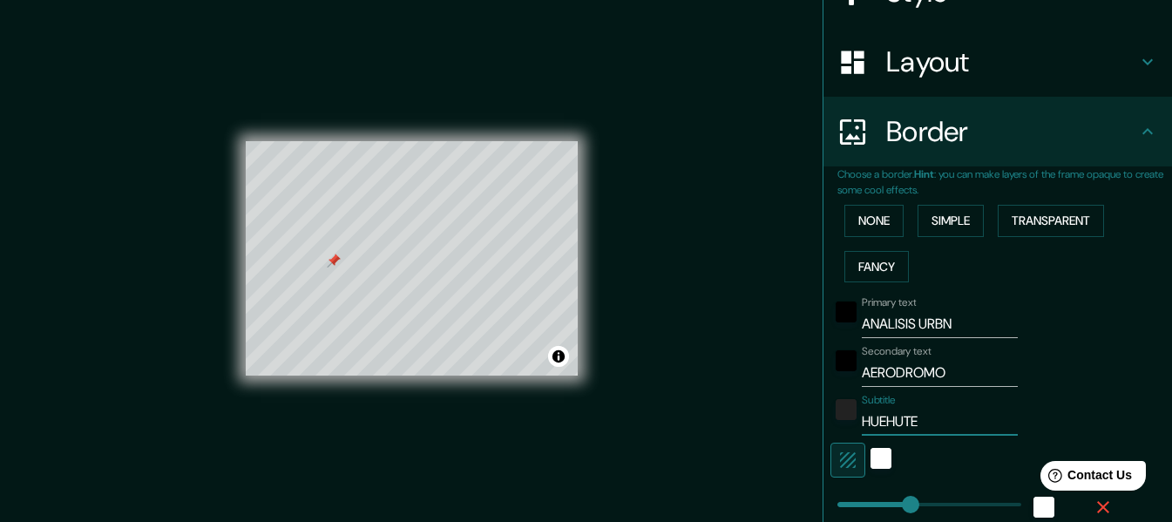
type input "HUEHUTEN"
type input "152"
type input "30"
type input "HUEHUTENA"
type input "152"
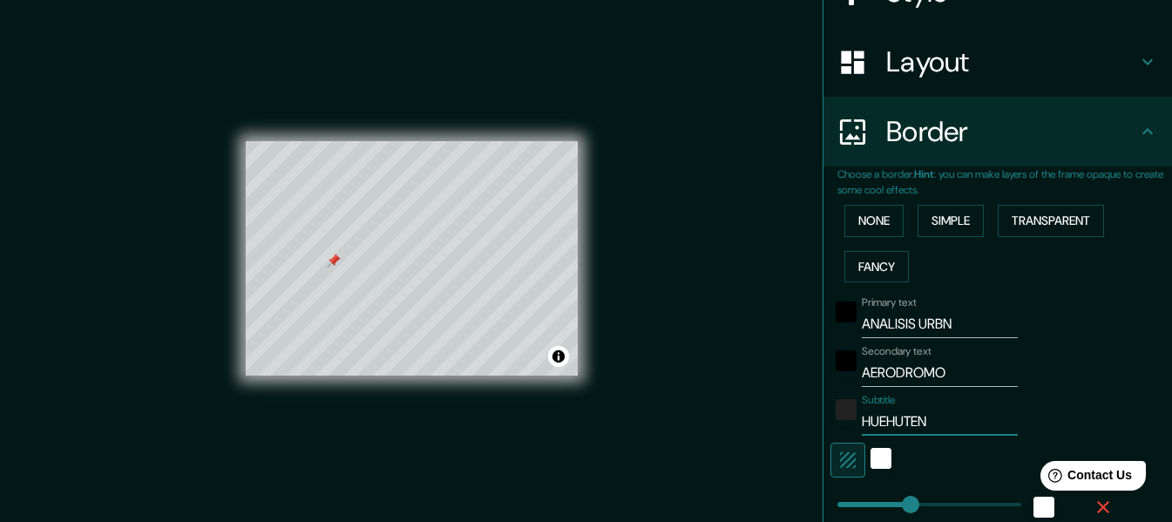
type input "30"
type input "HUEHUTENAN"
type input "152"
type input "30"
type input "HUEHUTENANG"
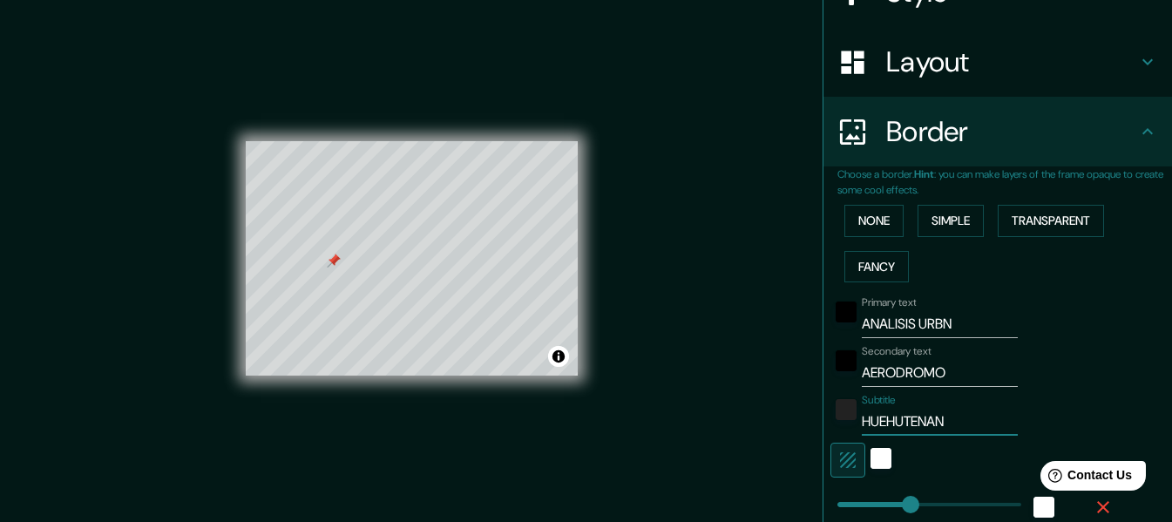
type input "152"
type input "30"
type input "HUEHUTENANGO"
type input "152"
type input "30"
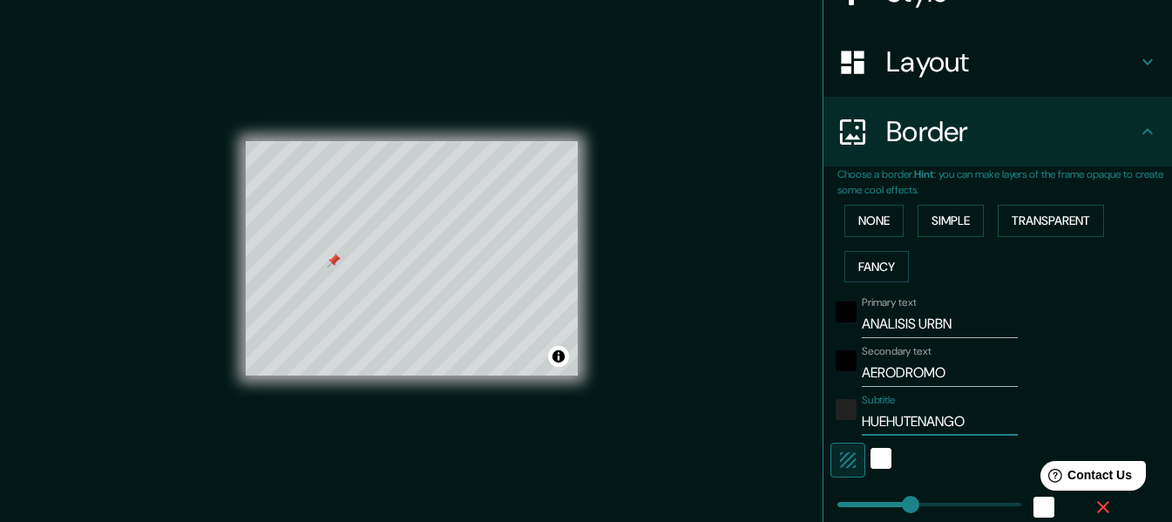
type input "HUEHUTENANGO"
type input "152"
type input "30"
type input "HUEHUTENANGO"
type input "152"
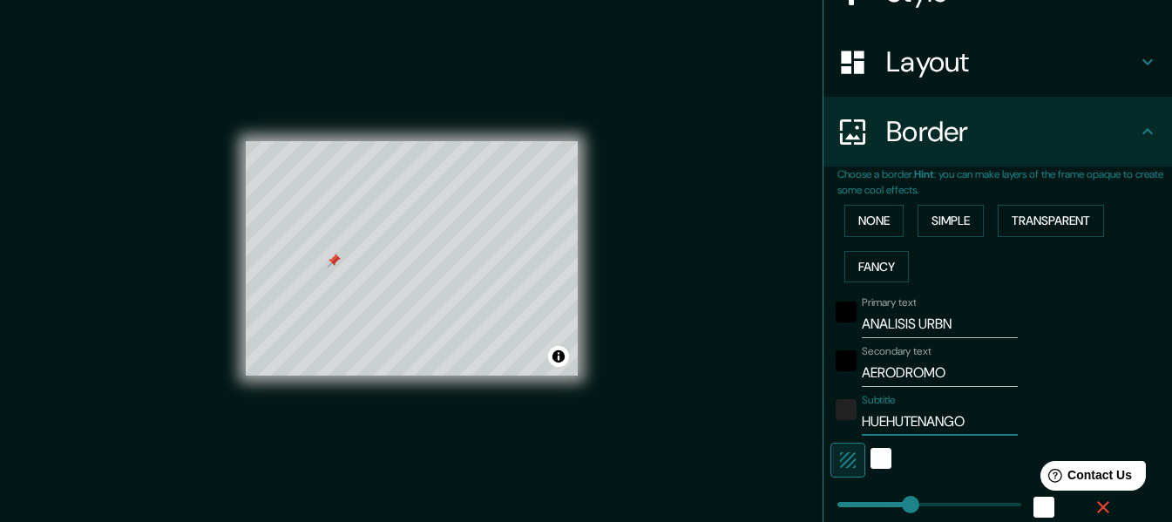
type input "30"
type input "HUEHUTENANGO,"
type input "152"
type input "30"
type input "HUEHUTENANGO,"
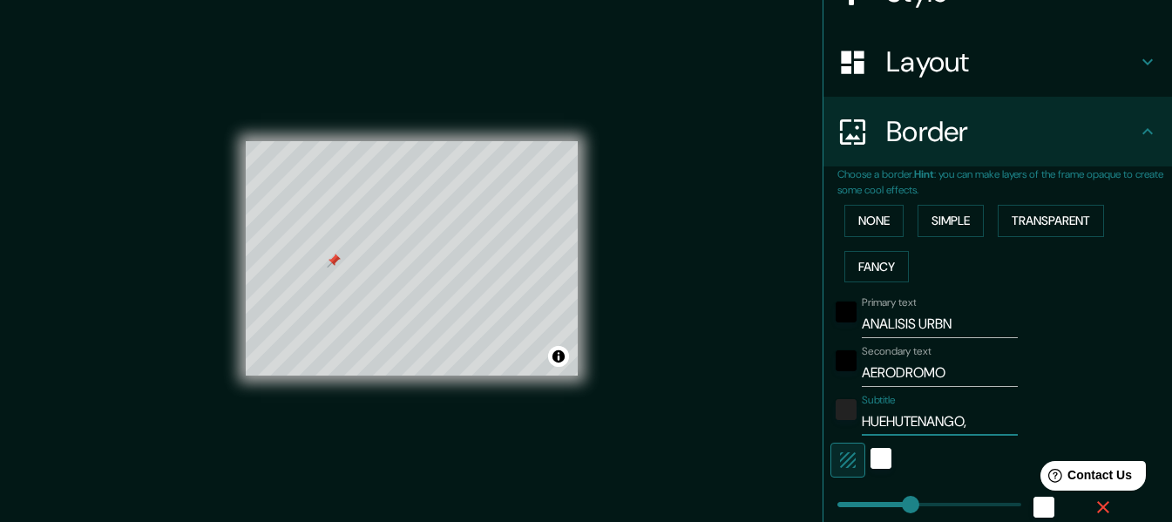
type input "152"
type input "30"
type input "HUEHUTENANGO, G"
type input "152"
type input "30"
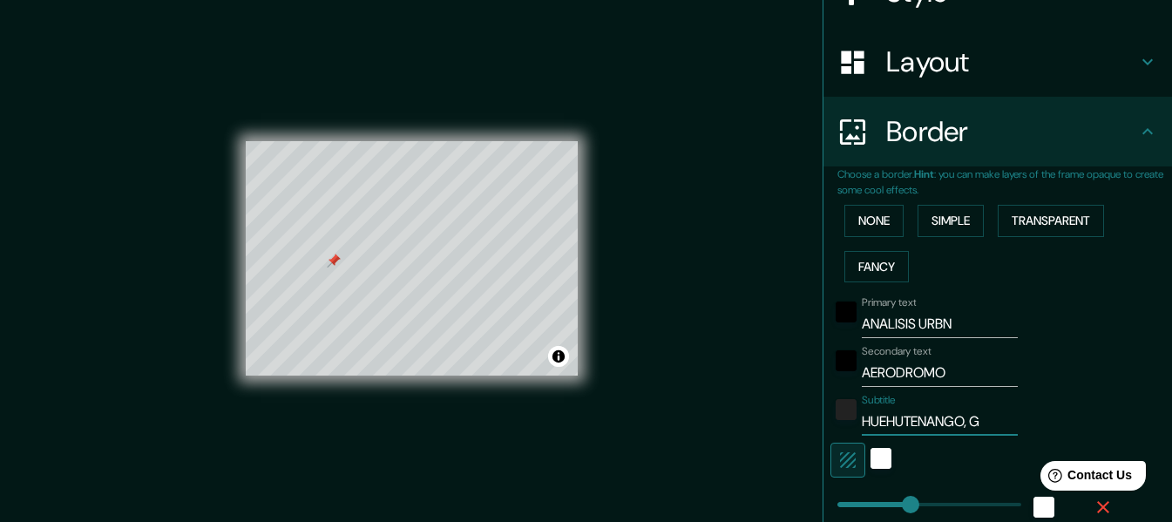
type input "HUEHUTENANGO, GU"
type input "152"
type input "30"
type input "HUEHUTENANGO, GUA"
type input "152"
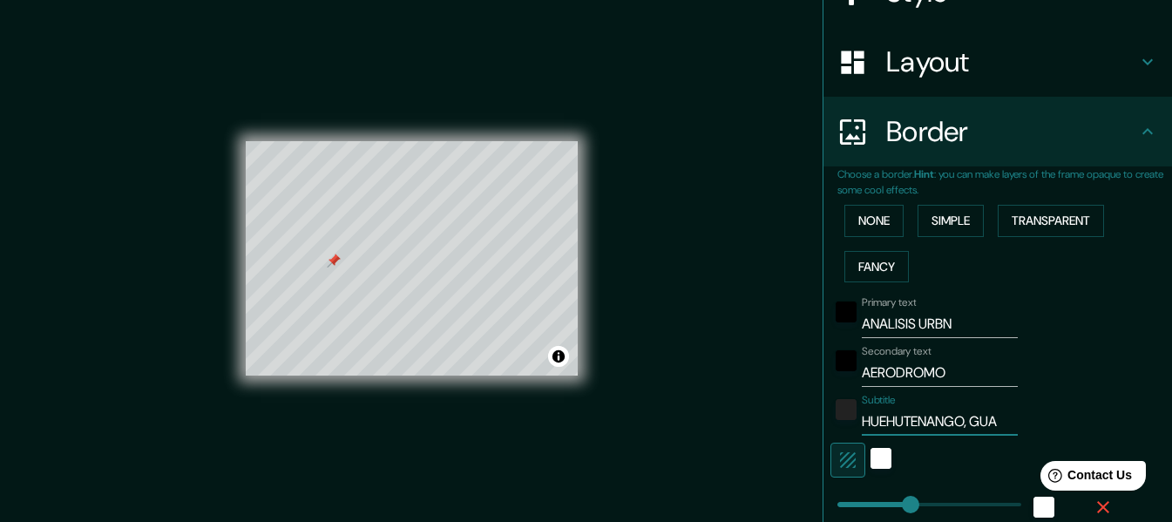
type input "30"
type input "HUEHUTENANGO, GUAT"
type input "152"
type input "30"
type input "HUEHUTENANGO, GUATE"
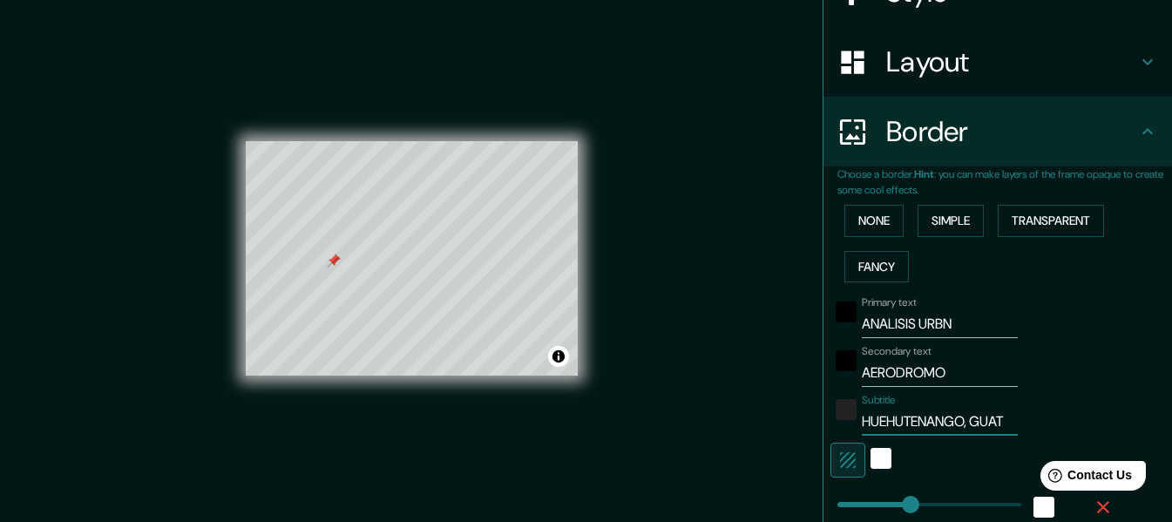
type input "152"
type input "30"
type input "HUEHUTENANGO, GUATEM"
type input "152"
type input "30"
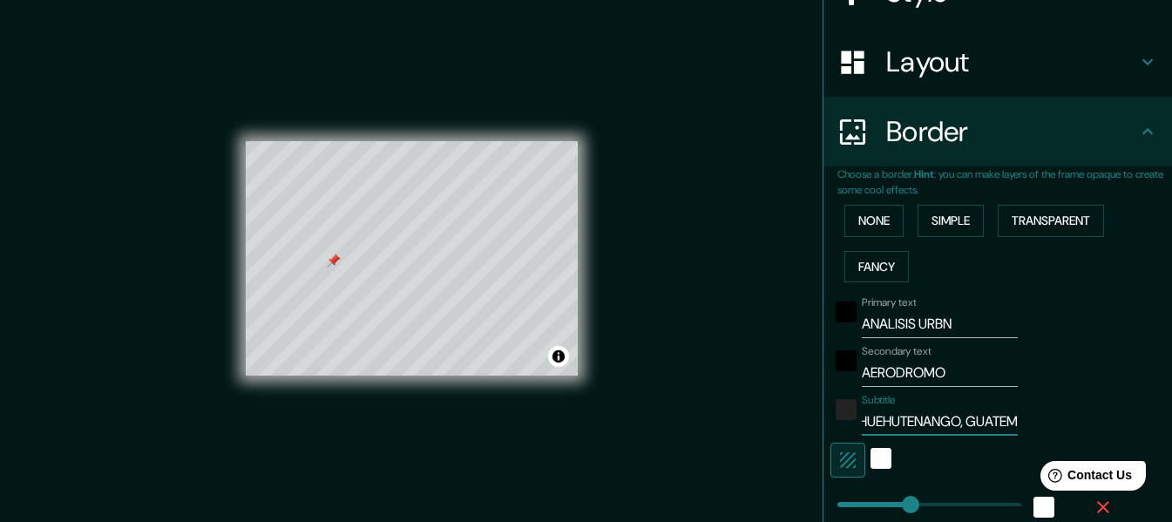
type input "HUEHUTENANGO, GUATEMA"
type input "152"
type input "30"
type input "HUEHUTENANGO, GUATEMAA"
type input "152"
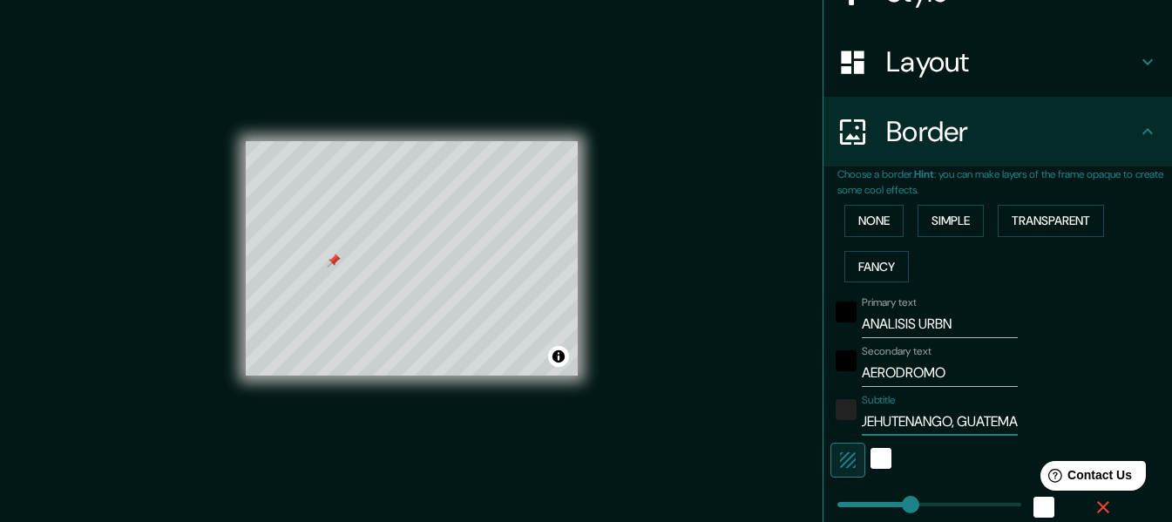
type input "30"
type input "HUEHUTENANGO, GUATEMA"
type input "152"
type input "30"
type input "HUEHUTENANGO, GUATEMAL"
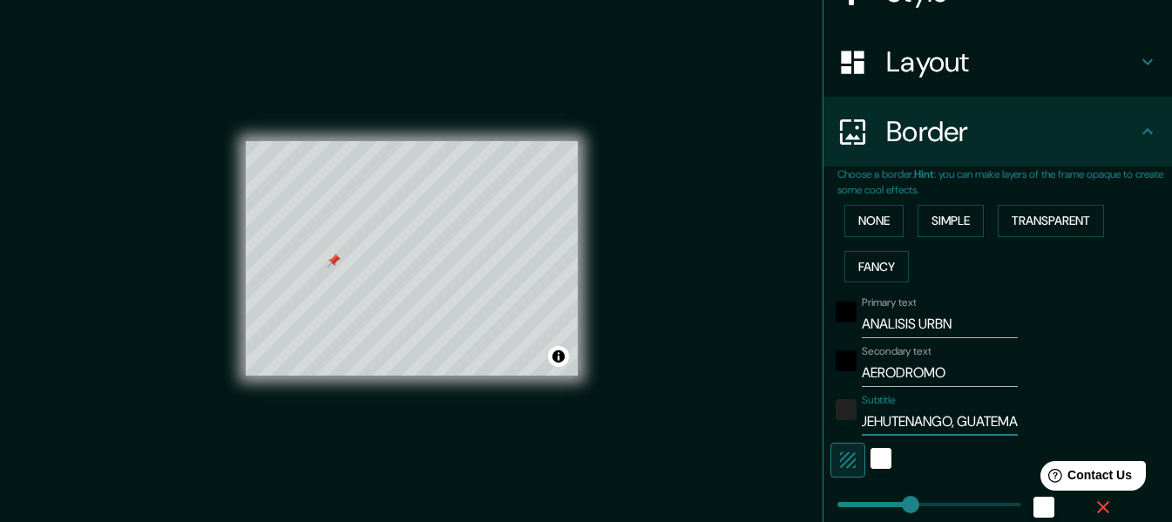
type input "152"
type input "30"
type input "HUEHUTENANGO, [GEOGRAPHIC_DATA]"
type input "152"
type input "30"
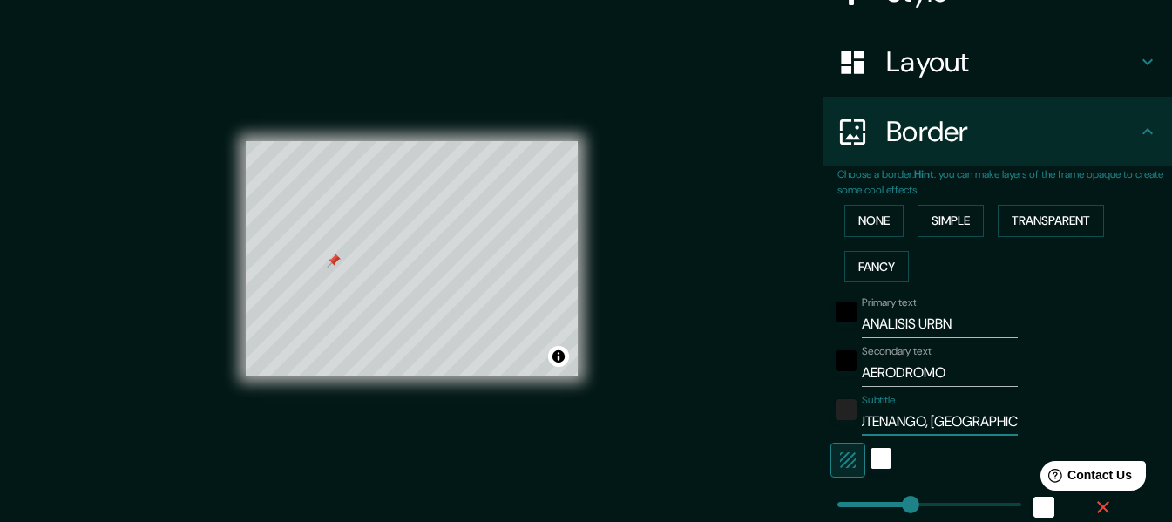
scroll to position [0, 48]
drag, startPoint x: 983, startPoint y: 425, endPoint x: 933, endPoint y: 420, distance: 50.8
click at [933, 420] on input "HUEHUTENANGO, [GEOGRAPHIC_DATA]" at bounding box center [939, 422] width 156 height 28
type input "HUEHUTENANGO, [GEOGRAPHIC_DATA]"
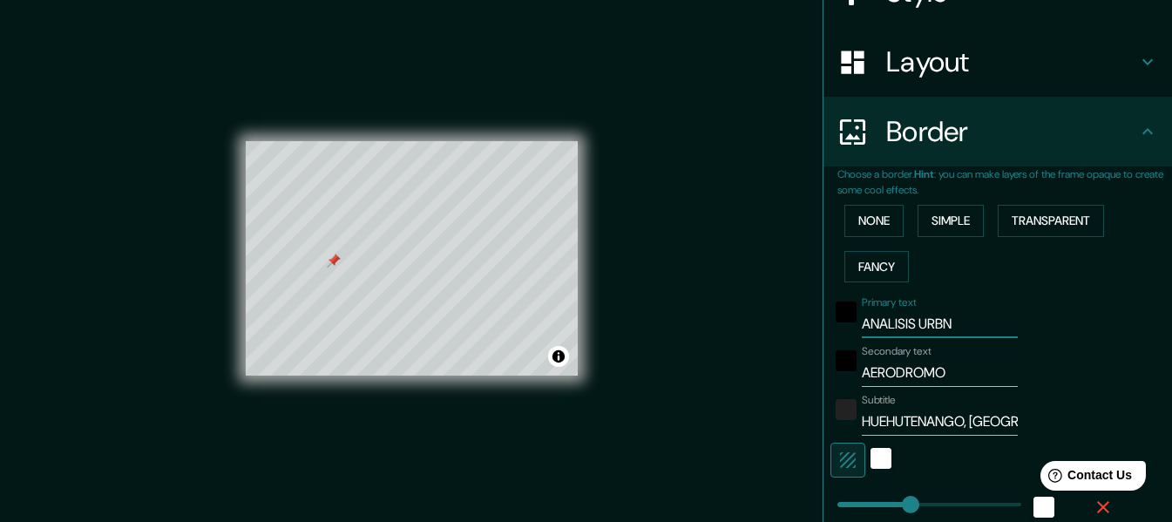
click at [945, 323] on input "ANALISIS URBN" at bounding box center [939, 324] width 156 height 28
click at [1075, 370] on div "Secondary text AERODROMO" at bounding box center [973, 366] width 286 height 42
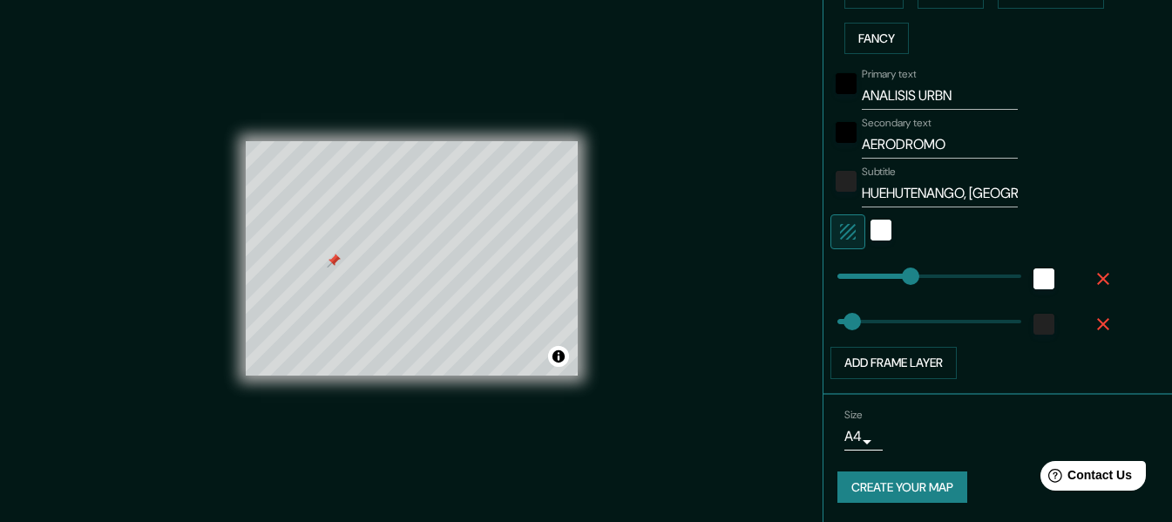
scroll to position [469, 0]
type input "14"
click at [835, 326] on span at bounding box center [843, 319] width 17 height 17
type input "152"
click at [700, 359] on div "Mappin Location [GEOGRAPHIC_DATA], [GEOGRAPHIC_DATA], [GEOGRAPHIC_DATA] Pins St…" at bounding box center [586, 272] width 1172 height 553
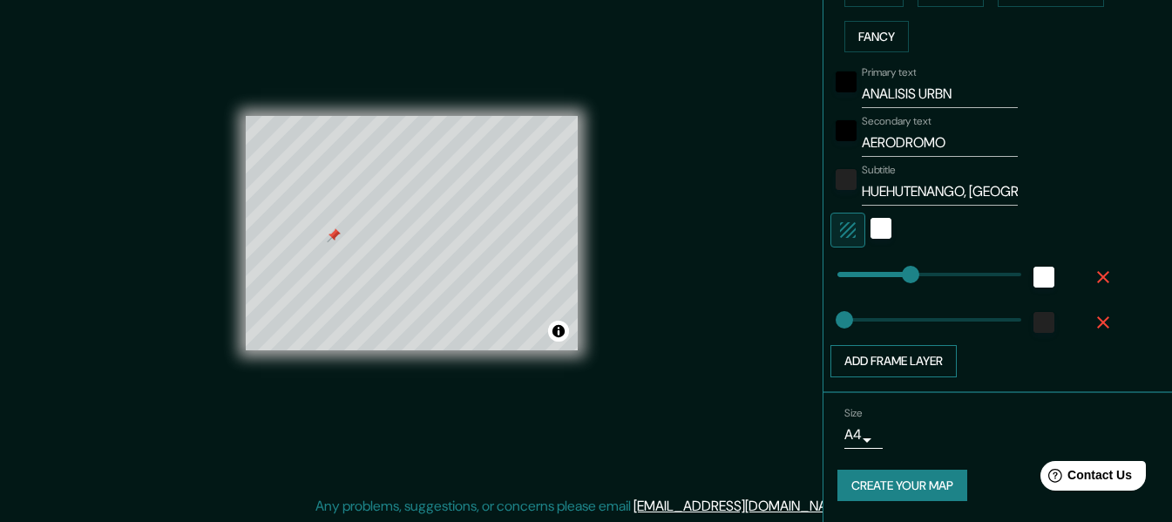
scroll to position [31, 0]
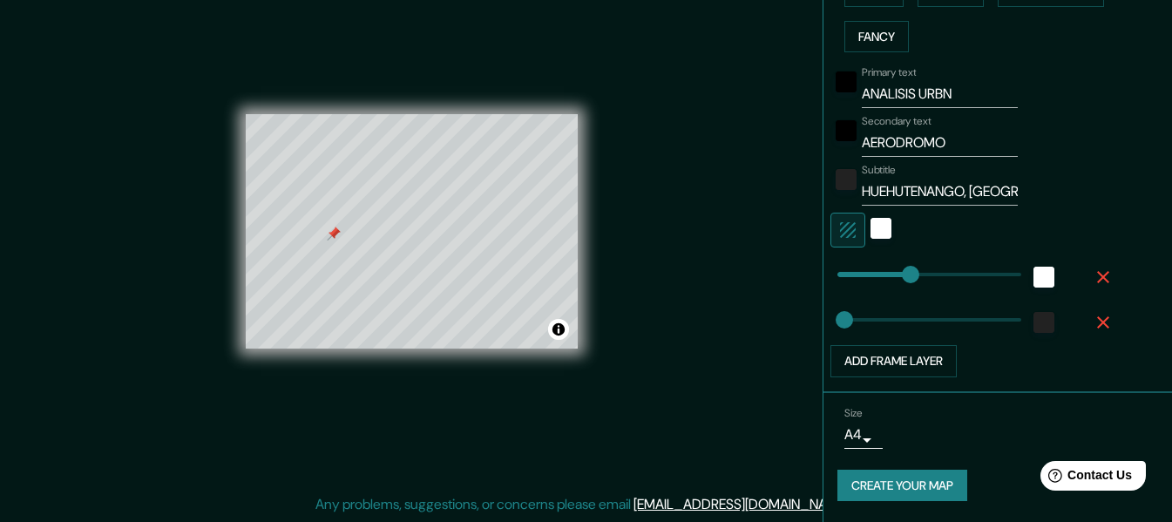
click at [901, 494] on button "Create your map" at bounding box center [902, 485] width 130 height 32
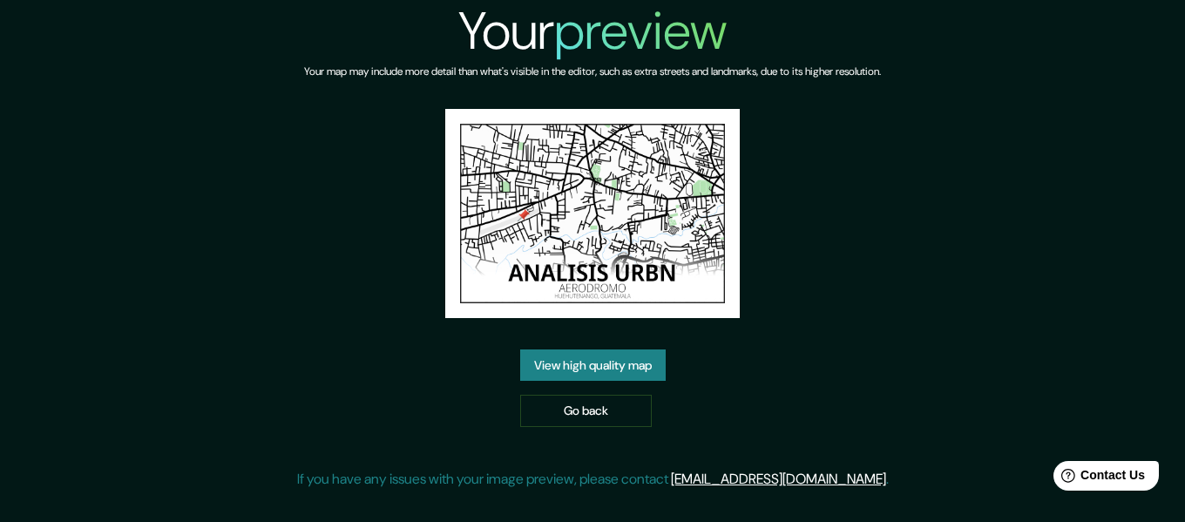
click at [738, 375] on div "Your preview Your map may include more detail than what's visible in the editor…" at bounding box center [592, 251] width 591 height 503
drag, startPoint x: 769, startPoint y: 77, endPoint x: 917, endPoint y: 75, distance: 148.1
click at [917, 75] on div "Your preview Your map may include more detail than what's visible in the editor…" at bounding box center [592, 251] width 1185 height 503
click at [827, 201] on div "Your preview Your map may include more detail than what's visible in the editor…" at bounding box center [592, 251] width 591 height 503
click at [595, 359] on link "View high quality map" at bounding box center [592, 365] width 145 height 32
